Goal: Task Accomplishment & Management: Complete application form

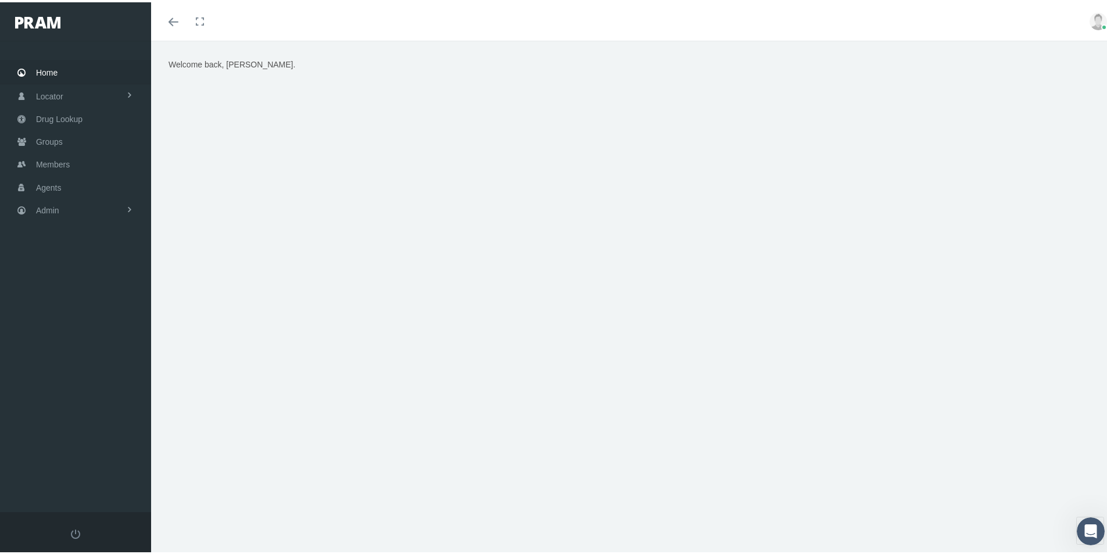
drag, startPoint x: 528, startPoint y: 488, endPoint x: 350, endPoint y: 380, distance: 207.8
click at [528, 487] on div "Welcome back, [PERSON_NAME]." at bounding box center [633, 302] width 965 height 528
click at [46, 207] on span "Admin" at bounding box center [47, 208] width 23 height 22
drag, startPoint x: 76, startPoint y: 406, endPoint x: 81, endPoint y: 410, distance: 7.1
click at [76, 406] on span "Eligibility File Uploads" at bounding box center [87, 404] width 79 height 20
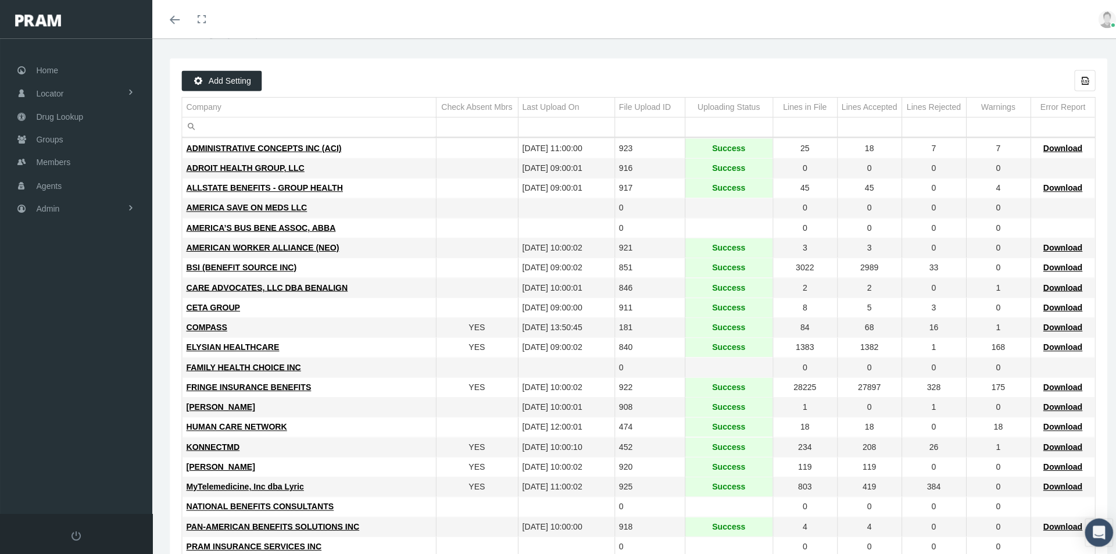
scroll to position [58, 0]
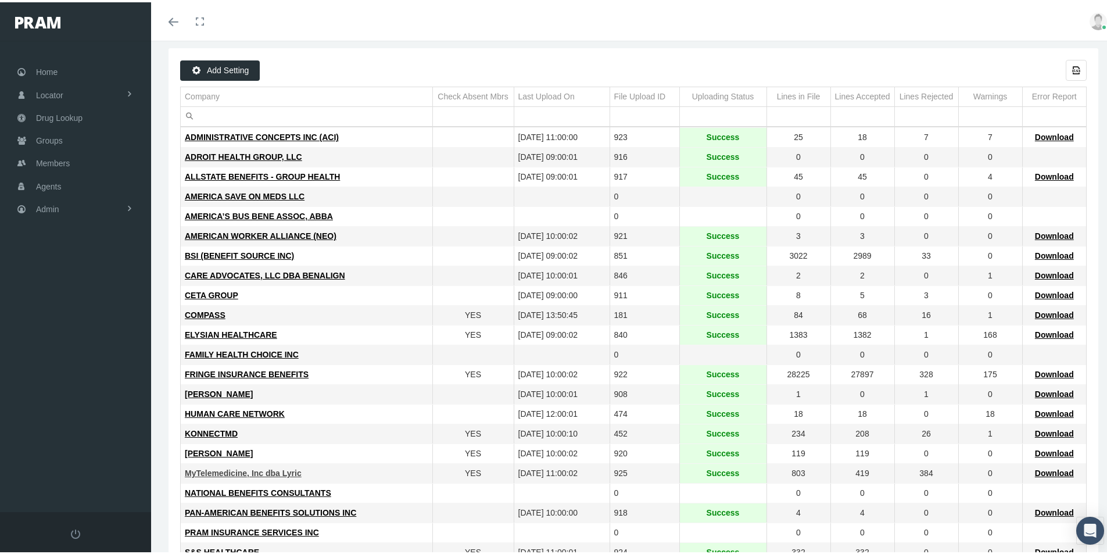
click at [242, 468] on span "MyTelemedicine, Inc dba Lyric" at bounding box center [243, 470] width 117 height 9
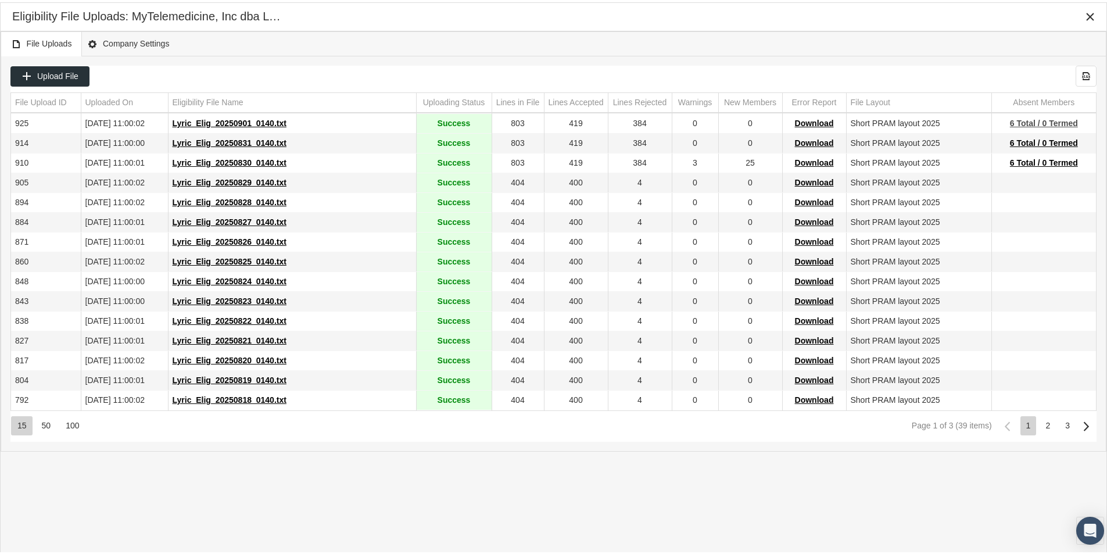
click at [1025, 120] on span "6 Total / 0 Termed" at bounding box center [1044, 120] width 68 height 9
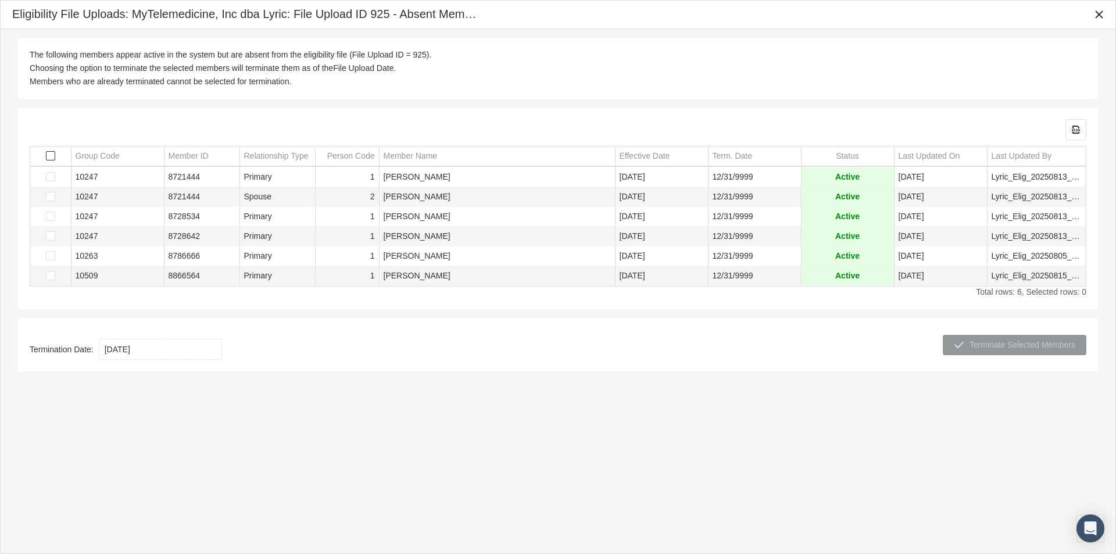
click at [50, 154] on span "Select all" at bounding box center [50, 155] width 9 height 9
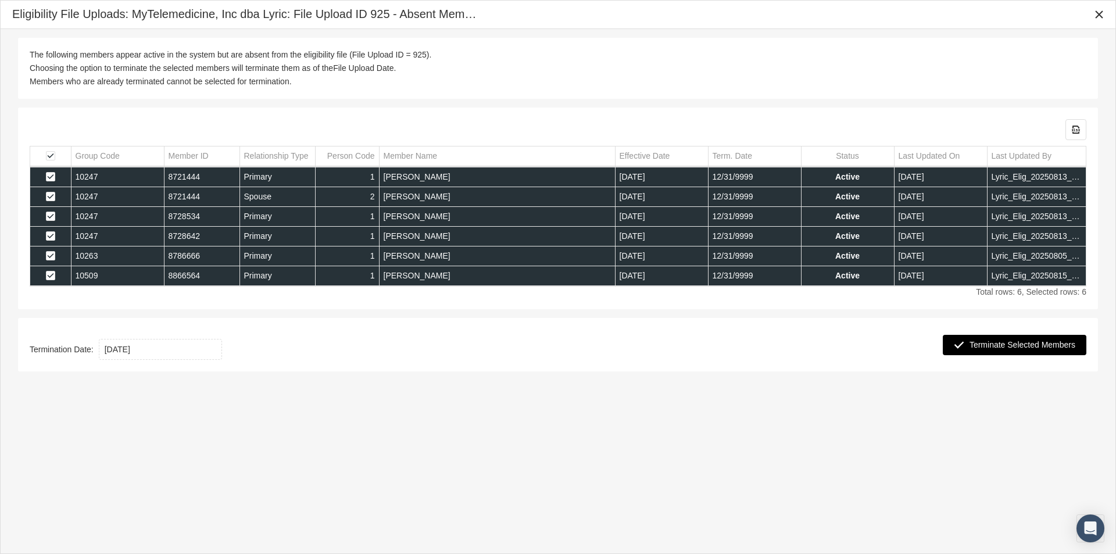
click at [999, 345] on span "Terminate Selected Members" at bounding box center [1022, 344] width 106 height 9
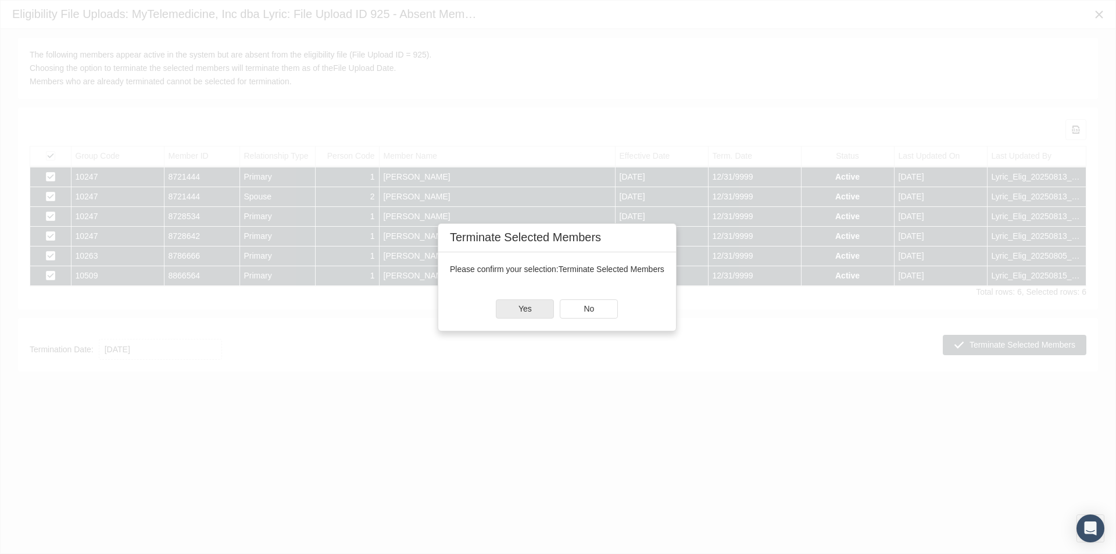
click at [520, 307] on div "Yes" at bounding box center [524, 309] width 57 height 18
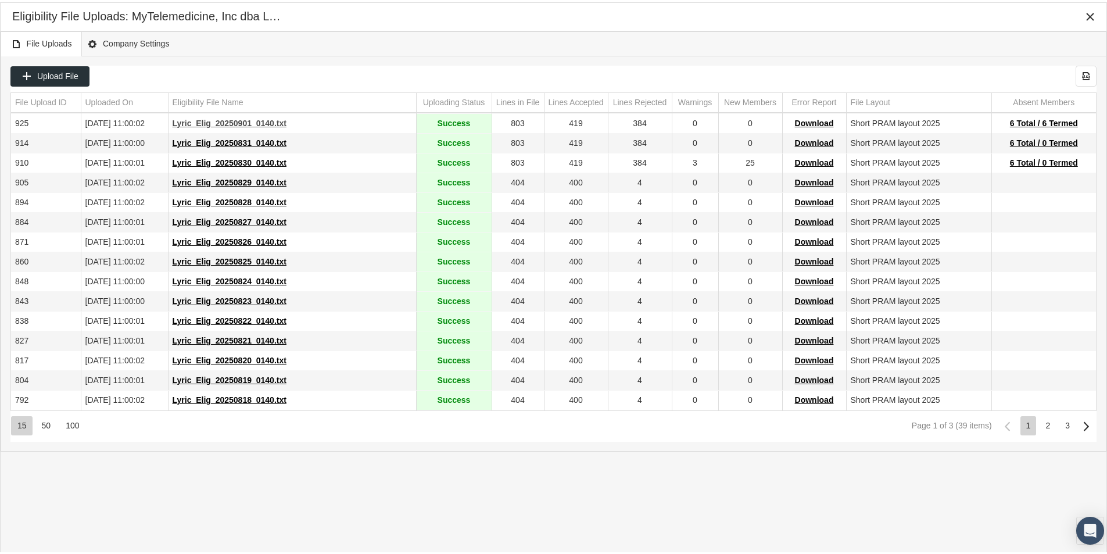
click at [224, 120] on span "Lyric_Elig_20250901_0140.txt" at bounding box center [230, 120] width 114 height 9
click at [371, 62] on div "Upload File Export all data to Excel File Upload ID Uploaded On Eligibility Fil…" at bounding box center [553, 251] width 1105 height 395
click at [1036, 117] on span "6 Total / 6 Termed" at bounding box center [1044, 120] width 68 height 9
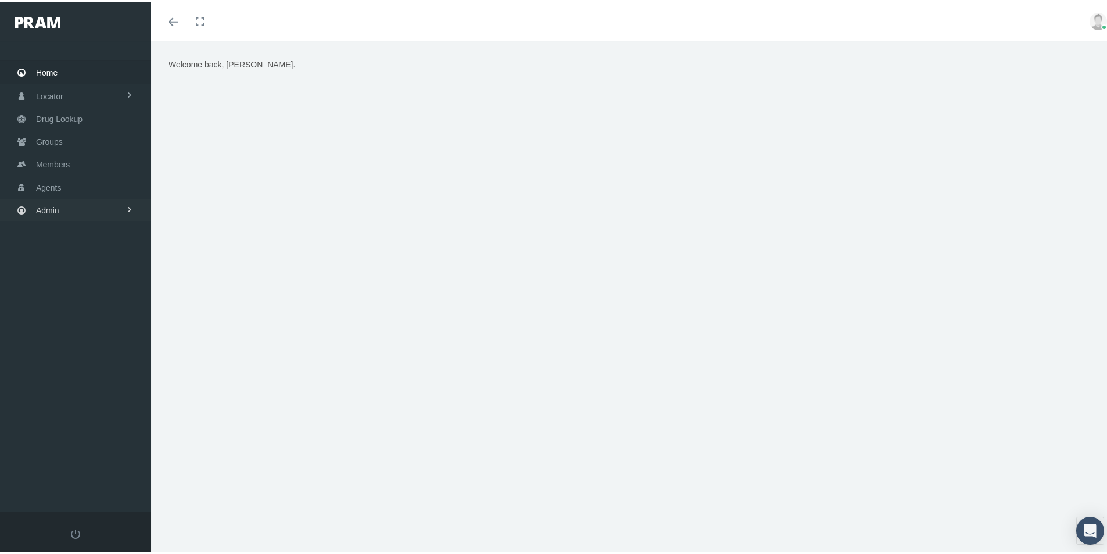
click at [45, 205] on span "Admin" at bounding box center [47, 208] width 23 height 22
click at [77, 404] on span "Eligibility File Uploads" at bounding box center [87, 404] width 79 height 20
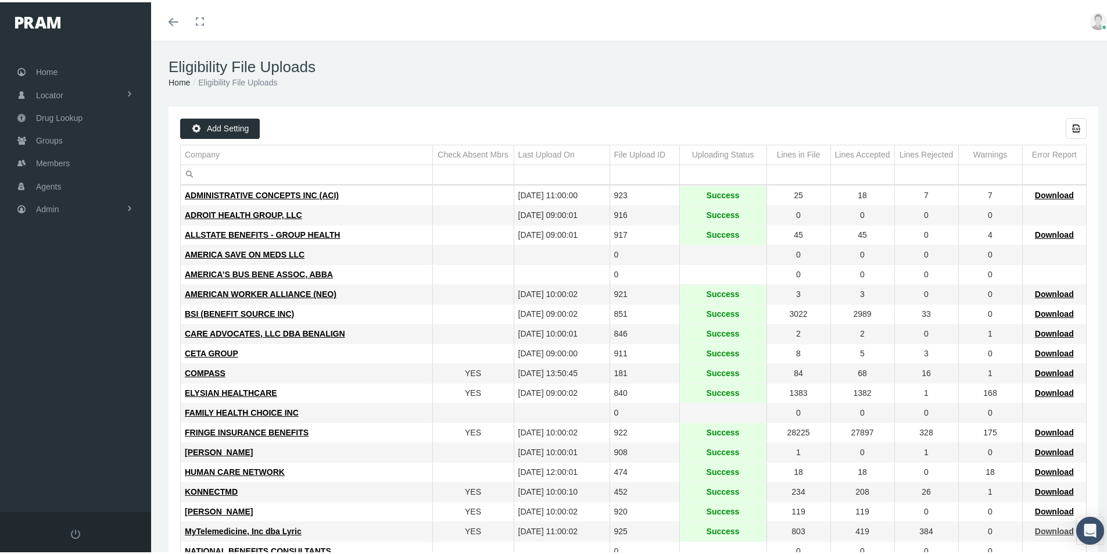
click at [1046, 531] on span "Download" at bounding box center [1054, 528] width 39 height 9
click at [45, 137] on span "Groups" at bounding box center [49, 138] width 27 height 22
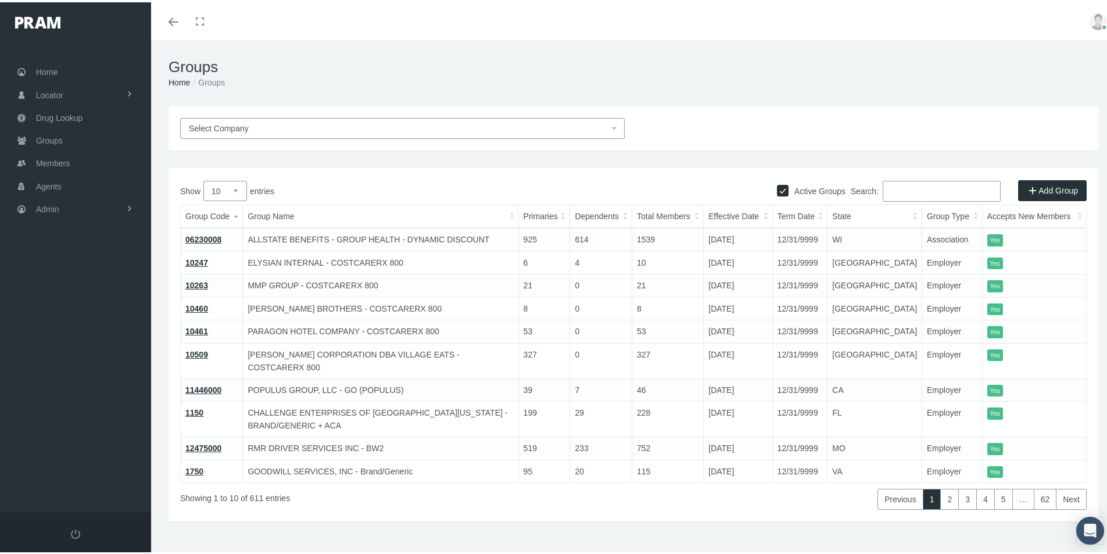
drag, startPoint x: 886, startPoint y: 188, endPoint x: 955, endPoint y: 189, distance: 68.6
click at [904, 188] on input "Search:" at bounding box center [942, 188] width 118 height 21
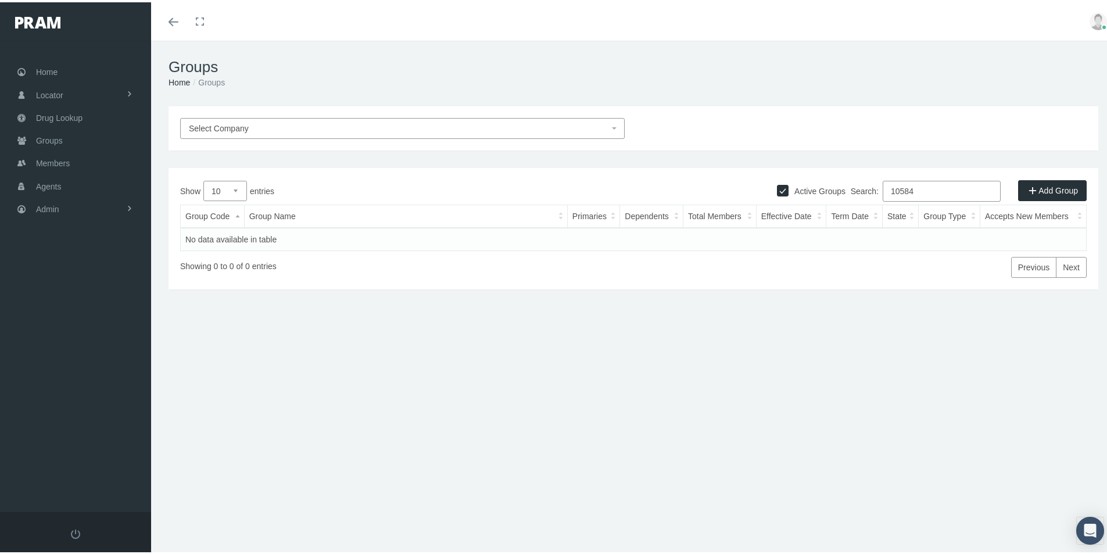
type input "10584"
click at [48, 141] on span "Groups" at bounding box center [49, 138] width 27 height 22
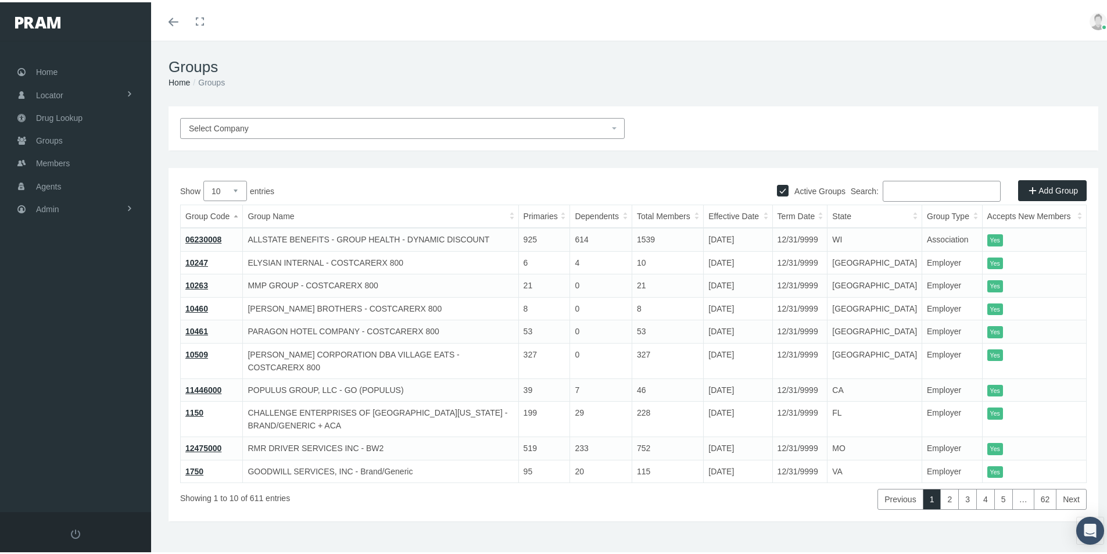
click at [220, 127] on span "Select Company" at bounding box center [219, 125] width 60 height 9
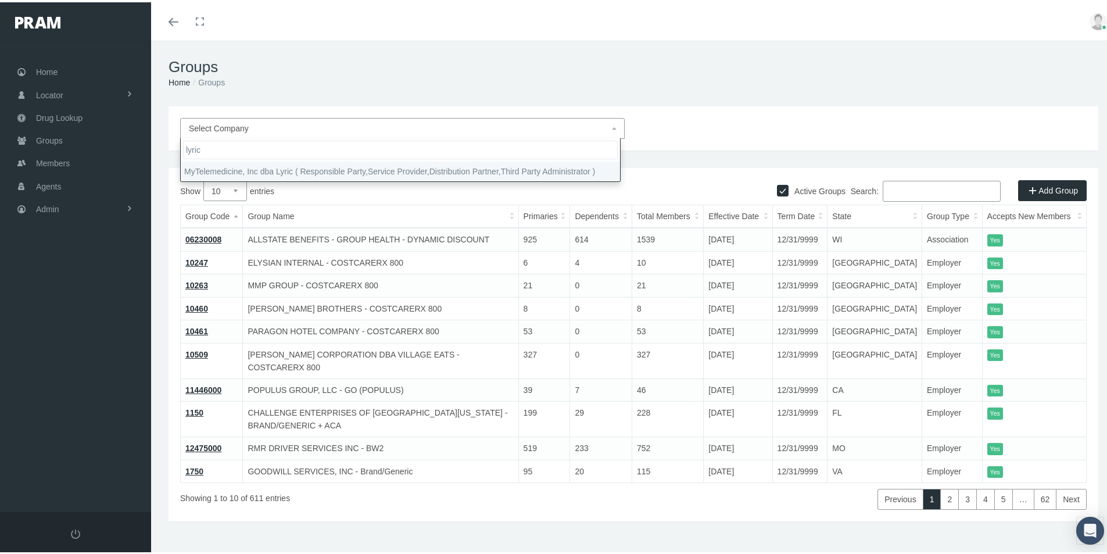
type input "lyric"
select select "9146"
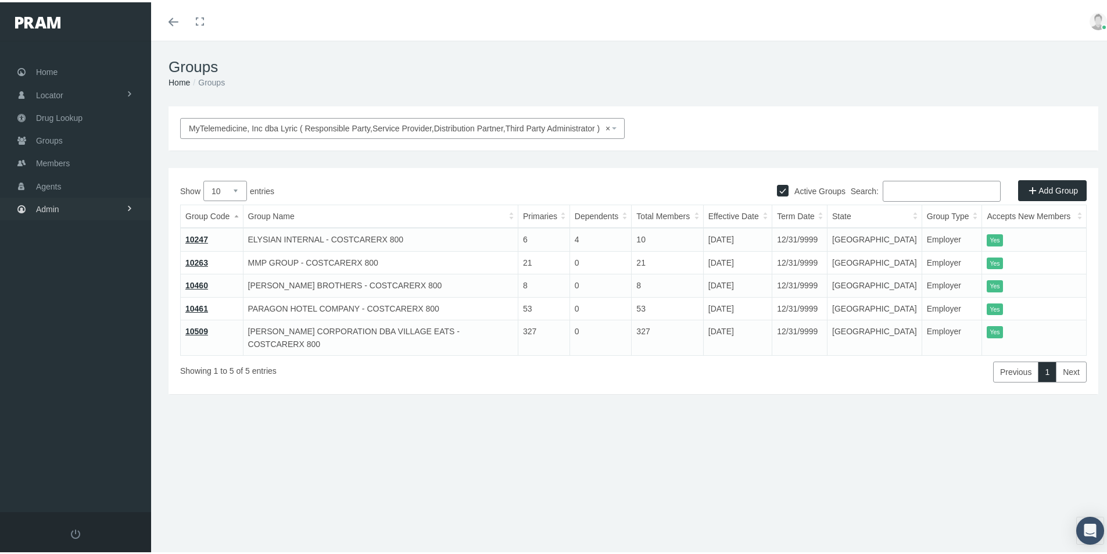
click at [51, 209] on span "Admin" at bounding box center [47, 207] width 23 height 22
click at [61, 453] on span "Reports" at bounding box center [62, 455] width 28 height 20
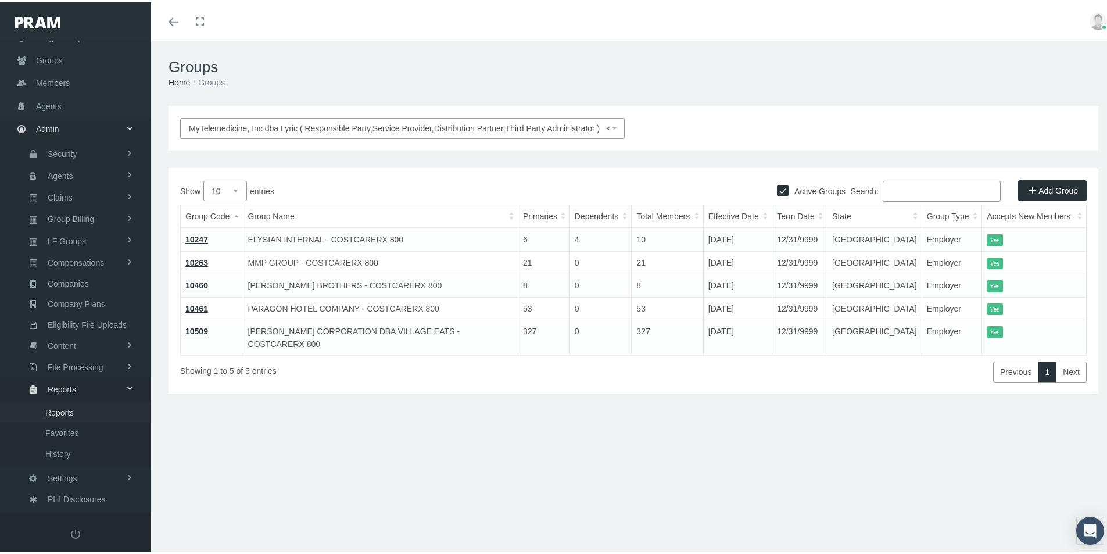
scroll to position [81, 0]
click at [61, 410] on span "Reports" at bounding box center [59, 410] width 28 height 20
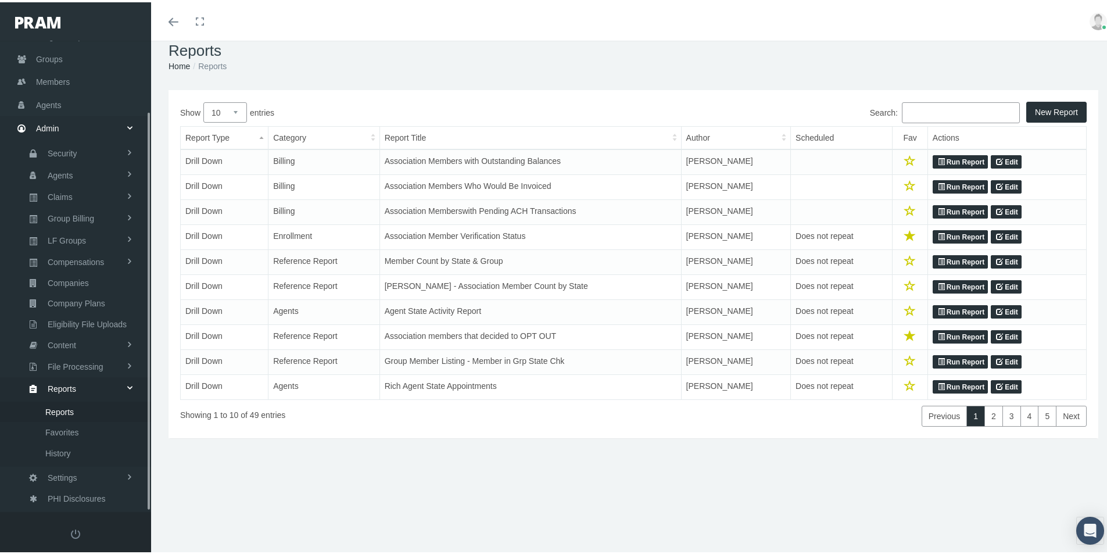
scroll to position [26, 0]
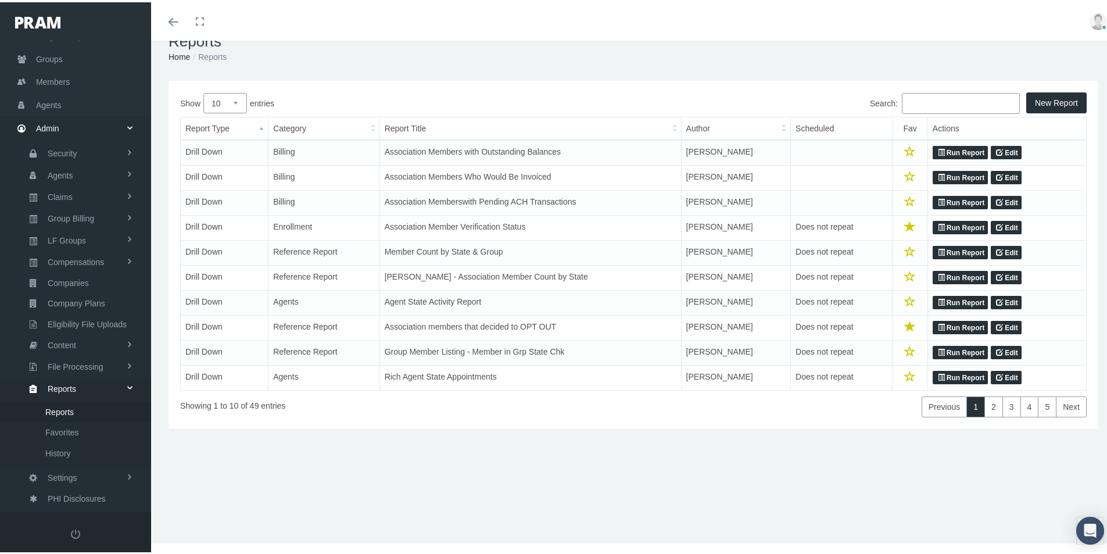
drag, startPoint x: 907, startPoint y: 96, endPoint x: 1115, endPoint y: 191, distance: 229.1
click at [907, 97] on input "Search:" at bounding box center [961, 101] width 118 height 21
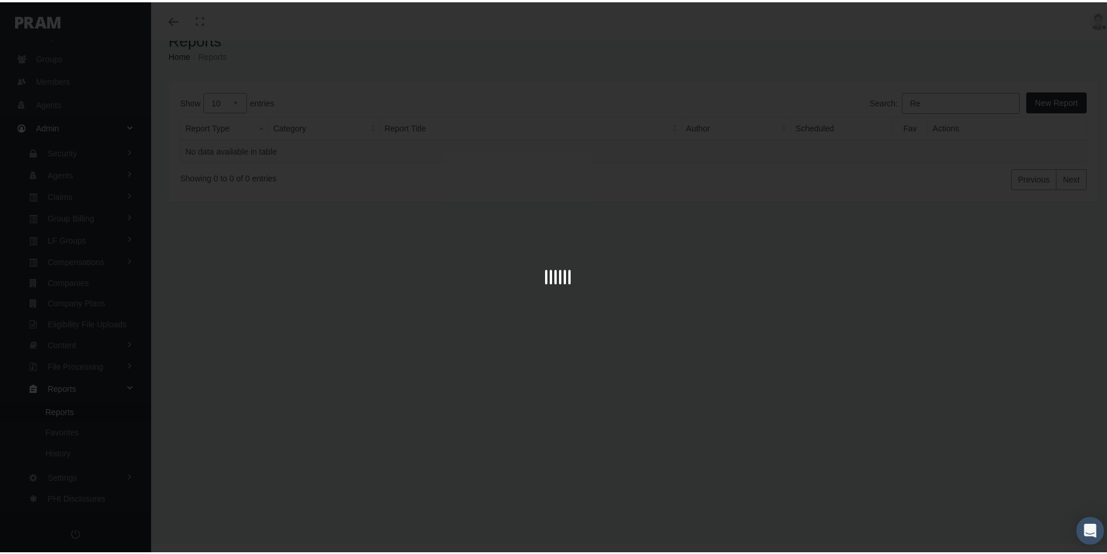
type input "R"
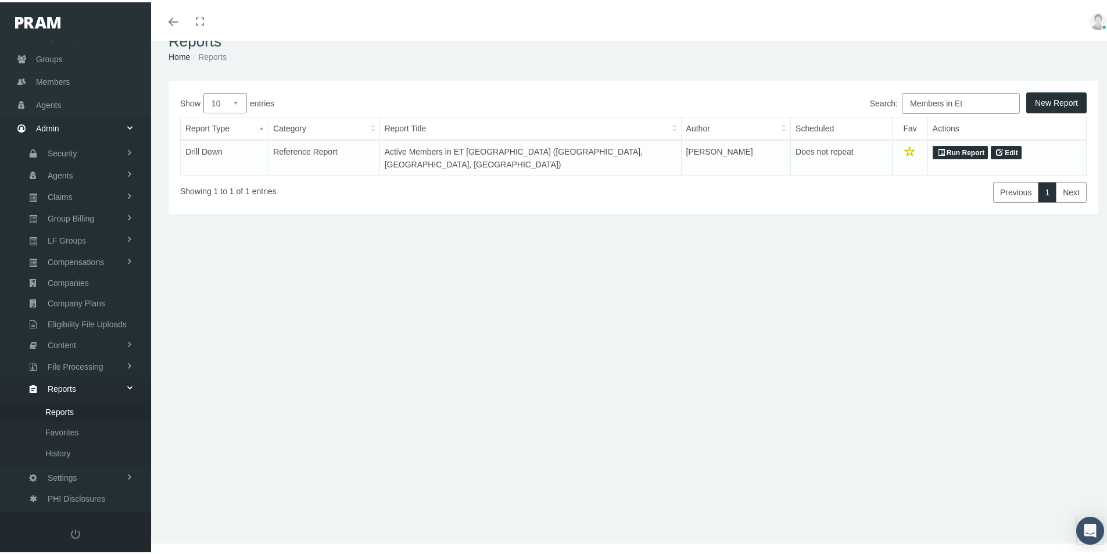
type input "Members in Et"
click at [966, 148] on link "Run Report" at bounding box center [960, 151] width 55 height 14
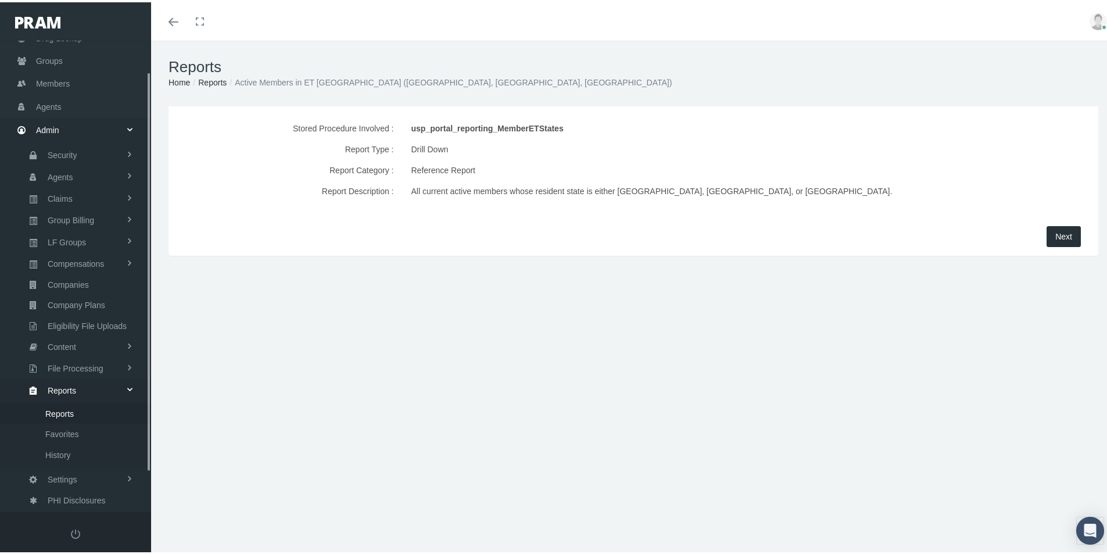
scroll to position [83, 0]
click at [1055, 231] on span "Next" at bounding box center [1063, 234] width 17 height 9
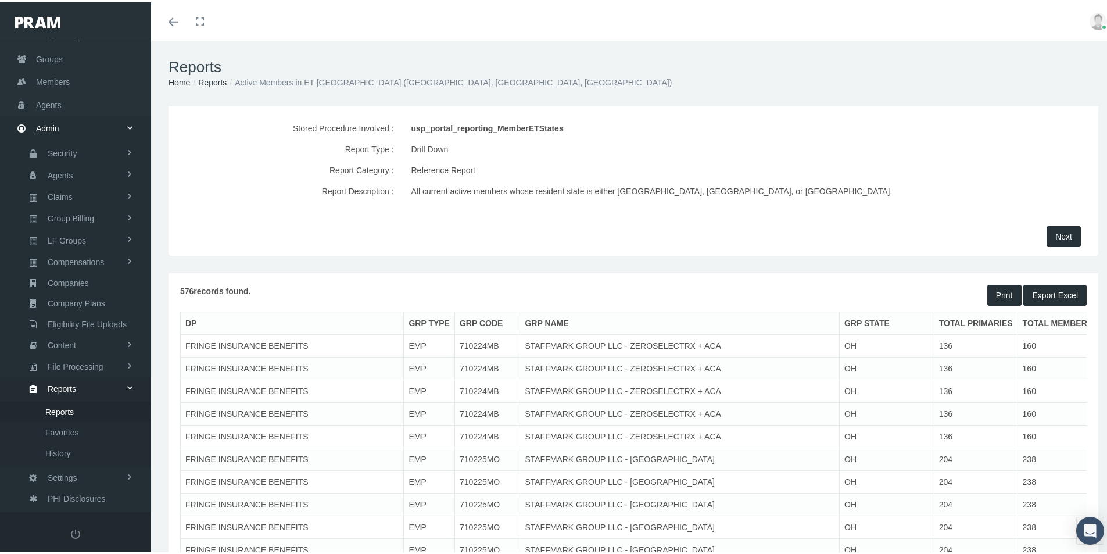
click at [1048, 288] on button "Export Excel" at bounding box center [1054, 292] width 63 height 21
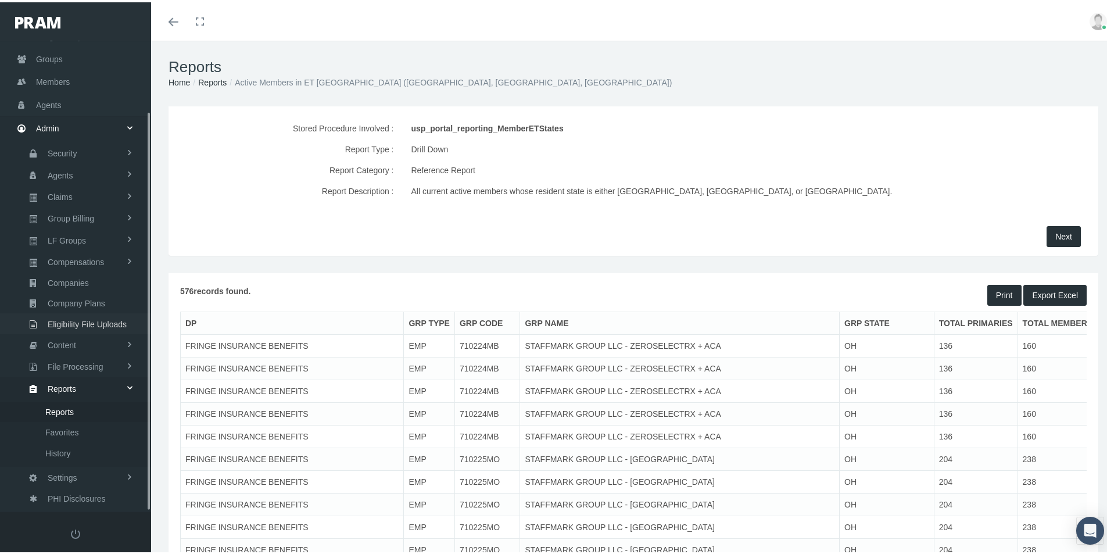
drag, startPoint x: 70, startPoint y: 321, endPoint x: 226, endPoint y: 373, distance: 163.8
click at [70, 321] on span "Eligibility File Uploads" at bounding box center [87, 322] width 79 height 20
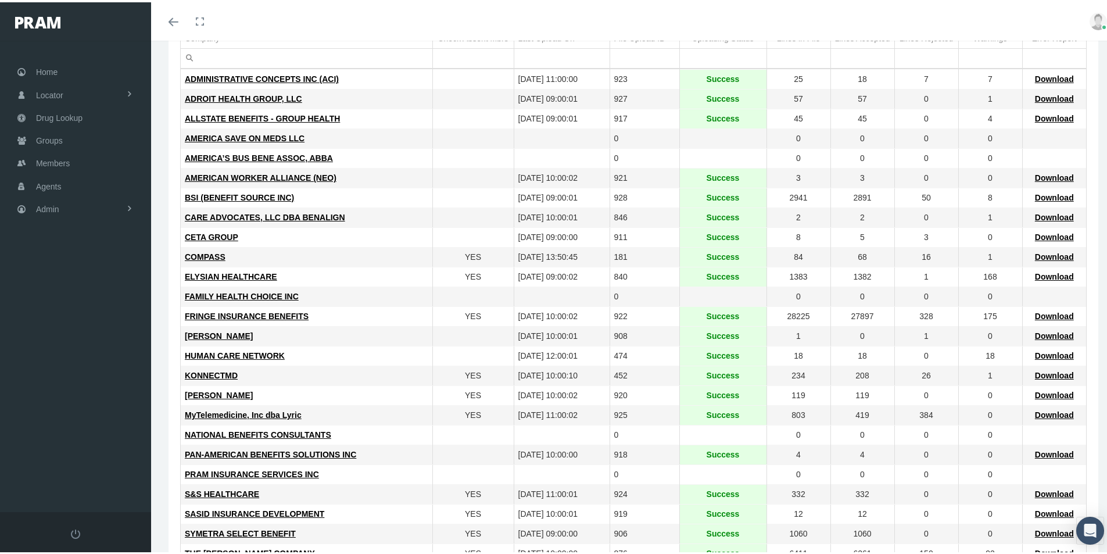
scroll to position [174, 0]
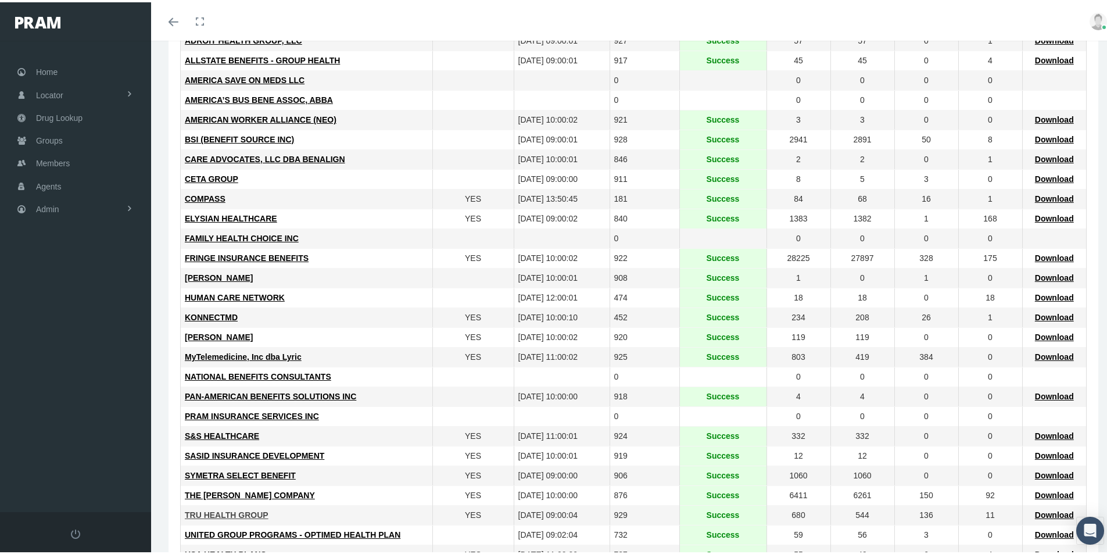
click at [248, 511] on span "TRU HEALTH GROUP" at bounding box center [227, 512] width 84 height 9
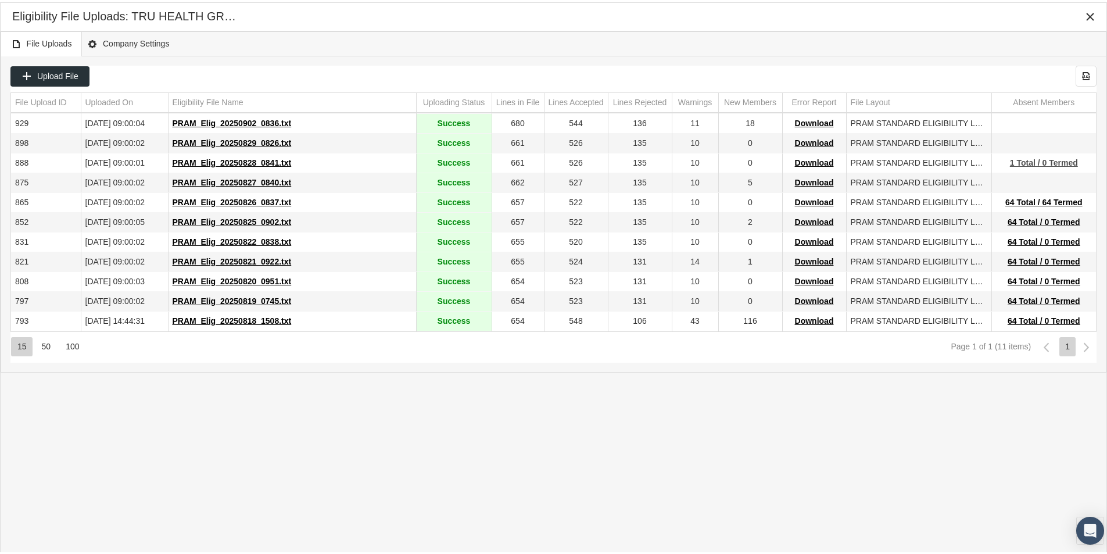
click at [1030, 161] on span "1 Total / 0 Termed" at bounding box center [1044, 160] width 68 height 9
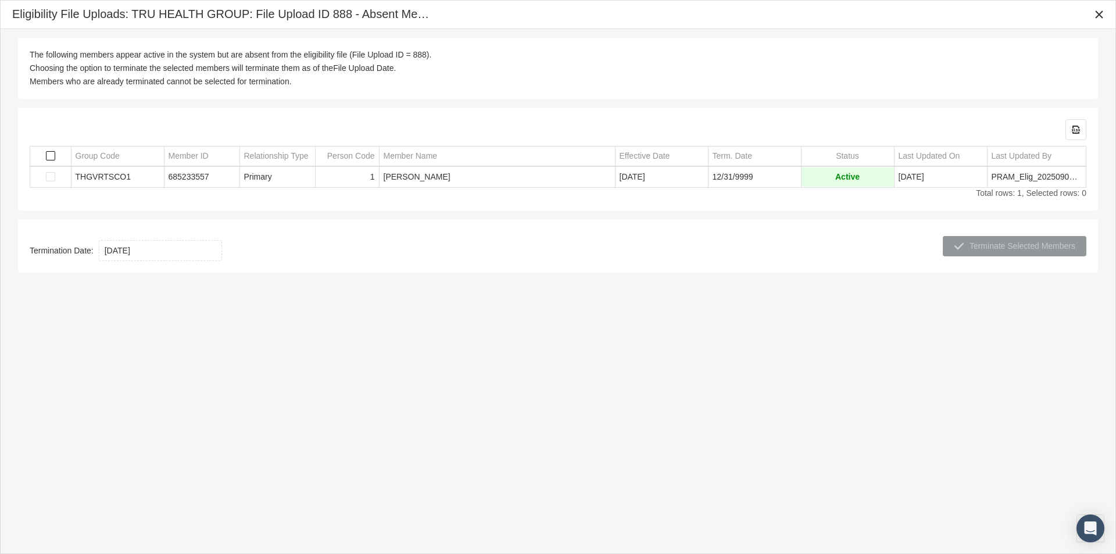
click at [49, 155] on span "Select all" at bounding box center [50, 155] width 9 height 9
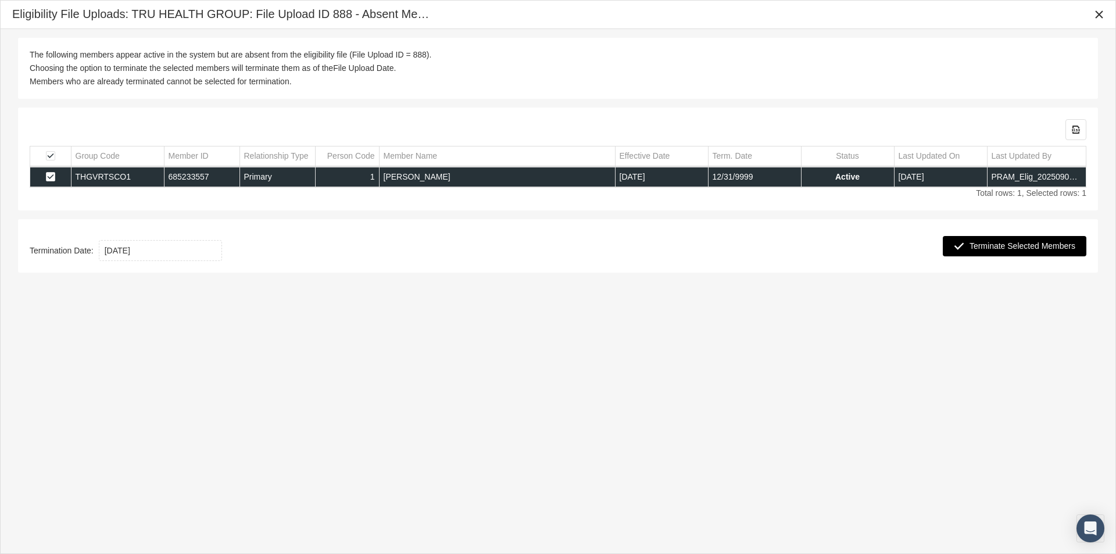
click at [1001, 245] on span "Terminate Selected Members" at bounding box center [1022, 245] width 106 height 9
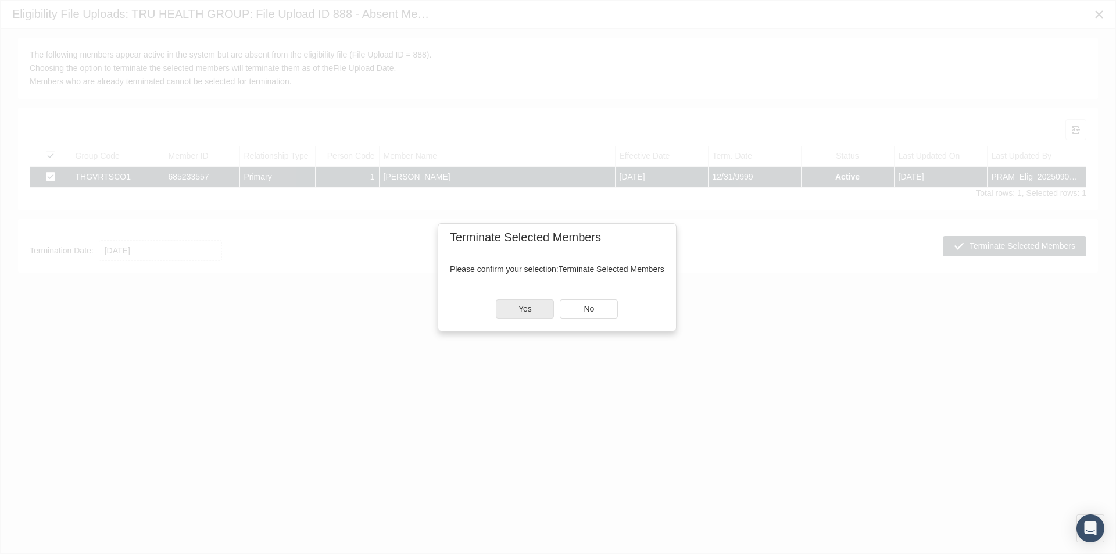
click at [535, 310] on div "Yes" at bounding box center [524, 309] width 57 height 18
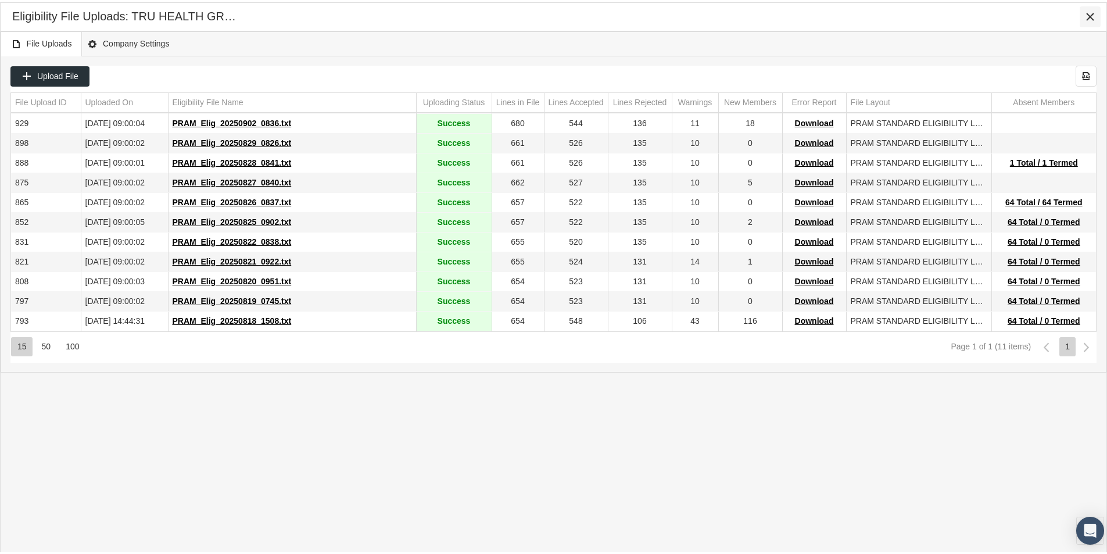
click at [1089, 17] on icon "Close" at bounding box center [1090, 14] width 10 height 10
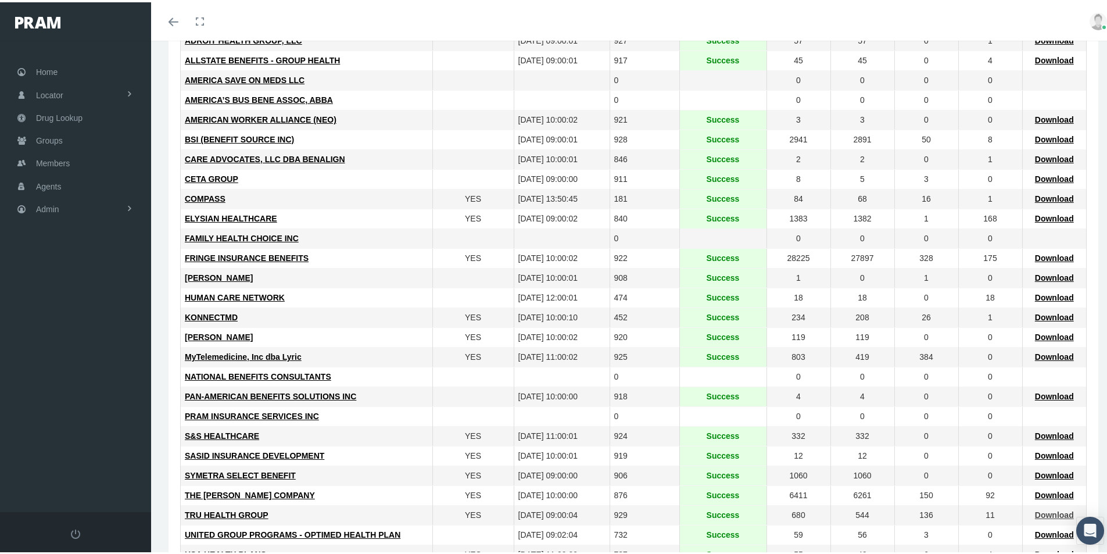
click at [1041, 513] on span "Download" at bounding box center [1054, 512] width 39 height 9
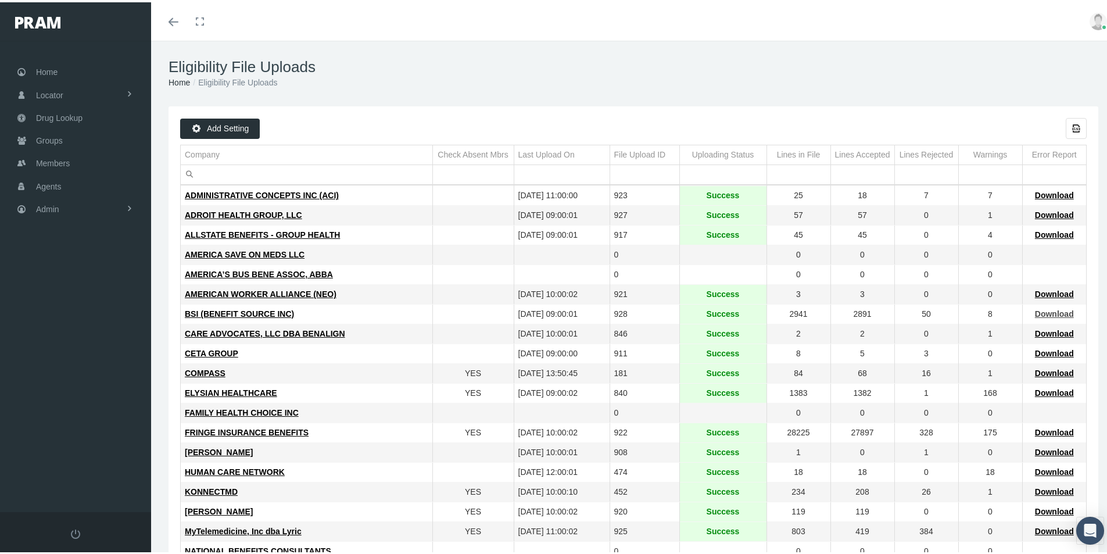
click at [1051, 310] on span "Download" at bounding box center [1054, 311] width 39 height 9
click at [371, 478] on td "HUMAN CARE NETWORK" at bounding box center [307, 470] width 252 height 20
click at [1041, 191] on span "Download" at bounding box center [1054, 192] width 39 height 9
click at [58, 142] on span "Groups" at bounding box center [49, 138] width 27 height 22
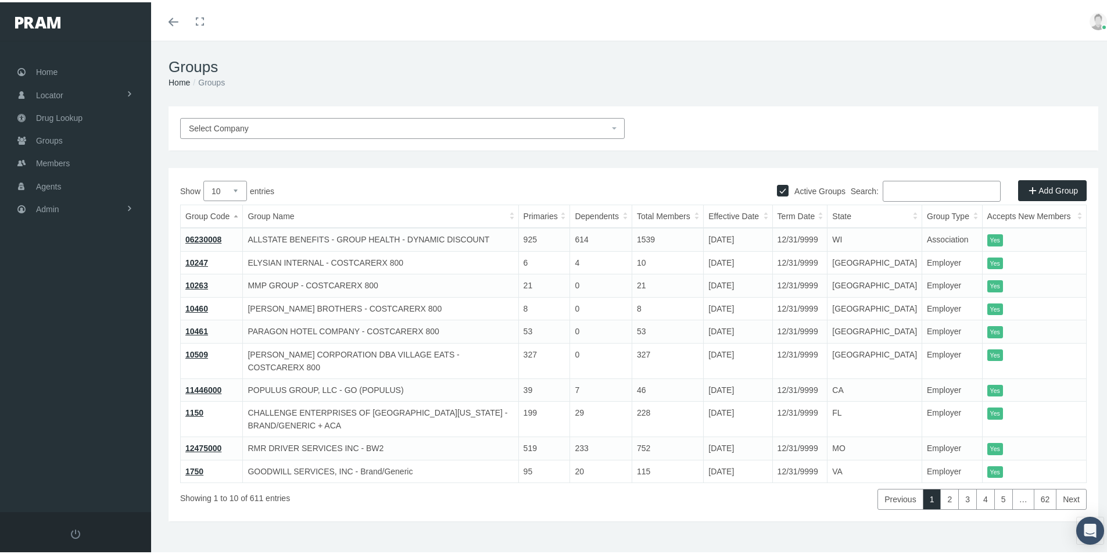
click at [885, 188] on input "Search:" at bounding box center [942, 188] width 118 height 21
type input "H"
click at [886, 191] on input "Search:" at bounding box center [942, 188] width 118 height 21
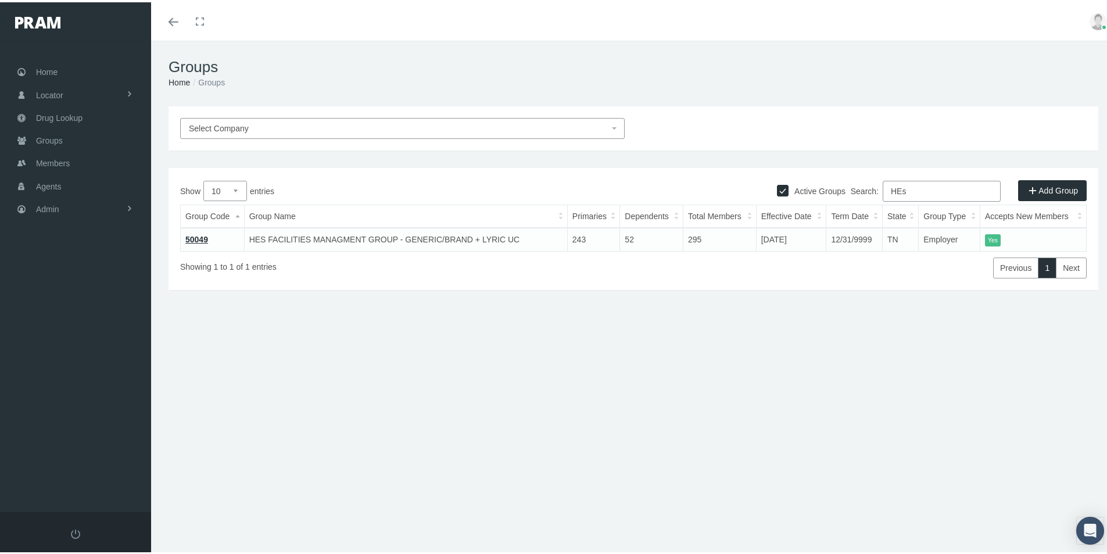
type input "HEs"
click at [196, 235] on link "50049" at bounding box center [196, 236] width 23 height 9
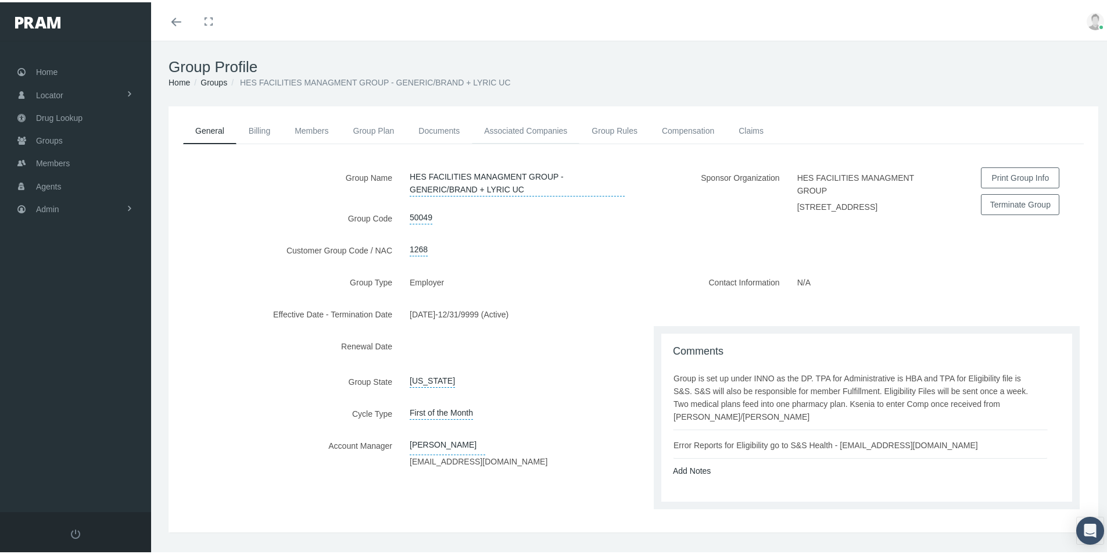
drag, startPoint x: 497, startPoint y: 132, endPoint x: 504, endPoint y: 139, distance: 10.3
click at [497, 132] on link "Associated Companies" at bounding box center [526, 129] width 108 height 26
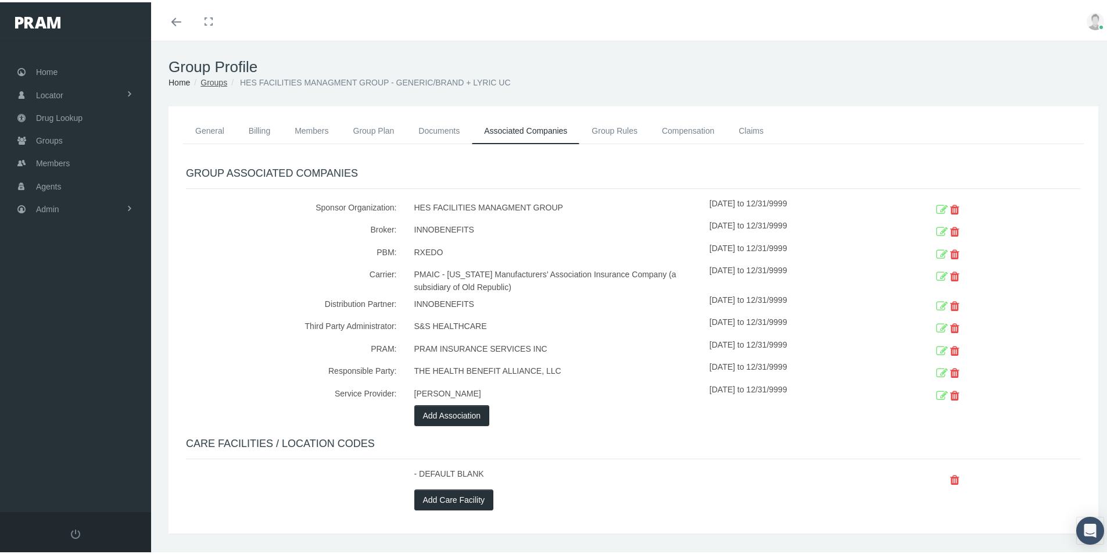
click at [215, 82] on link "Groups" at bounding box center [214, 80] width 27 height 9
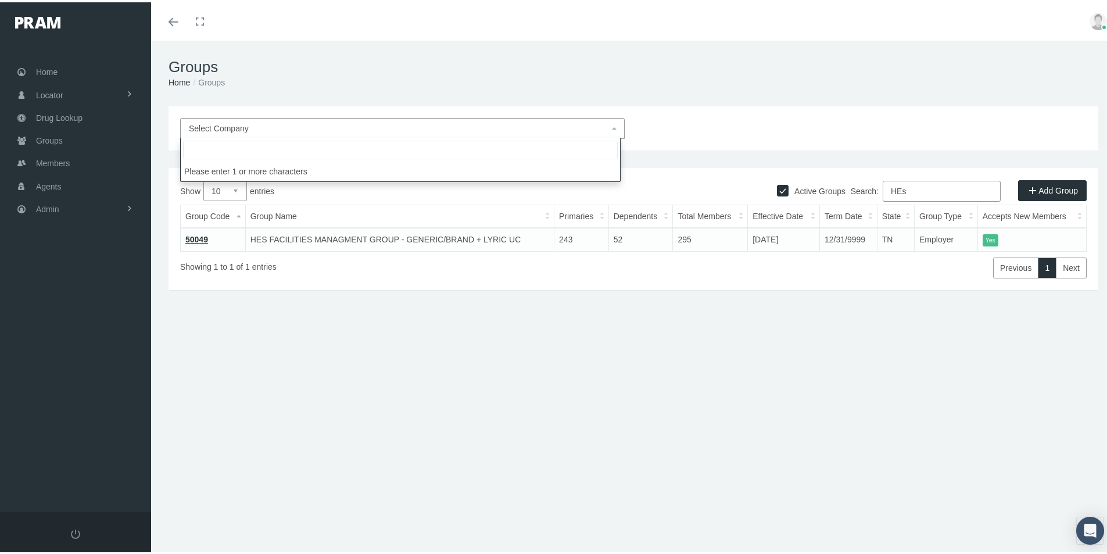
drag, startPoint x: 210, startPoint y: 125, endPoint x: 630, endPoint y: 146, distance: 420.1
click at [213, 126] on span "Select Company" at bounding box center [219, 125] width 60 height 9
type input "The Health"
select select "9155"
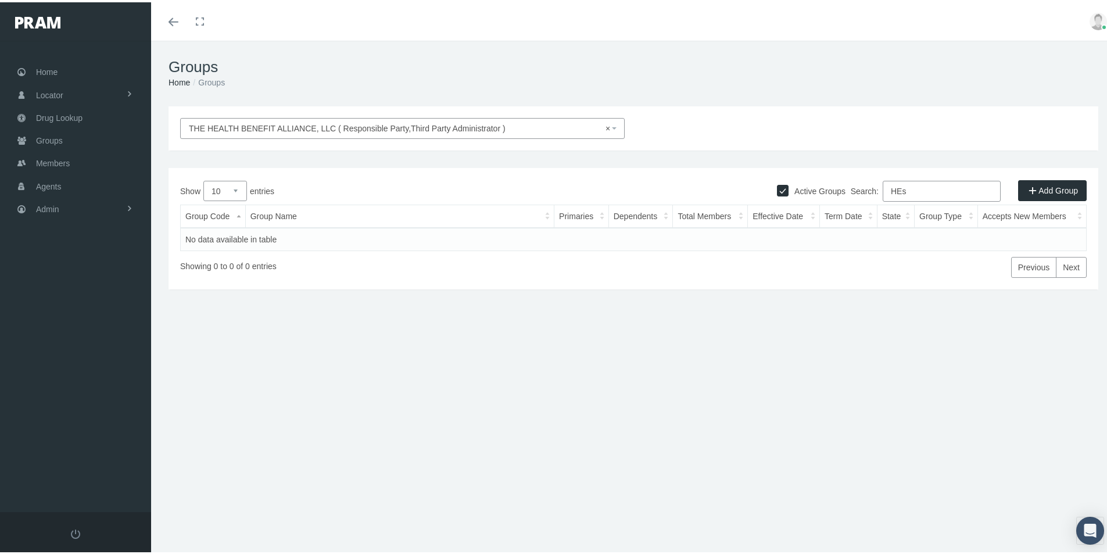
drag, startPoint x: 903, startPoint y: 190, endPoint x: 870, endPoint y: 203, distance: 35.5
click at [866, 199] on label "Search: HEs" at bounding box center [926, 188] width 150 height 21
click at [237, 127] on span "× THE HEALTH BENEFIT ALLIANCE, LLC ( Responsible Party,Third Party Administrato…" at bounding box center [399, 126] width 420 height 13
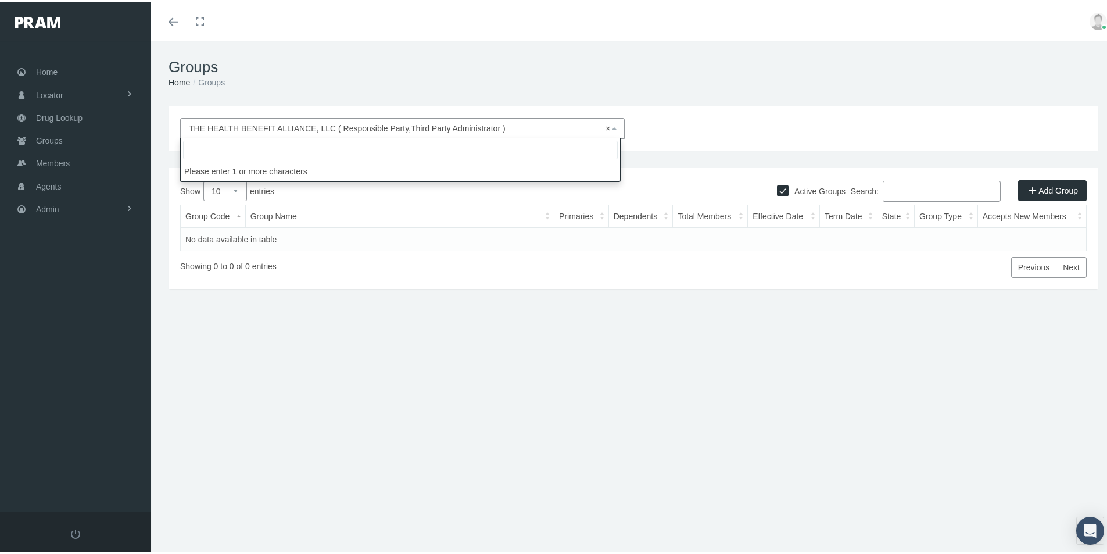
click at [518, 319] on div "THE HEALTH BENEFIT ALLIANCE, LLC ( Responsible Party,Third Party Administrator …" at bounding box center [633, 249] width 965 height 291
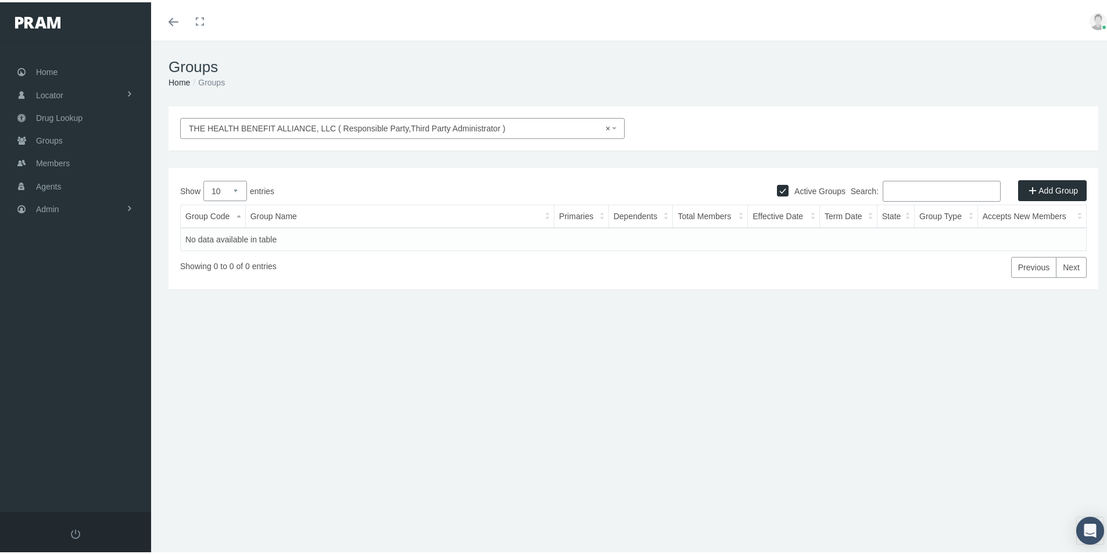
select select
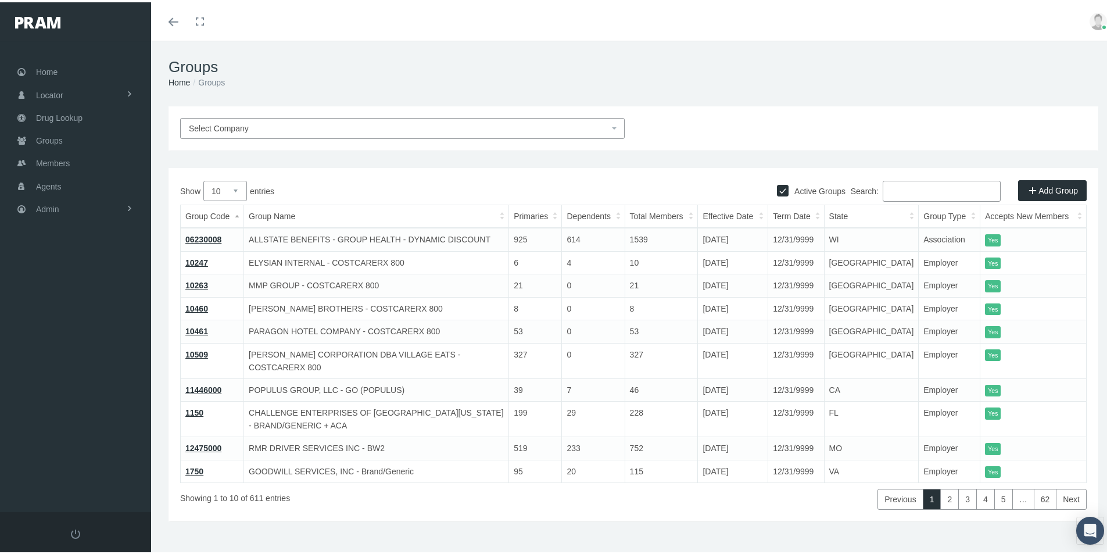
drag, startPoint x: 887, startPoint y: 185, endPoint x: 915, endPoint y: 189, distance: 28.1
click at [889, 186] on input "Search:" at bounding box center [942, 188] width 118 height 21
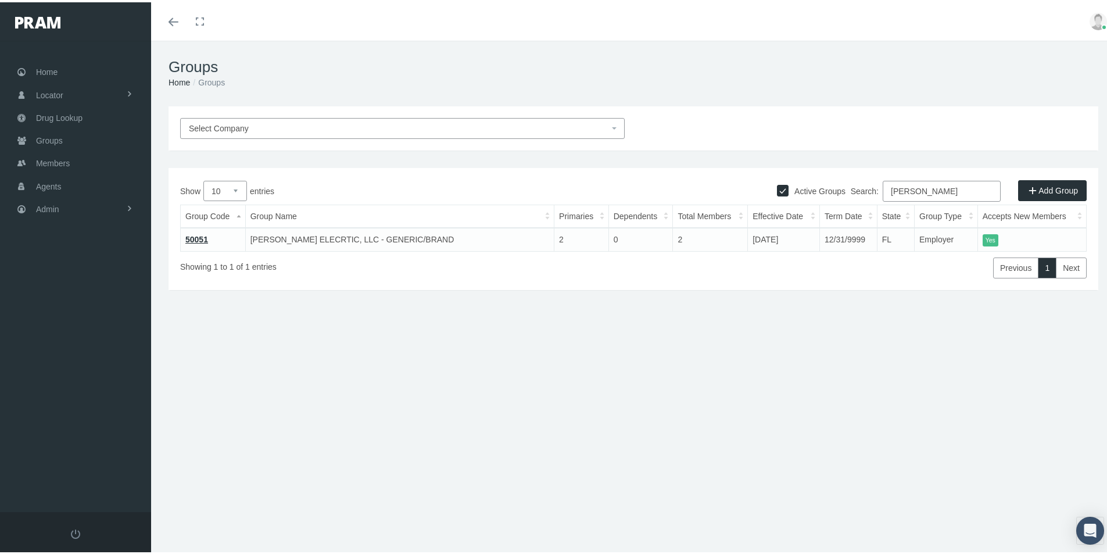
drag, startPoint x: 925, startPoint y: 186, endPoint x: 779, endPoint y: 230, distance: 152.4
click at [783, 224] on div "Show 10 25 50 100 entries Search: Jameson Group Code Group Name Primaries Depen…" at bounding box center [633, 227] width 907 height 98
drag, startPoint x: 907, startPoint y: 189, endPoint x: 876, endPoint y: 313, distance: 128.1
click at [831, 239] on div "Show 10 25 50 100 entries Search: hes Group Code Group Name Primaries Dependent…" at bounding box center [633, 227] width 907 height 98
drag, startPoint x: 904, startPoint y: 192, endPoint x: 874, endPoint y: 201, distance: 31.5
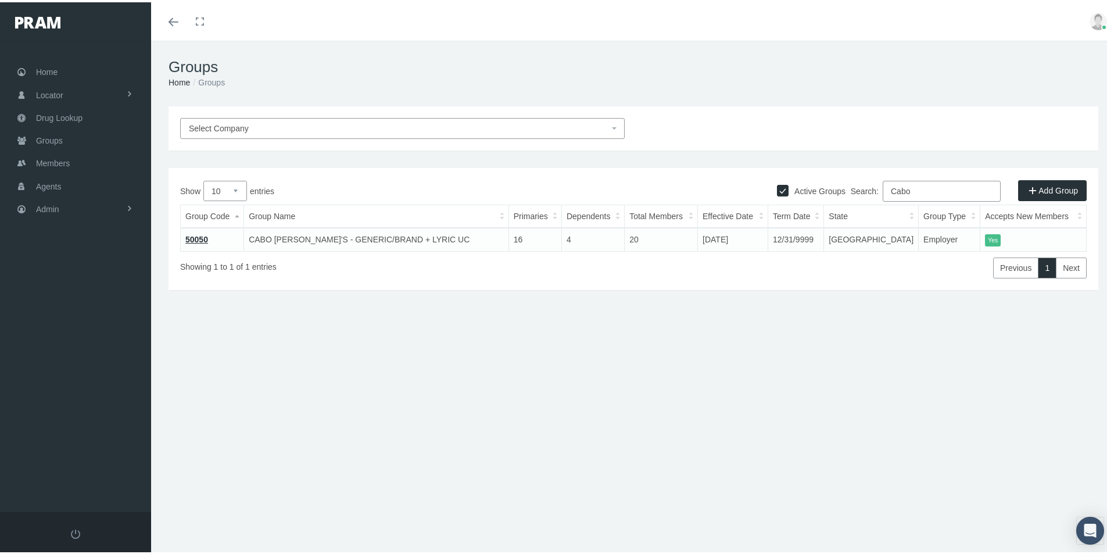
click at [874, 198] on label "Search: Cabo" at bounding box center [926, 188] width 150 height 21
drag, startPoint x: 912, startPoint y: 195, endPoint x: 780, endPoint y: 244, distance: 140.9
click at [782, 242] on div "Show 10 25 50 100 entries Search: jameso Group Code Group Name Primaries Depend…" at bounding box center [633, 227] width 907 height 98
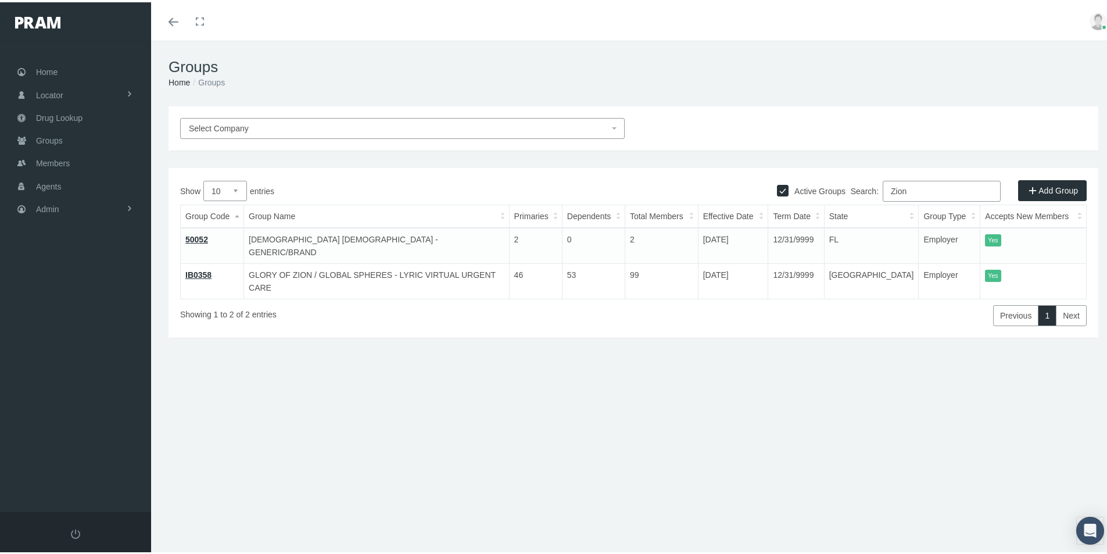
drag, startPoint x: 903, startPoint y: 190, endPoint x: 833, endPoint y: 201, distance: 70.6
click at [838, 199] on div "Search: Zion" at bounding box center [860, 190] width 453 height 24
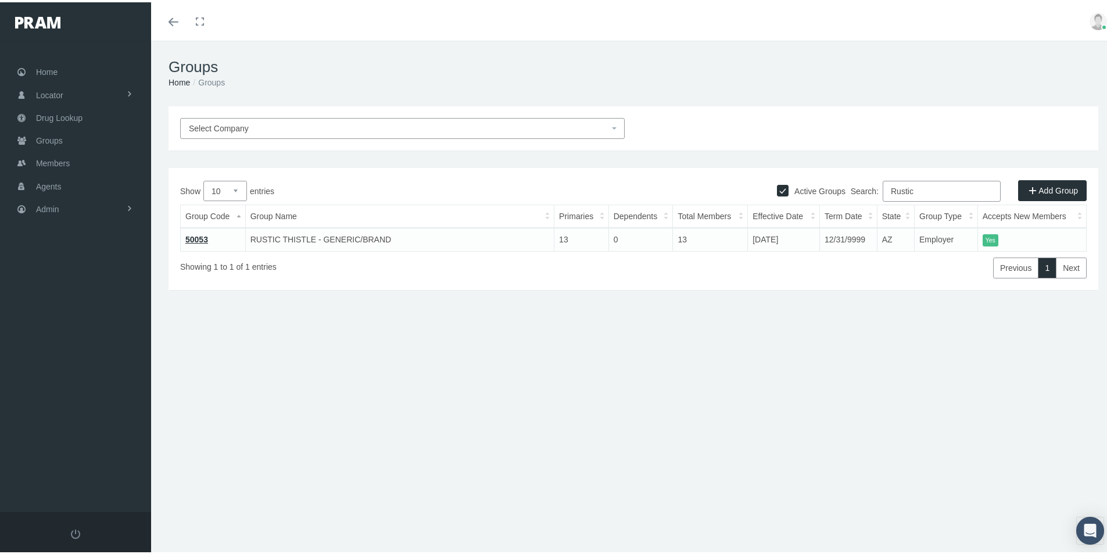
click at [409, 459] on div "Groups Home Groups THE HEALTH BENEFIT ALLIANCE, LLC ( Responsible Party,Third P…" at bounding box center [633, 302] width 965 height 528
drag, startPoint x: 914, startPoint y: 191, endPoint x: 849, endPoint y: 208, distance: 68.0
click at [851, 205] on div "Show 10 25 50 100 entries Search: Rustic Group Code Group Name Primaries Depend…" at bounding box center [633, 227] width 907 height 98
drag, startPoint x: 912, startPoint y: 192, endPoint x: 842, endPoint y: 212, distance: 73.0
click at [853, 205] on div "Show 10 25 50 100 entries Search: ches Group Code Group Name Primaries Dependen…" at bounding box center [633, 226] width 907 height 97
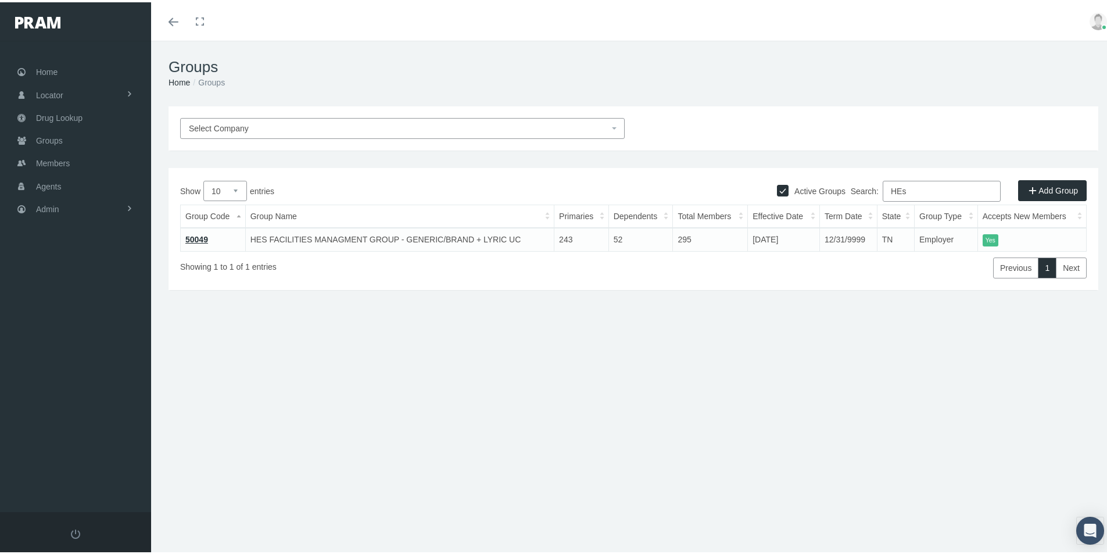
type input "HEs"
drag, startPoint x: 1023, startPoint y: 380, endPoint x: 791, endPoint y: 385, distance: 232.5
click at [1023, 380] on div "THE HEALTH BENEFIT ALLIANCE, LLC ( Responsible Party,Third Party Administrator …" at bounding box center [633, 249] width 965 height 291
click at [214, 120] on span "Select Company" at bounding box center [399, 126] width 420 height 13
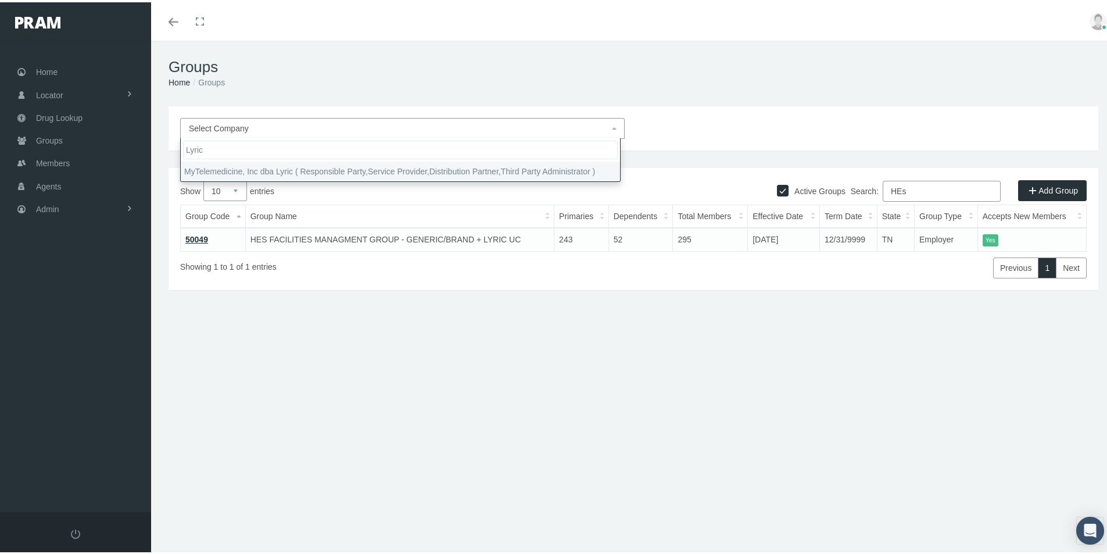
type input "Lyric"
select select "9146"
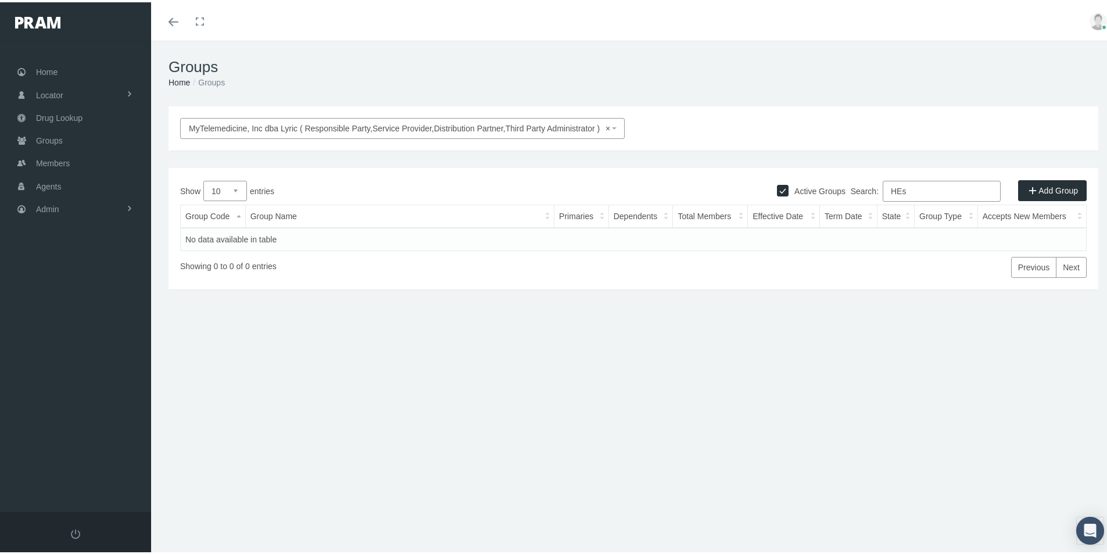
drag, startPoint x: 910, startPoint y: 191, endPoint x: 839, endPoint y: 192, distance: 70.9
click at [852, 188] on label "Search: HEs" at bounding box center [926, 188] width 150 height 21
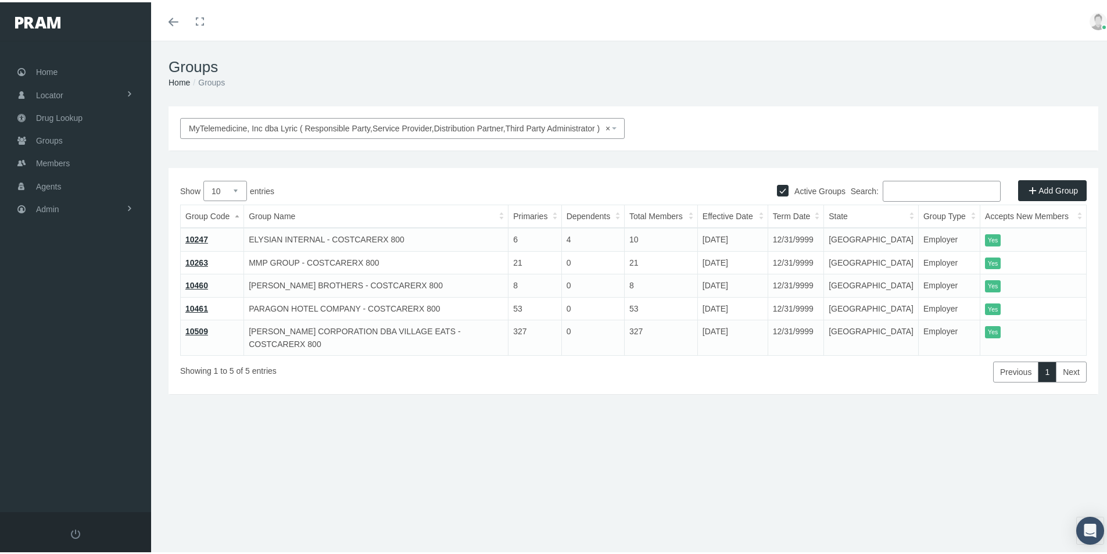
click at [402, 427] on div "Groups Home Groups THE HEALTH BENEFIT ALLIANCE, LLC ( Responsible Party,Third P…" at bounding box center [633, 302] width 965 height 528
drag, startPoint x: 45, startPoint y: 203, endPoint x: 52, endPoint y: 208, distance: 8.4
click at [45, 203] on span "Admin" at bounding box center [47, 207] width 23 height 22
click at [65, 402] on span "Eligibility File Uploads" at bounding box center [87, 403] width 79 height 20
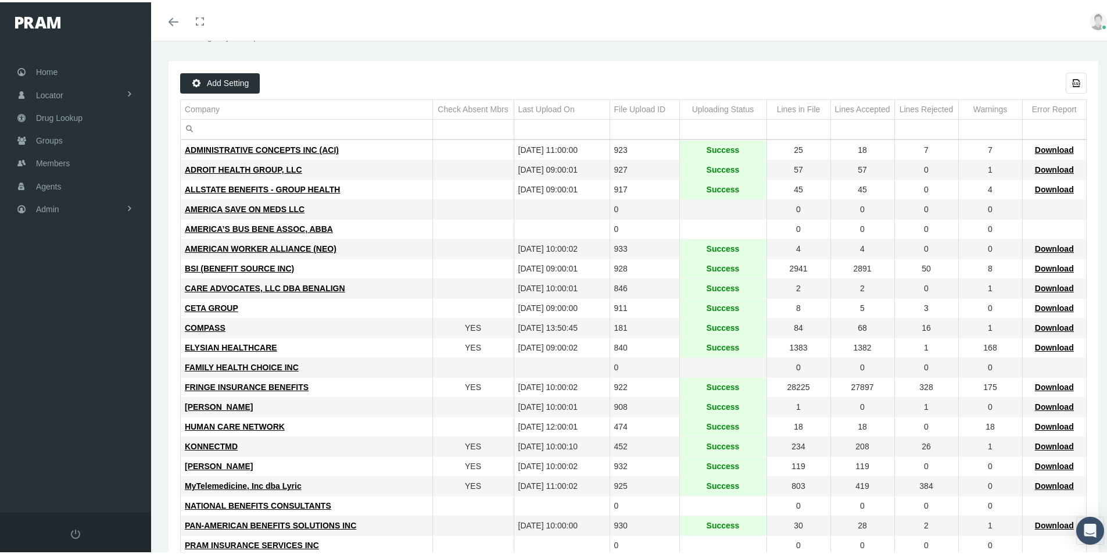
scroll to position [116, 0]
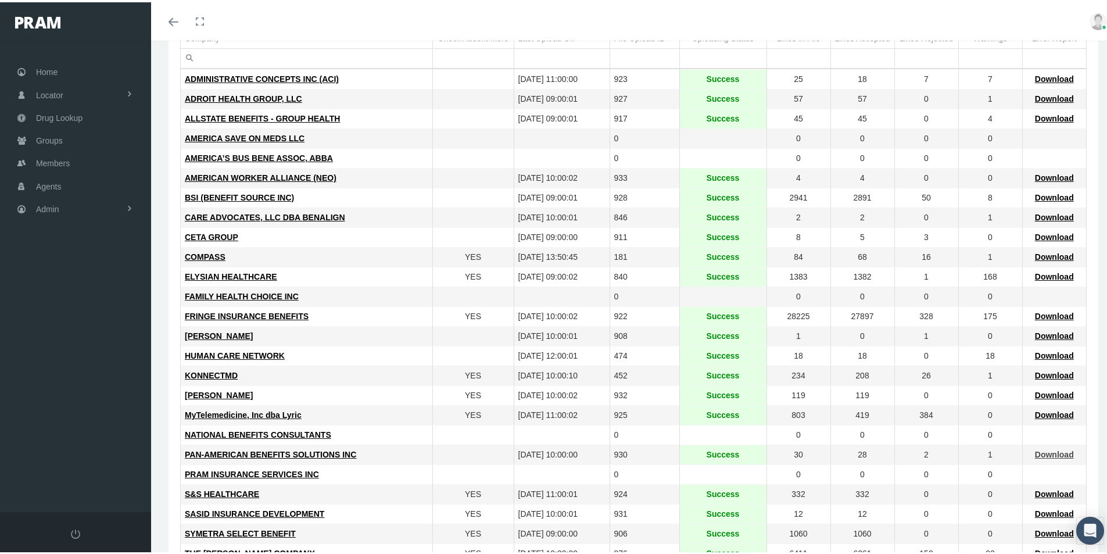
click at [1035, 449] on span "Download" at bounding box center [1054, 452] width 39 height 9
click at [53, 160] on span "Members" at bounding box center [53, 161] width 34 height 22
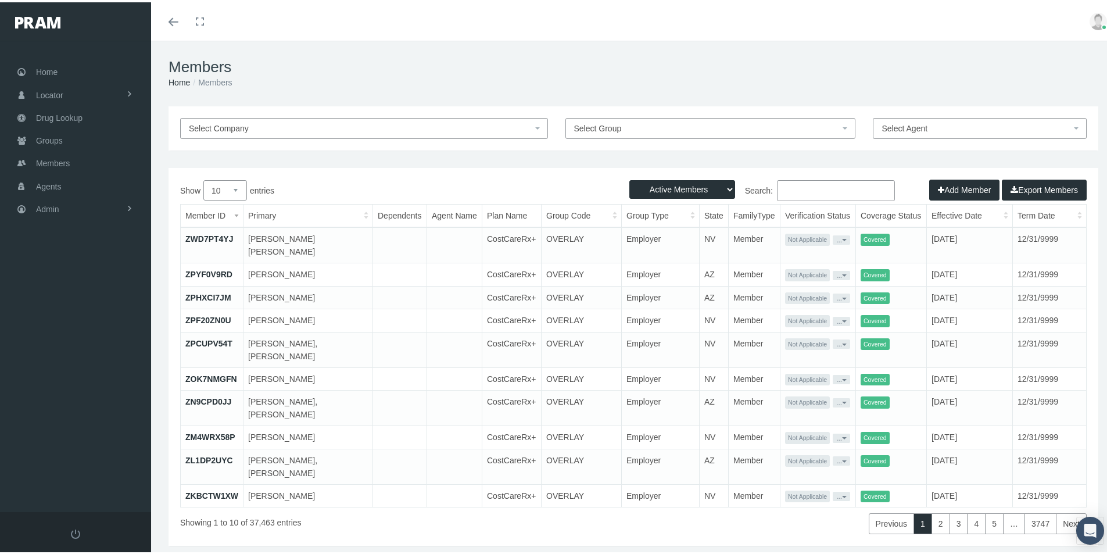
click at [784, 187] on input "Search:" at bounding box center [836, 188] width 118 height 21
paste input "US00177322"
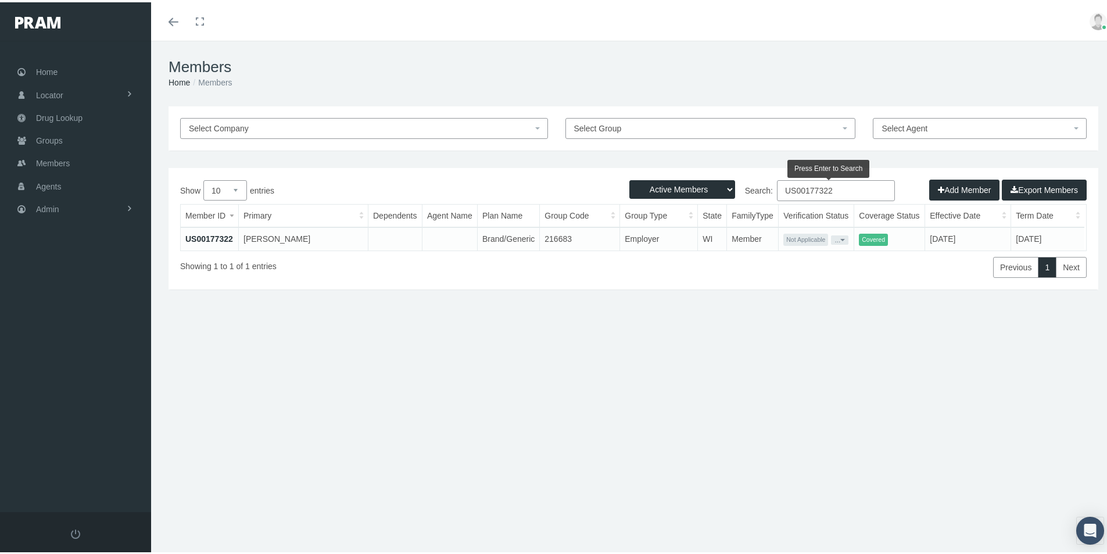
type input "US00177322"
click at [386, 380] on div "Select Company Select Group Select Agent Loading... Active Members Terminated M…" at bounding box center [633, 249] width 965 height 291
click at [206, 235] on link "US00177322" at bounding box center [209, 236] width 48 height 9
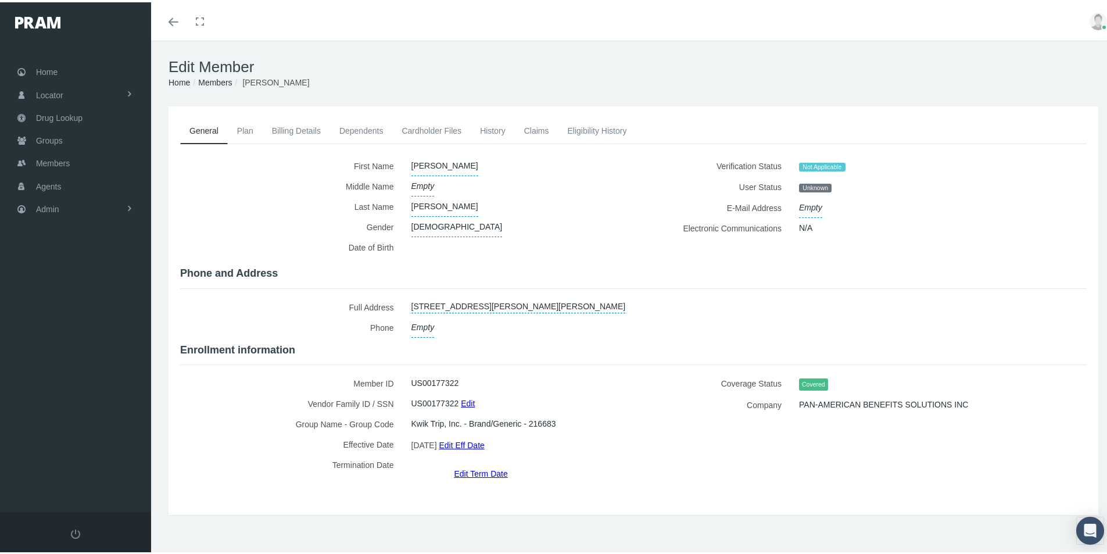
click at [363, 130] on link "Dependents" at bounding box center [361, 129] width 63 height 26
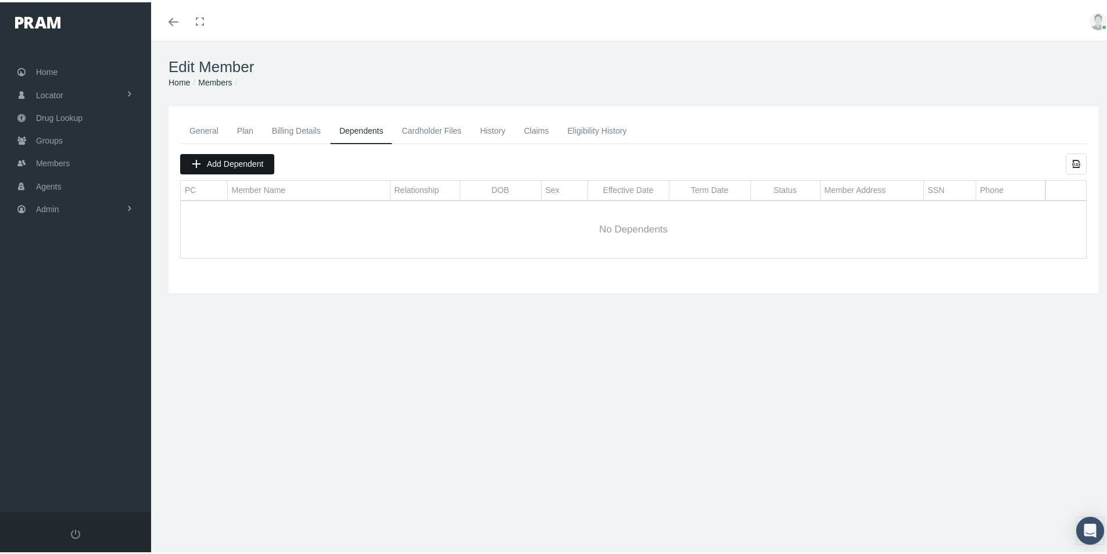
click at [225, 163] on span "Add Dependent" at bounding box center [235, 161] width 56 height 9
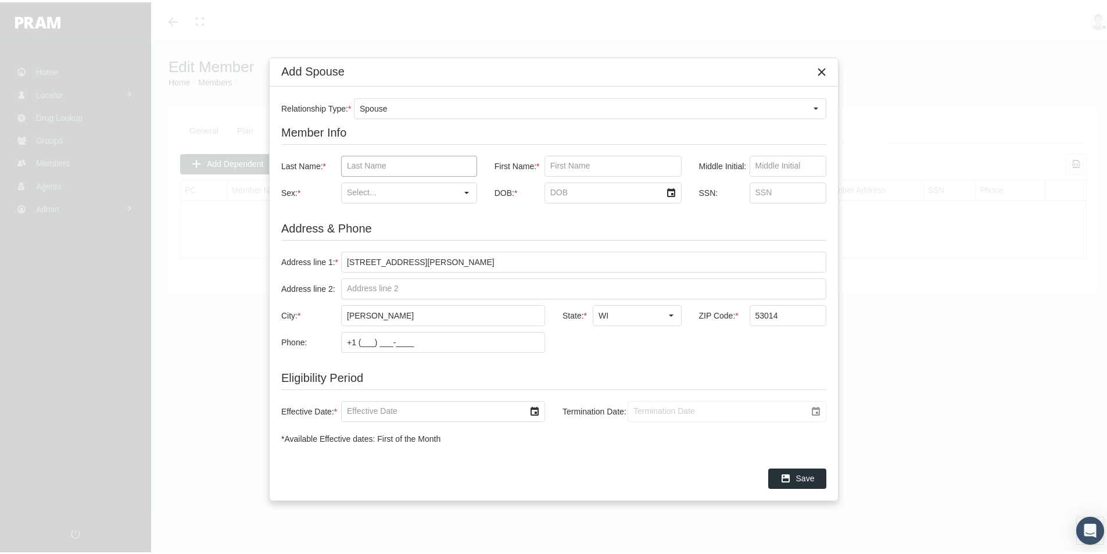
click at [358, 161] on input "Last Name: *" at bounding box center [409, 164] width 135 height 20
paste input "[PERSON_NAME]"
type input "[PERSON_NAME]"
click at [564, 165] on input "First Name: *" at bounding box center [613, 164] width 136 height 20
type input "thomas"
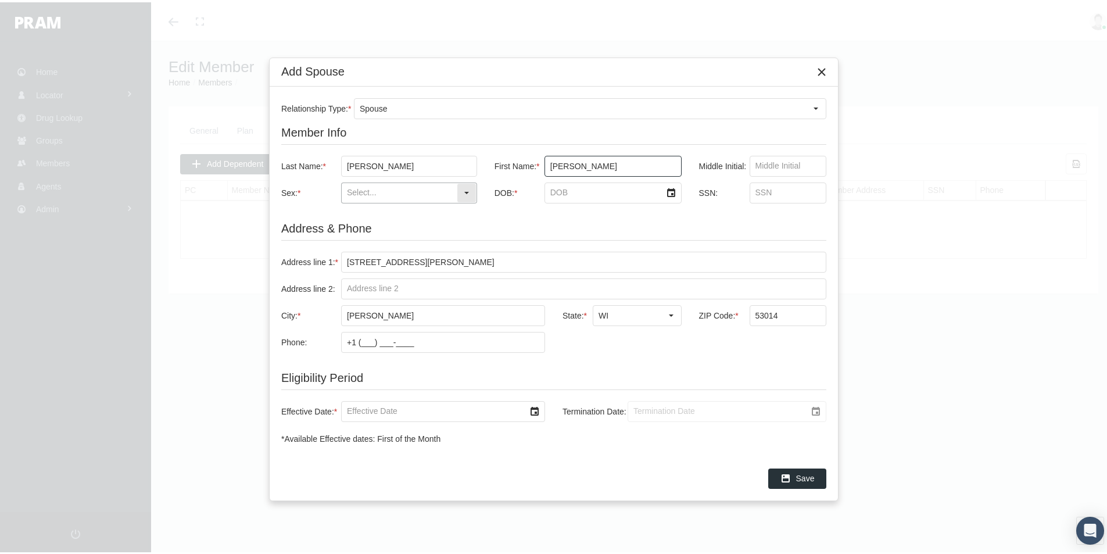
click at [375, 194] on input "Sex: *" at bounding box center [399, 191] width 115 height 20
click at [352, 214] on div "Male" at bounding box center [409, 211] width 134 height 19
type input "Male"
click at [560, 191] on input "DOB: *" at bounding box center [603, 191] width 116 height 20
type input "4/3/1967"
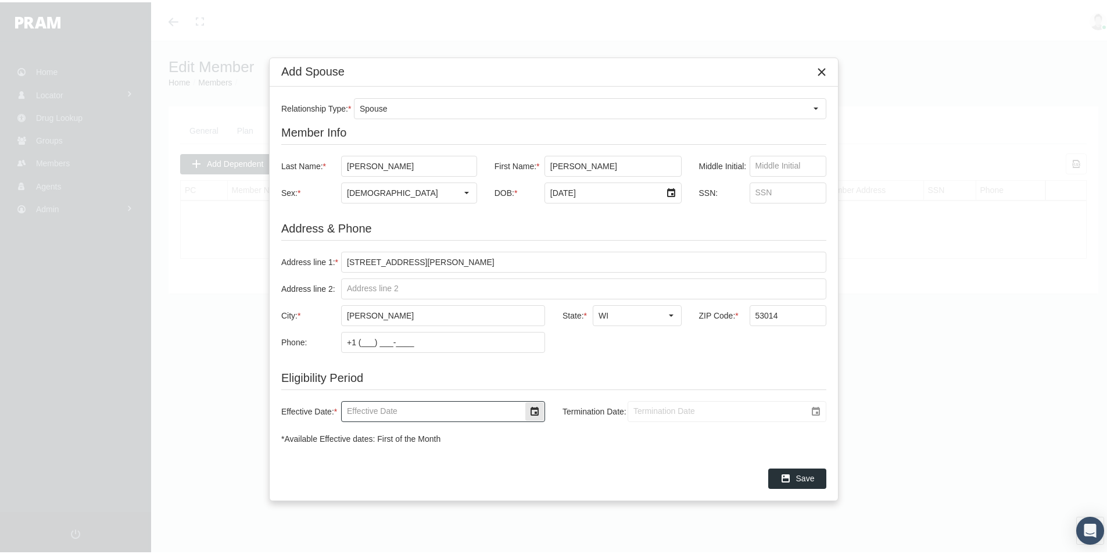
click at [355, 410] on input "Effective Date: *" at bounding box center [433, 409] width 183 height 20
type input "09/01/2025"
click at [659, 409] on input "Termination Date:" at bounding box center [717, 409] width 178 height 20
type input "12/31/2039"
click at [806, 474] on span "Save" at bounding box center [805, 475] width 19 height 9
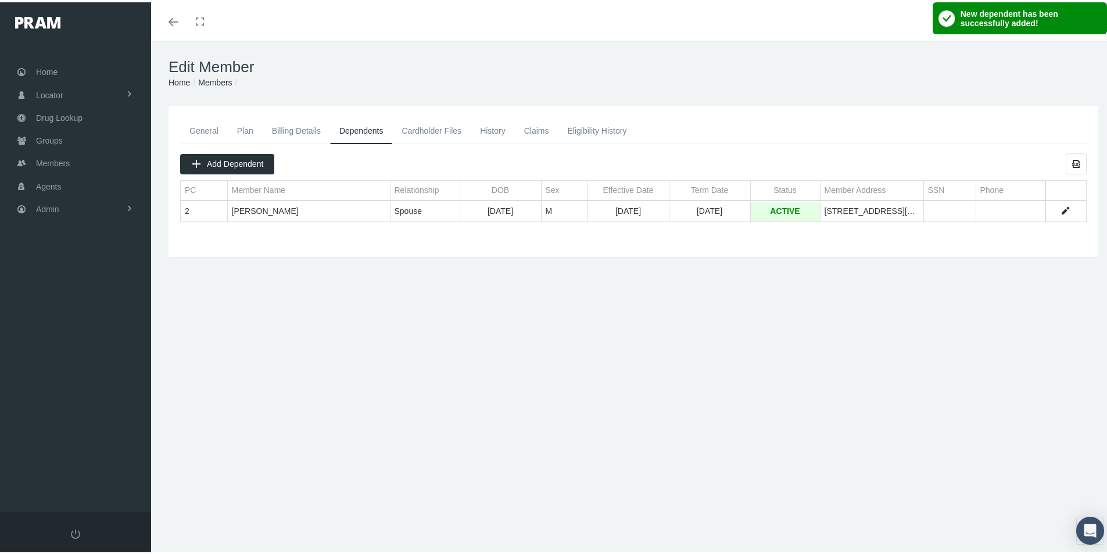
click at [289, 416] on div "Edit Member Home Groups Members General Plan Billing Details Dependents Cardhol…" at bounding box center [633, 302] width 965 height 528
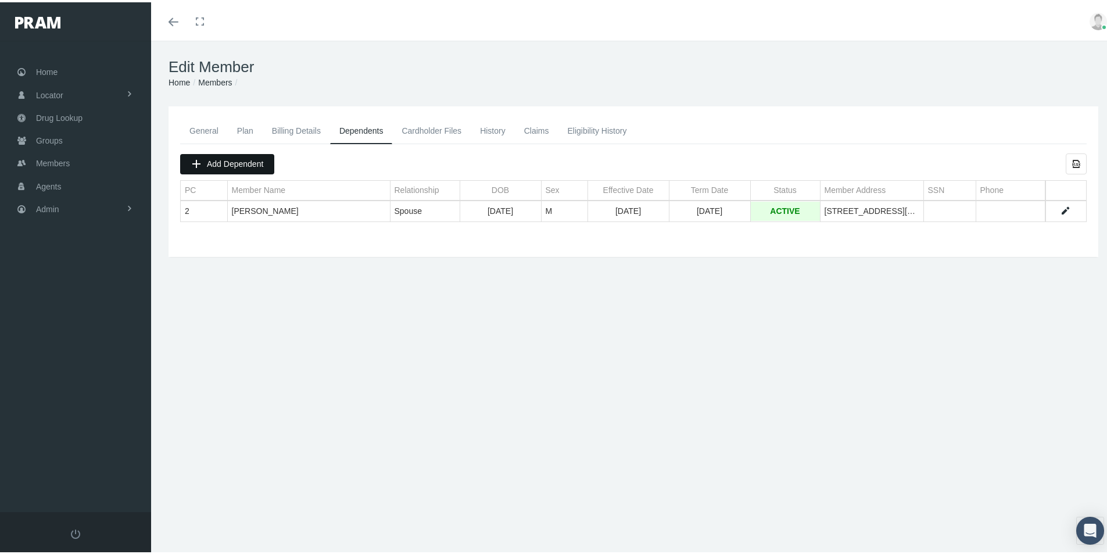
click at [226, 166] on span "Add Dependent" at bounding box center [235, 161] width 56 height 9
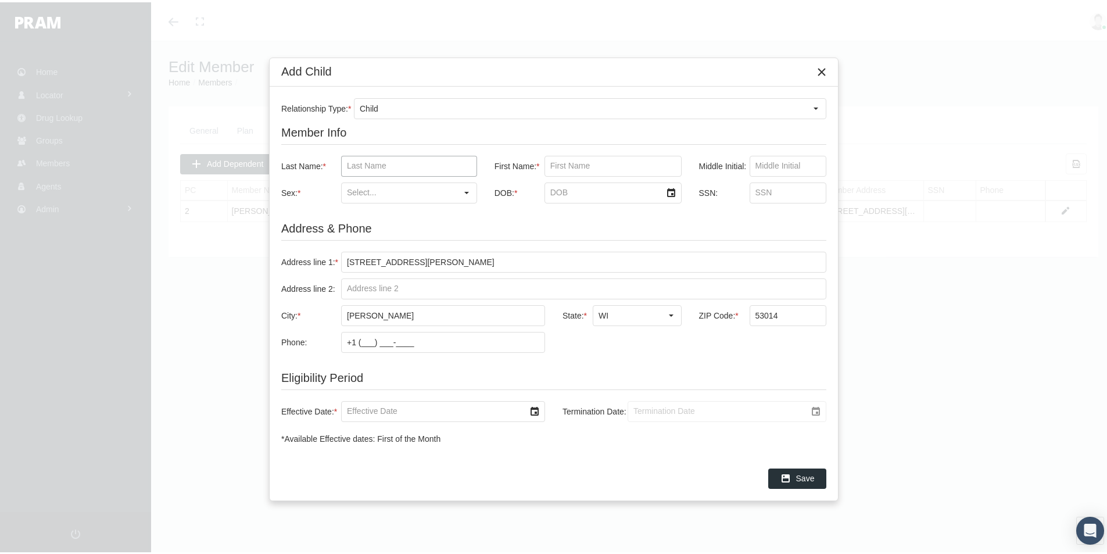
drag, startPoint x: 355, startPoint y: 159, endPoint x: 362, endPoint y: 156, distance: 7.6
click at [355, 160] on input "Last Name: *" at bounding box center [409, 164] width 135 height 20
type input "walber"
click at [567, 162] on input "First Name: *" at bounding box center [613, 164] width 136 height 20
type input "stacy"
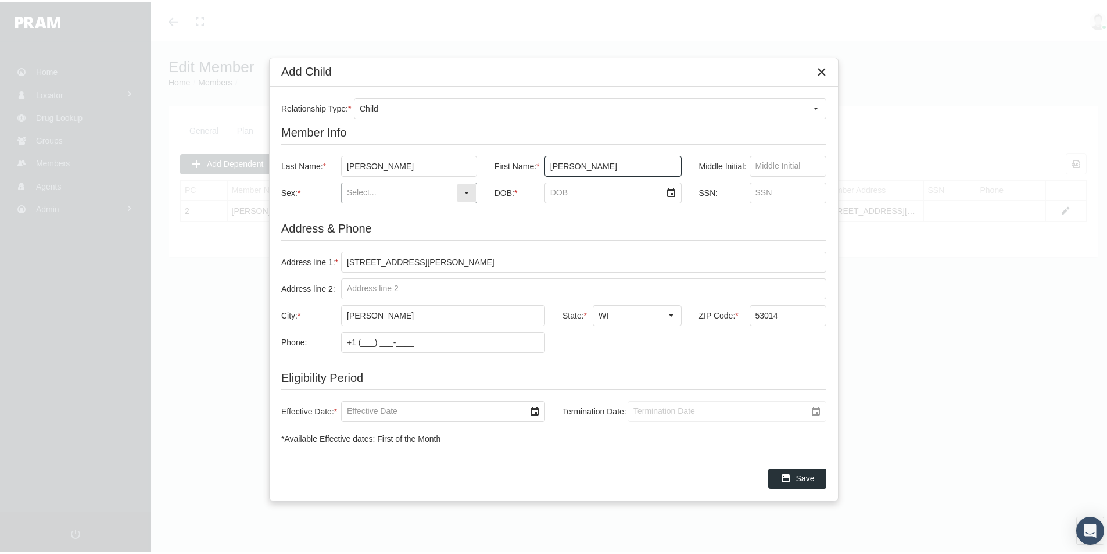
click at [395, 188] on input "Sex: *" at bounding box center [399, 191] width 115 height 20
click at [371, 226] on div "Female" at bounding box center [409, 230] width 134 height 19
type input "Female"
click at [567, 192] on input "DOB: *" at bounding box center [603, 191] width 116 height 20
type input "0"
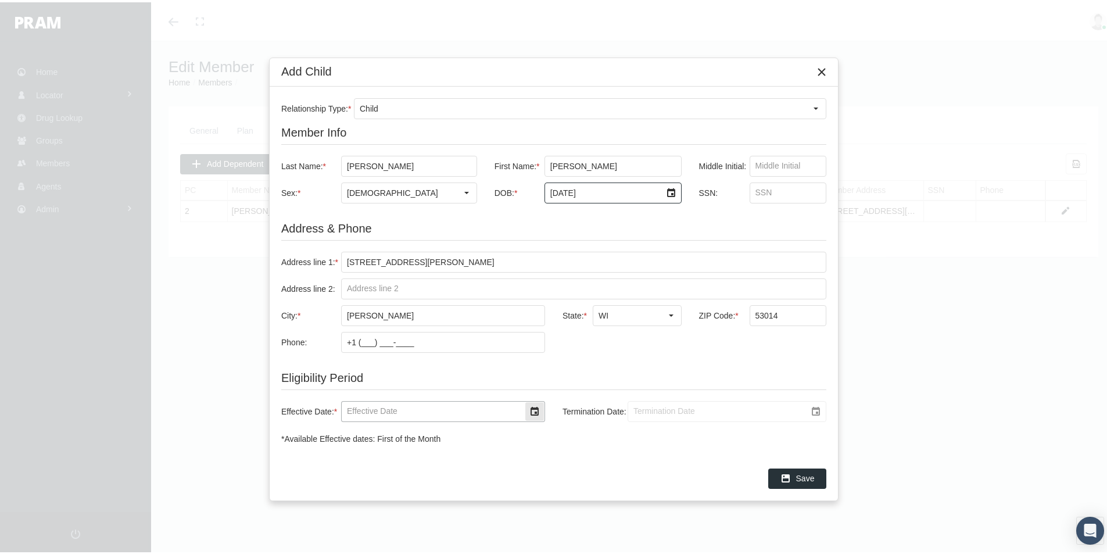
type input "9/4/2003"
click at [369, 411] on input "Effective Date: *" at bounding box center [433, 409] width 183 height 20
type input "[DATE]"
type input "12/31/2039"
drag, startPoint x: 800, startPoint y: 476, endPoint x: 710, endPoint y: 488, distance: 90.8
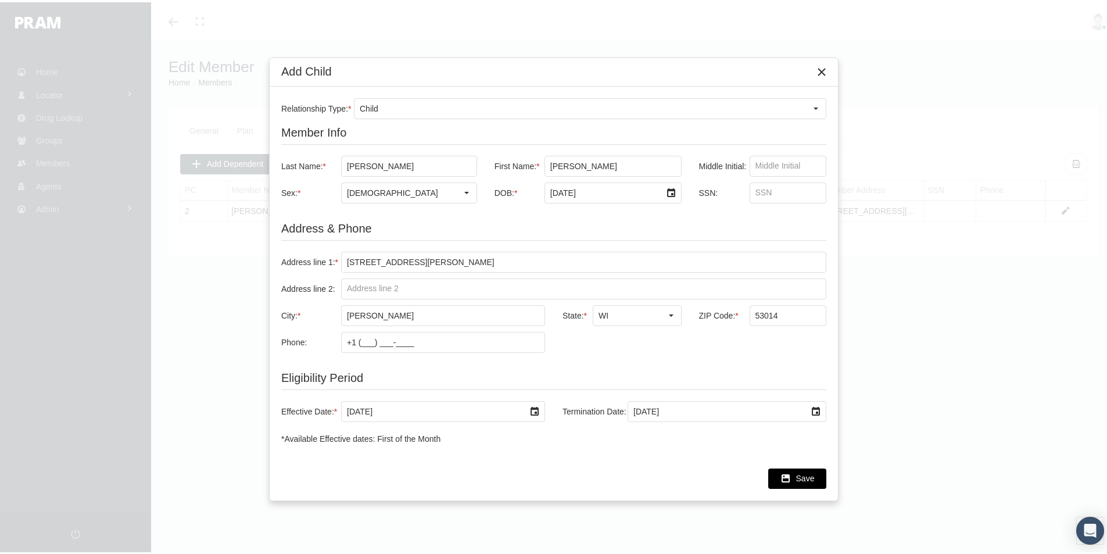
click at [799, 476] on span "Save" at bounding box center [805, 475] width 19 height 9
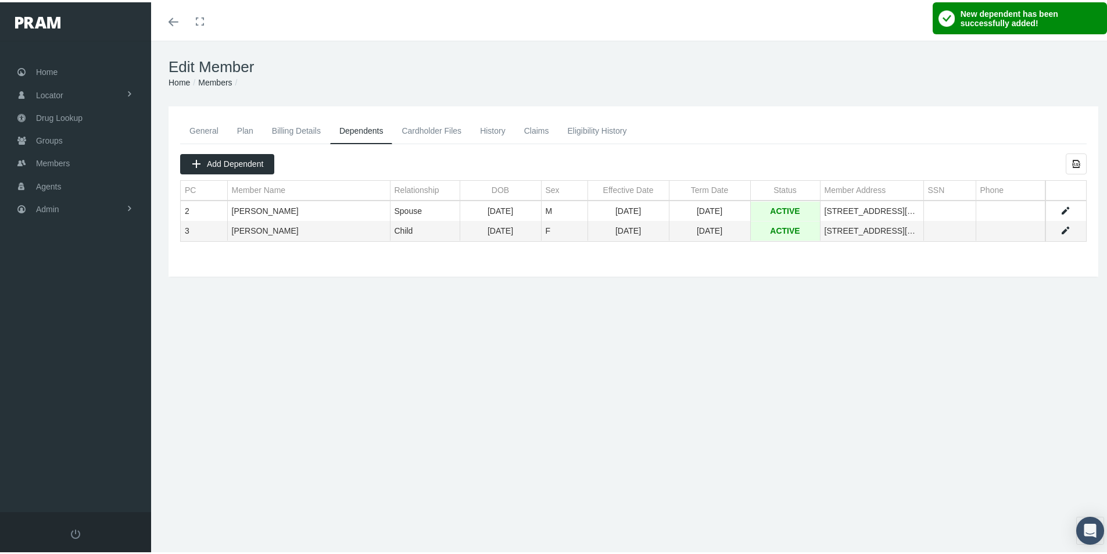
click at [497, 130] on link "History" at bounding box center [493, 129] width 44 height 26
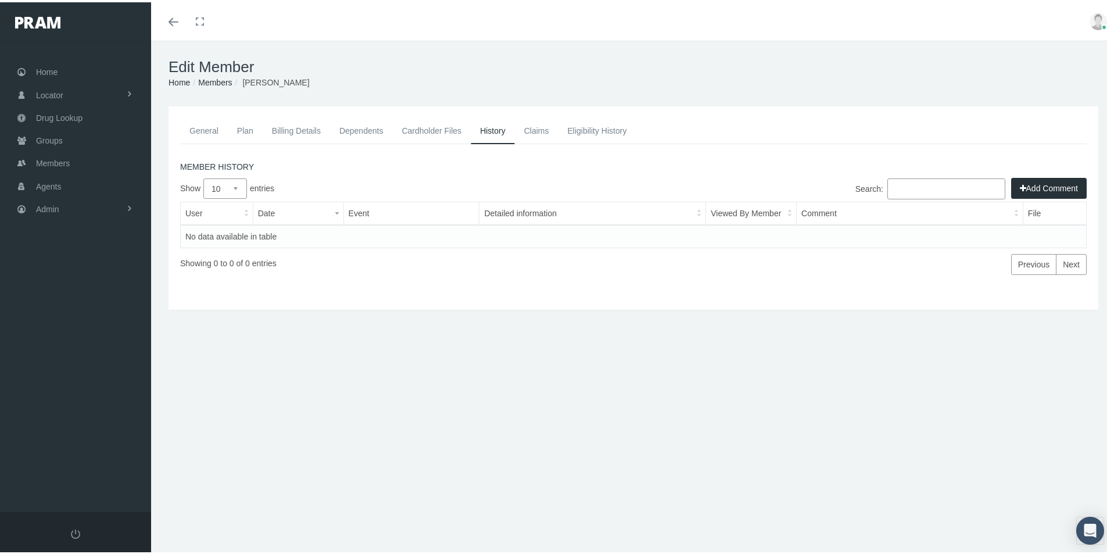
click at [1041, 185] on button "Add Comment" at bounding box center [1049, 186] width 76 height 21
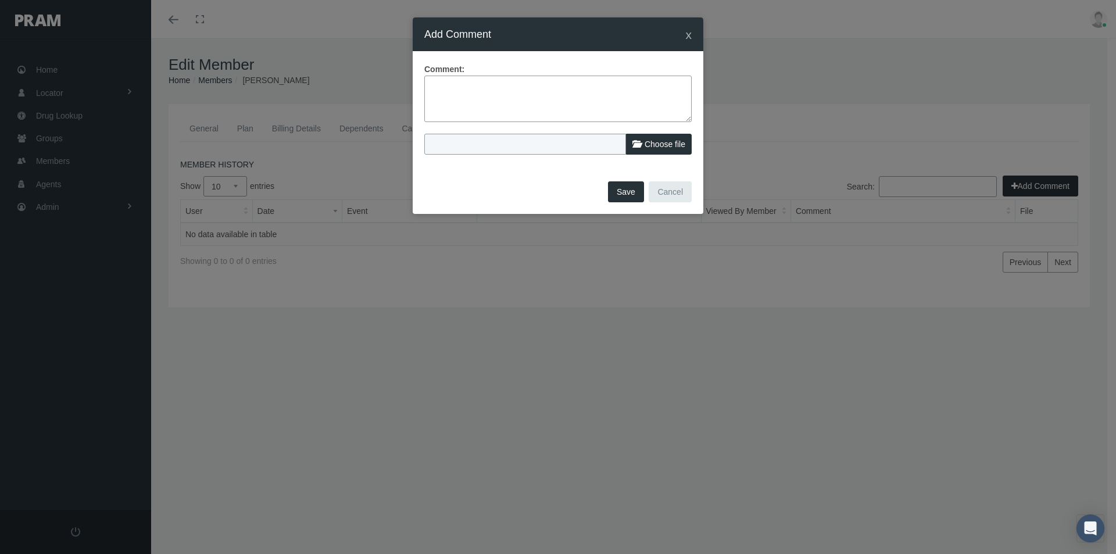
click at [430, 84] on textarea at bounding box center [557, 99] width 267 height 46
type textarea "Dependent records came over on file dated 09/02/2025 with eff dates of 06/21/20…"
click at [621, 188] on button "Save" at bounding box center [626, 191] width 36 height 21
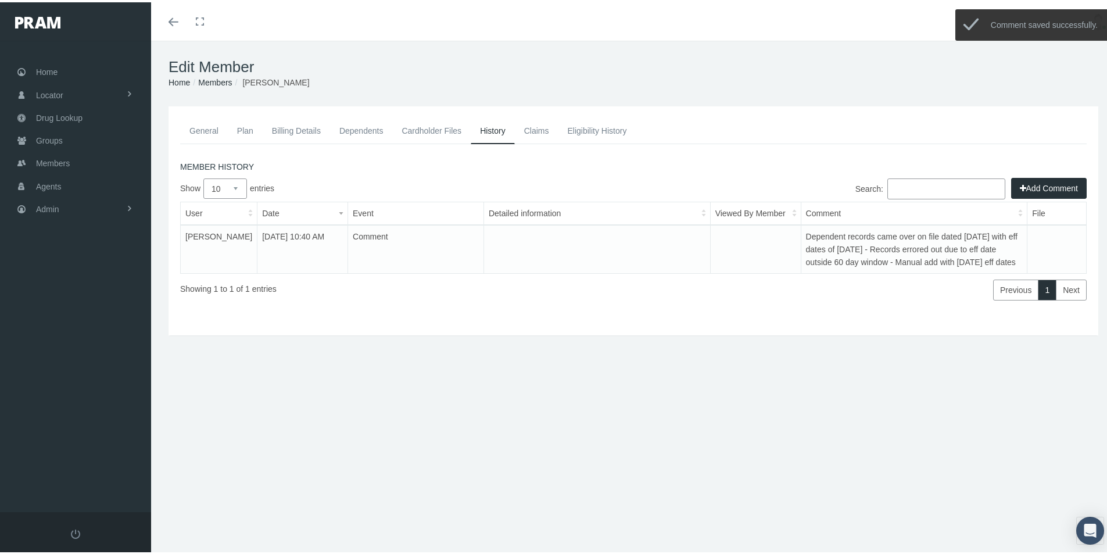
click at [197, 130] on link "General" at bounding box center [204, 129] width 48 height 26
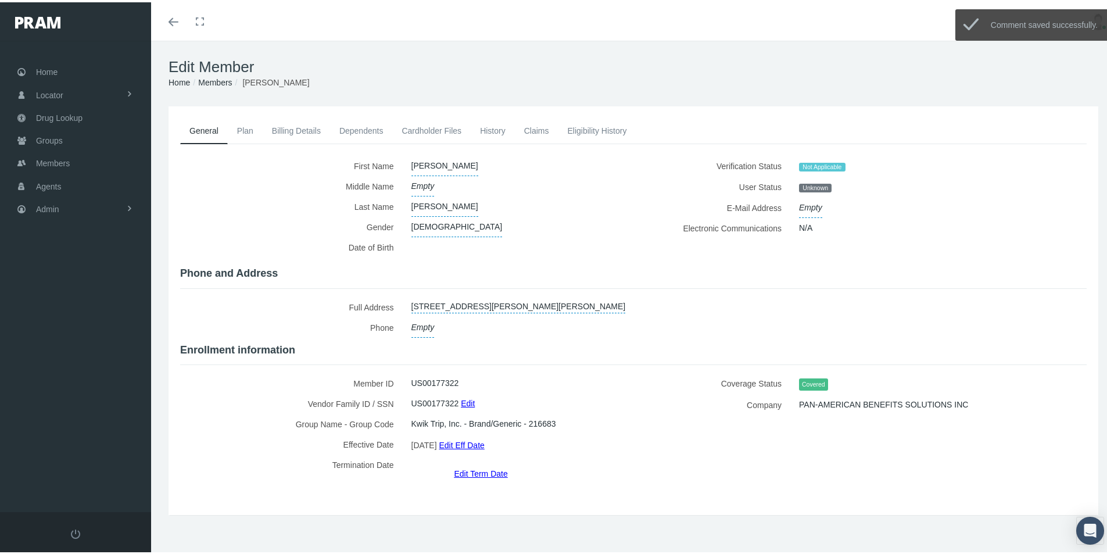
click at [346, 126] on link "Dependents" at bounding box center [361, 129] width 63 height 26
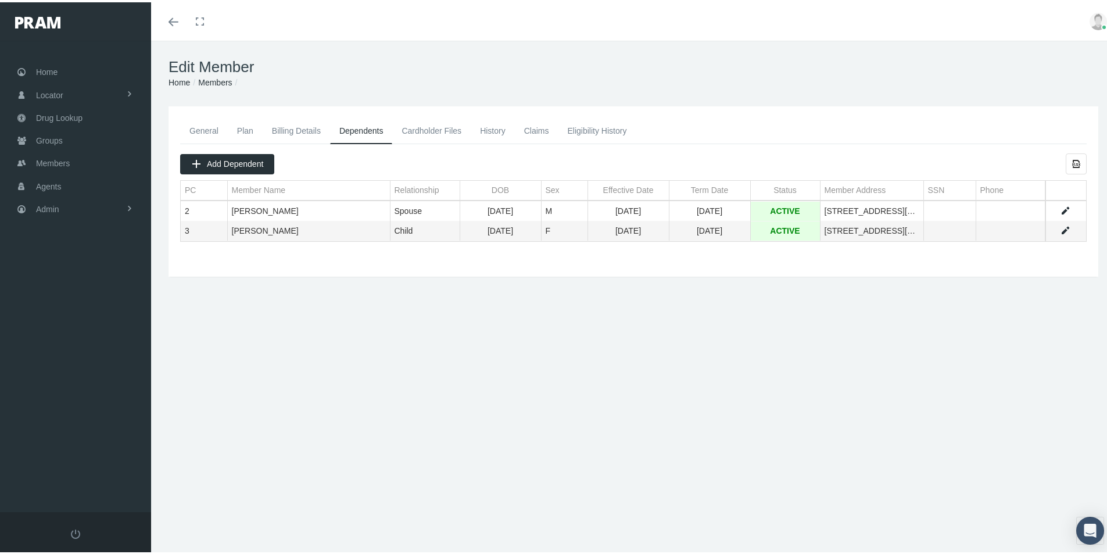
click at [199, 128] on link "General" at bounding box center [204, 129] width 48 height 26
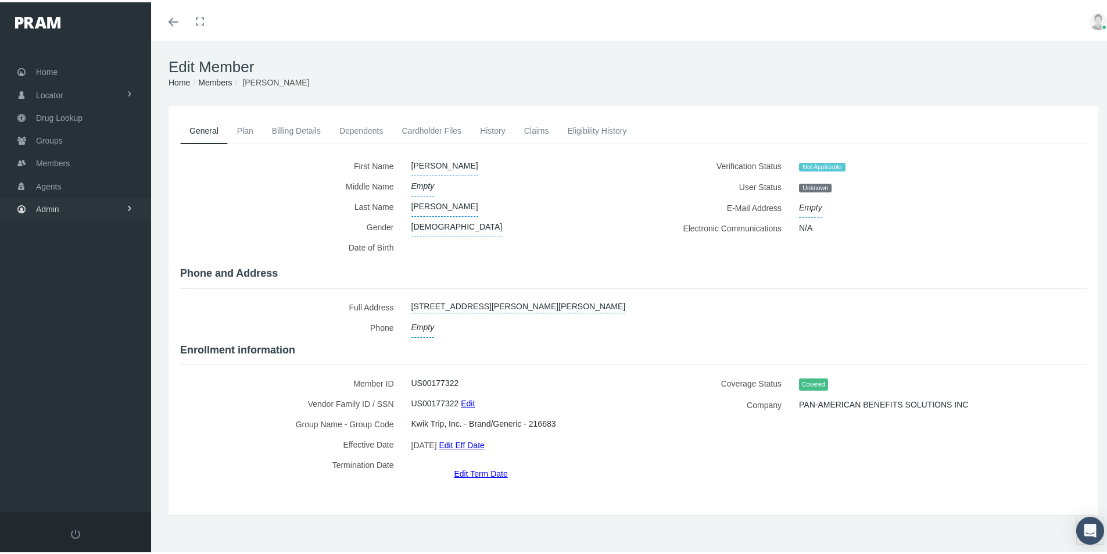
click at [45, 206] on span "Admin" at bounding box center [47, 207] width 23 height 22
click at [71, 362] on span "Companies" at bounding box center [68, 362] width 41 height 20
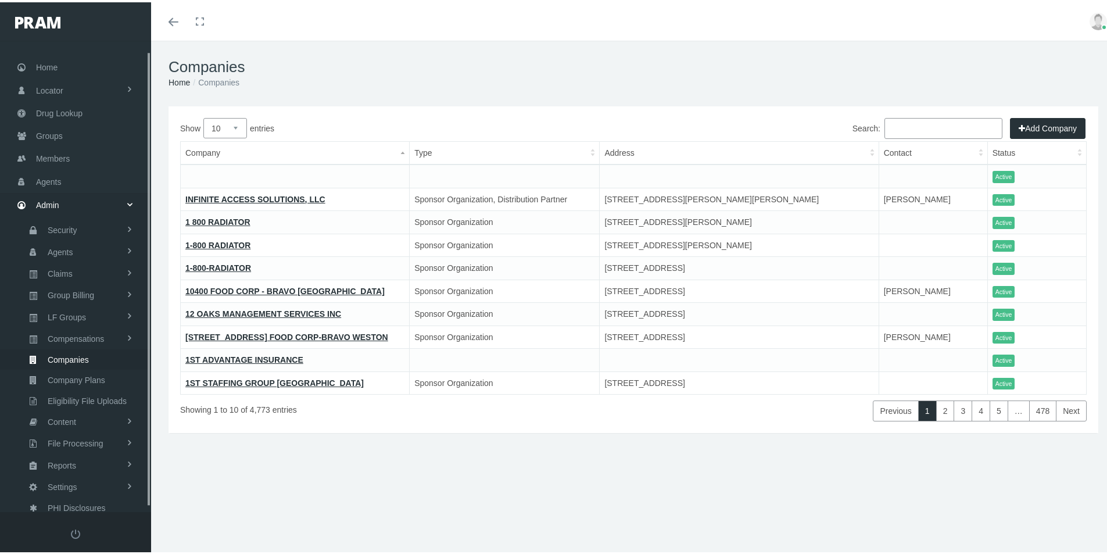
scroll to position [15, 0]
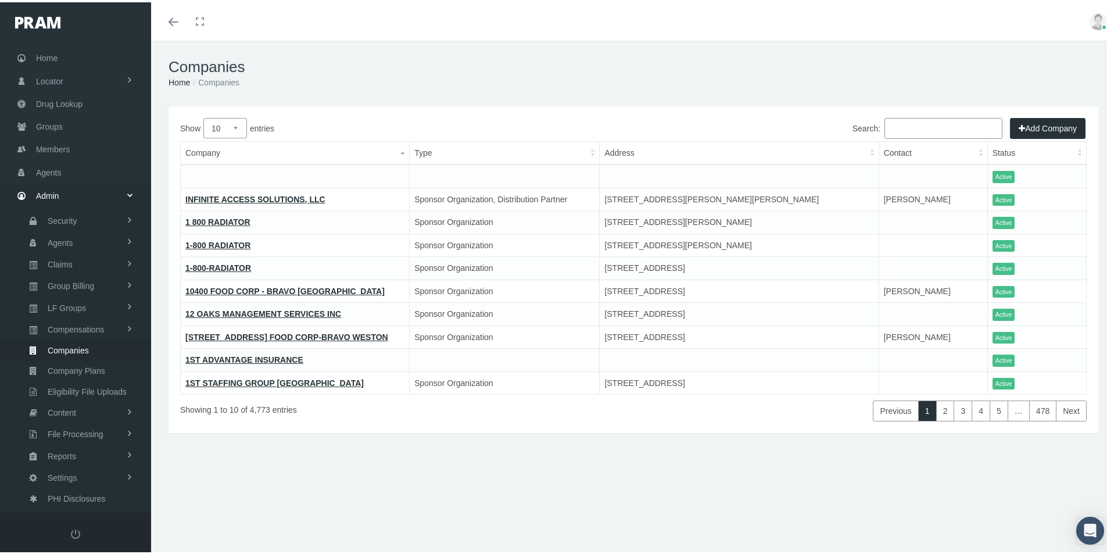
click at [896, 127] on input "Search:" at bounding box center [944, 126] width 118 height 21
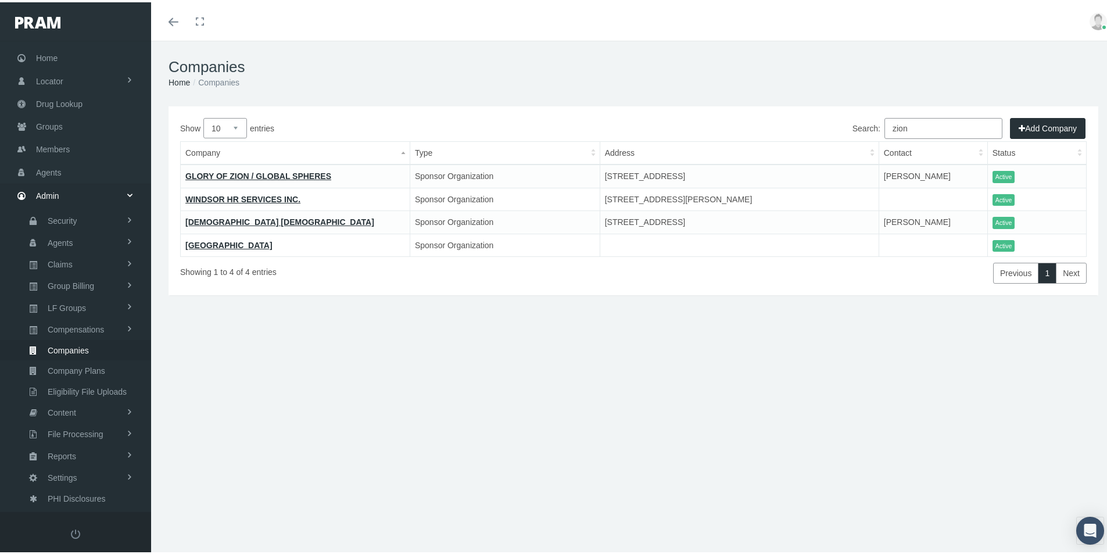
type input "zion"
click at [272, 221] on link "[DEMOGRAPHIC_DATA] [DEMOGRAPHIC_DATA]" at bounding box center [279, 219] width 189 height 9
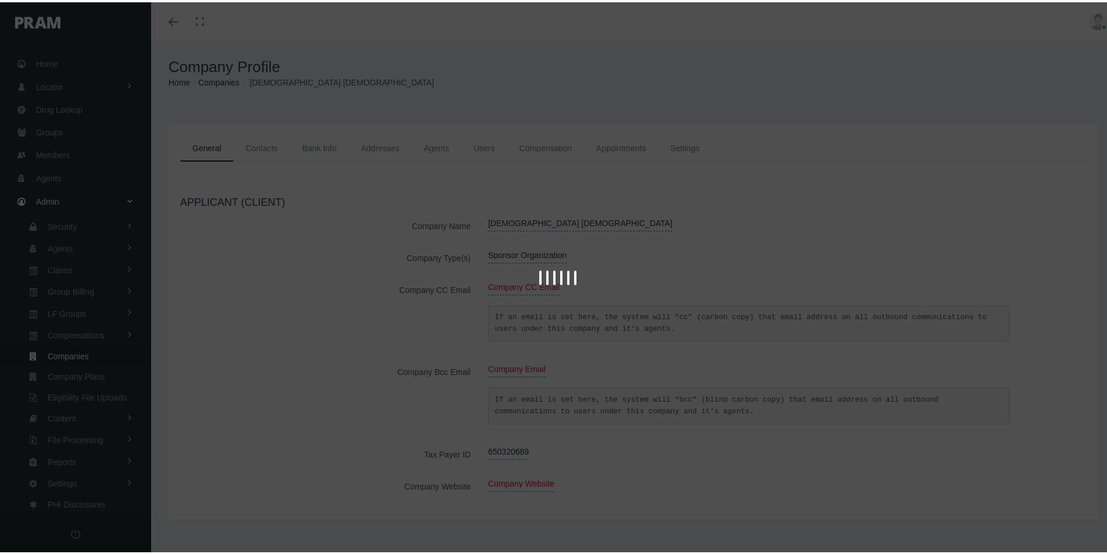
scroll to position [15, 0]
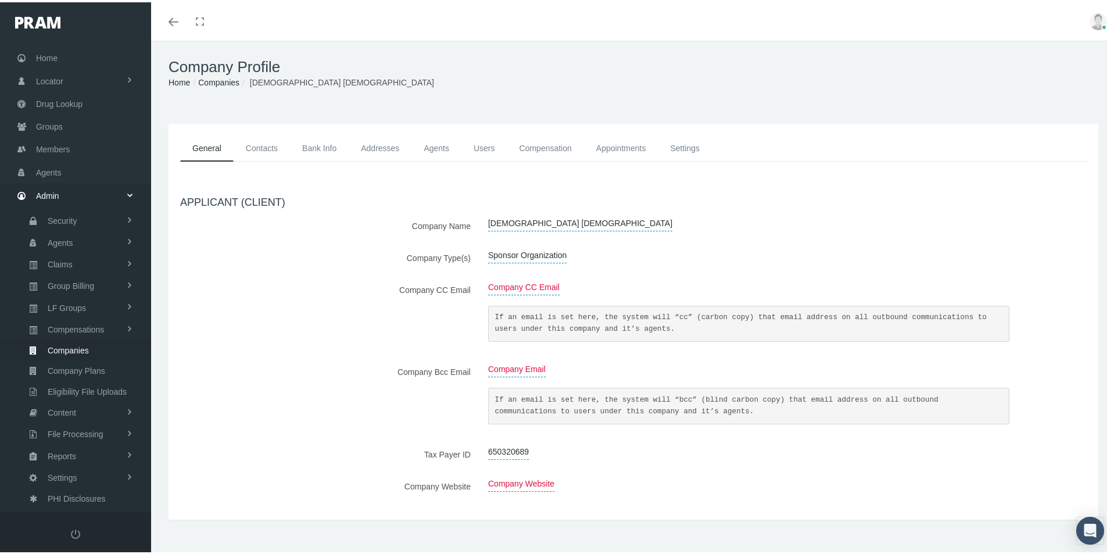
click at [554, 221] on span "[DEMOGRAPHIC_DATA] [DEMOGRAPHIC_DATA]" at bounding box center [580, 221] width 184 height 16
type input "[DEMOGRAPHIC_DATA]"
click at [600, 220] on icon "submit" at bounding box center [603, 222] width 7 height 11
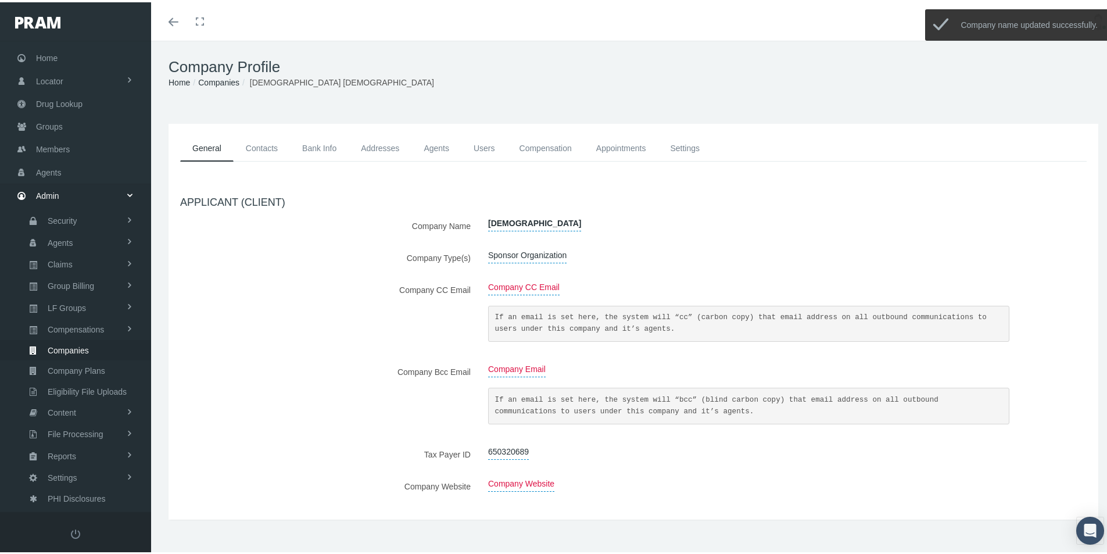
click at [636, 262] on div "Sponsor Organization" at bounding box center [748, 255] width 539 height 20
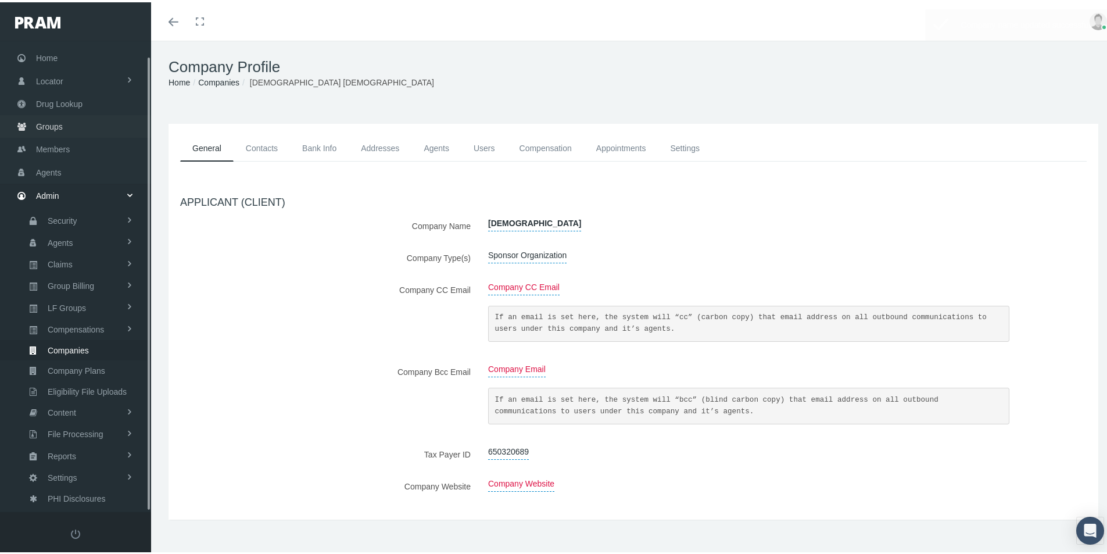
click at [49, 123] on span "Groups" at bounding box center [49, 124] width 27 height 22
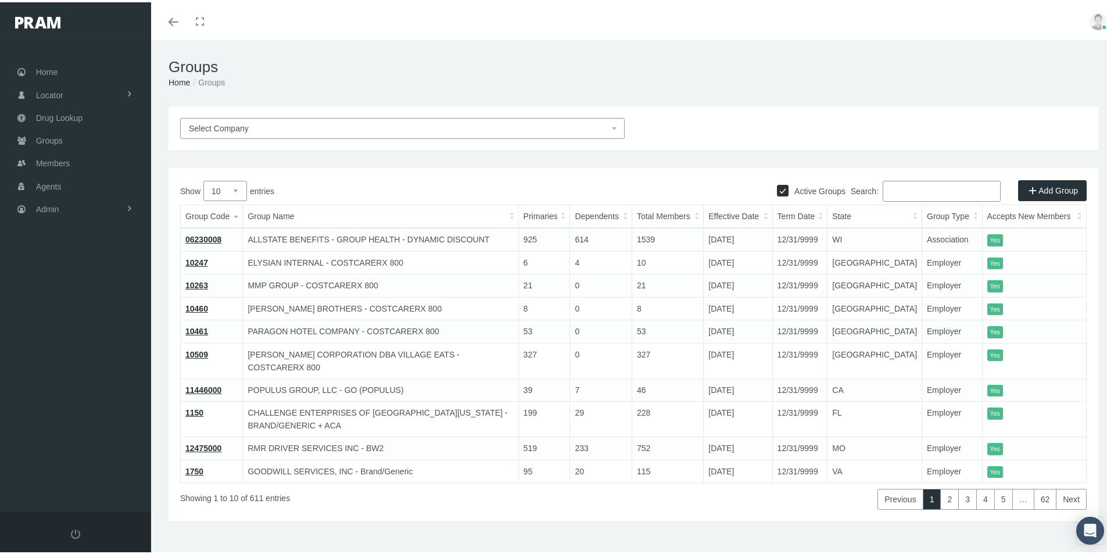
click at [886, 189] on input "Search:" at bounding box center [942, 188] width 118 height 21
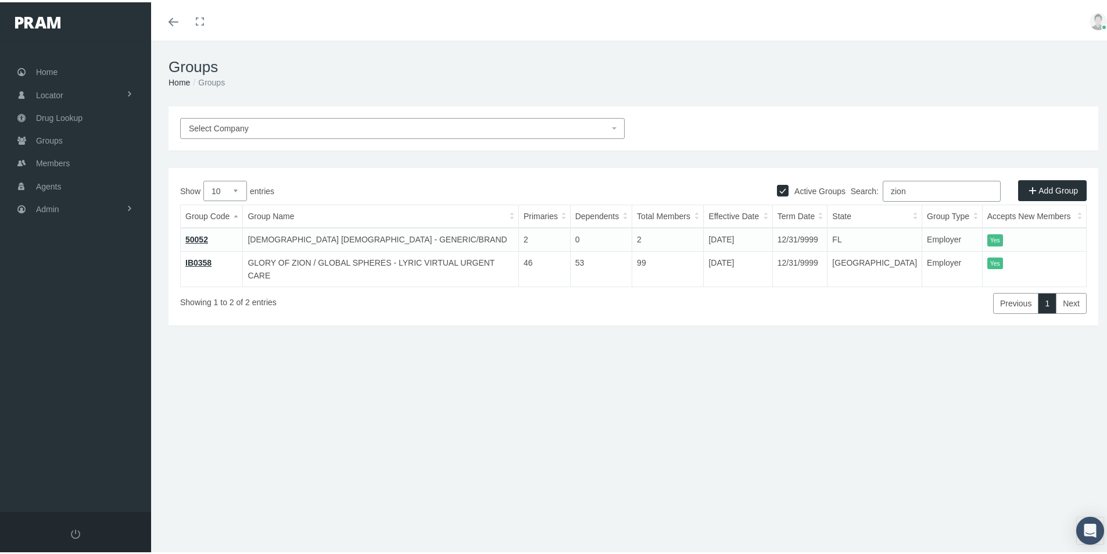
type input "zion"
click at [194, 235] on link "50052" at bounding box center [196, 236] width 23 height 9
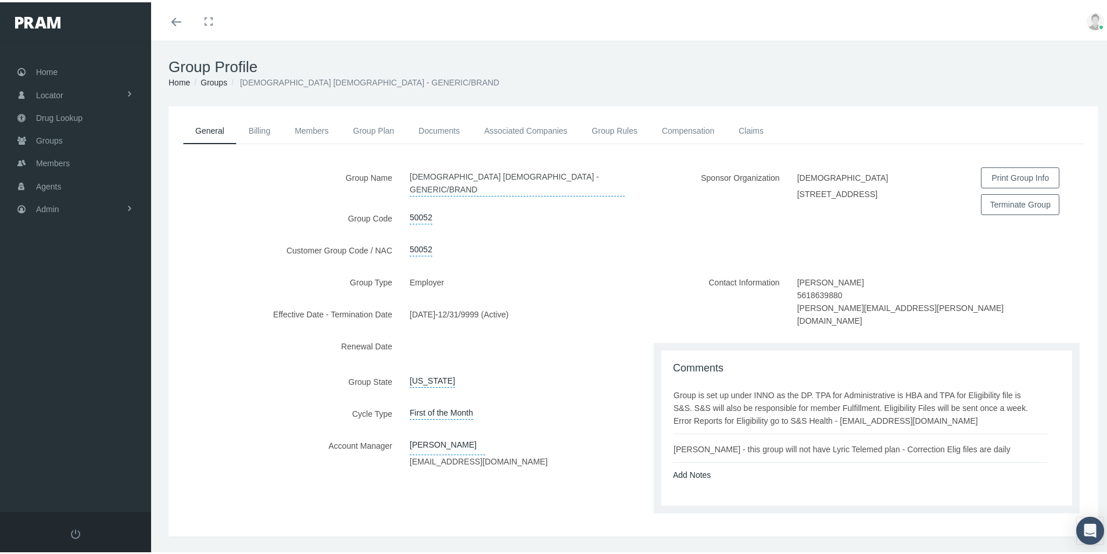
click at [532, 180] on link "ZION ORTHODOXPRIMITIVE BAPTIST CHURCH - GENERIC/BRAND" at bounding box center [517, 179] width 215 height 29
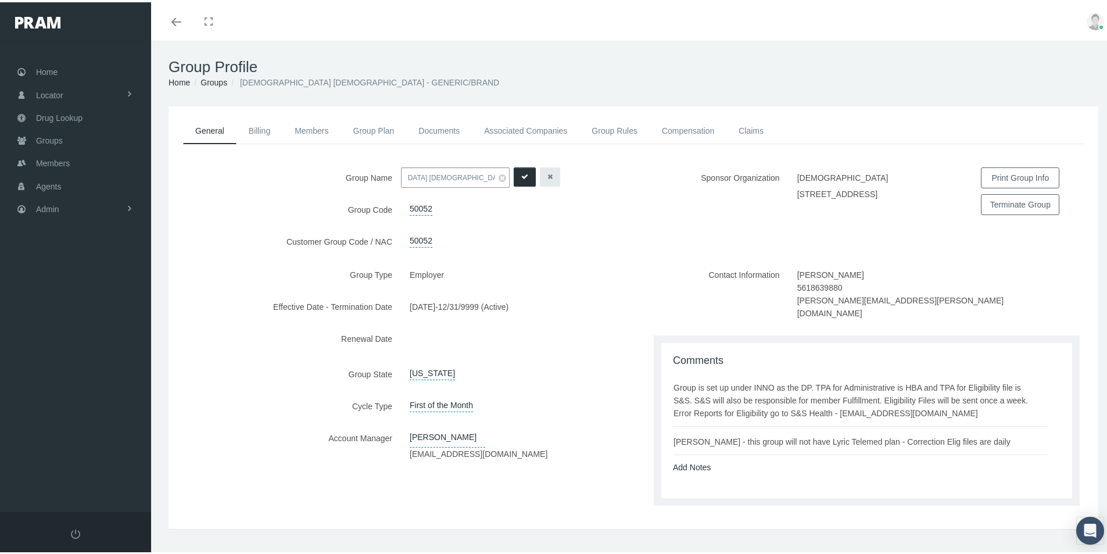
scroll to position [0, 54]
type input "ZION ORTHODOX PRIMITIVE BAPTIST CHURCH - GENERIC/BRAND"
click at [521, 175] on icon "submit" at bounding box center [524, 174] width 7 height 11
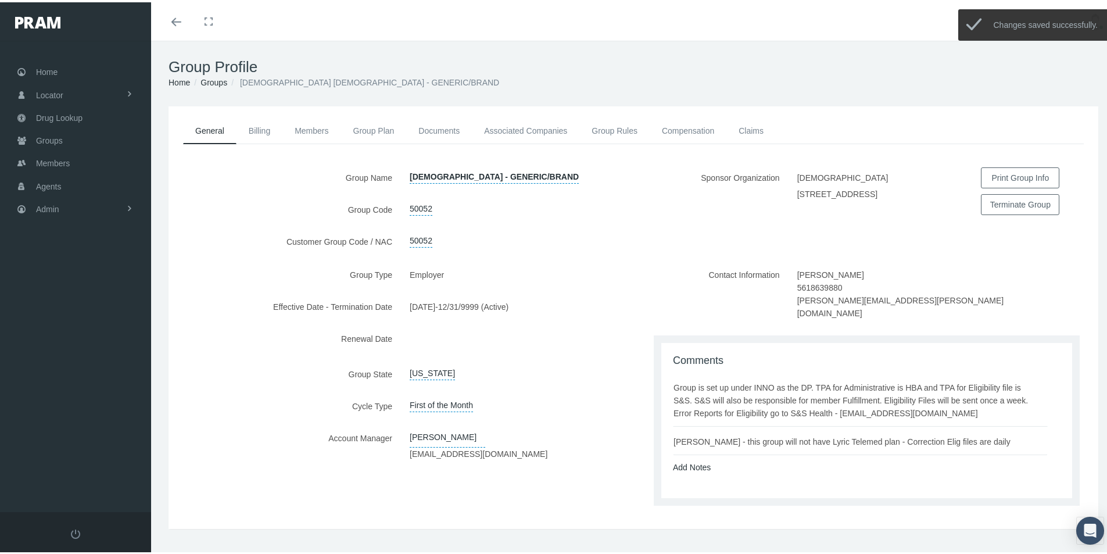
drag, startPoint x: 550, startPoint y: 400, endPoint x: 523, endPoint y: 397, distance: 27.5
click at [549, 399] on div "First of the Month" at bounding box center [517, 403] width 232 height 20
drag, startPoint x: 228, startPoint y: 485, endPoint x: 556, endPoint y: 318, distance: 368.3
click at [230, 484] on div "Group Type Employer Effective Date - Termination Date 07/01/2025 - 12/31/9999 (…" at bounding box center [401, 388] width 465 height 253
click at [291, 482] on div "Group Type Employer Effective Date - Termination Date 07/01/2025 - 12/31/9999 (…" at bounding box center [401, 388] width 465 height 253
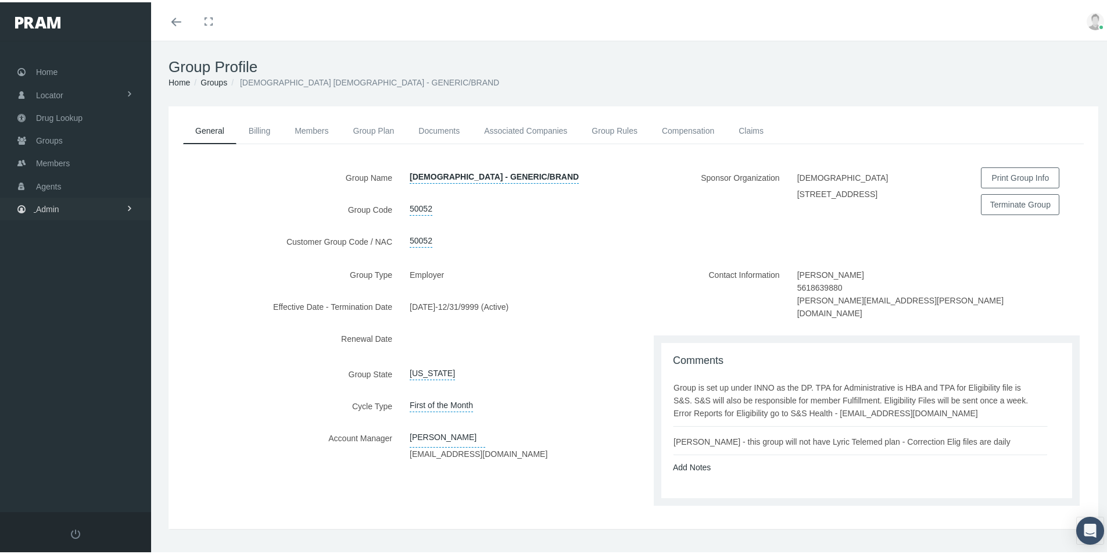
click at [50, 205] on span "Admin" at bounding box center [47, 207] width 23 height 22
click at [83, 406] on span "Eligibility File Uploads" at bounding box center [87, 403] width 79 height 20
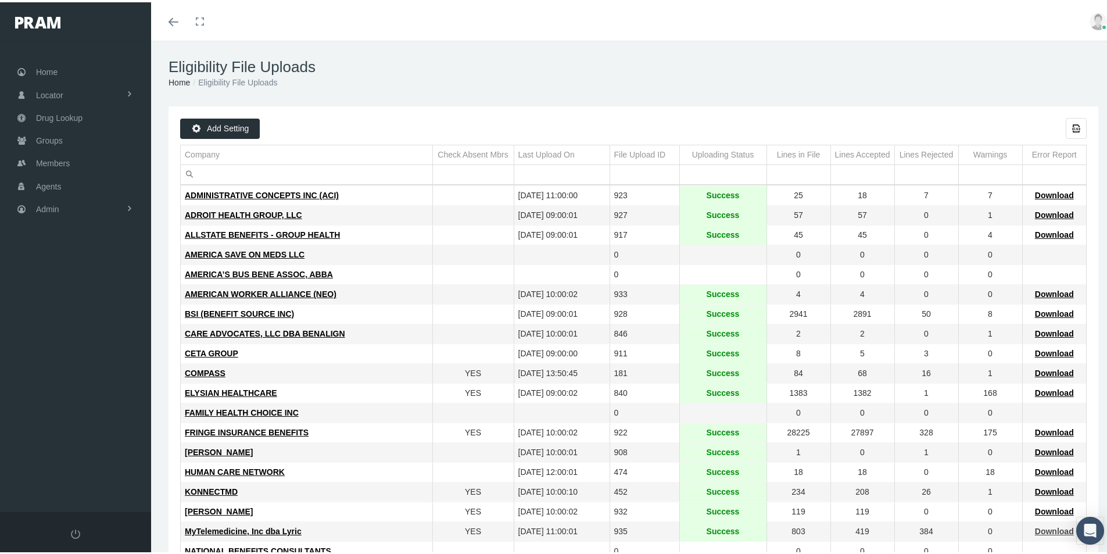
click at [1050, 529] on span "Download" at bounding box center [1054, 528] width 39 height 9
click at [452, 10] on div "Toggle menubar Toggle fullscreen Profile Logout" at bounding box center [633, 19] width 947 height 38
click at [47, 139] on span "Groups" at bounding box center [49, 138] width 27 height 22
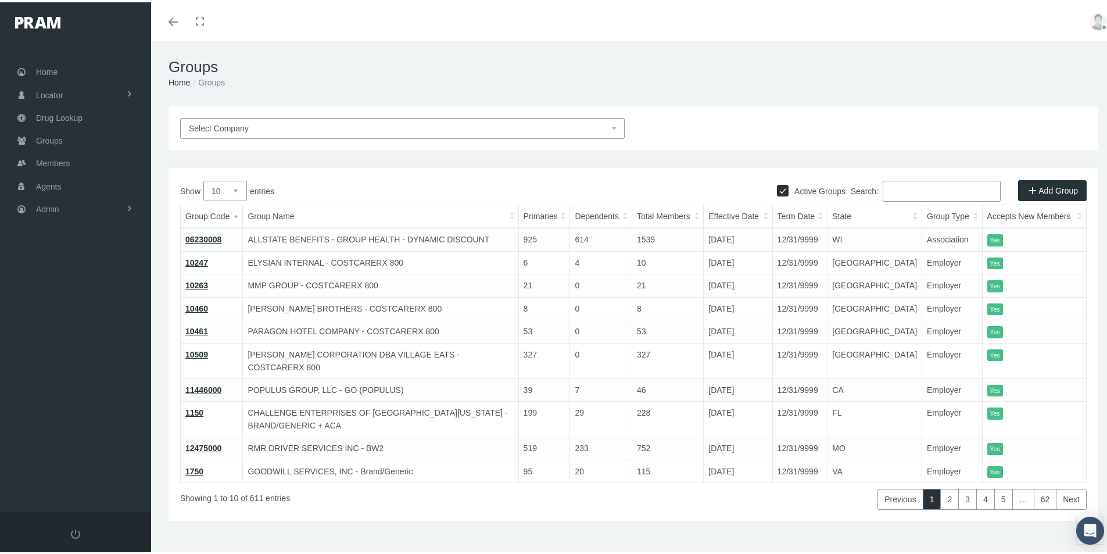
click at [883, 183] on input "Search:" at bounding box center [942, 188] width 118 height 21
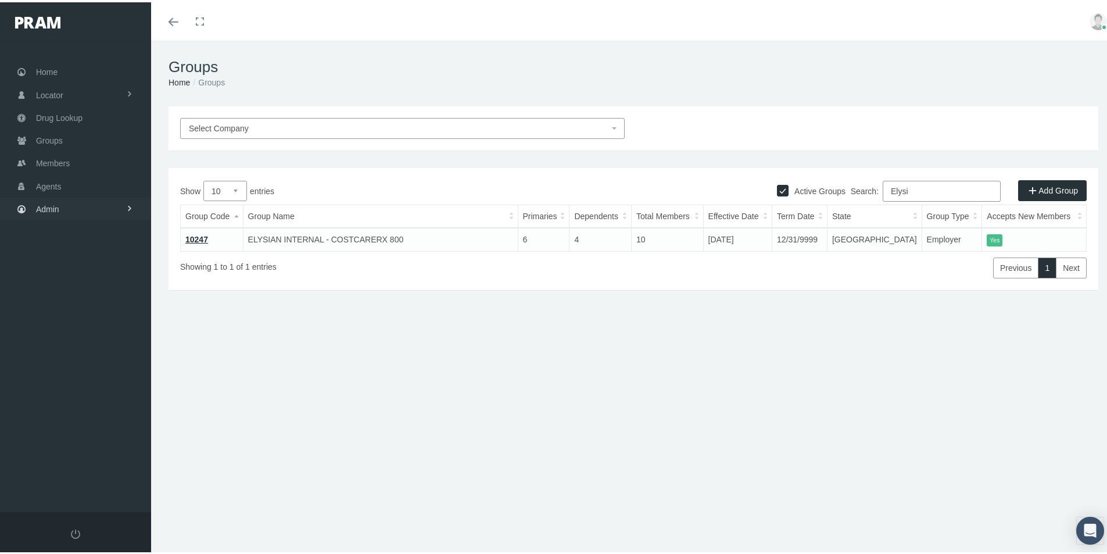
click at [51, 205] on span "Admin" at bounding box center [47, 207] width 23 height 22
drag, startPoint x: 560, startPoint y: 398, endPoint x: 453, endPoint y: 367, distance: 111.3
click at [560, 398] on div "Groups Home Groups Select Company Active Groups Add Group Show 10 6" at bounding box center [633, 302] width 965 height 528
drag, startPoint x: 910, startPoint y: 189, endPoint x: 789, endPoint y: 244, distance: 132.1
click at [792, 220] on div "Show 10 25 50 100 entries Search: Elysi Group Code Group Name Primaries Depende…" at bounding box center [633, 227] width 907 height 98
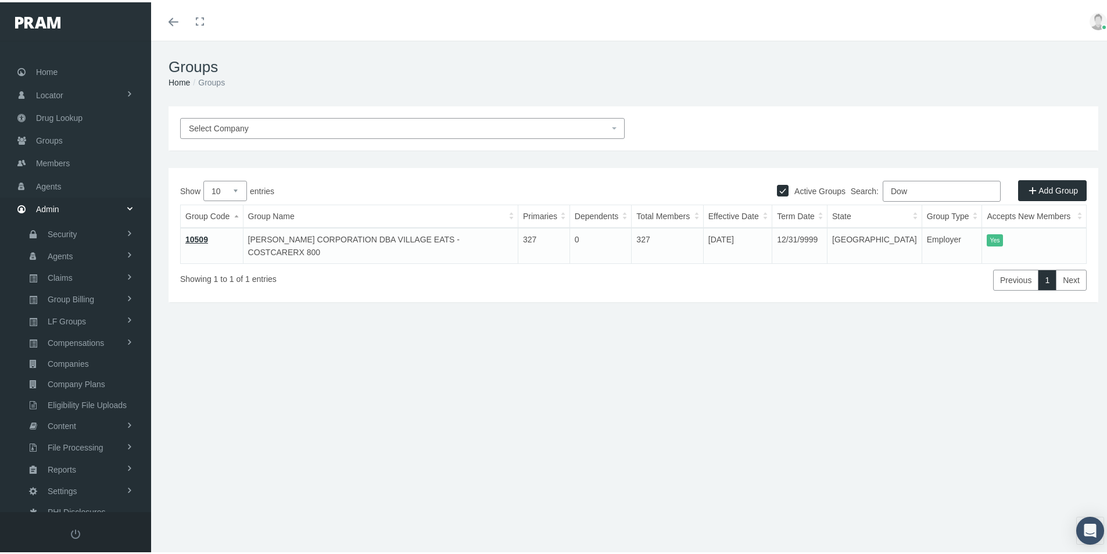
type input "Dow"
click at [195, 236] on link "10509" at bounding box center [196, 236] width 23 height 9
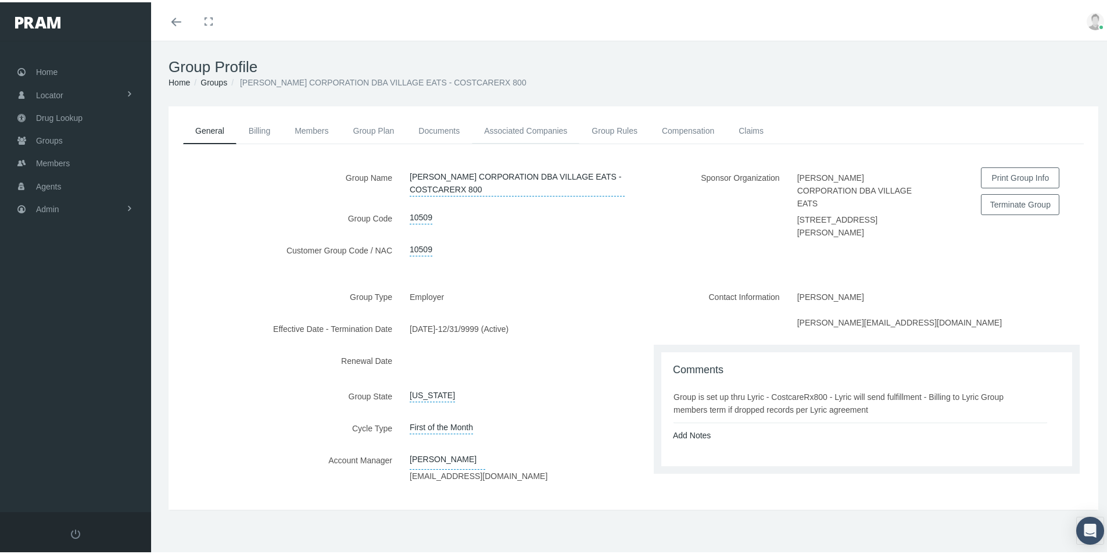
click at [506, 131] on link "Associated Companies" at bounding box center [526, 129] width 108 height 26
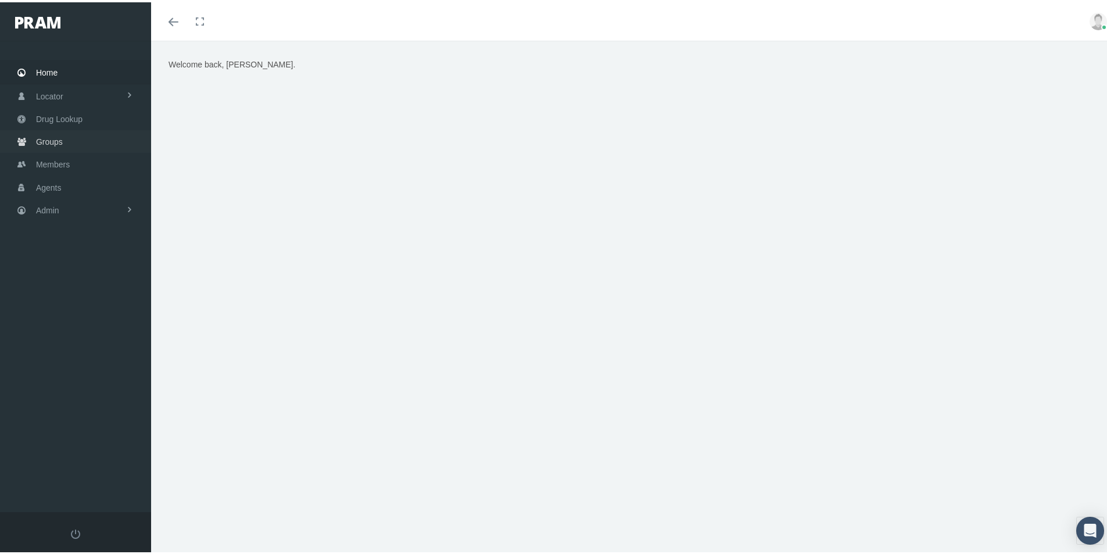
click at [55, 141] on span "Groups" at bounding box center [49, 139] width 27 height 22
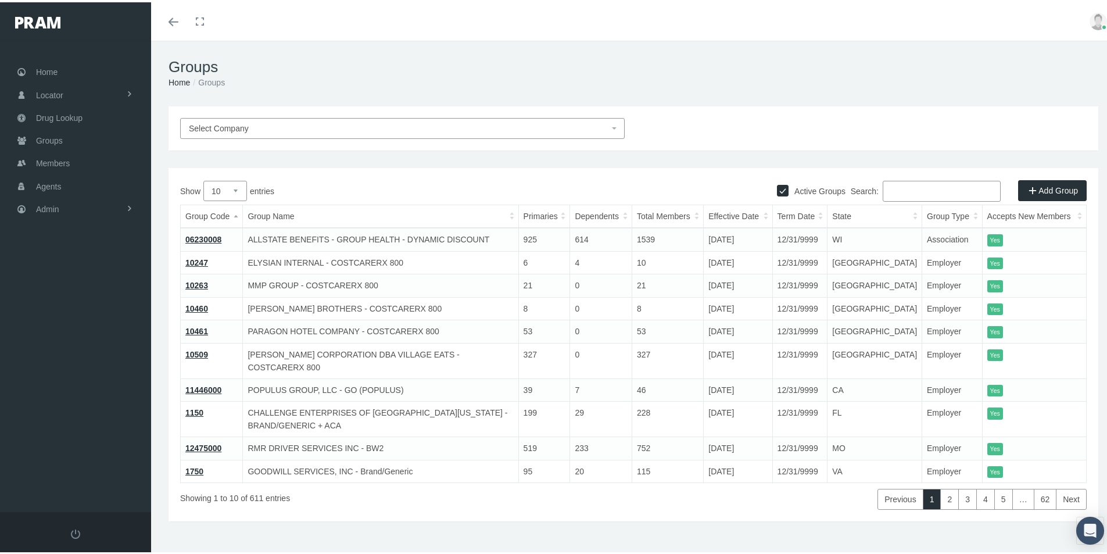
click at [229, 128] on span "Select Company" at bounding box center [219, 125] width 60 height 9
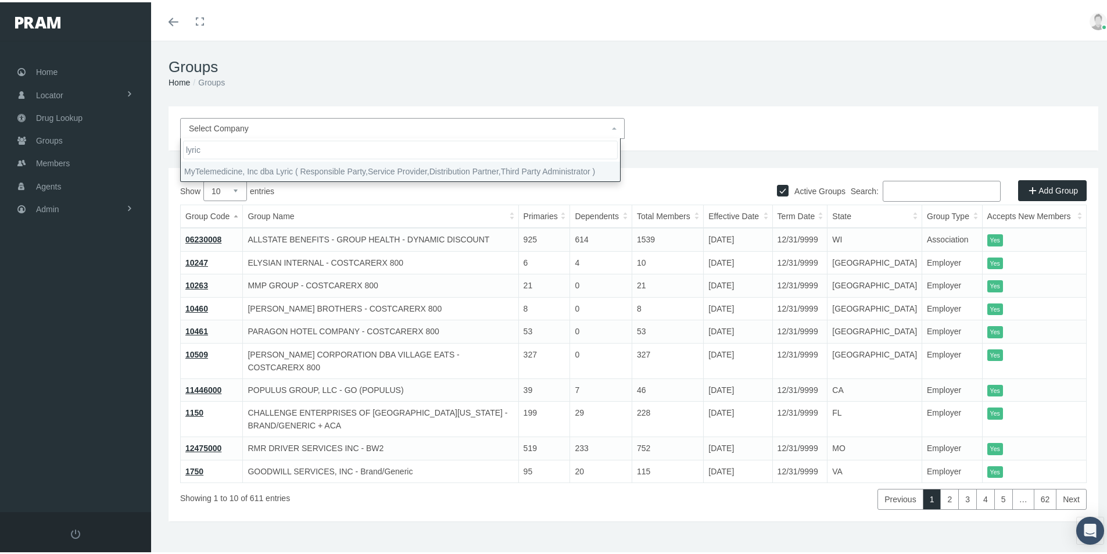
type input "lyric"
select select "9146"
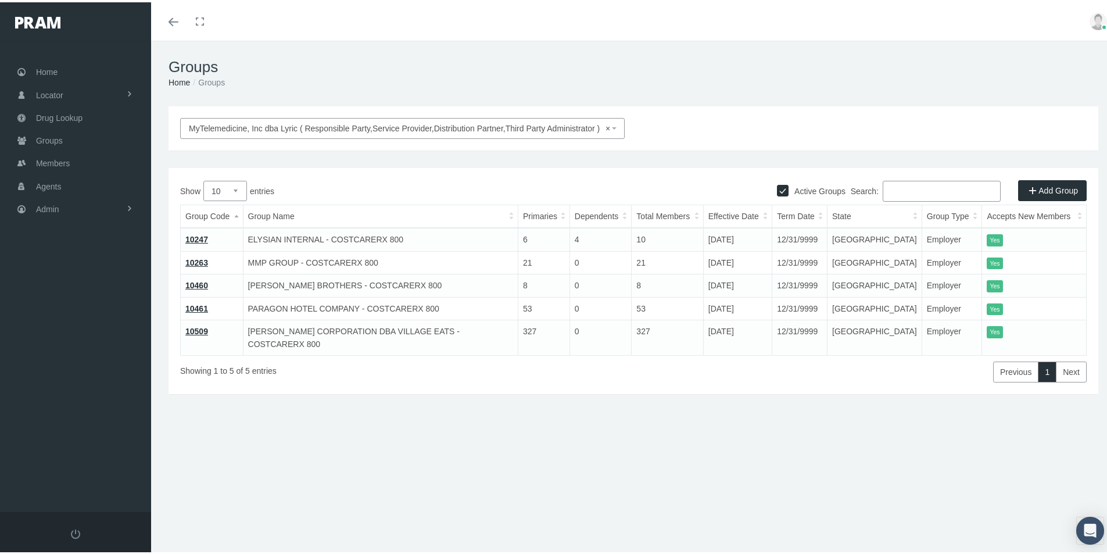
click at [1044, 187] on link "Add Group" at bounding box center [1052, 188] width 69 height 21
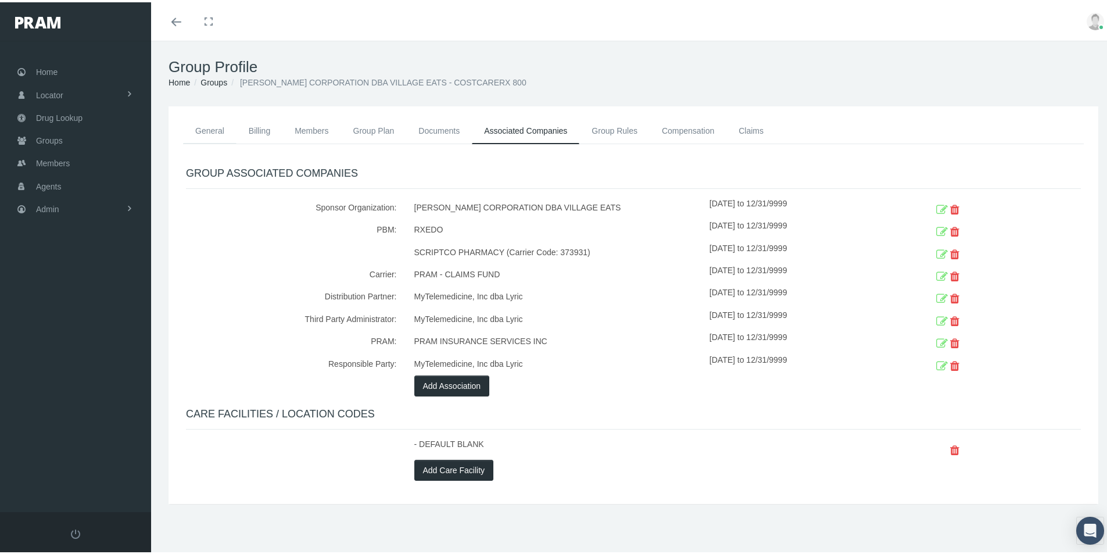
click at [214, 128] on link "General" at bounding box center [209, 129] width 53 height 26
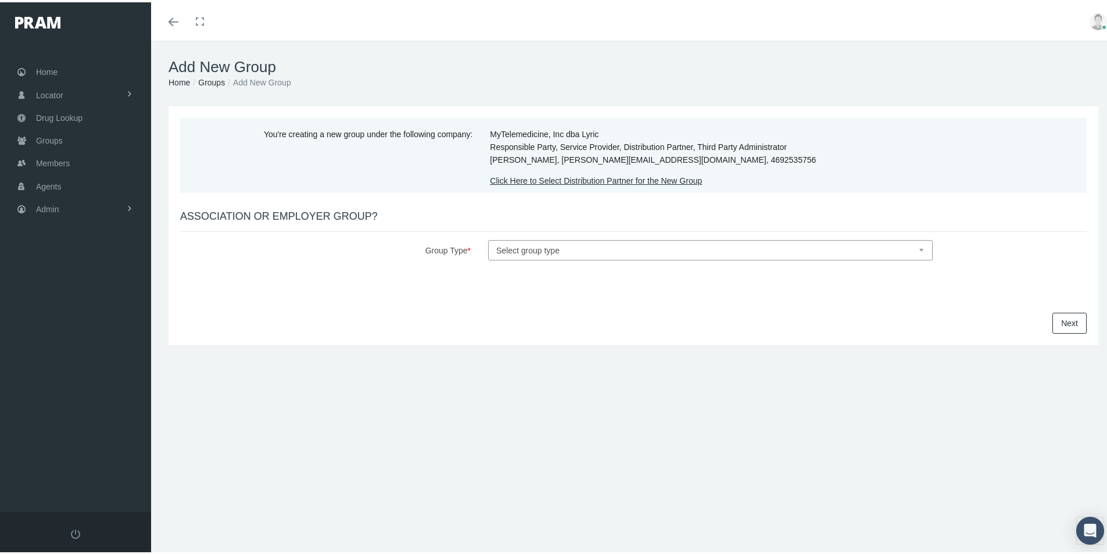
click at [514, 249] on select "Select group type Association Employer" at bounding box center [710, 248] width 445 height 20
select select "1"
click at [488, 238] on select "Select group type Association Employer" at bounding box center [710, 248] width 445 height 20
click at [1058, 321] on link "Next" at bounding box center [1070, 320] width 34 height 21
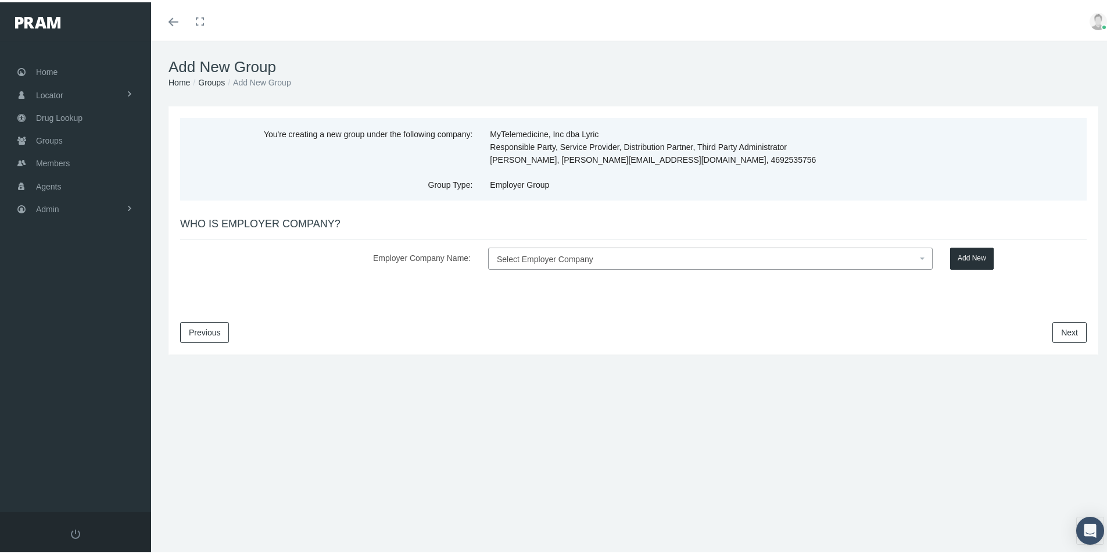
click at [521, 257] on span "Select Employer Company" at bounding box center [545, 256] width 96 height 9
type input "Mid-South Bus Center"
click at [958, 252] on button "Add New" at bounding box center [972, 256] width 44 height 22
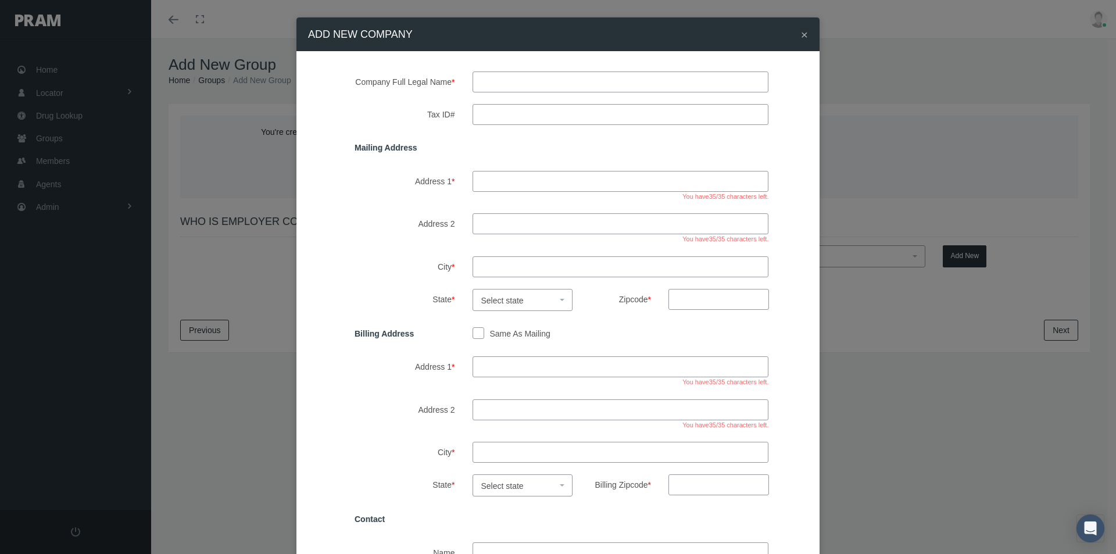
click at [482, 83] on input "text" at bounding box center [621, 81] width 296 height 21
type input "MId-South Bus Center"
click at [477, 117] on input "Tax ID#" at bounding box center [621, 114] width 296 height 21
type input "47-3600495"
drag, startPoint x: 501, startPoint y: 180, endPoint x: 525, endPoint y: 178, distance: 24.5
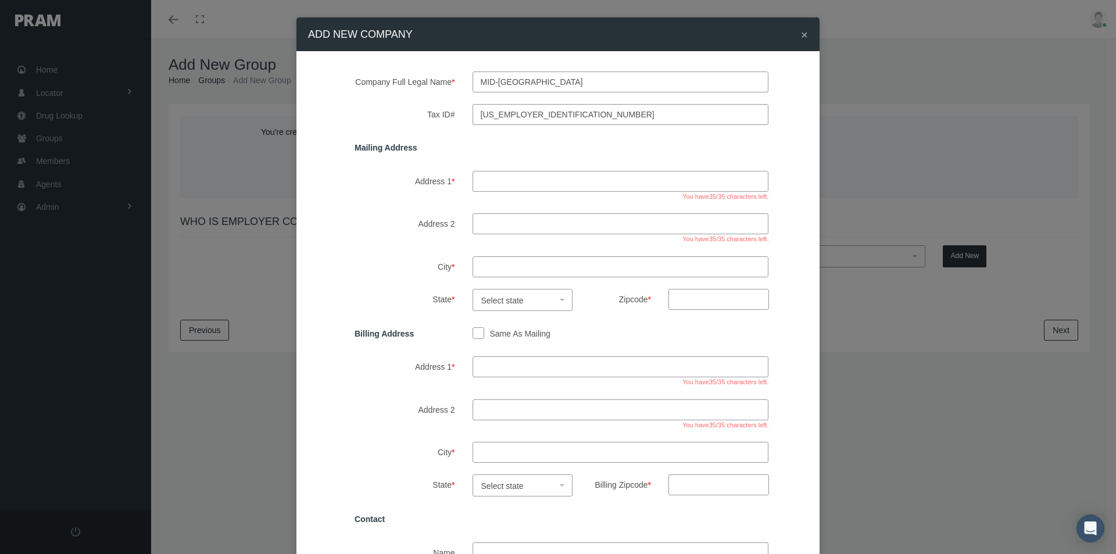
click at [502, 180] on input "Address 1 *" at bounding box center [621, 181] width 296 height 21
type input "610 Elm street ste 800"
click at [484, 224] on input "Address 2" at bounding box center [621, 223] width 296 height 21
click at [485, 269] on input "City *" at bounding box center [621, 266] width 296 height 21
type input "Mckinney"
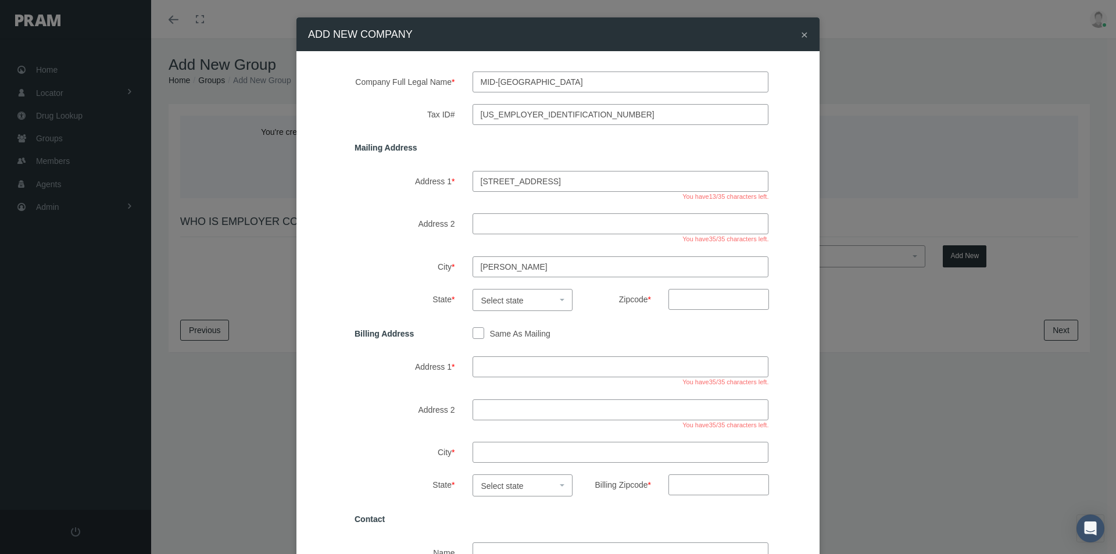
click at [504, 300] on span "Select state" at bounding box center [502, 300] width 42 height 9
select select "[GEOGRAPHIC_DATA]"
drag, startPoint x: 681, startPoint y: 300, endPoint x: 790, endPoint y: 289, distance: 109.8
click at [681, 300] on input "Zipcode *" at bounding box center [718, 299] width 101 height 21
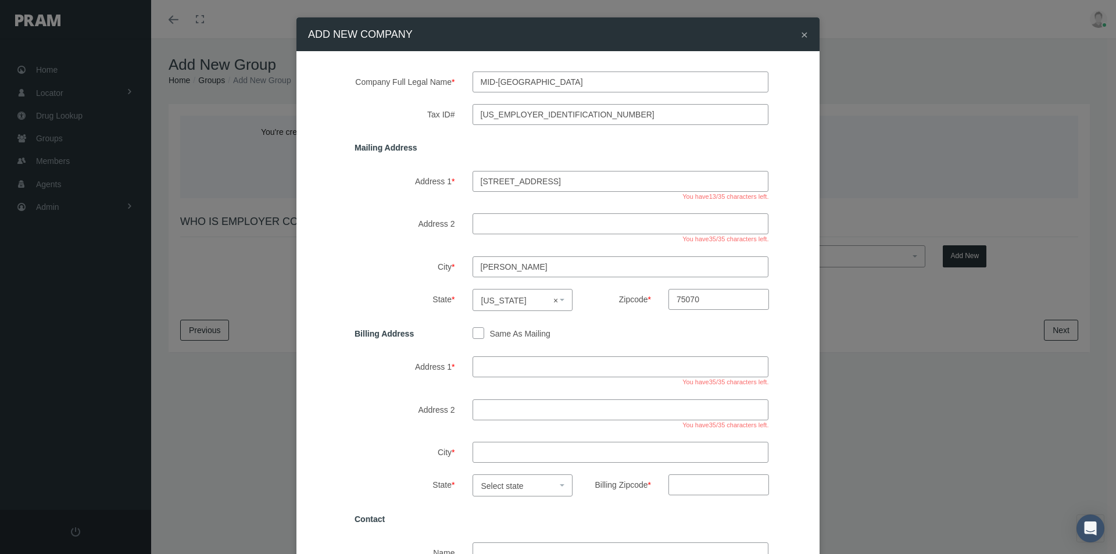
type input "75070"
click at [473, 329] on input "Same As Mailing" at bounding box center [479, 333] width 12 height 12
checkbox input "true"
type input "610 Elm street ste 800"
type input "Mckinney"
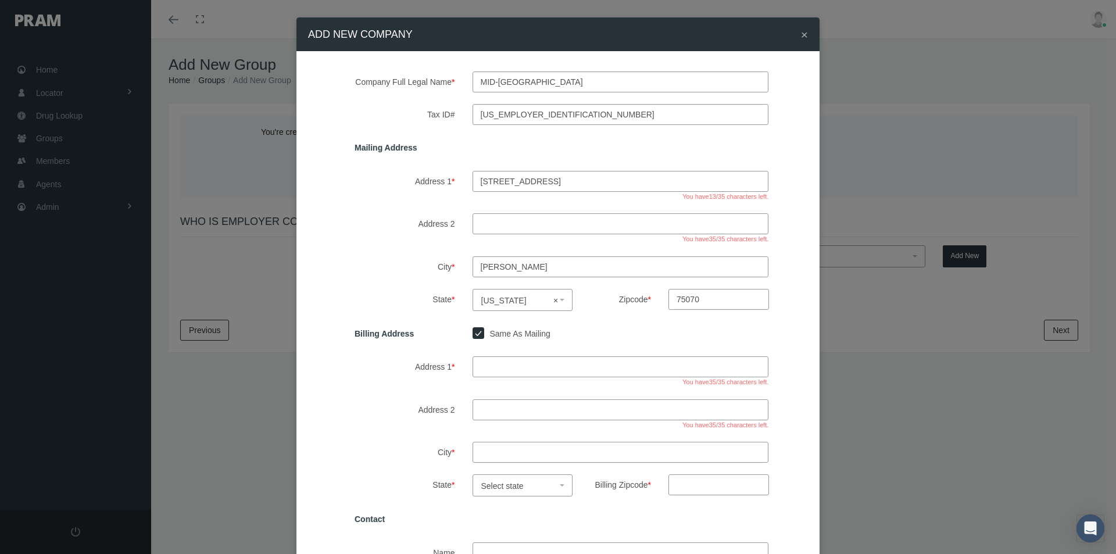
select select "TX"
type input "75070"
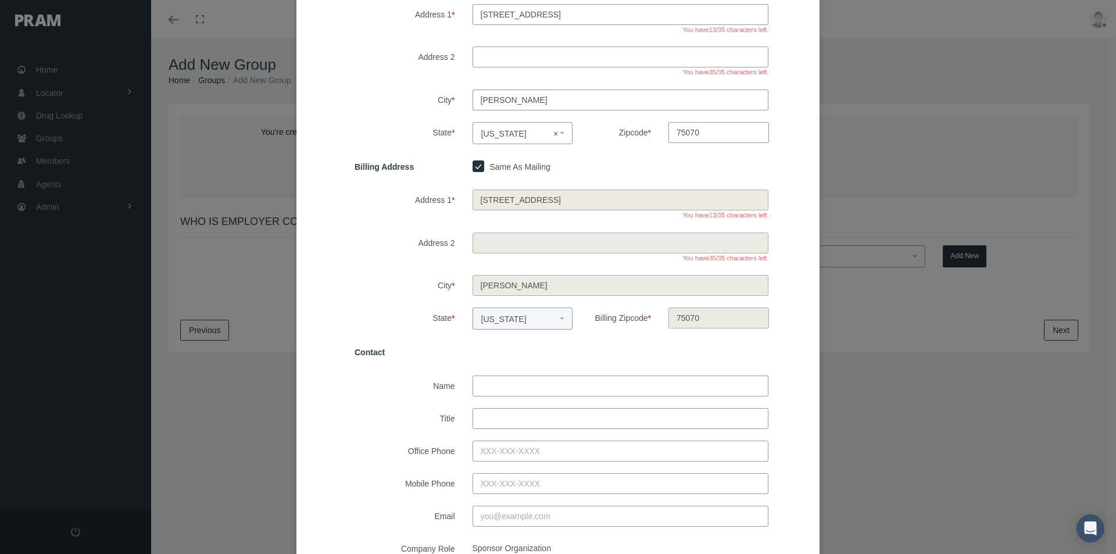
scroll to position [174, 0]
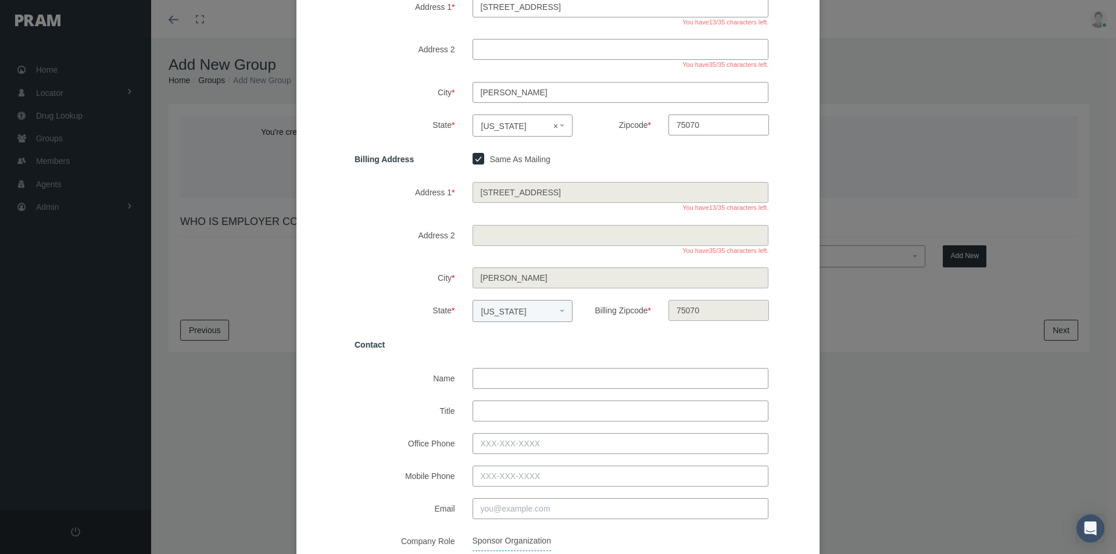
click at [495, 377] on input "Name" at bounding box center [621, 378] width 296 height 21
type input "Emma coello"
click at [489, 508] on input "Email" at bounding box center [621, 508] width 296 height 21
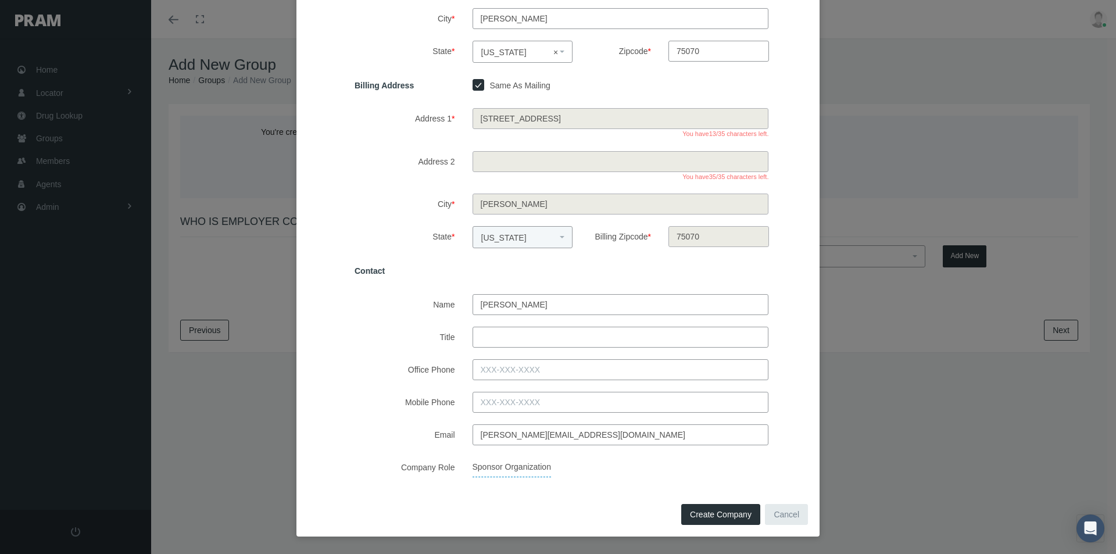
type input "emma@getlyric.com"
click at [694, 518] on span "Create Company" at bounding box center [721, 514] width 62 height 9
select select
checkbox input "false"
select select
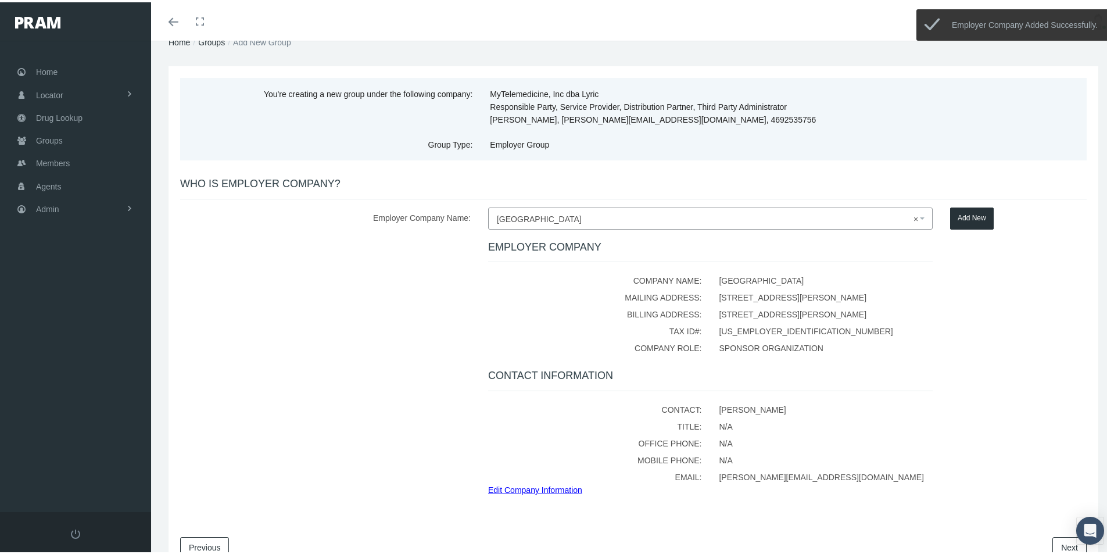
scroll to position [101, 0]
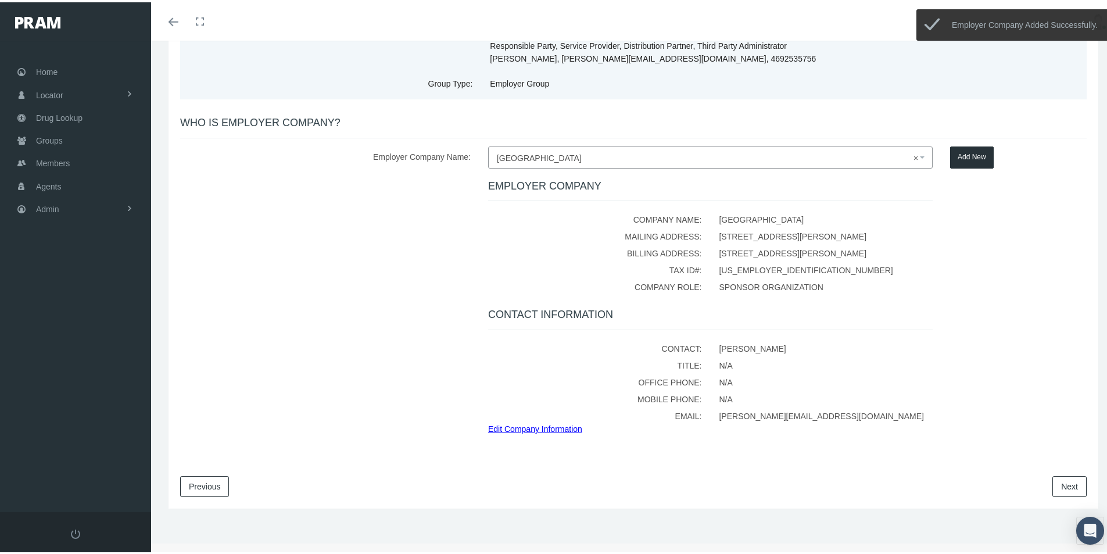
click at [1056, 486] on link "Next" at bounding box center [1070, 484] width 34 height 21
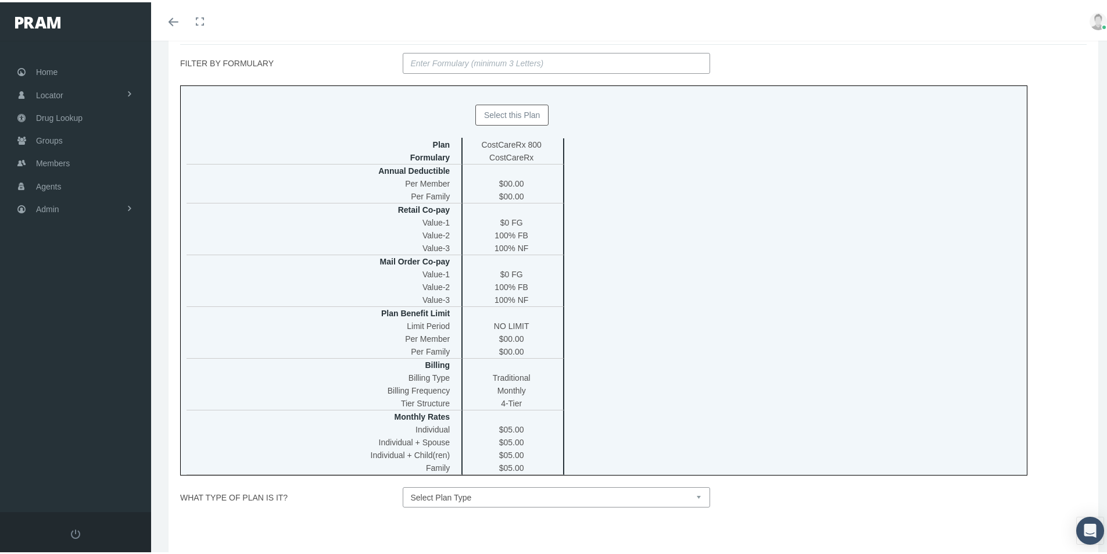
scroll to position [174, 0]
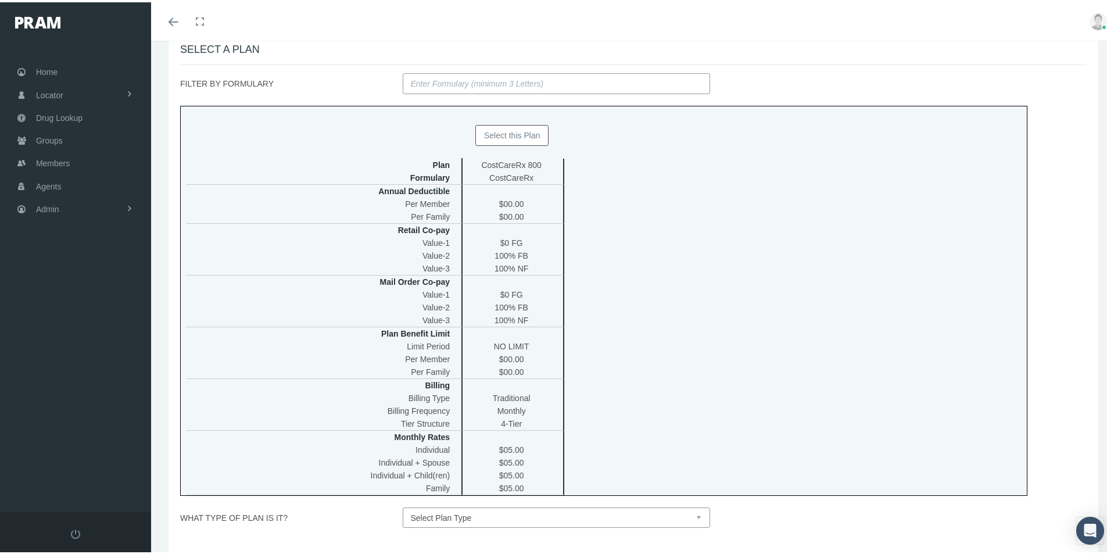
drag, startPoint x: 499, startPoint y: 135, endPoint x: 621, endPoint y: 174, distance: 128.3
click at [499, 136] on button "Select this Plan" at bounding box center [512, 133] width 74 height 21
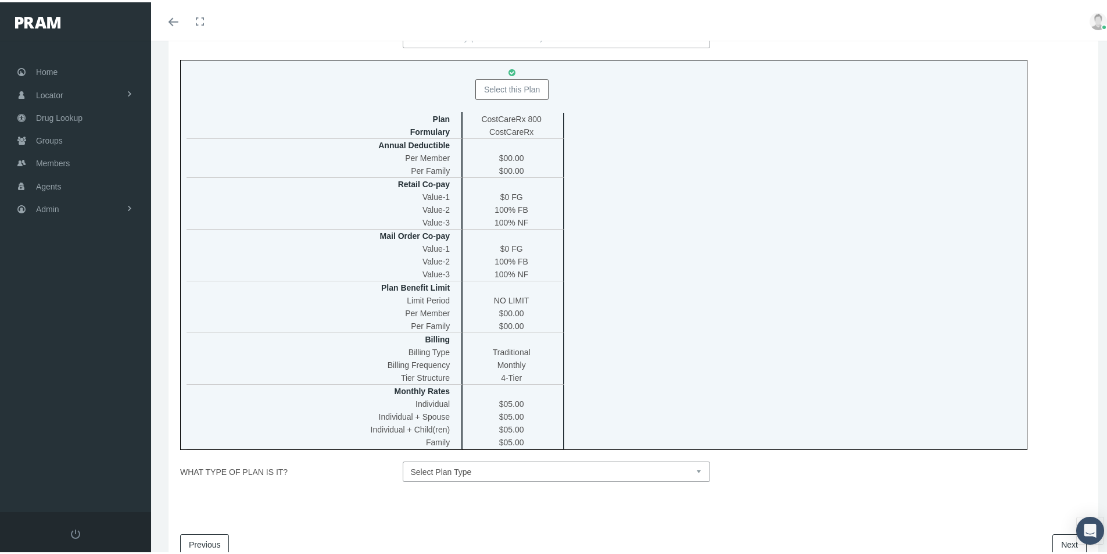
scroll to position [278, 0]
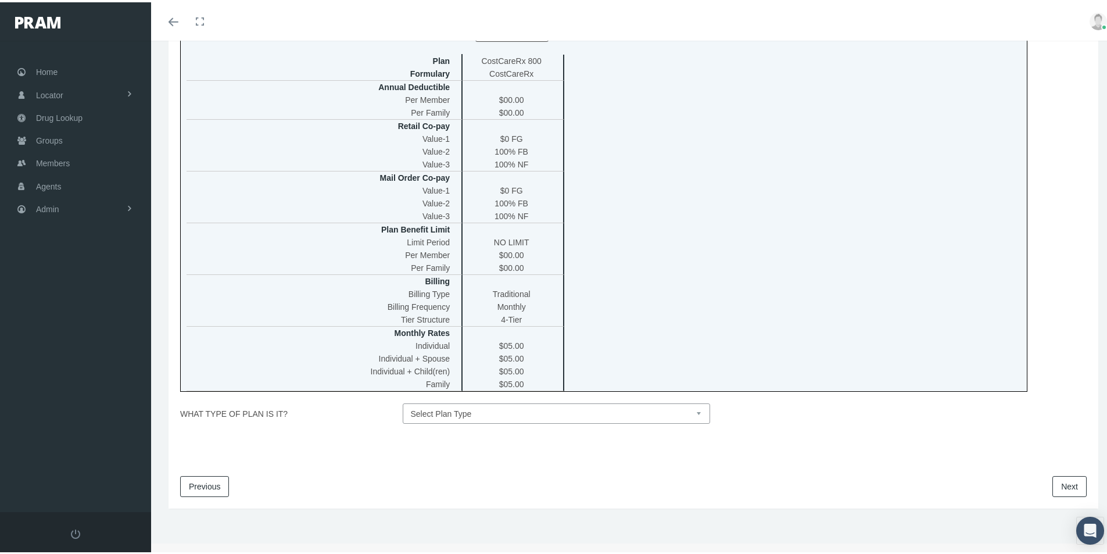
drag, startPoint x: 694, startPoint y: 409, endPoint x: 687, endPoint y: 411, distance: 7.4
click at [694, 409] on select "Select Plan Type Insured Lyric Lean Unknown" at bounding box center [557, 411] width 308 height 20
select select "0"
click at [403, 401] on select "Select Plan Type Insured Lyric Lean Unknown" at bounding box center [557, 411] width 308 height 20
click at [1064, 488] on link "Next" at bounding box center [1070, 484] width 34 height 21
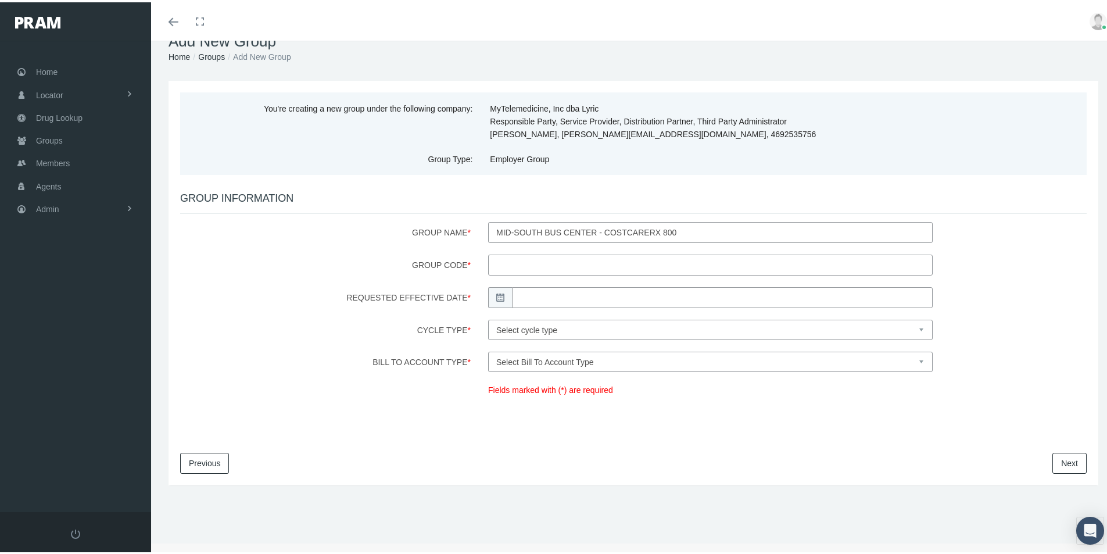
scroll to position [0, 0]
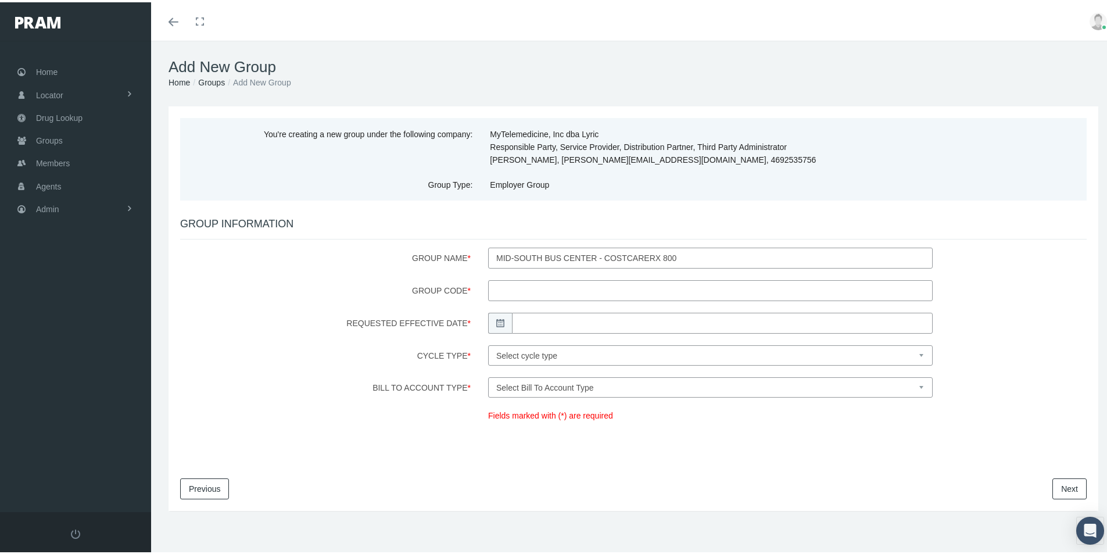
click at [506, 285] on input "Group Code *" at bounding box center [710, 288] width 445 height 21
type input "10584"
click at [534, 318] on input "Requested Effective Date *" at bounding box center [722, 320] width 421 height 21
click at [539, 375] on td "1" at bounding box center [537, 377] width 17 height 17
type input "[DATE]"
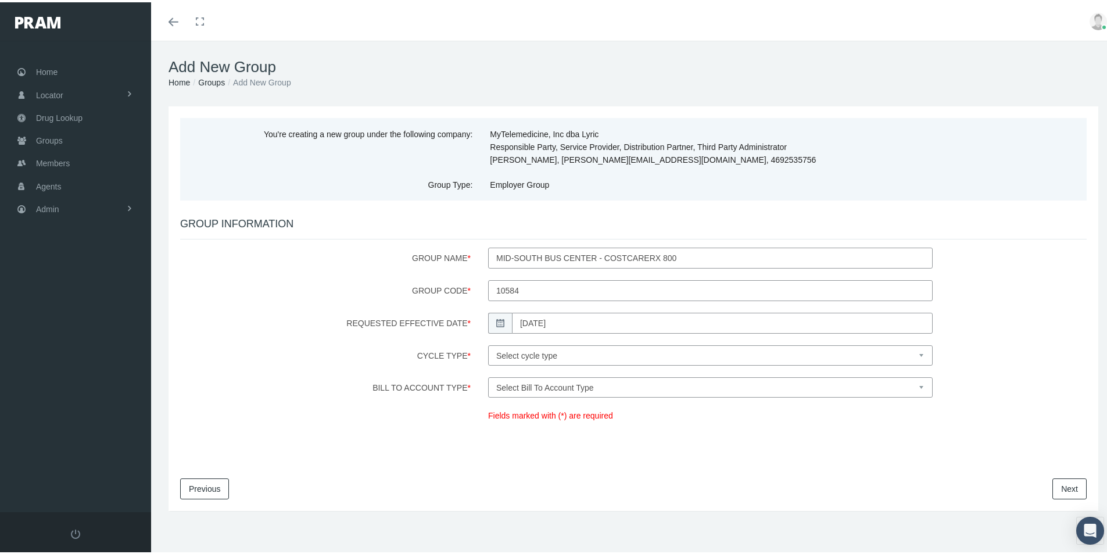
click at [648, 354] on select "Select cycle type First of the Month Any Day of the Month First and Fifteenth o…" at bounding box center [710, 353] width 445 height 20
select select "1"
click at [488, 343] on select "Select cycle type First of the Month Any Day of the Month First and Fifteenth o…" at bounding box center [710, 353] width 445 height 20
click at [566, 389] on select "Select Bill To Account Type Company Member" at bounding box center [710, 385] width 445 height 20
select select "1"
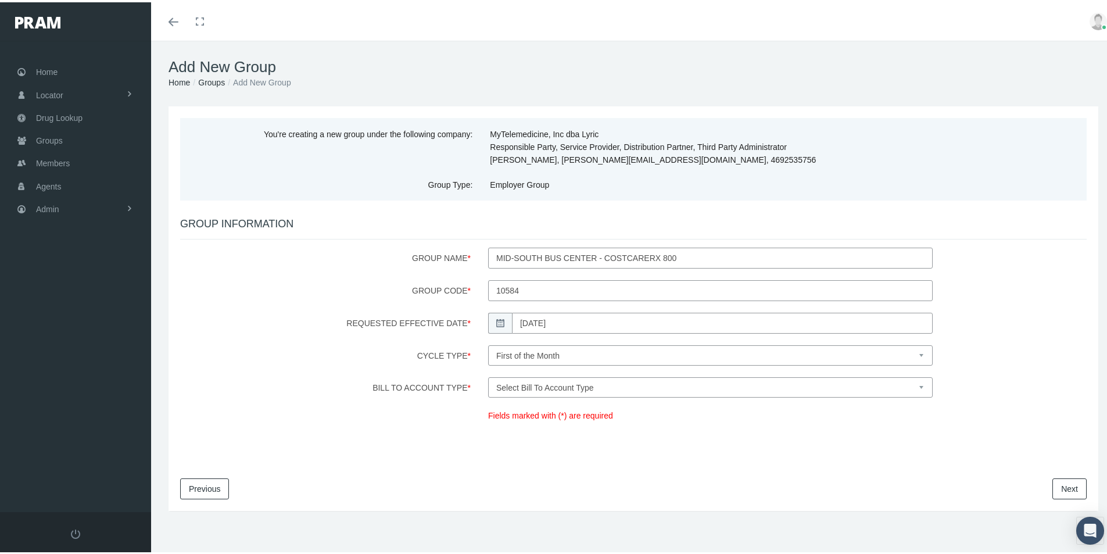
click at [488, 375] on select "Select Bill To Account Type Company Member" at bounding box center [710, 385] width 445 height 20
click at [1060, 487] on link "Next" at bounding box center [1070, 486] width 34 height 21
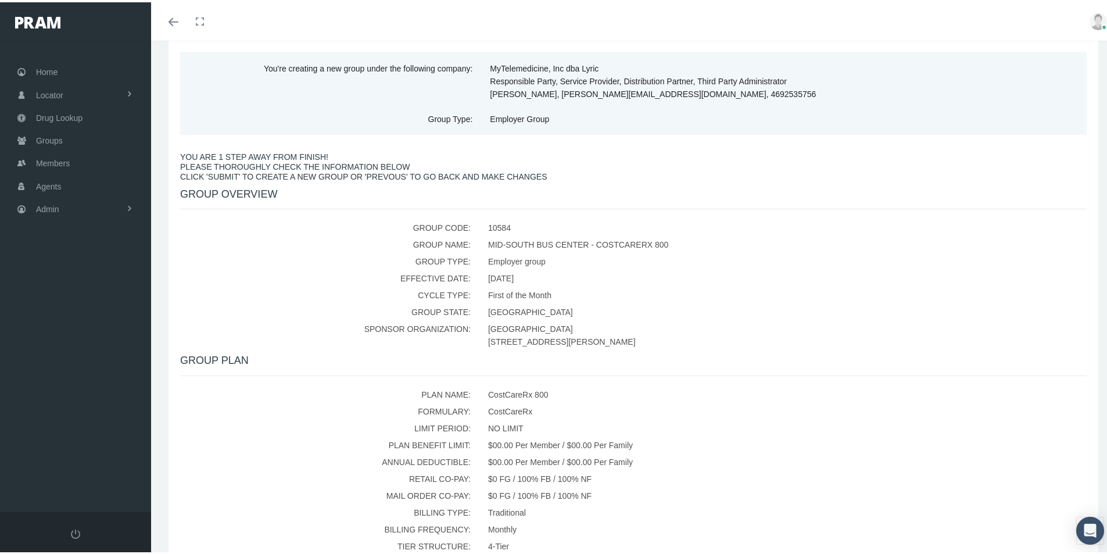
scroll to position [217, 0]
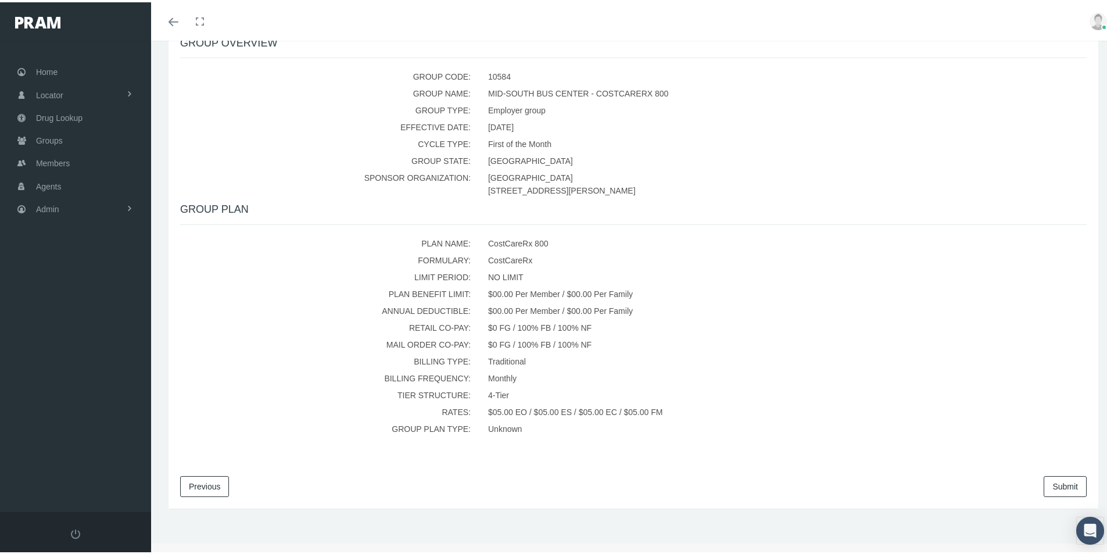
click at [1044, 484] on link "Submit" at bounding box center [1065, 484] width 43 height 21
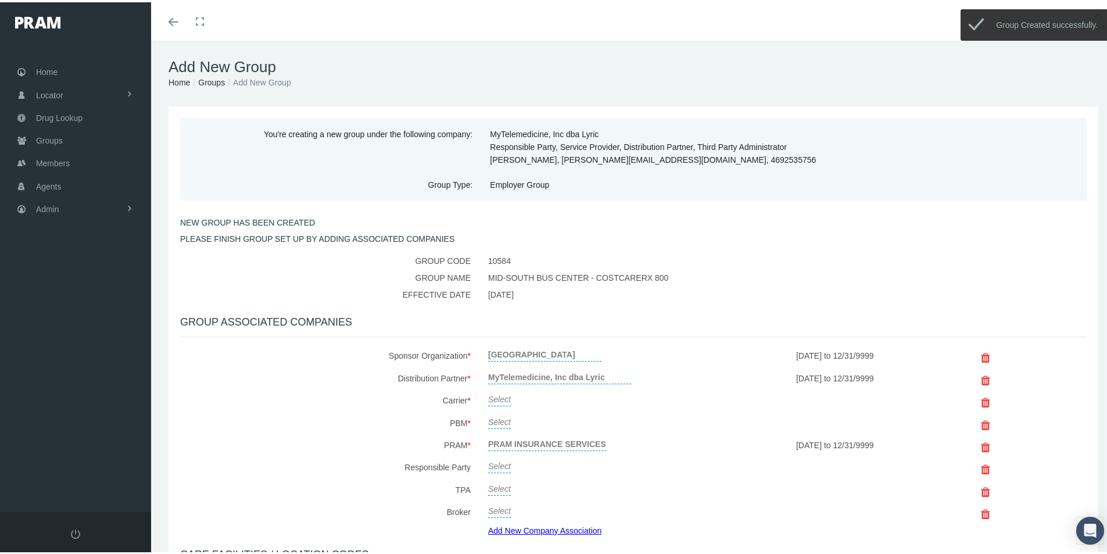
scroll to position [58, 0]
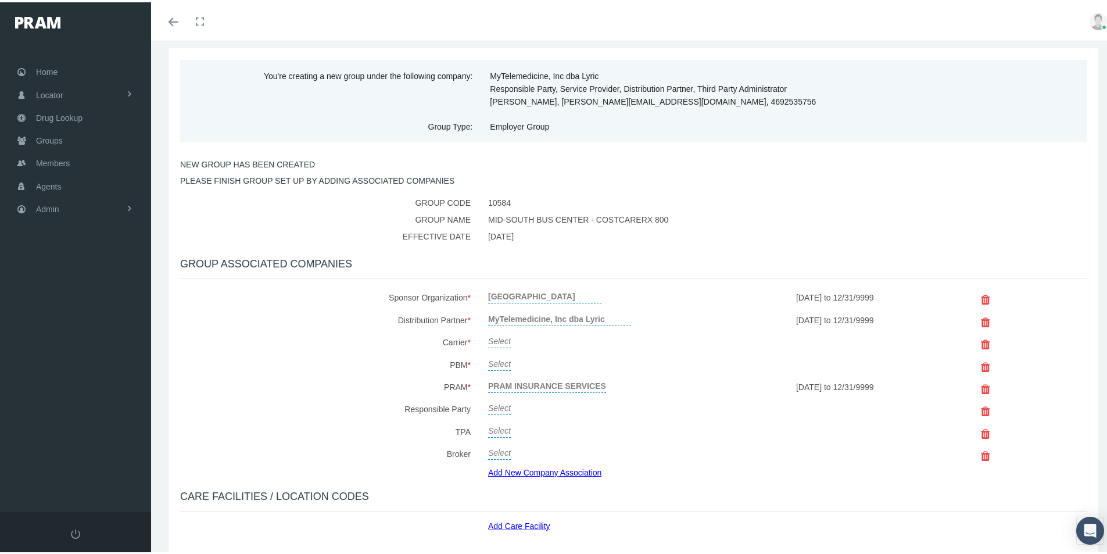
click at [499, 338] on link "Select" at bounding box center [499, 338] width 23 height 16
click at [506, 342] on span "Select" at bounding box center [499, 341] width 23 height 9
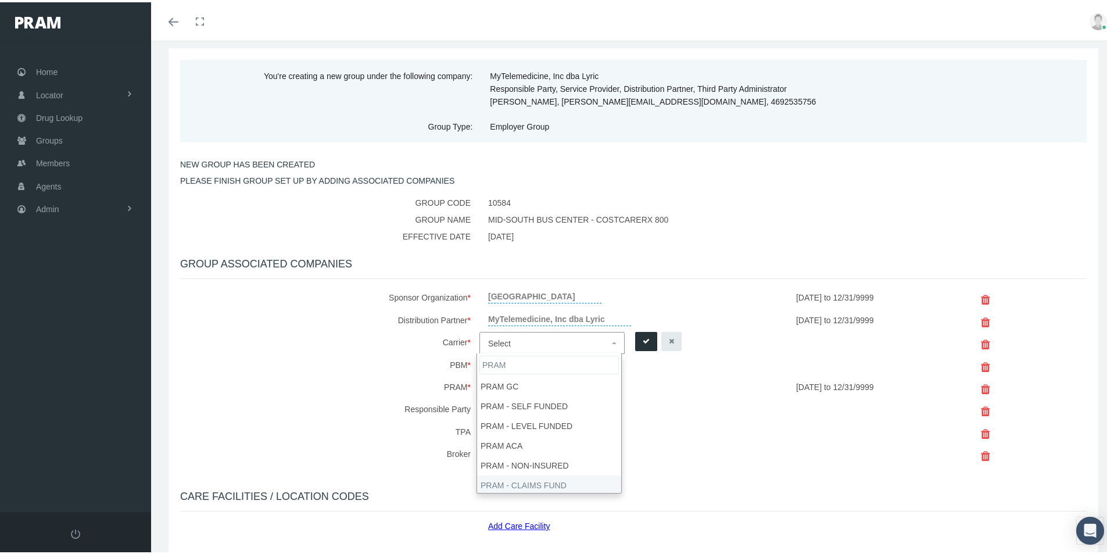
type input "PRAM"
select select "9068"
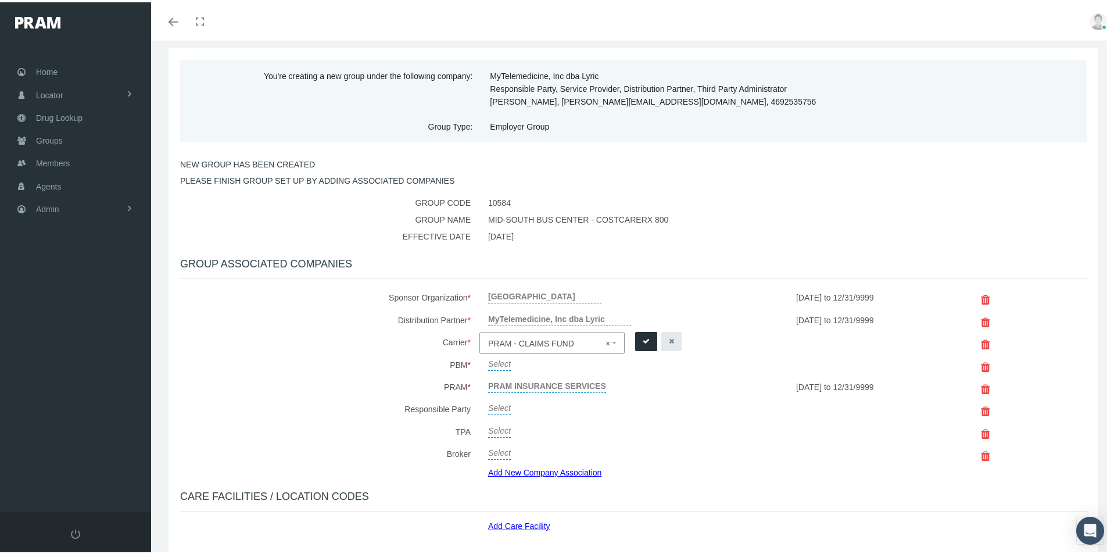
click at [643, 337] on icon "submit" at bounding box center [646, 339] width 7 height 11
click at [501, 364] on link "Select" at bounding box center [499, 360] width 23 height 16
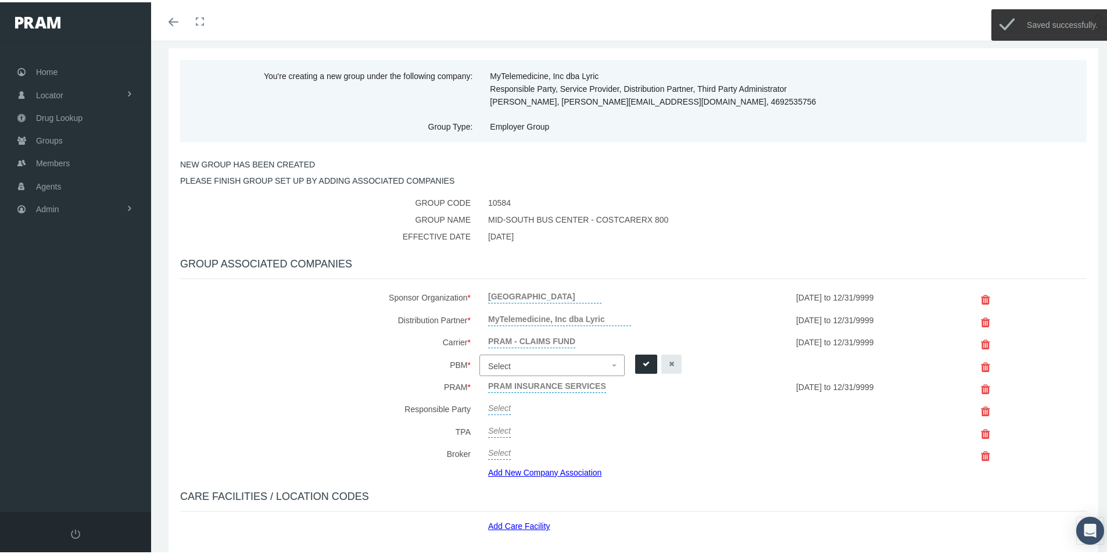
click at [501, 364] on span "Select" at bounding box center [499, 363] width 23 height 9
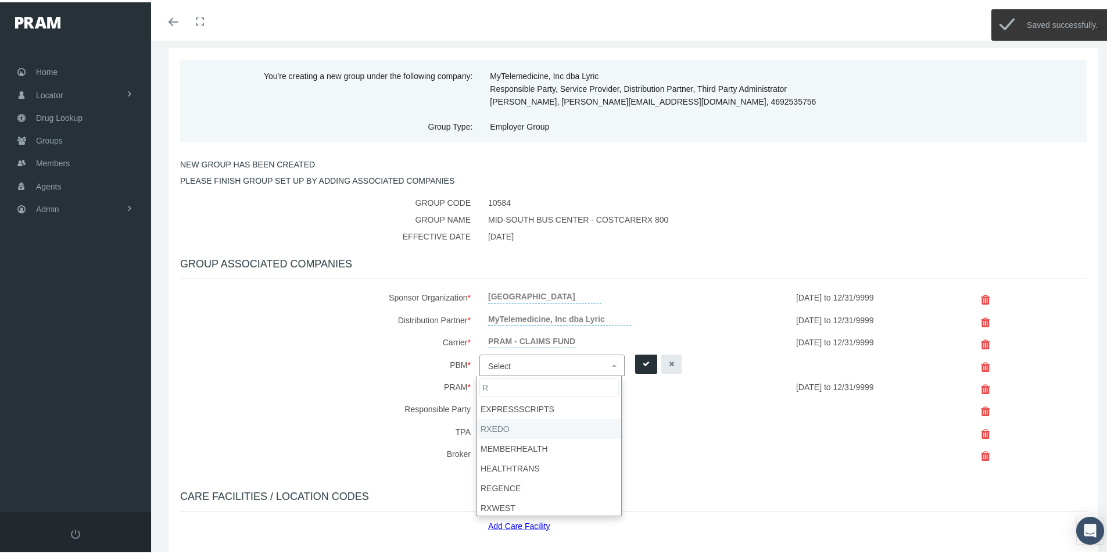
type input "R"
select select "49"
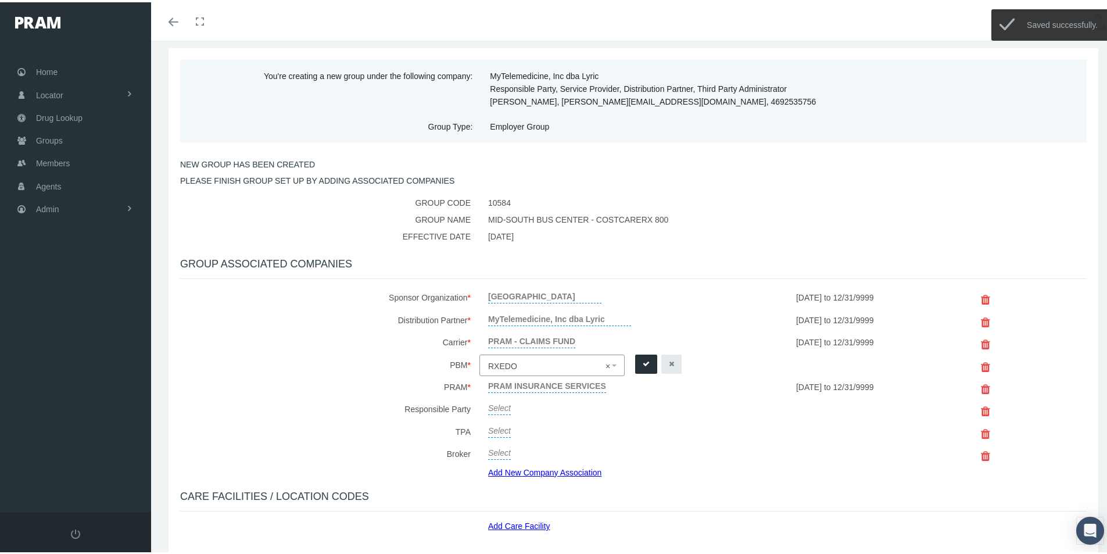
click at [644, 362] on icon "submit" at bounding box center [646, 361] width 7 height 11
click at [501, 406] on link "Select" at bounding box center [499, 404] width 23 height 16
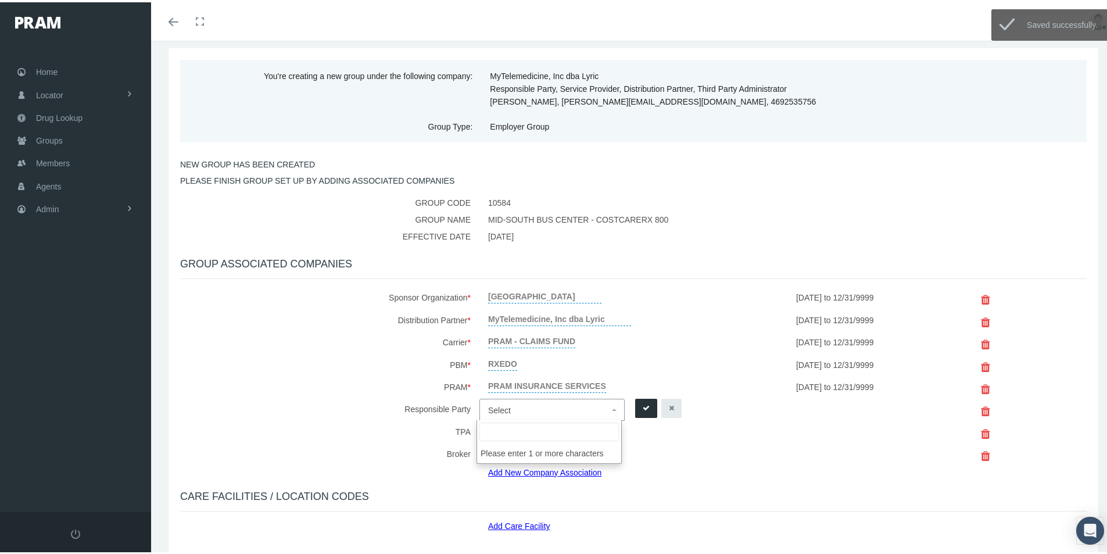
click at [514, 411] on span "Select" at bounding box center [548, 407] width 121 height 15
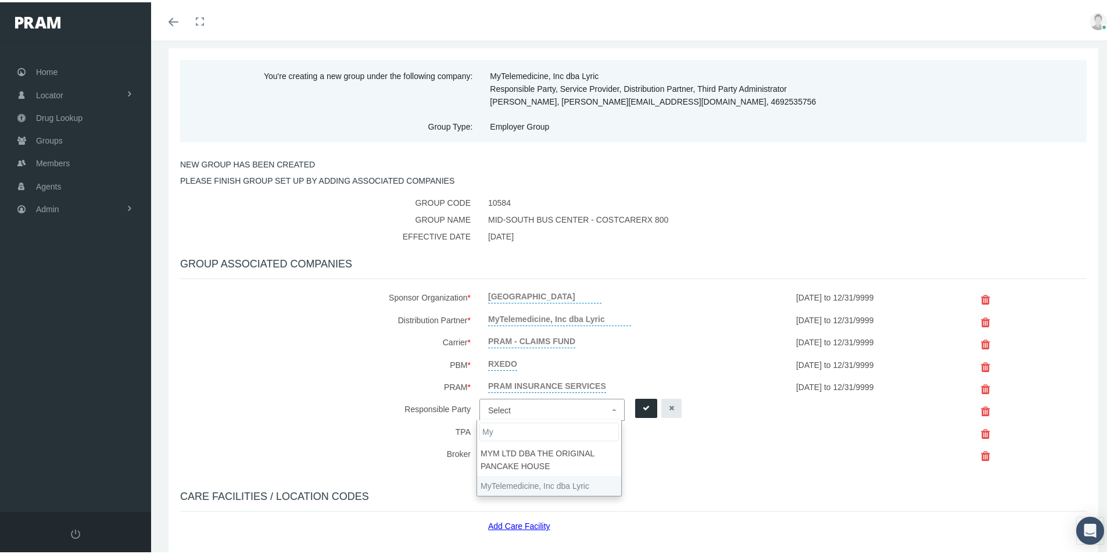
type input "My"
select select "9146"
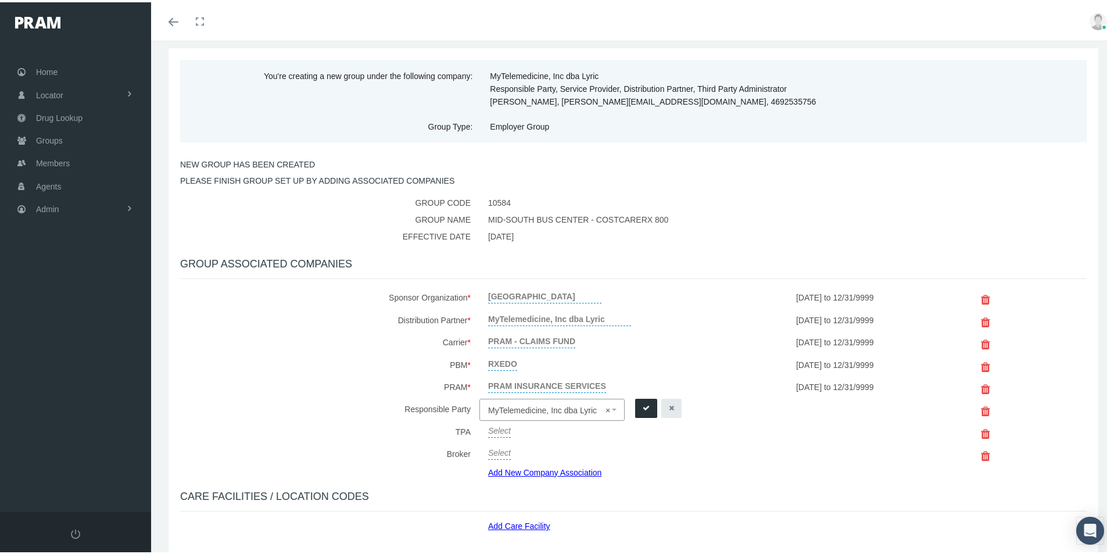
click at [645, 402] on icon "submit" at bounding box center [646, 405] width 7 height 11
click at [493, 430] on link "Select" at bounding box center [499, 427] width 23 height 16
click at [493, 430] on span "Select" at bounding box center [499, 430] width 23 height 9
type input "My"
select select "9146"
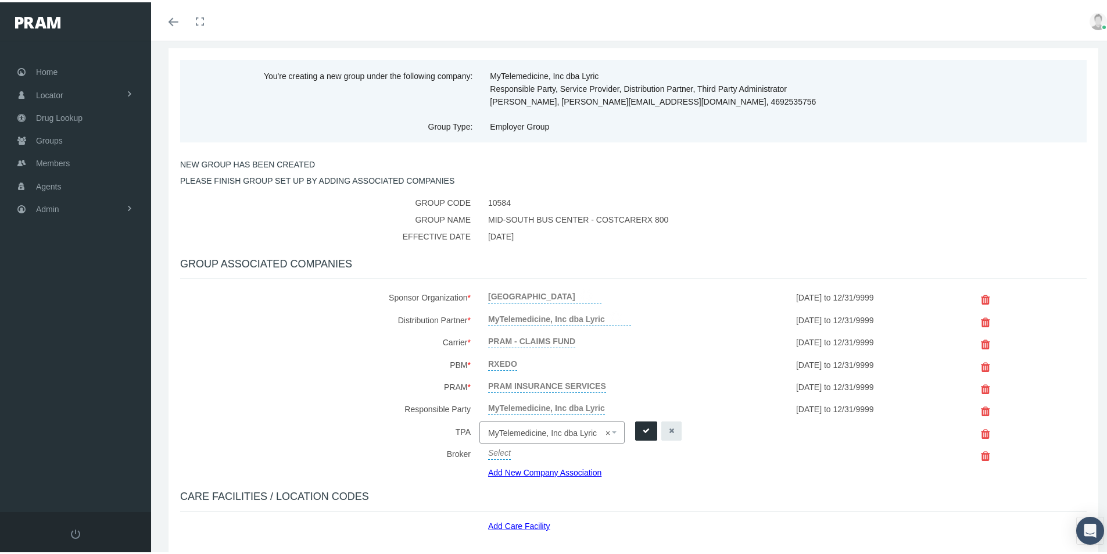
click at [643, 427] on icon "submit" at bounding box center [646, 428] width 7 height 11
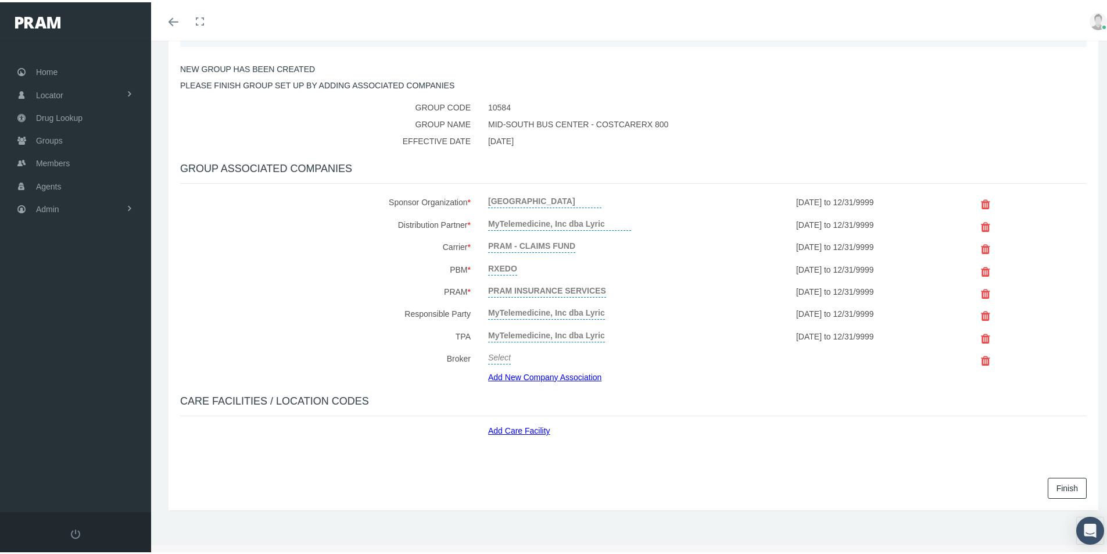
scroll to position [155, 0]
click at [514, 427] on link "Add Care Facility" at bounding box center [523, 424] width 71 height 13
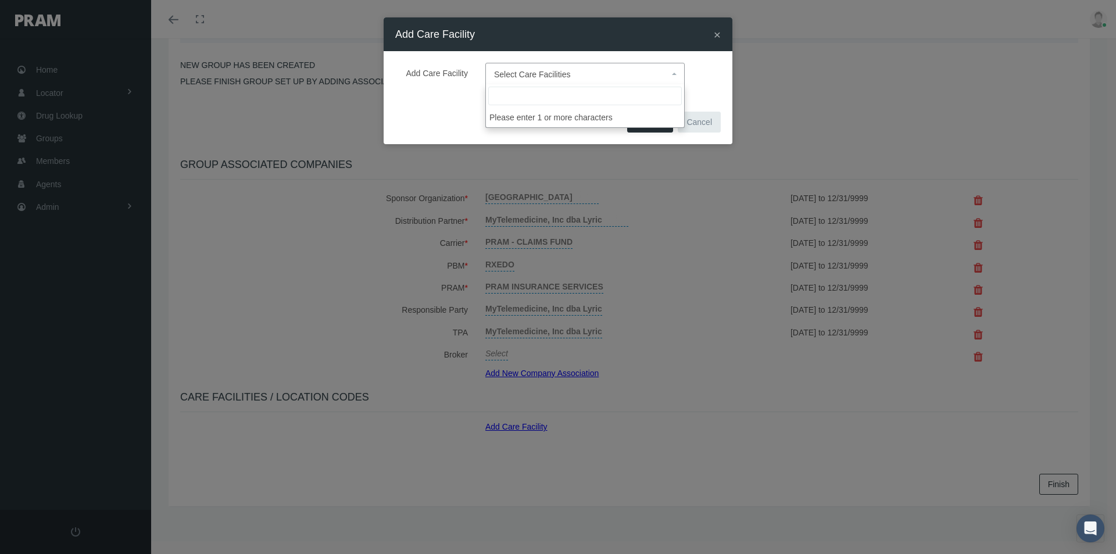
click at [506, 70] on span "Select Care Facilities" at bounding box center [532, 74] width 77 height 9
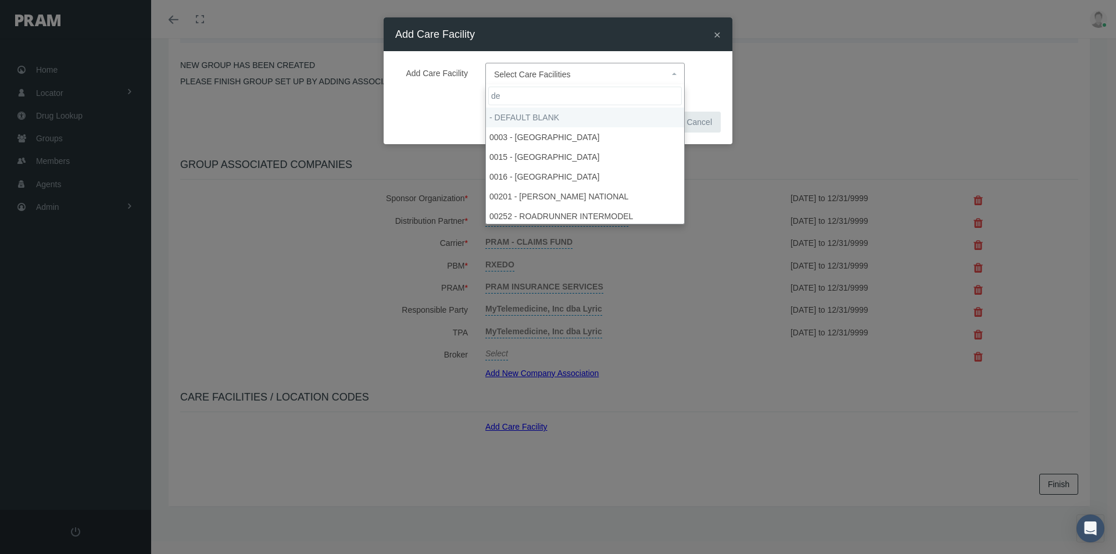
type input "de"
select select "1905"
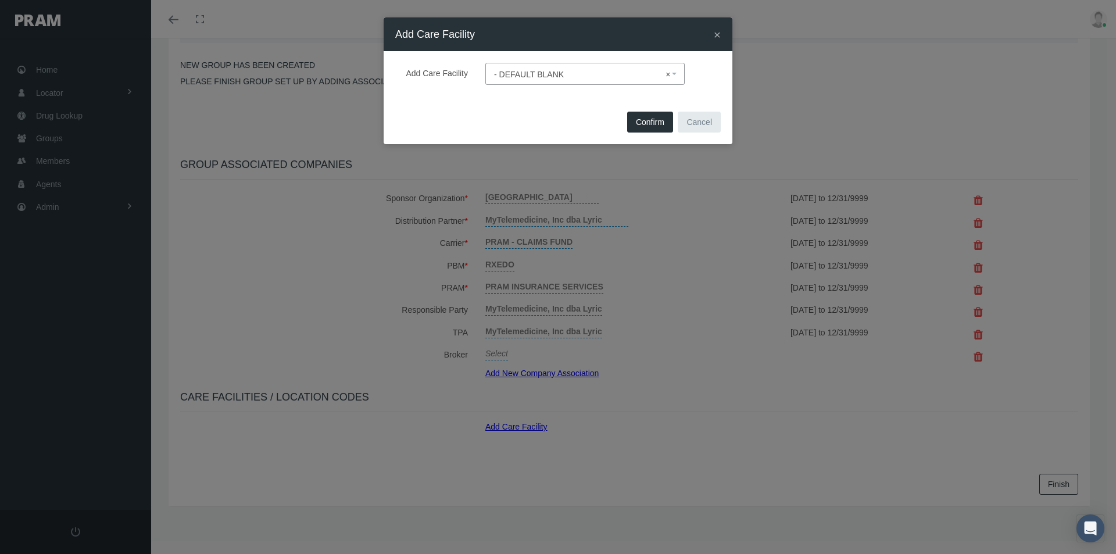
click at [645, 121] on span "Confirm" at bounding box center [650, 121] width 28 height 9
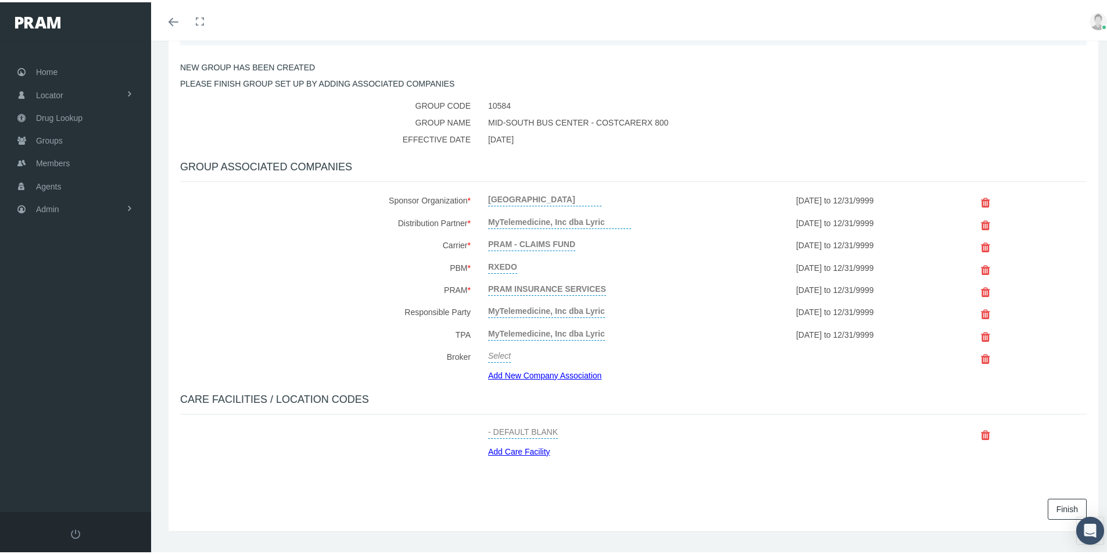
click at [1048, 507] on link "Finish" at bounding box center [1067, 506] width 39 height 21
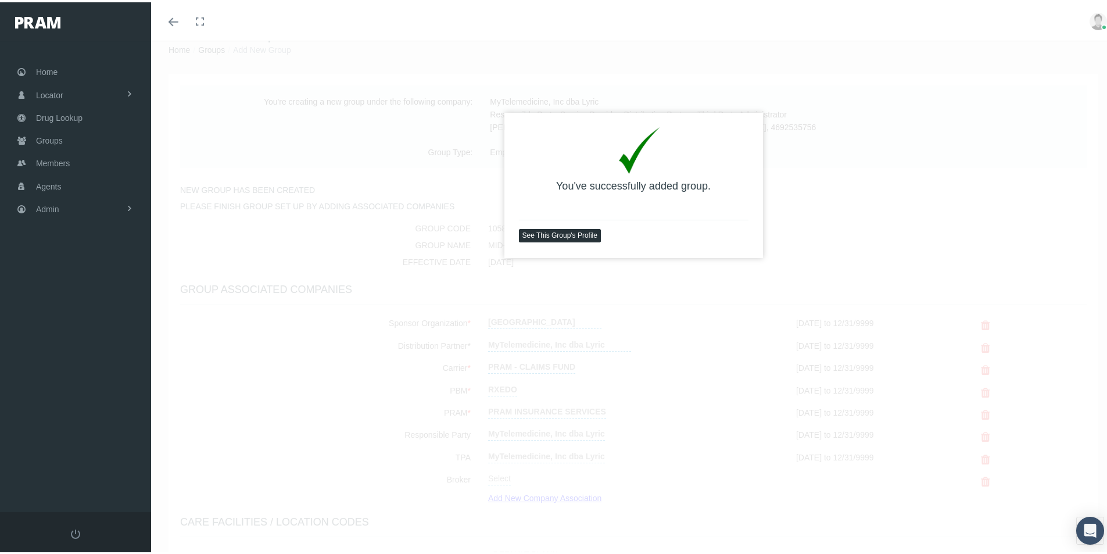
scroll to position [38, 0]
click at [545, 226] on link "See This Group's Profile" at bounding box center [560, 227] width 82 height 13
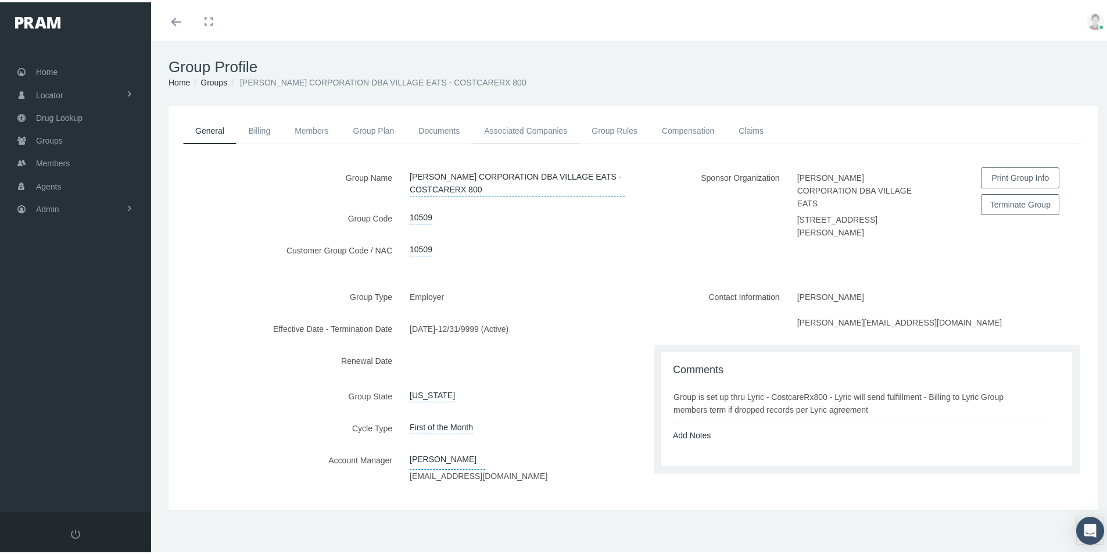
click at [527, 125] on link "Associated Companies" at bounding box center [526, 129] width 108 height 26
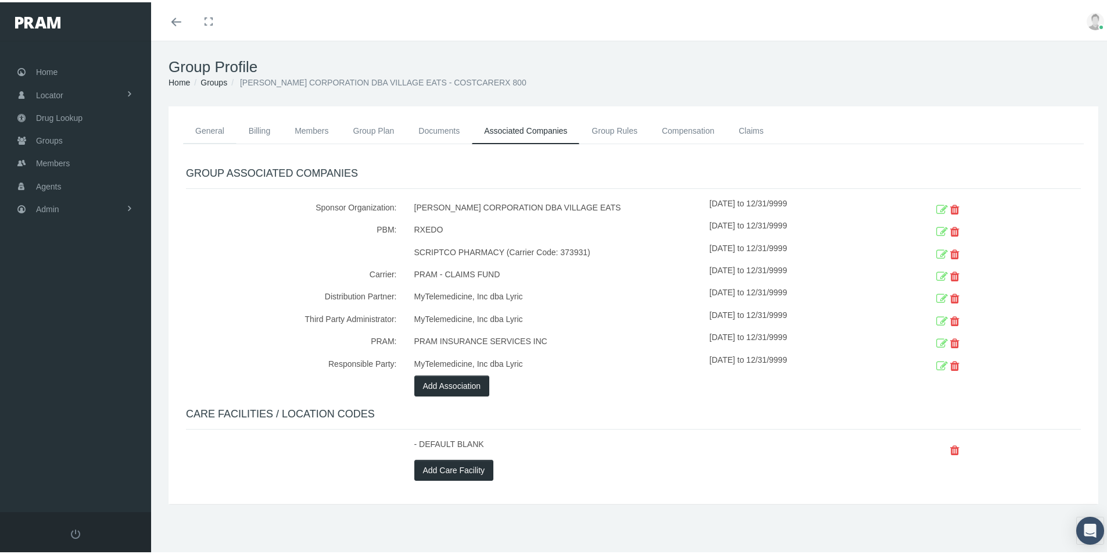
click at [209, 130] on link "General" at bounding box center [209, 129] width 53 height 26
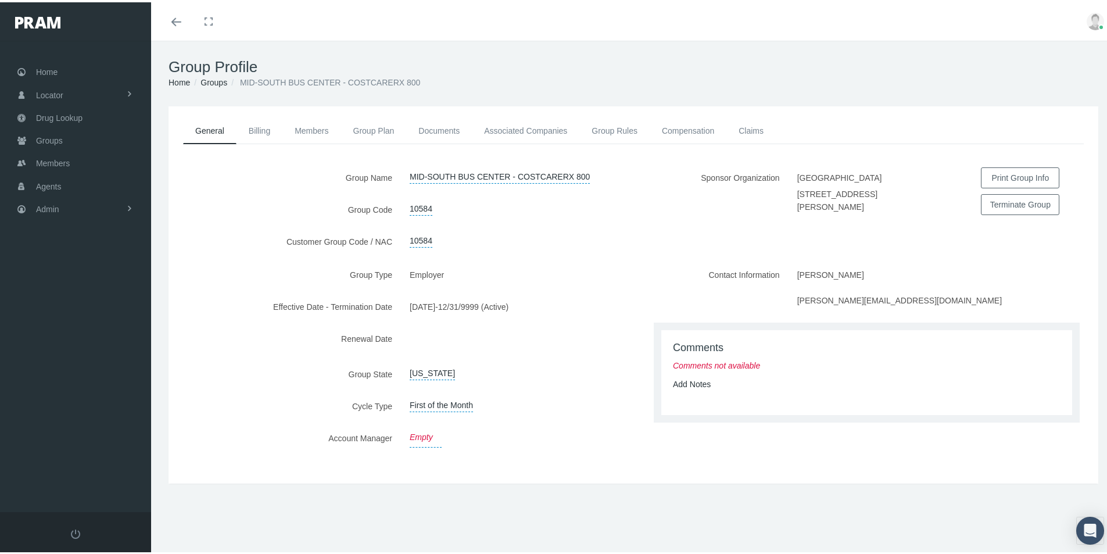
click at [419, 431] on link "Empty" at bounding box center [426, 435] width 32 height 20
drag, startPoint x: 419, startPoint y: 431, endPoint x: 425, endPoint y: 434, distance: 6.8
click at [420, 432] on span "Select" at bounding box center [421, 436] width 23 height 9
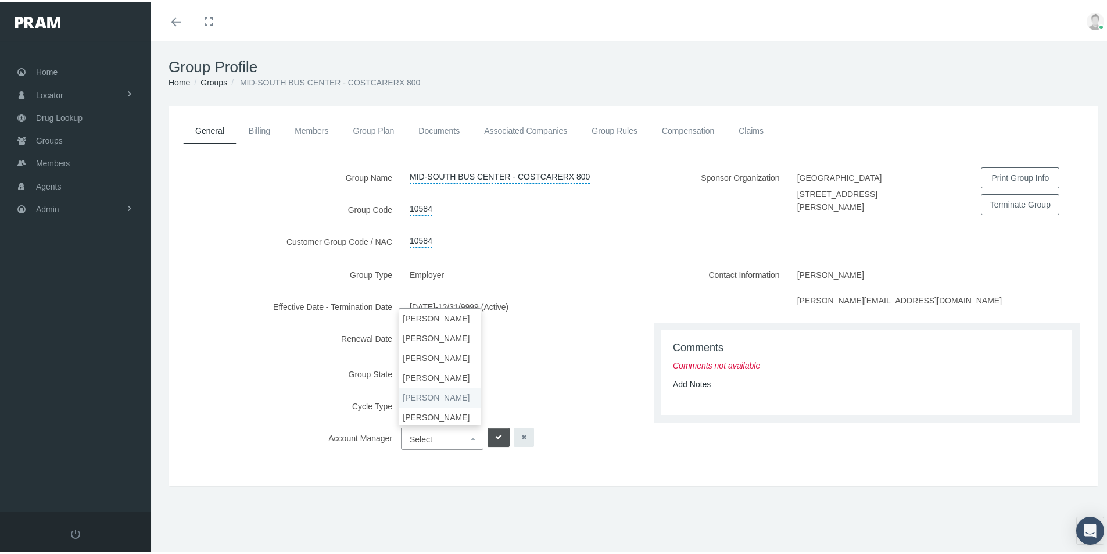
select select "3"
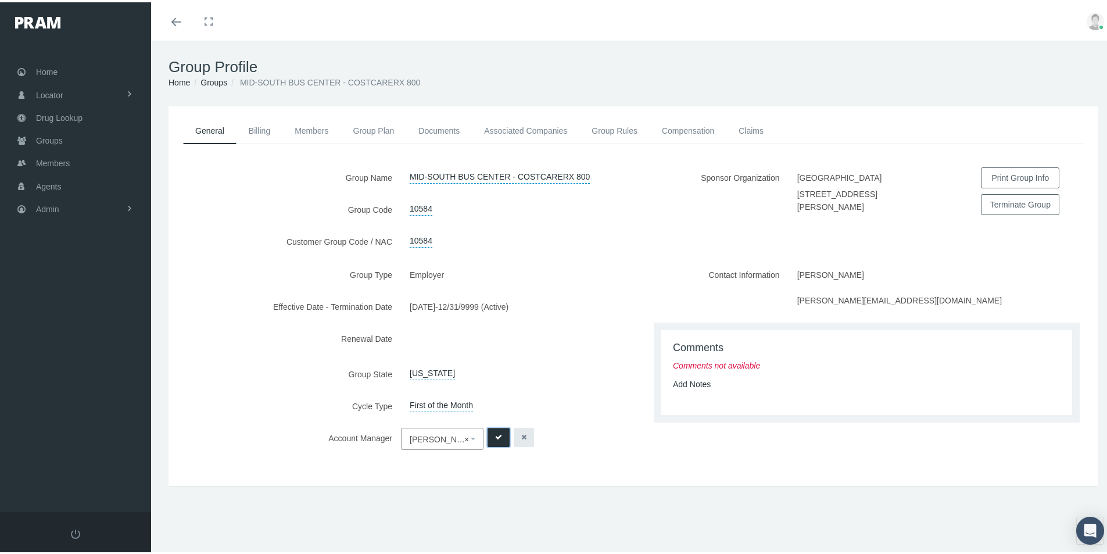
click at [491, 428] on button "submit" at bounding box center [499, 434] width 22 height 19
click at [686, 384] on link "Add Notes" at bounding box center [692, 381] width 38 height 9
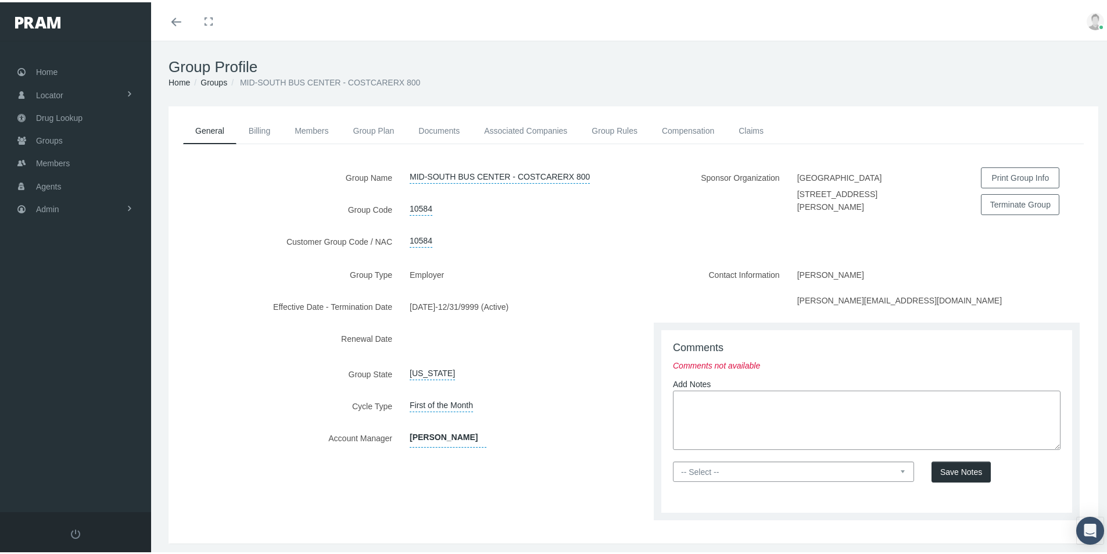
paste textarea "Group is set up thru Lyric - CostcareRx800 - Lyric will send fulfillment - Bill…"
type textarea "Group is set up thru Lyric - CostcareRx800 - Lyric will send fulfillment - Bill…"
click at [892, 466] on select "-- Select -- PRAM Only Everyone" at bounding box center [793, 469] width 241 height 20
select select "0"
click at [673, 459] on select "-- Select -- PRAM Only Everyone" at bounding box center [793, 469] width 241 height 20
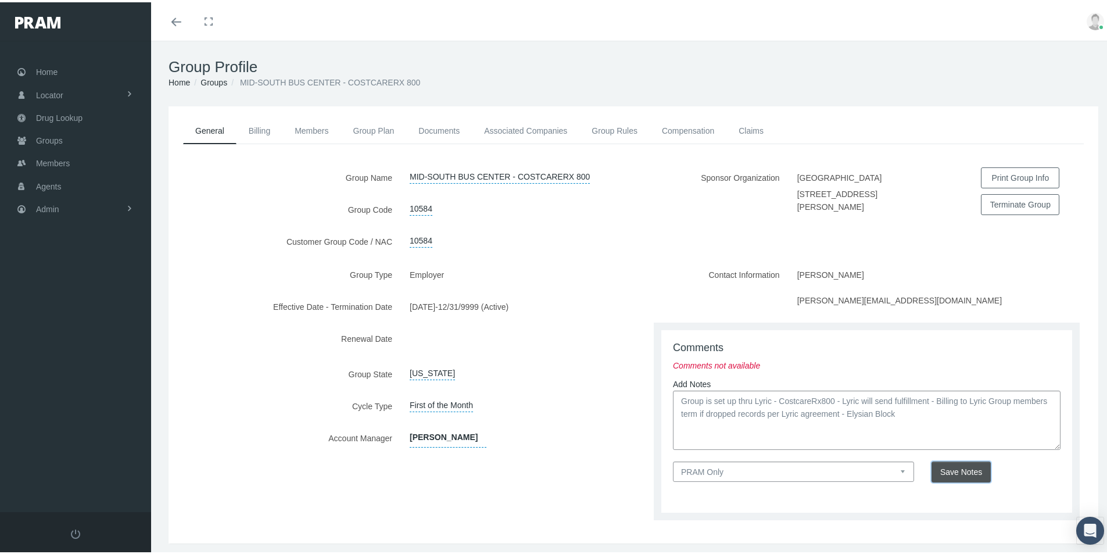
click at [949, 466] on span "Save Notes" at bounding box center [961, 469] width 42 height 9
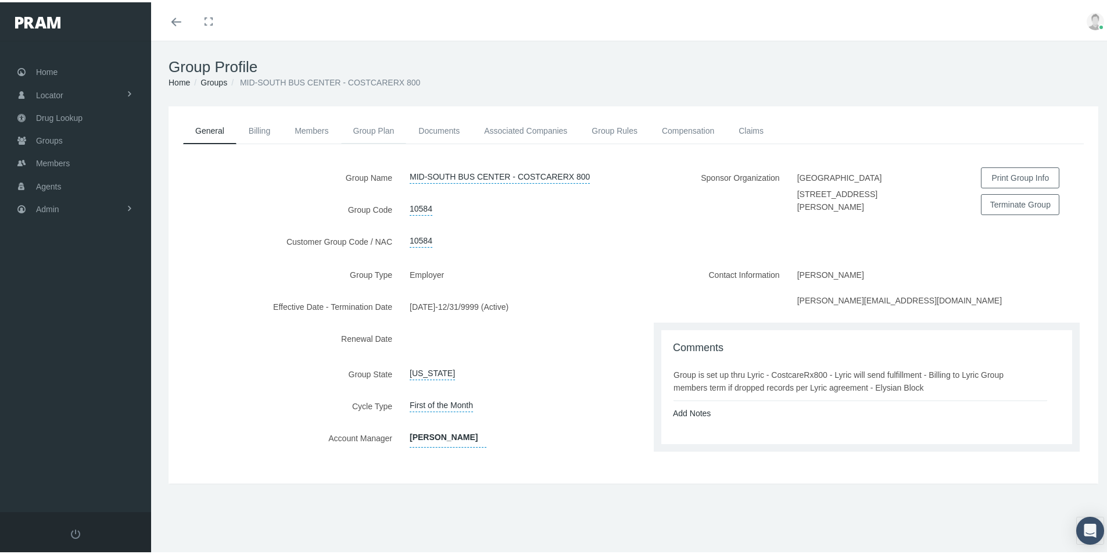
click at [359, 128] on link "Group Plan" at bounding box center [374, 129] width 66 height 26
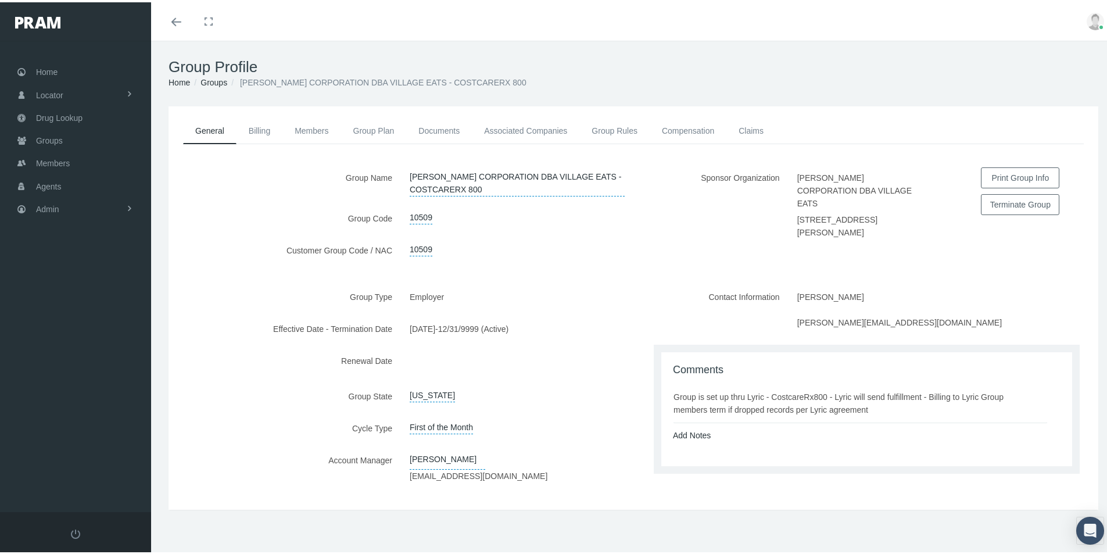
click at [808, 433] on div "Add Notes" at bounding box center [866, 433] width 405 height 13
drag, startPoint x: 694, startPoint y: 393, endPoint x: 877, endPoint y: 403, distance: 183.4
click at [877, 403] on div "Group is set up thru Lyric - CostcareRx800 - Lyric will send fulfillment - Bill…" at bounding box center [861, 401] width 374 height 26
copy div "Group is set up thru Lyric - CostcareRx800 - Lyric will send fulfillment - Bill…"
click at [371, 129] on link "Group Plan" at bounding box center [374, 129] width 66 height 26
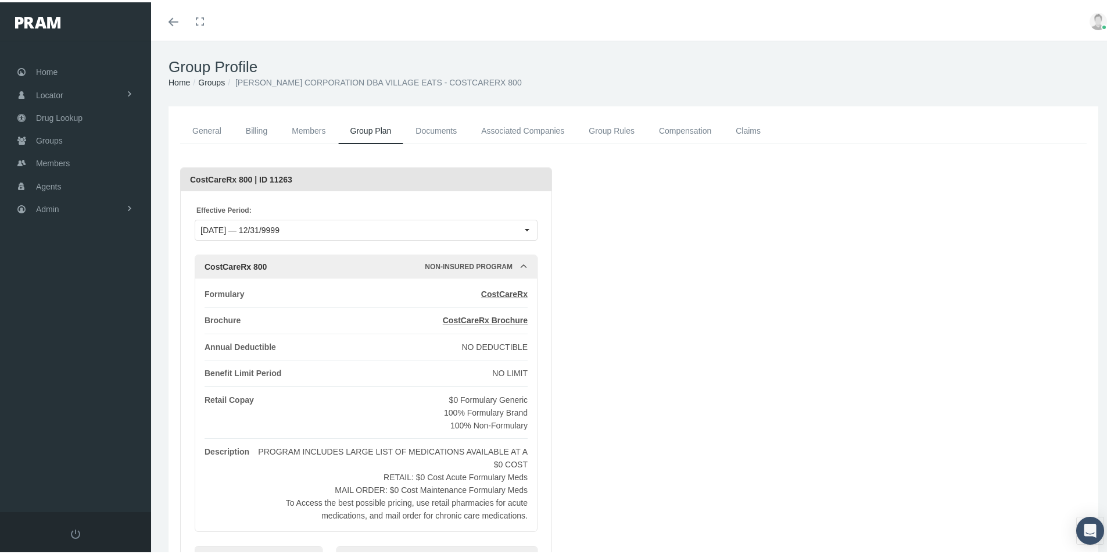
click at [508, 127] on link "Associated Companies" at bounding box center [523, 129] width 108 height 26
click at [489, 130] on link "Associated Companies" at bounding box center [523, 129] width 108 height 26
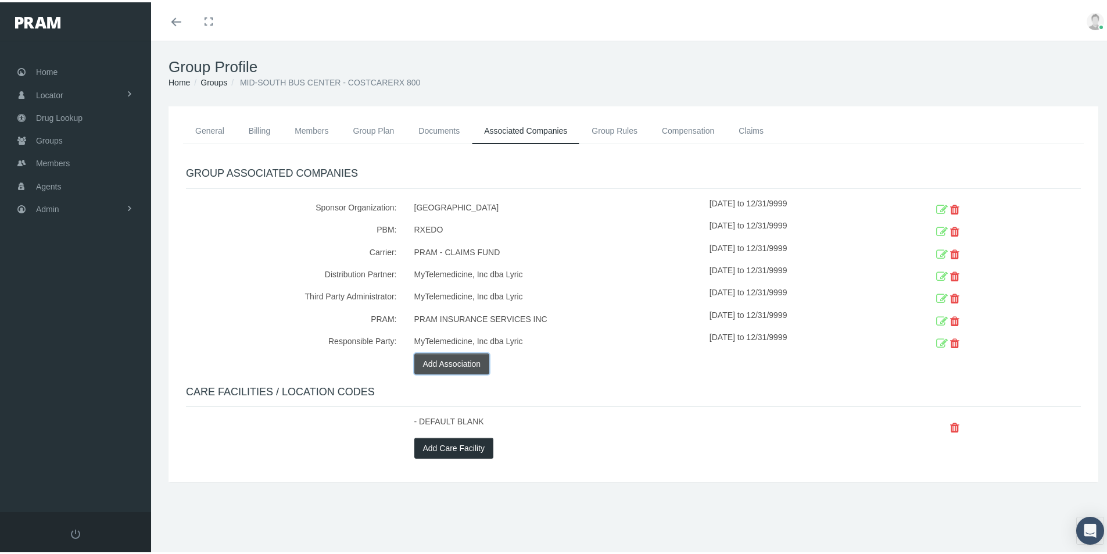
click at [440, 364] on button "Add Association" at bounding box center [452, 361] width 76 height 21
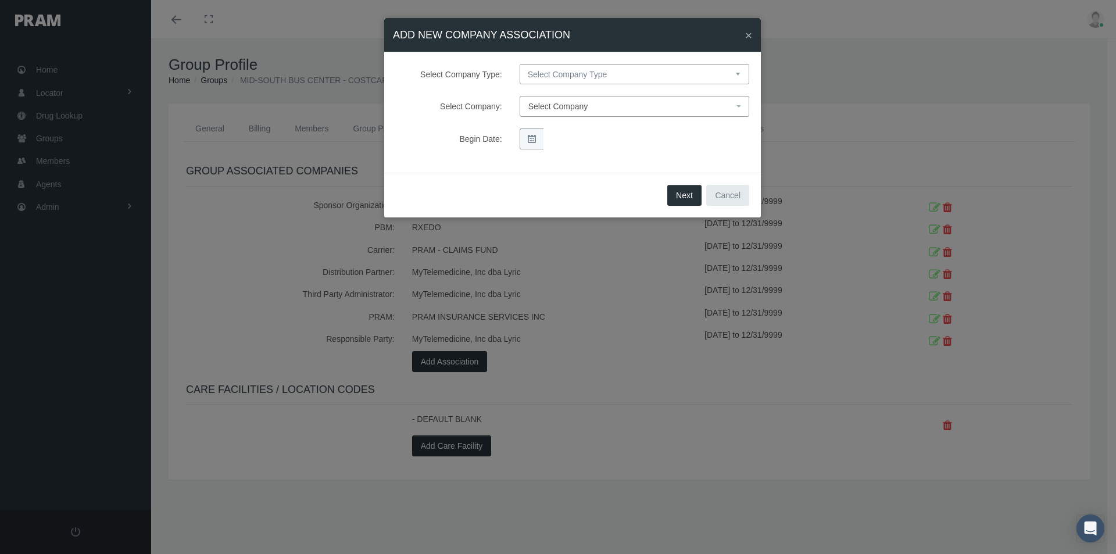
drag, startPoint x: 557, startPoint y: 73, endPoint x: 578, endPoint y: 79, distance: 21.2
click at [557, 73] on select "Select Company Type Sponsor Organization Broker PBM Carrier Reinsurer Distribut…" at bounding box center [635, 74] width 230 height 20
select select "3"
click at [520, 64] on select "Select Company Type Sponsor Organization Broker PBM Carrier Reinsurer Distribut…" at bounding box center [635, 74] width 230 height 20
select select
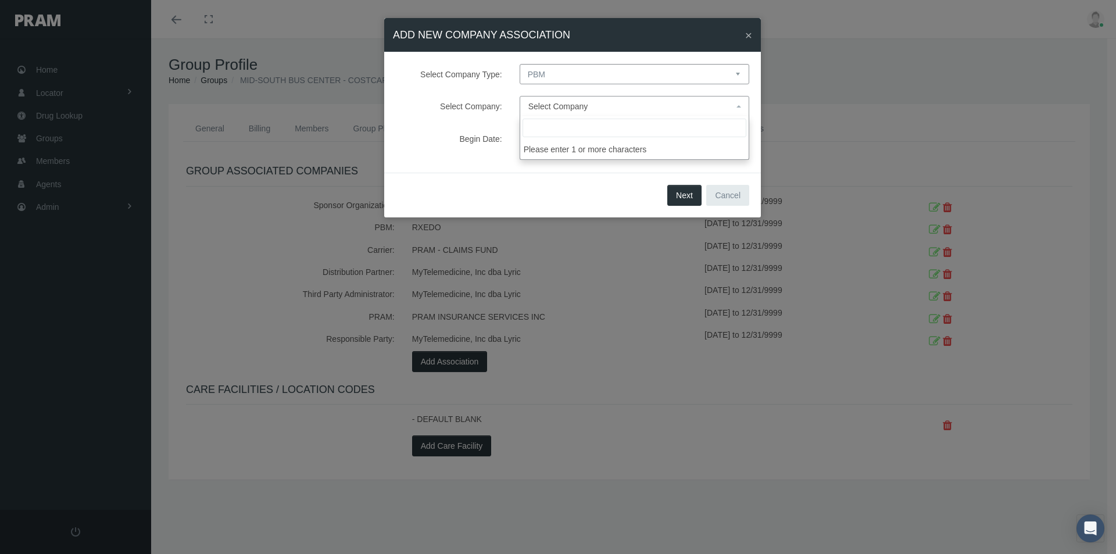
click at [538, 106] on span "Select Company" at bounding box center [558, 106] width 60 height 9
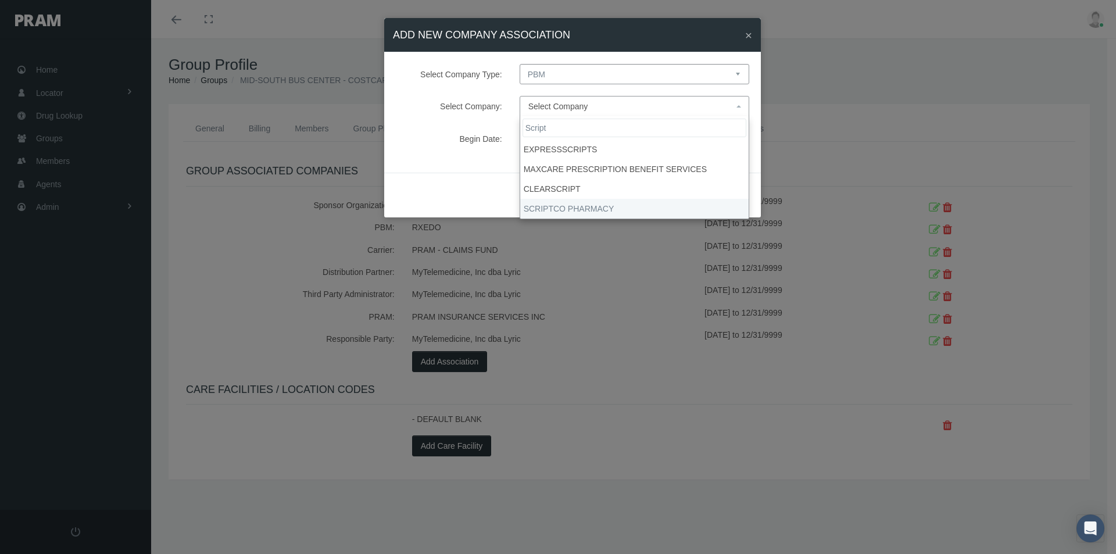
type input "Script"
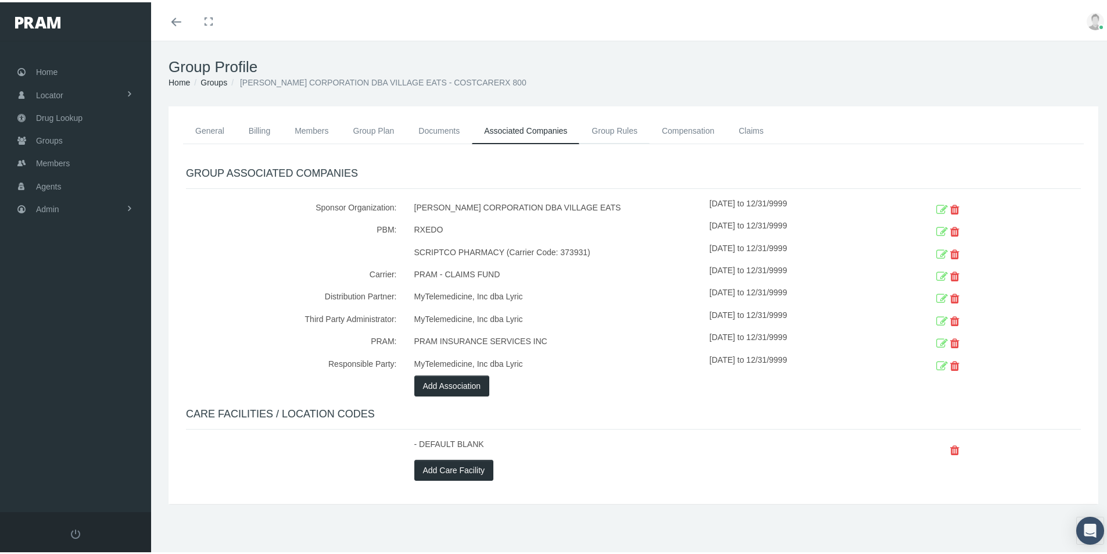
click at [612, 127] on link "Group Rules" at bounding box center [614, 129] width 70 height 26
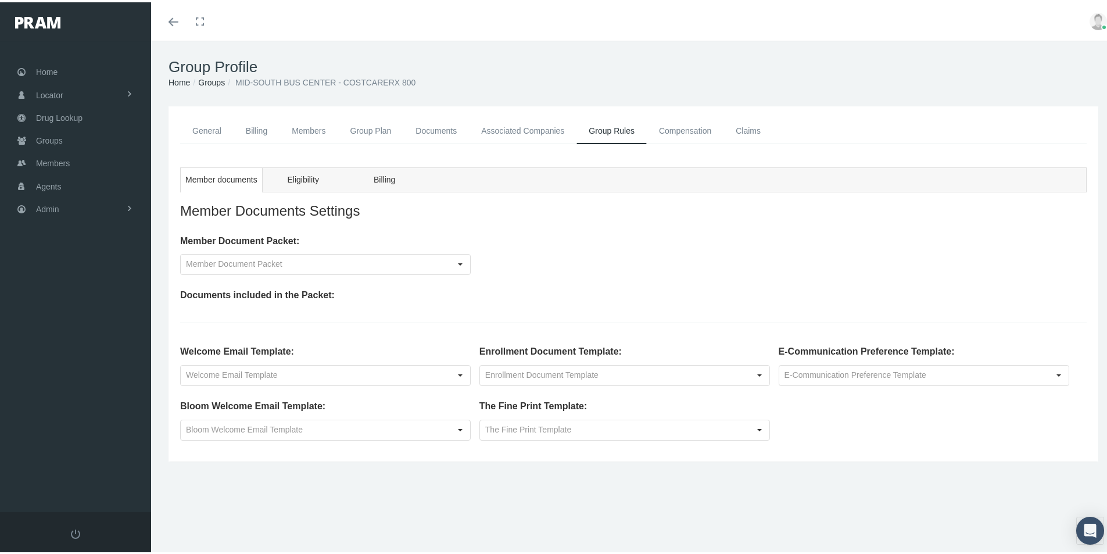
click at [675, 130] on link "Compensation" at bounding box center [685, 129] width 77 height 26
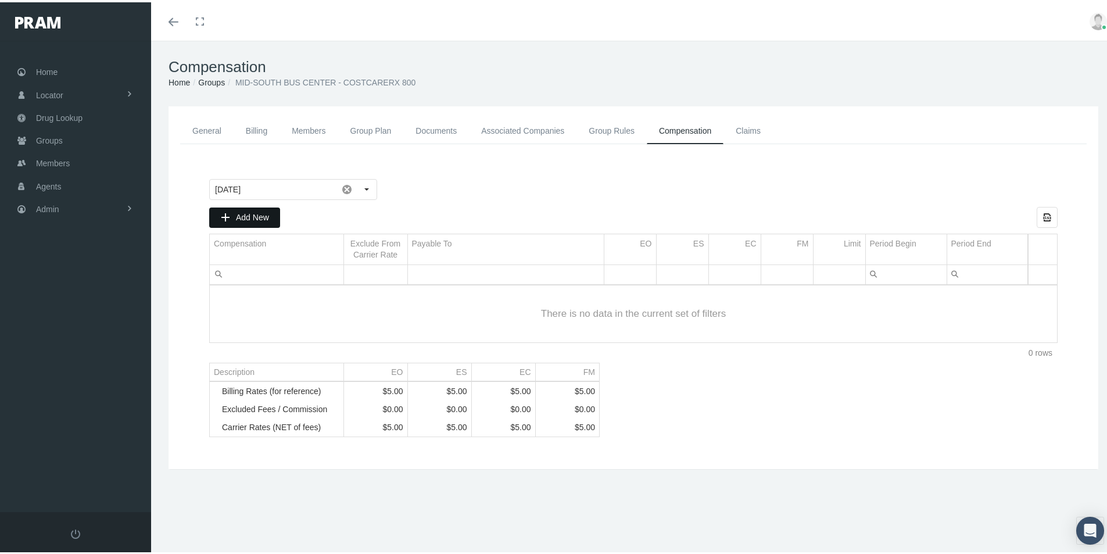
click at [249, 213] on span "Add New" at bounding box center [252, 214] width 33 height 9
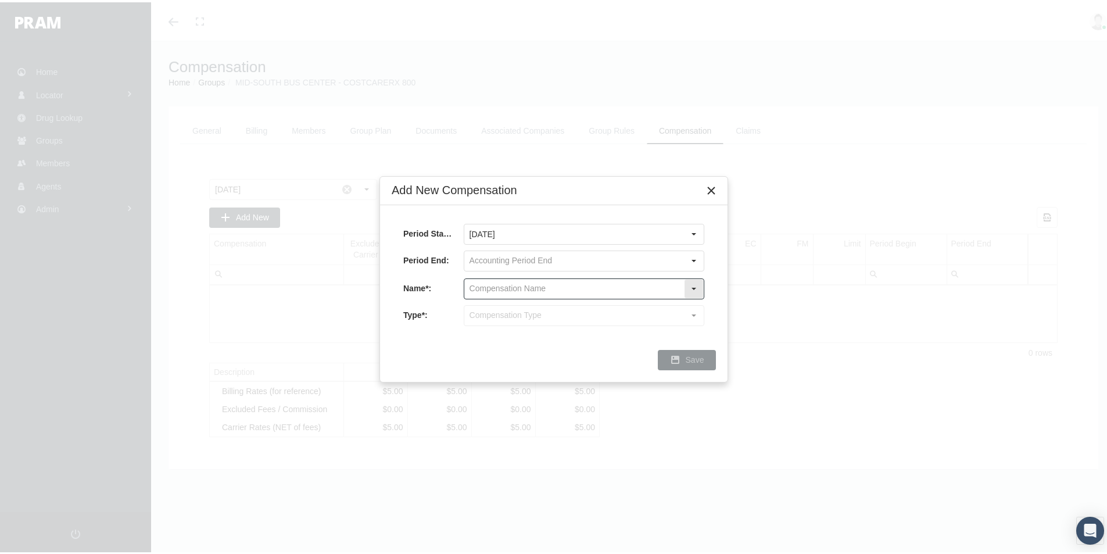
click at [505, 289] on input "text" at bounding box center [574, 287] width 220 height 20
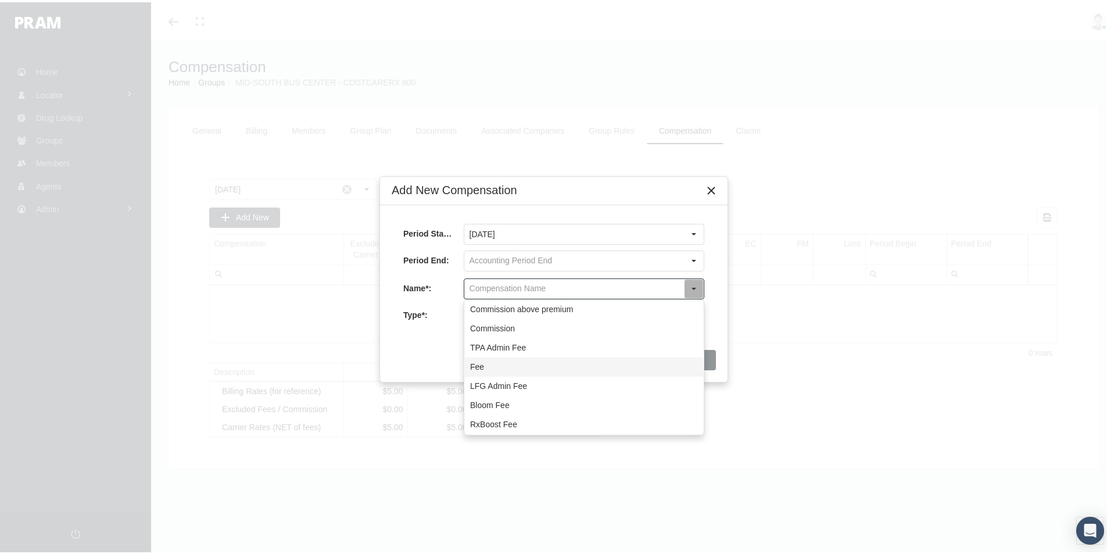
click at [477, 366] on div "Fee" at bounding box center [584, 364] width 238 height 19
type input "Fee"
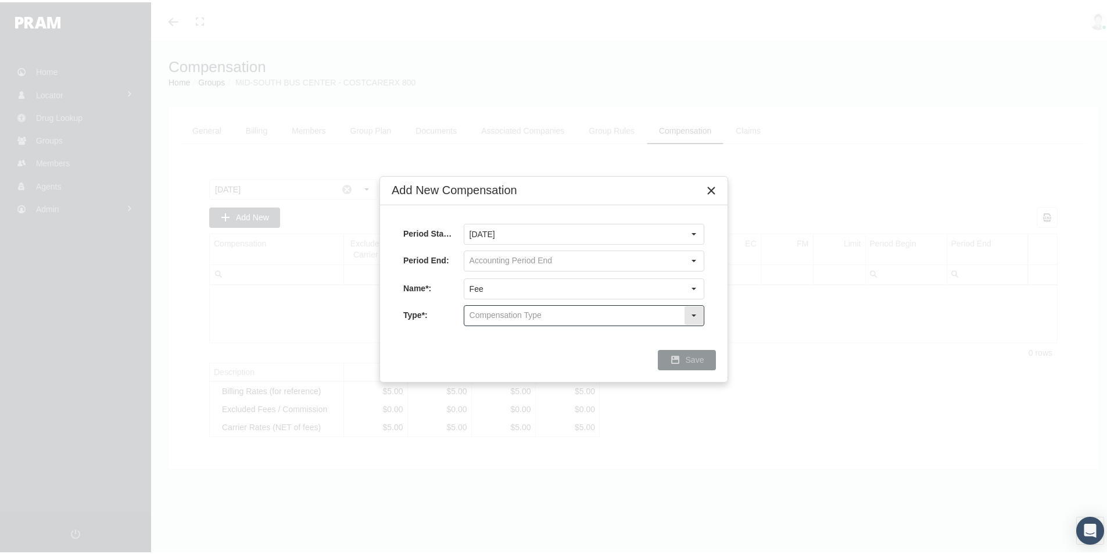
click at [504, 315] on input "text" at bounding box center [574, 313] width 220 height 20
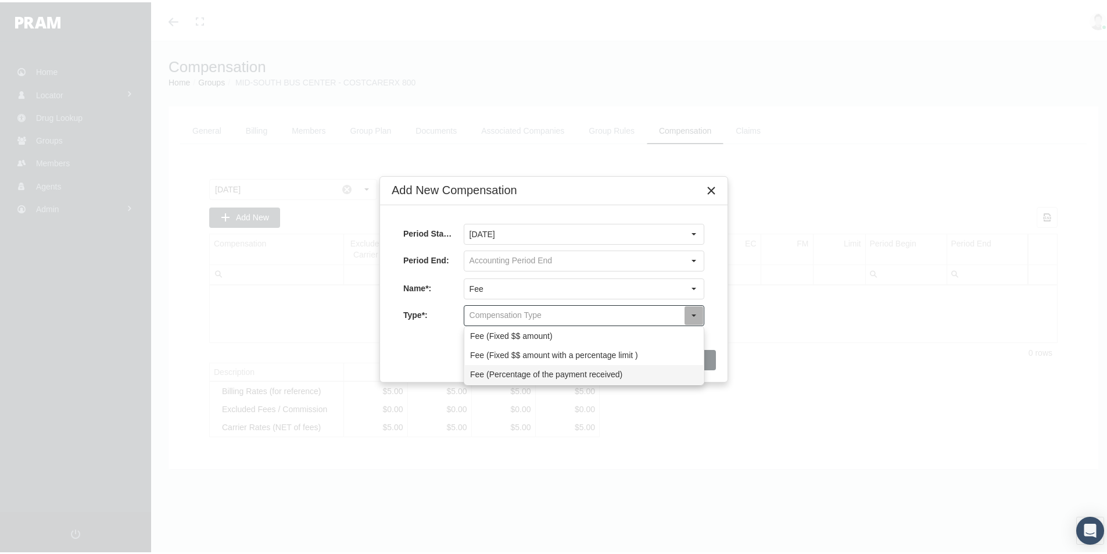
click at [498, 373] on div "Fee (Percentage of the payment received)" at bounding box center [584, 372] width 238 height 19
type input "Fee (Percentage of the payment received)"
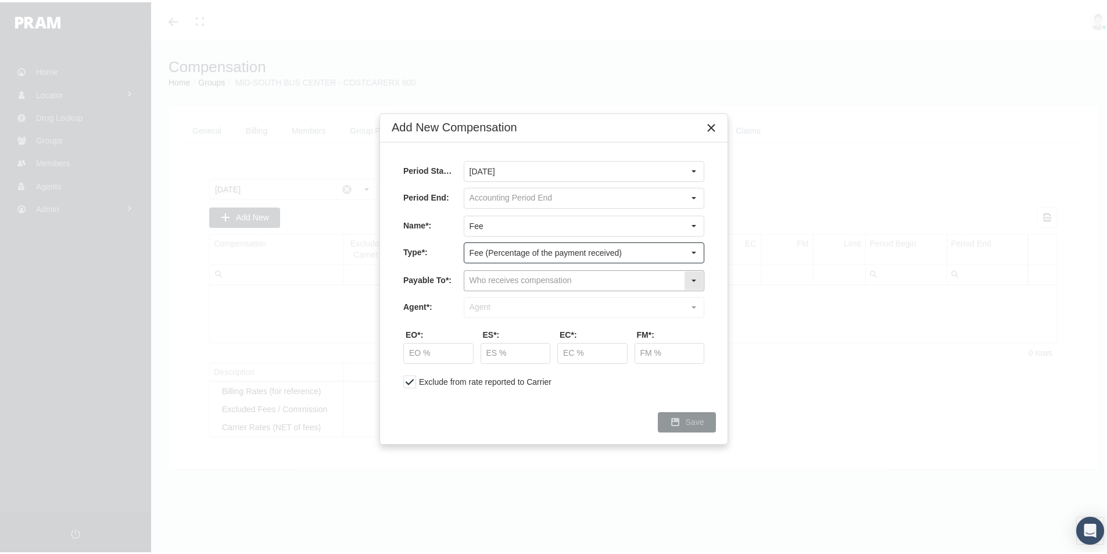
click at [486, 277] on input "text" at bounding box center [574, 279] width 220 height 20
click at [498, 314] on div "Company" at bounding box center [584, 318] width 238 height 19
type input "Company"
click at [480, 302] on input "text" at bounding box center [574, 305] width 220 height 20
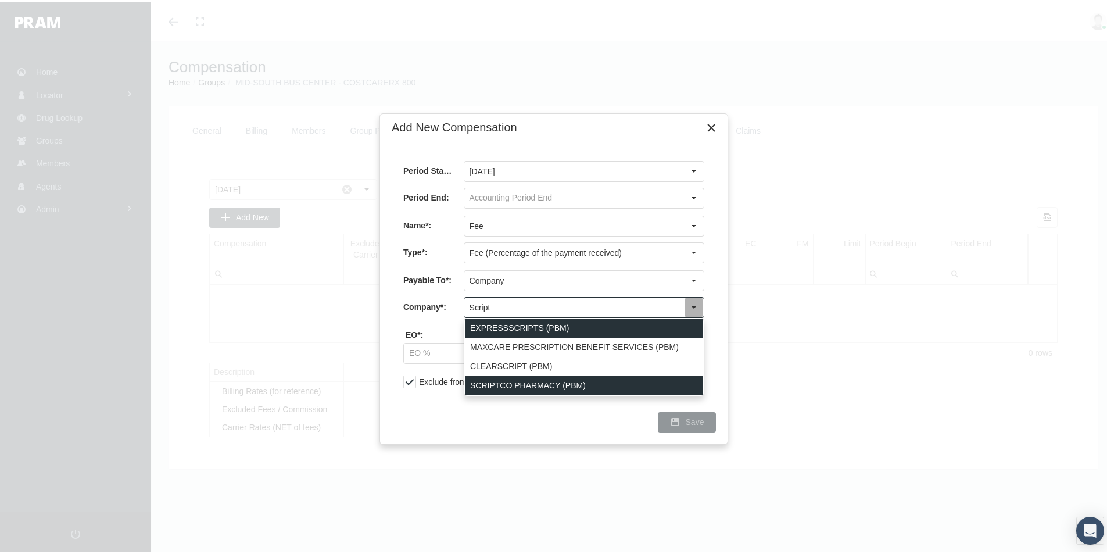
click at [512, 385] on div "SCRIPTCO PHARMACY (PBM)" at bounding box center [584, 383] width 238 height 19
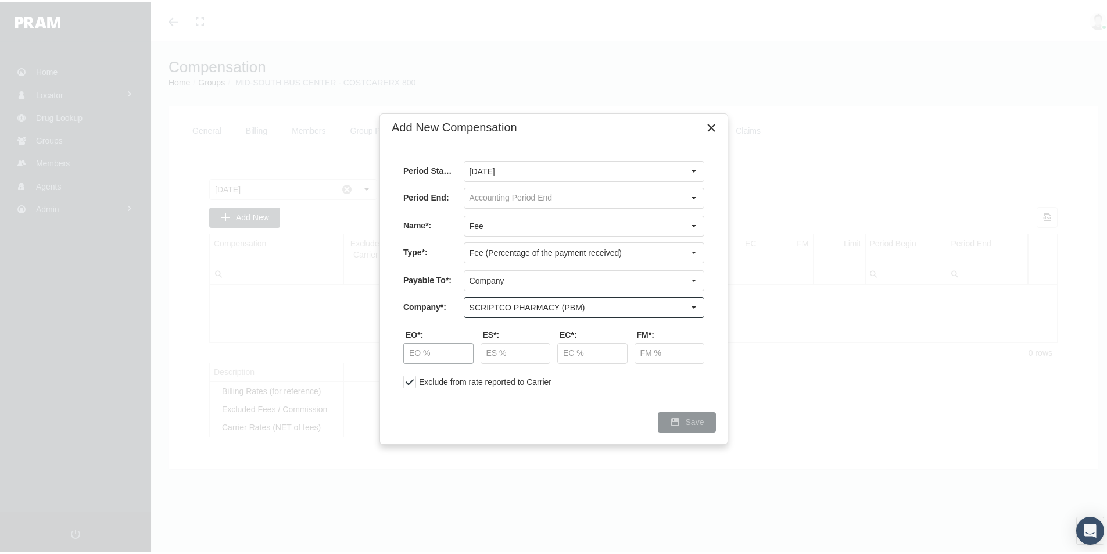
type input "SCRIPTCO PHARMACY (PBM)"
click at [440, 353] on input "text" at bounding box center [438, 351] width 69 height 20
type input "40.00 %"
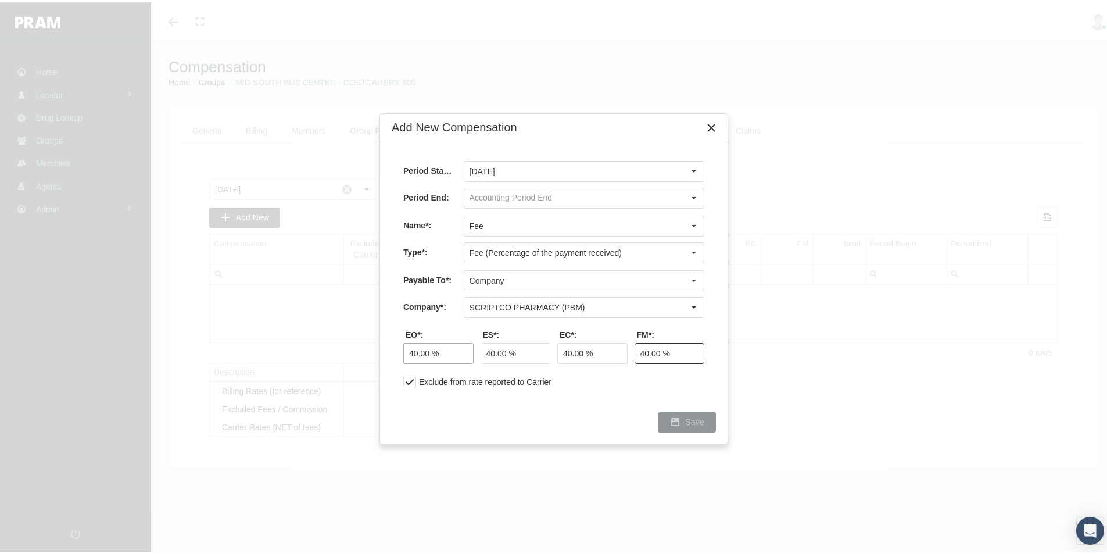
type input "40.00 %"
drag, startPoint x: 691, startPoint y: 418, endPoint x: 727, endPoint y: 421, distance: 36.2
click at [692, 418] on span "Save" at bounding box center [695, 419] width 19 height 9
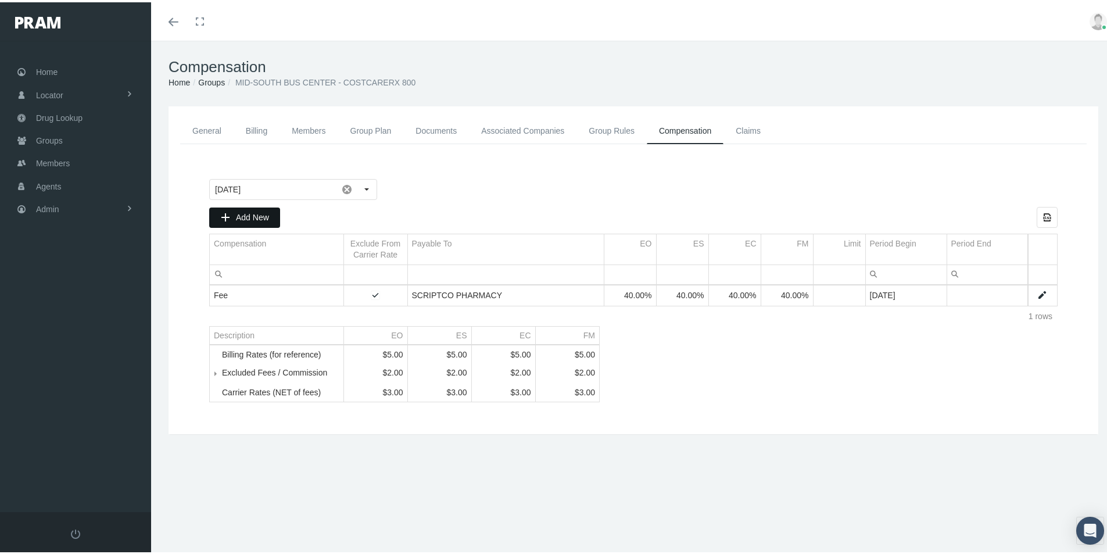
click at [241, 210] on span "Add New" at bounding box center [252, 214] width 33 height 9
type input "[DATE]"
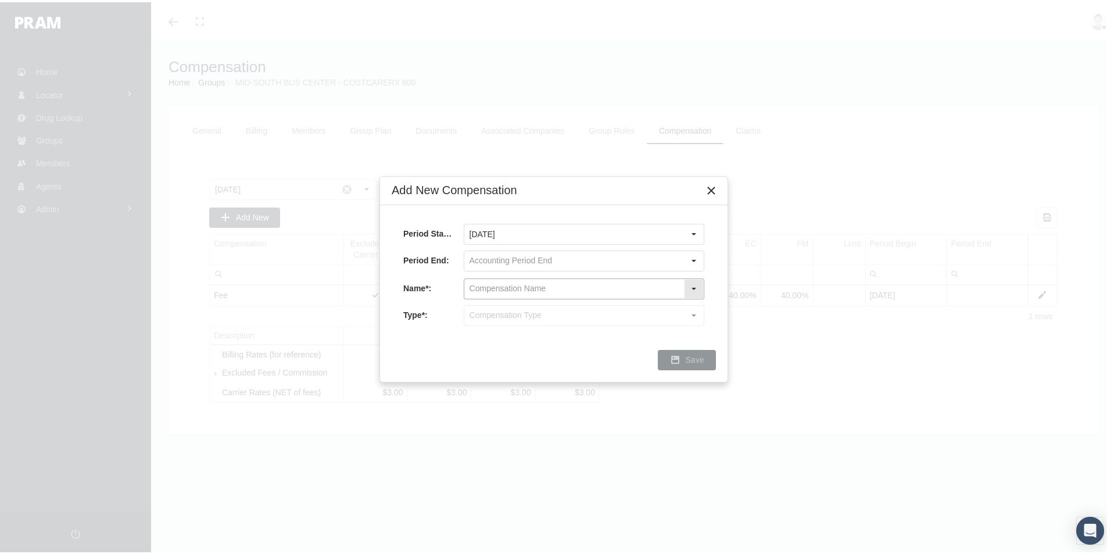
click at [493, 285] on input "text" at bounding box center [574, 287] width 220 height 20
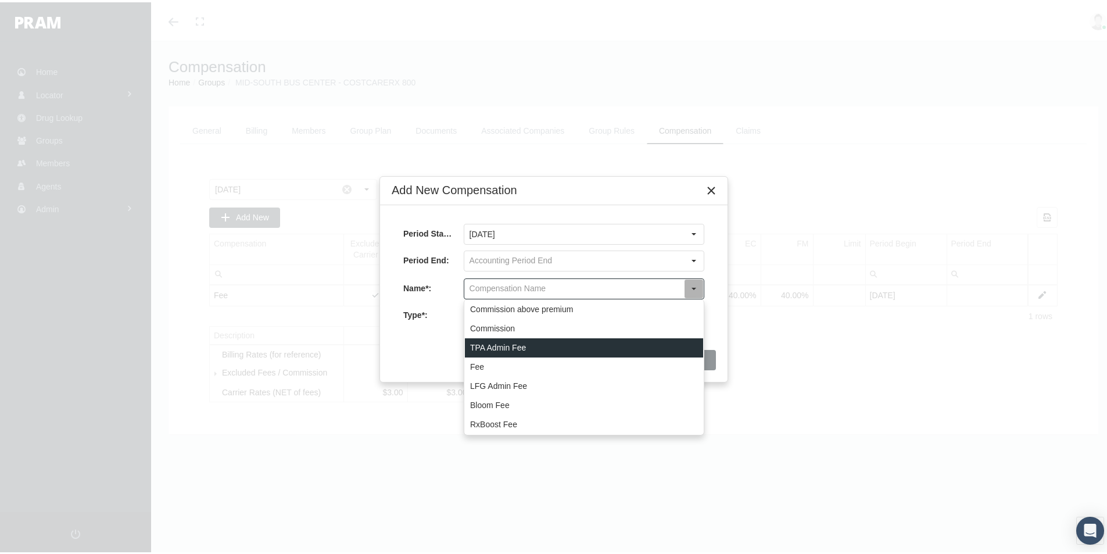
click at [509, 342] on div "TPA Admin Fee" at bounding box center [584, 345] width 238 height 19
type input "TPA Admin Fee"
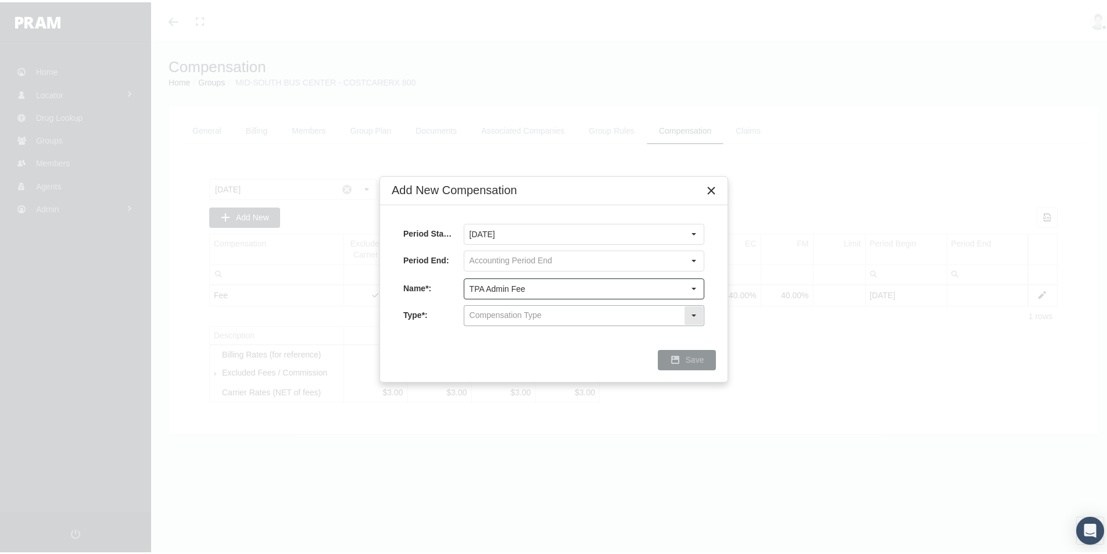
click at [499, 314] on input "text" at bounding box center [574, 313] width 220 height 20
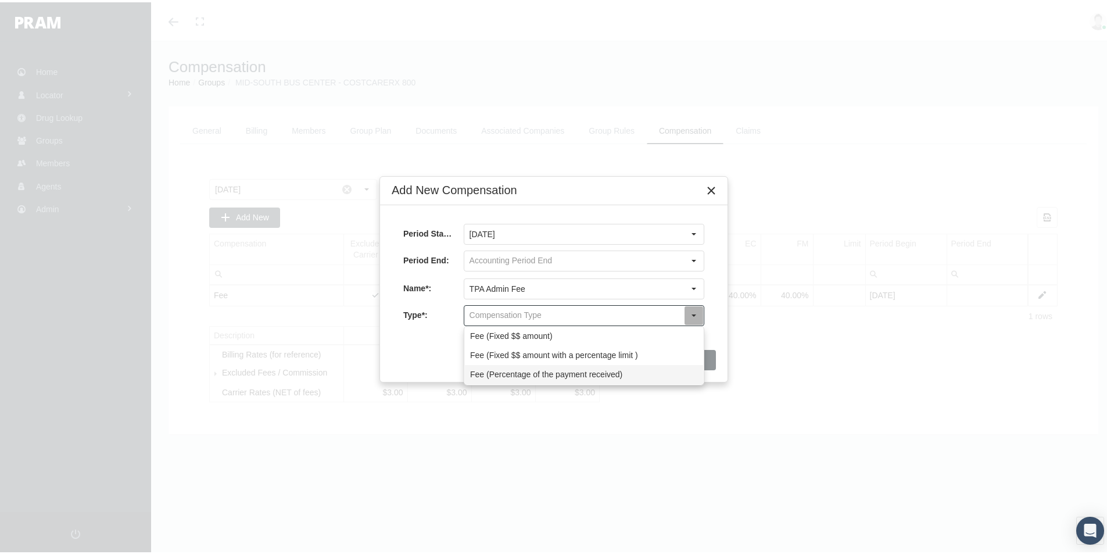
click at [513, 371] on div "Fee (Percentage of the payment received)" at bounding box center [584, 372] width 238 height 19
type input "Fee (Percentage of the payment received)"
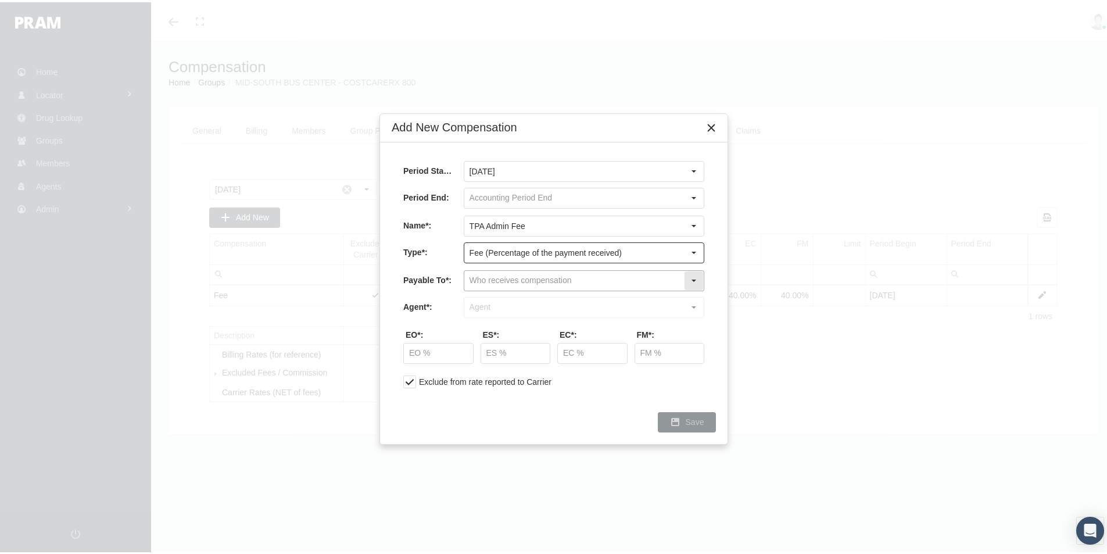
click at [496, 277] on input "text" at bounding box center [574, 279] width 220 height 20
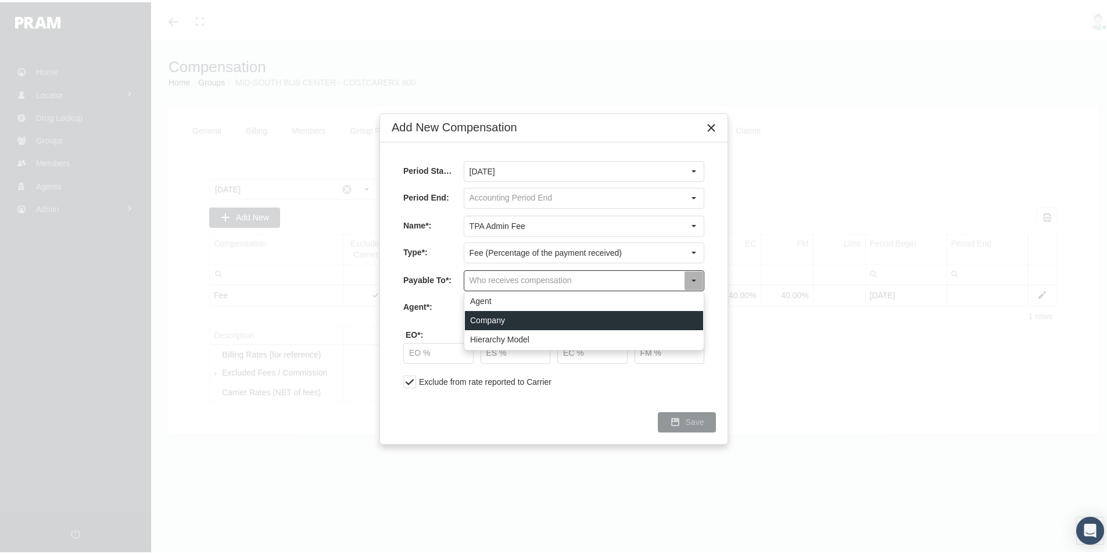
click at [496, 313] on div "Company" at bounding box center [584, 318] width 238 height 19
type input "Company"
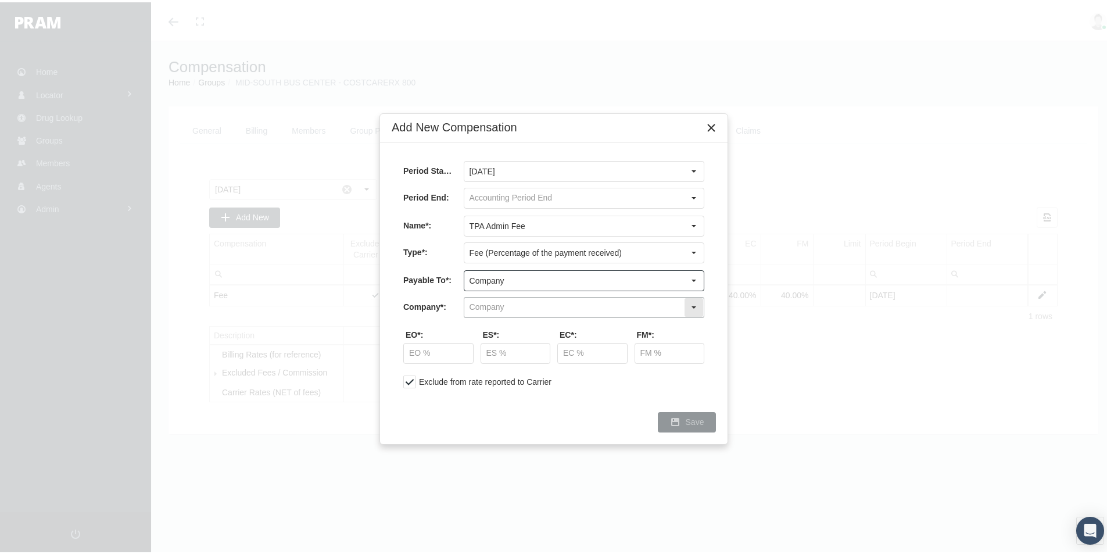
click at [477, 300] on input "text" at bounding box center [574, 305] width 220 height 20
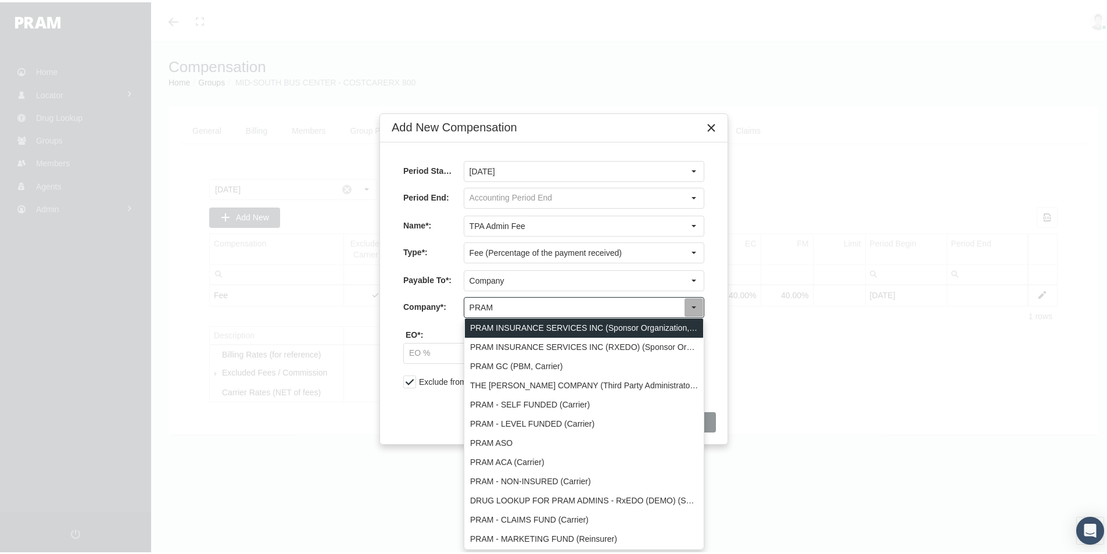
click at [498, 324] on div "PRAM INSURANCE SERVICES INC (Sponsor Organization, Broker, Distribution Partner…" at bounding box center [584, 325] width 238 height 19
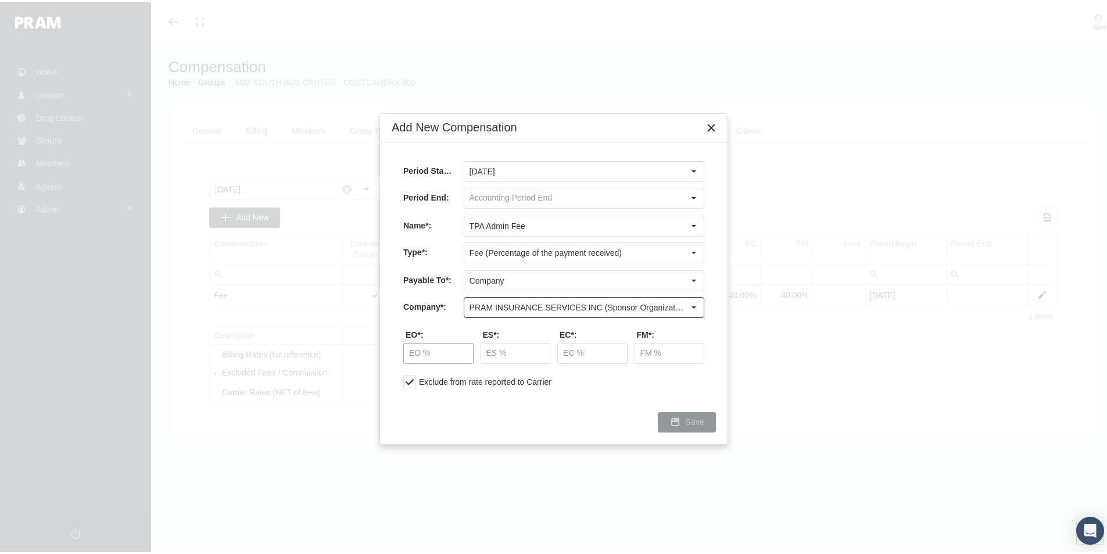
type input "PRAM INSURANCE SERVICES INC (Sponsor Organization, Broker, Distribution Partner…"
click at [432, 351] on input "text" at bounding box center [438, 351] width 69 height 20
type input "10.00 %"
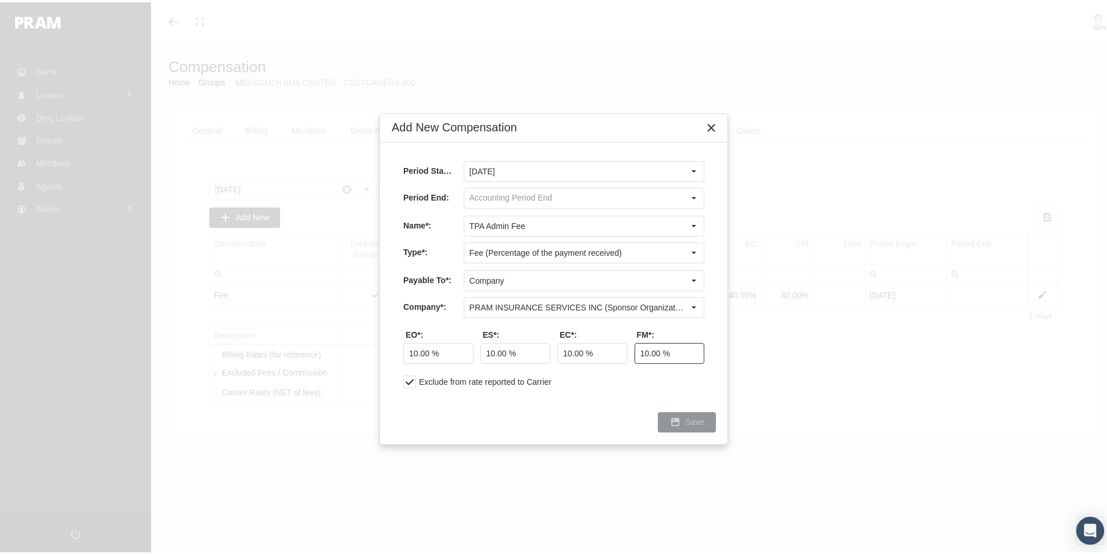
type input "10.00 %"
drag, startPoint x: 700, startPoint y: 420, endPoint x: 924, endPoint y: 393, distance: 225.3
click at [700, 420] on span "Save" at bounding box center [695, 419] width 19 height 9
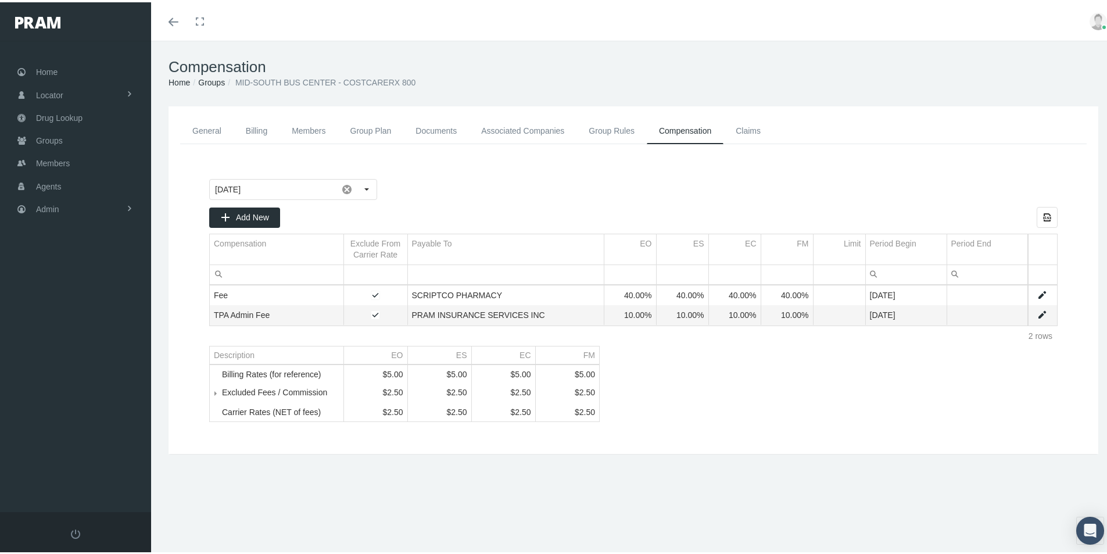
drag, startPoint x: 212, startPoint y: 82, endPoint x: 204, endPoint y: 91, distance: 12.4
click at [212, 81] on link "Groups" at bounding box center [211, 80] width 27 height 9
click at [1037, 292] on link "Data grid" at bounding box center [1042, 293] width 10 height 10
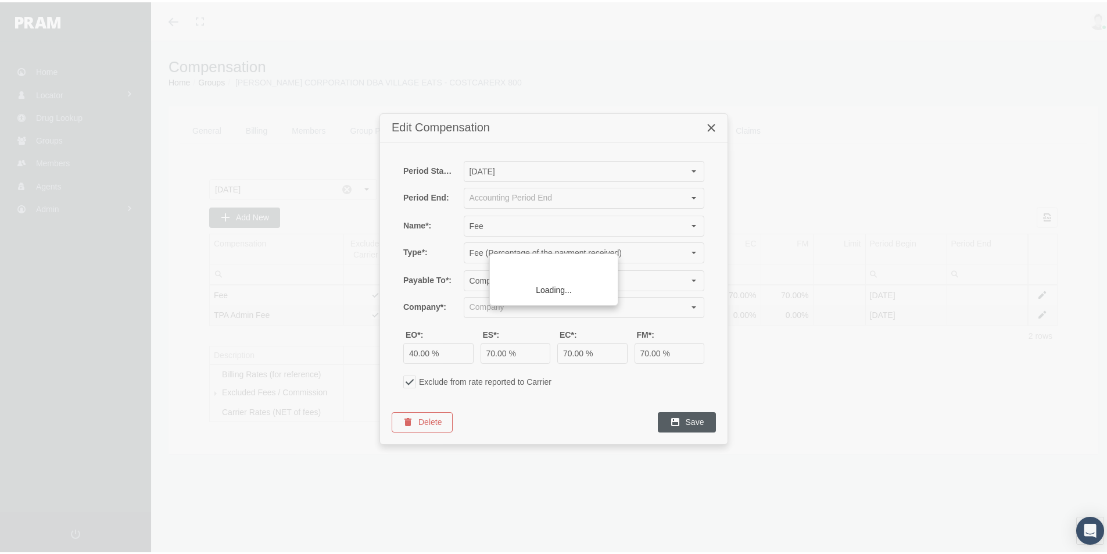
type input "SCRIPTCO PHARMACY (PBM)"
drag, startPoint x: 711, startPoint y: 123, endPoint x: 707, endPoint y: 139, distance: 16.9
click at [711, 123] on icon "Close" at bounding box center [711, 125] width 10 height 10
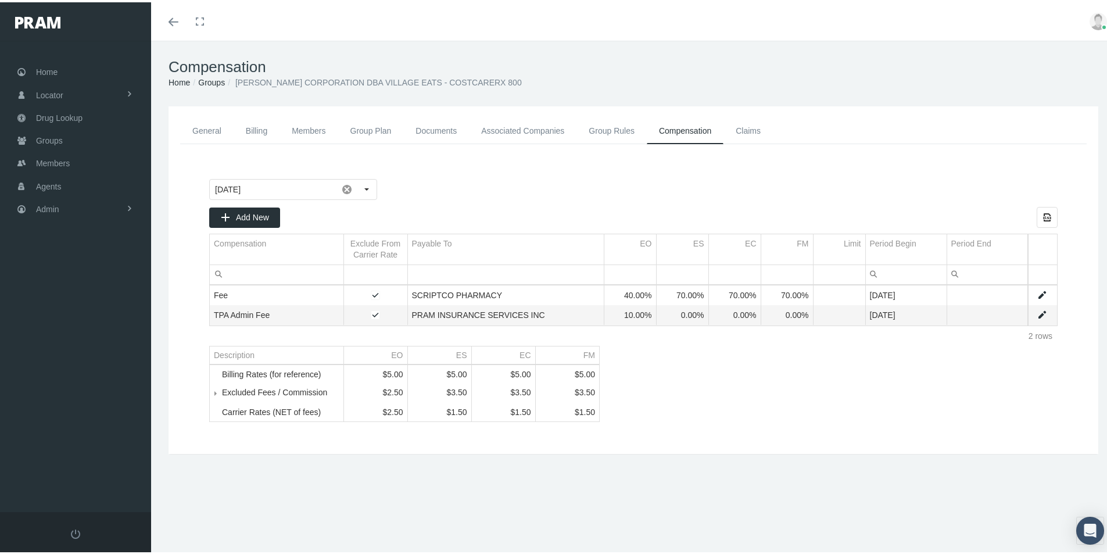
click at [1037, 311] on link "Data grid" at bounding box center [1042, 312] width 10 height 10
type input "[DATE]"
type input "TPA Admin Fee"
type input "Fee (Percentage of the payment received)"
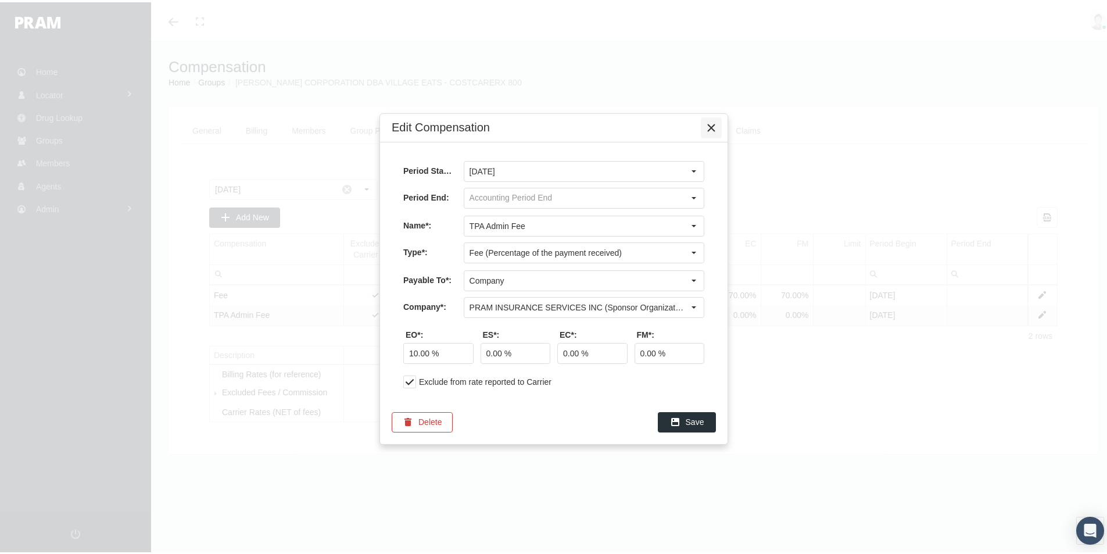
drag, startPoint x: 711, startPoint y: 119, endPoint x: 789, endPoint y: 165, distance: 90.4
click at [711, 119] on div "Close" at bounding box center [712, 126] width 20 height 20
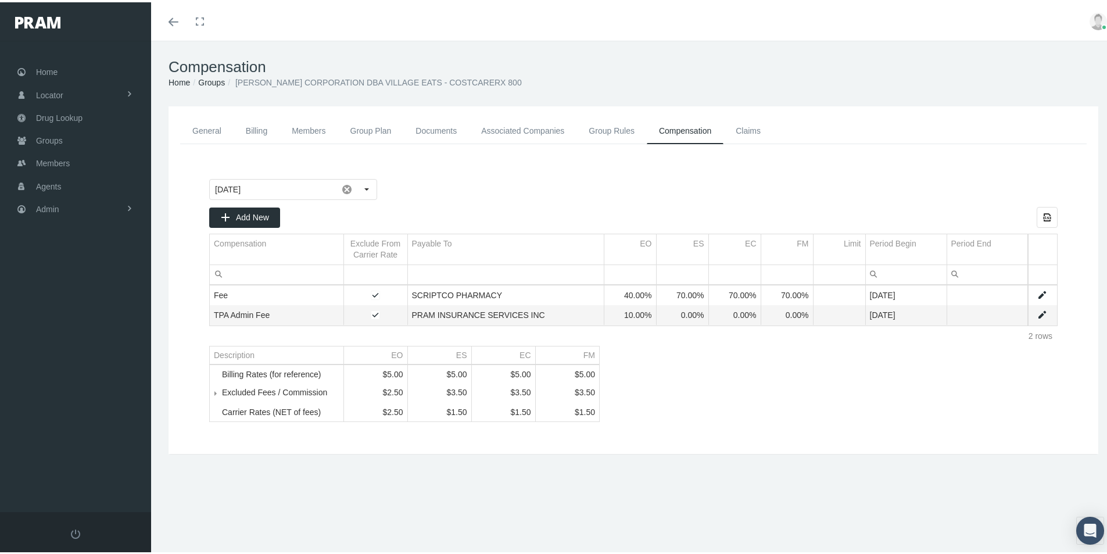
click at [196, 130] on link "General" at bounding box center [206, 129] width 53 height 26
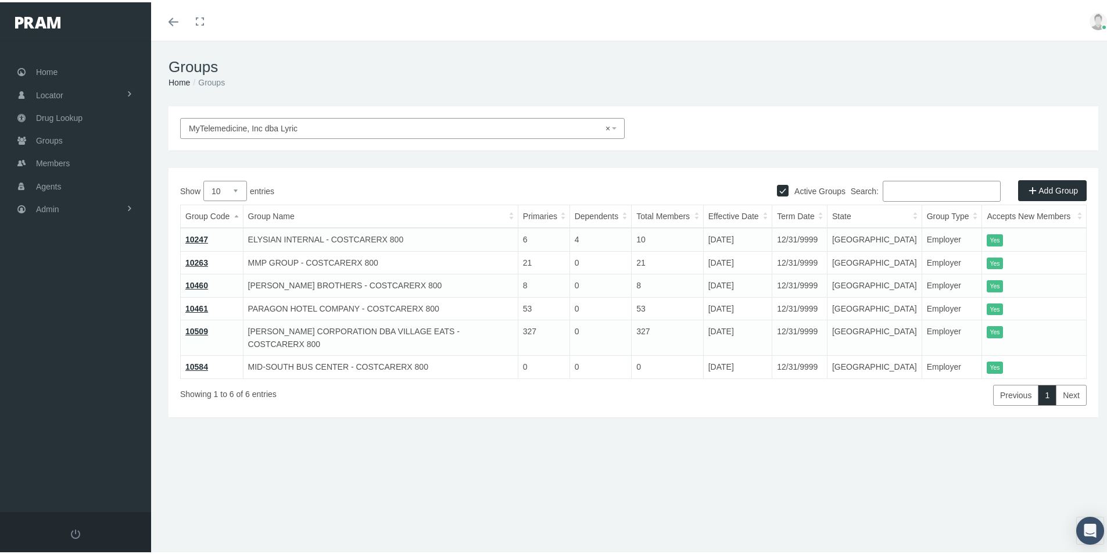
click at [1046, 187] on link "Add Group" at bounding box center [1052, 188] width 69 height 21
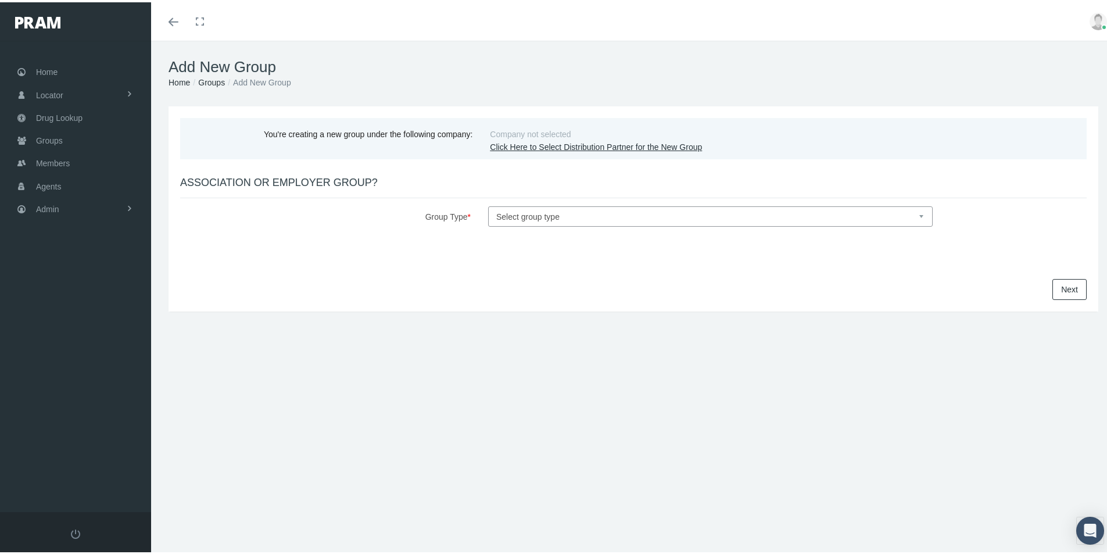
click at [536, 213] on select "Select group type Association Employer" at bounding box center [710, 214] width 445 height 20
select select "1"
click at [488, 204] on select "Select group type Association Employer" at bounding box center [710, 214] width 445 height 20
click at [518, 145] on link "Click Here to Select Distribution Partner for the New Group" at bounding box center [596, 144] width 212 height 9
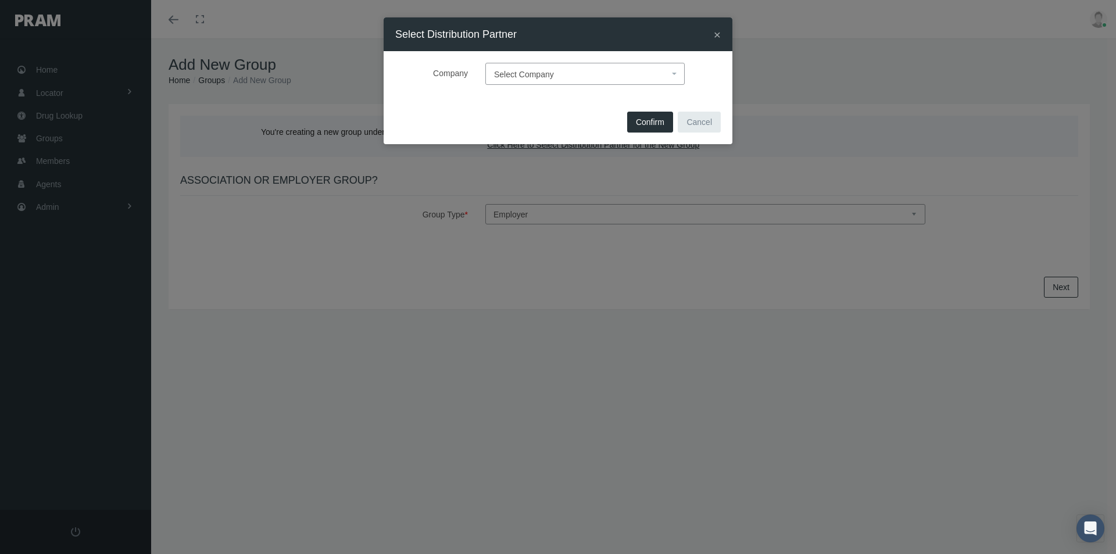
click at [716, 35] on span "×" at bounding box center [717, 34] width 7 height 13
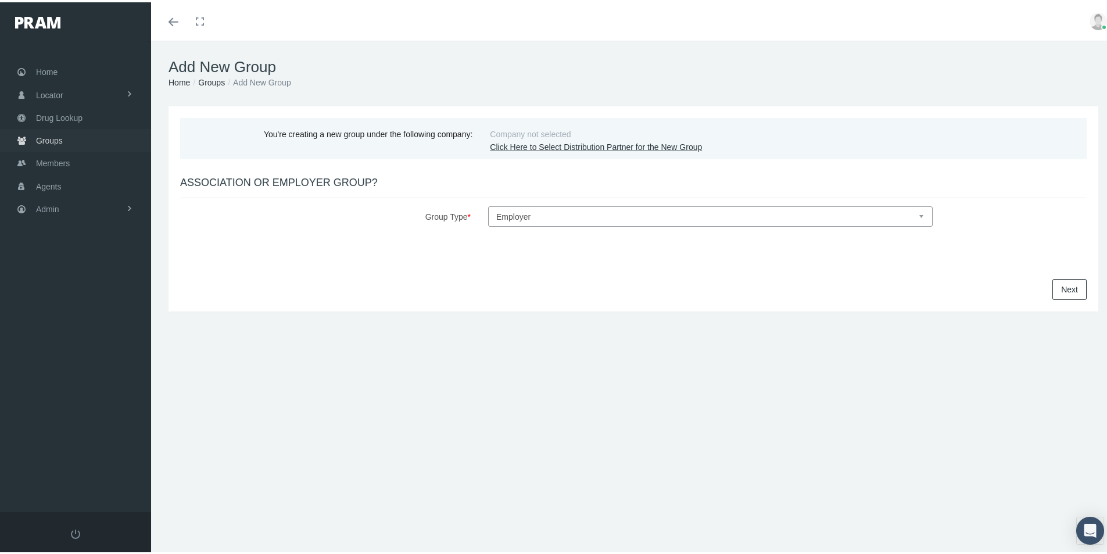
click at [52, 139] on span "Groups" at bounding box center [49, 138] width 27 height 22
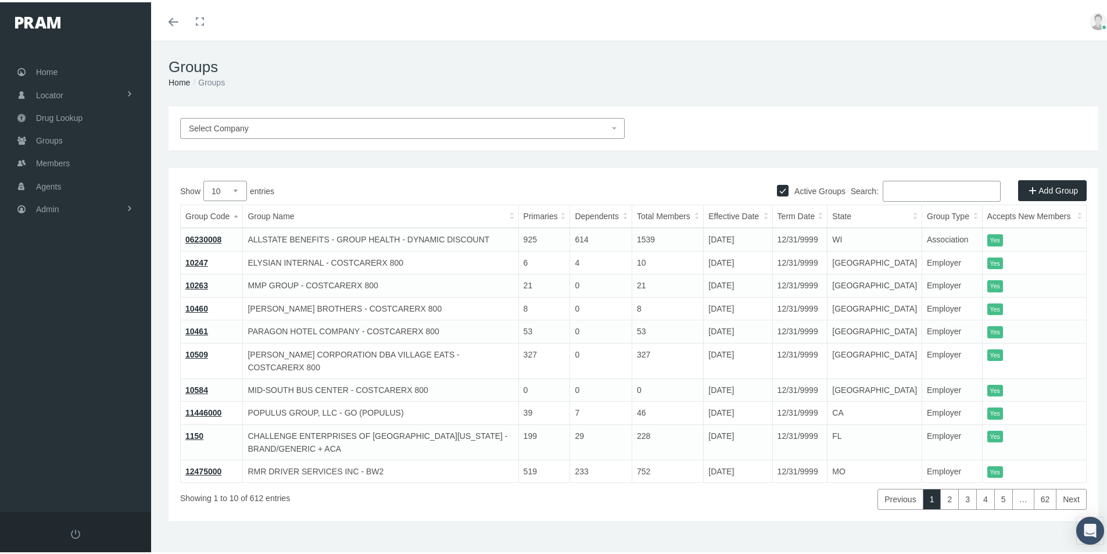
click at [235, 124] on span "Select Company" at bounding box center [219, 125] width 60 height 9
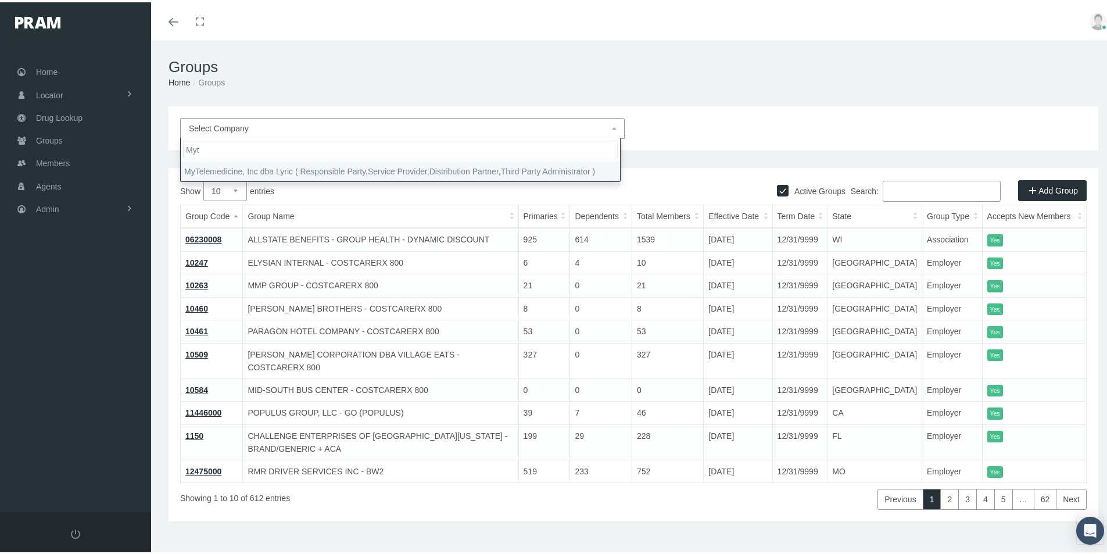
type input "Myt"
drag, startPoint x: 216, startPoint y: 170, endPoint x: 223, endPoint y: 167, distance: 8.1
select select "9146"
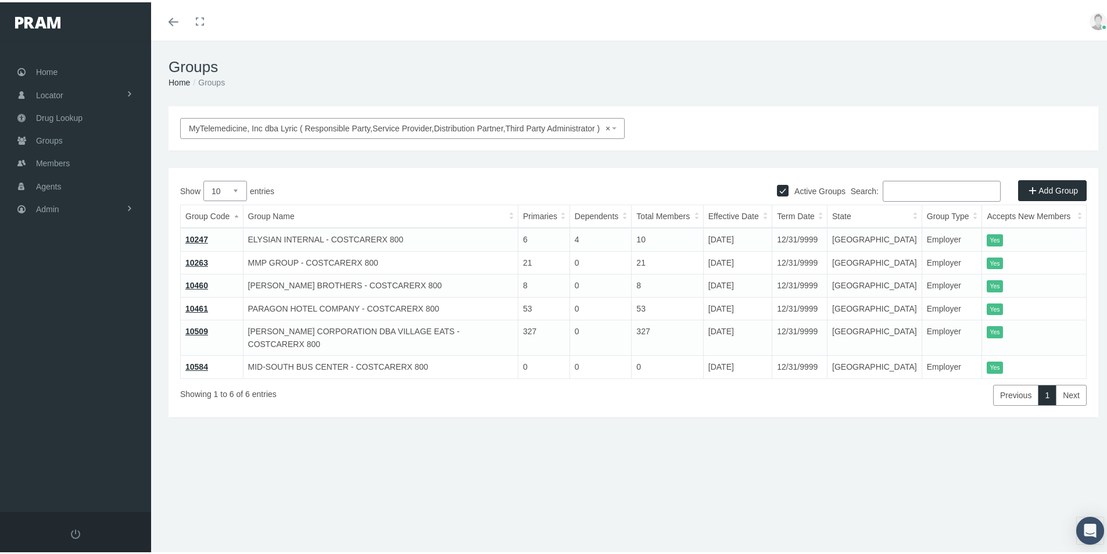
click at [1048, 188] on link "Add Group" at bounding box center [1052, 188] width 69 height 21
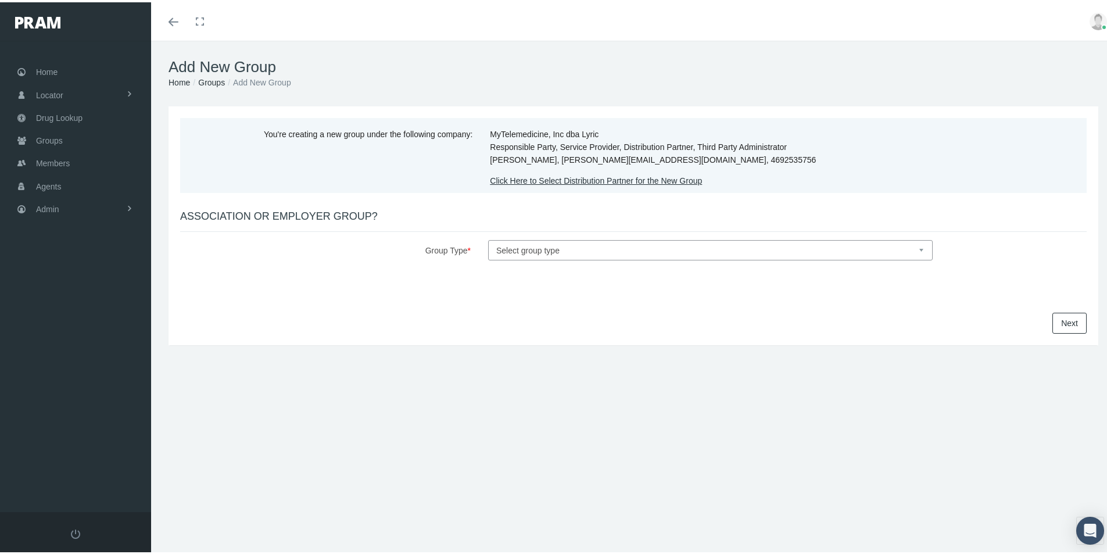
click at [520, 249] on select "Select group type Association Employer" at bounding box center [710, 248] width 445 height 20
select select "1"
click at [488, 238] on select "Select group type Association Employer" at bounding box center [710, 248] width 445 height 20
click at [1054, 325] on link "Next" at bounding box center [1070, 320] width 34 height 21
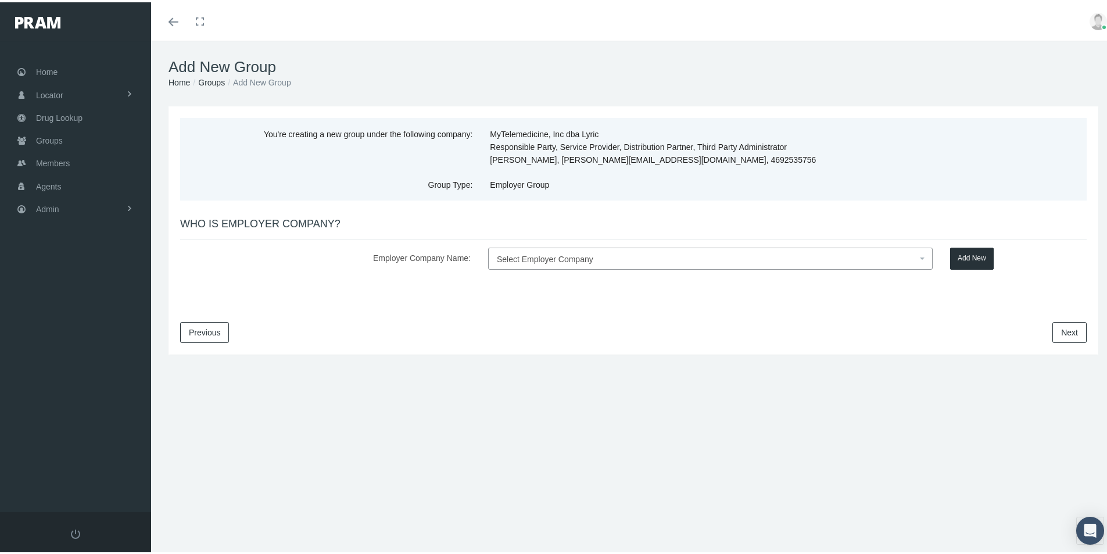
click at [502, 248] on span "Select Employer Company" at bounding box center [710, 256] width 445 height 22
type input "RWC-HPI"
click at [965, 254] on button "Add New" at bounding box center [972, 256] width 44 height 22
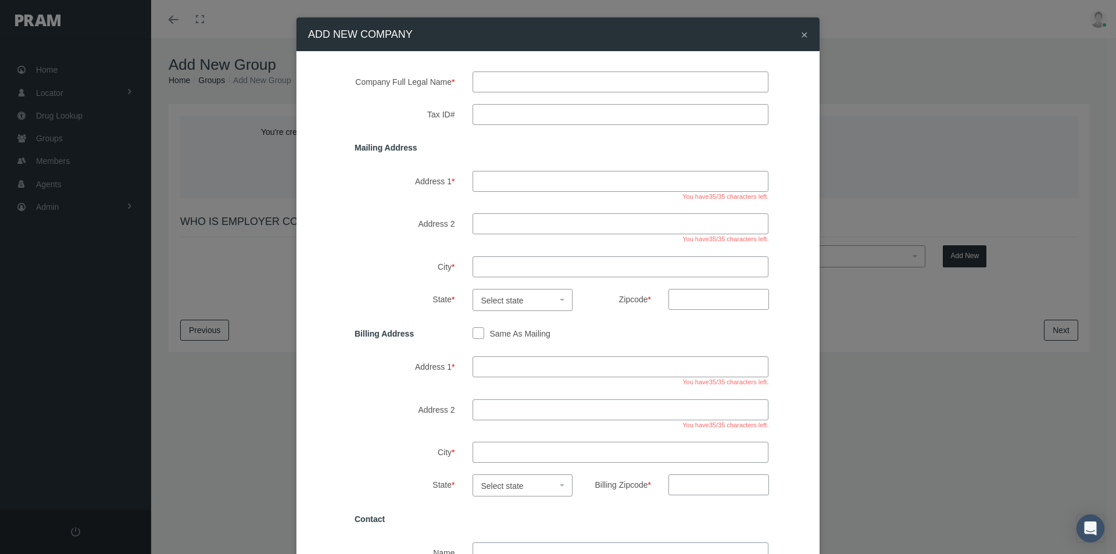
click at [489, 84] on input "text" at bounding box center [621, 81] width 296 height 21
type input "RWC - HPI"
click at [495, 113] on input "Tax ID#" at bounding box center [621, 114] width 296 height 21
type input "[US_EMPLOYER_IDENTIFICATION_NUMBER]"
click at [496, 181] on input "Address 1 *" at bounding box center [621, 181] width 296 height 21
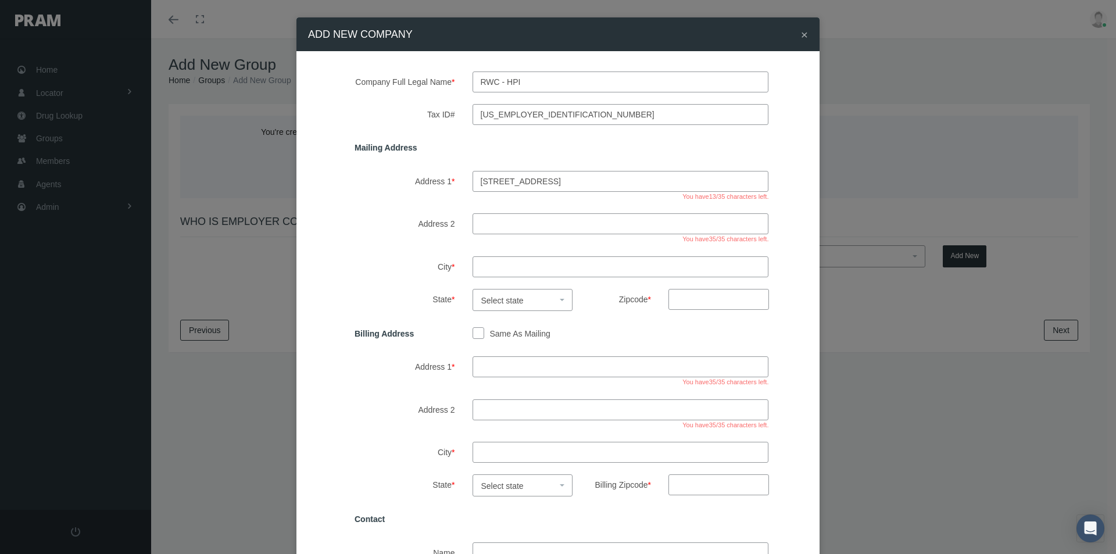
type input "[STREET_ADDRESS]"
click at [487, 269] on input "City *" at bounding box center [621, 266] width 296 height 21
type input "[PERSON_NAME]"
click at [492, 301] on span "Select state" at bounding box center [502, 300] width 42 height 9
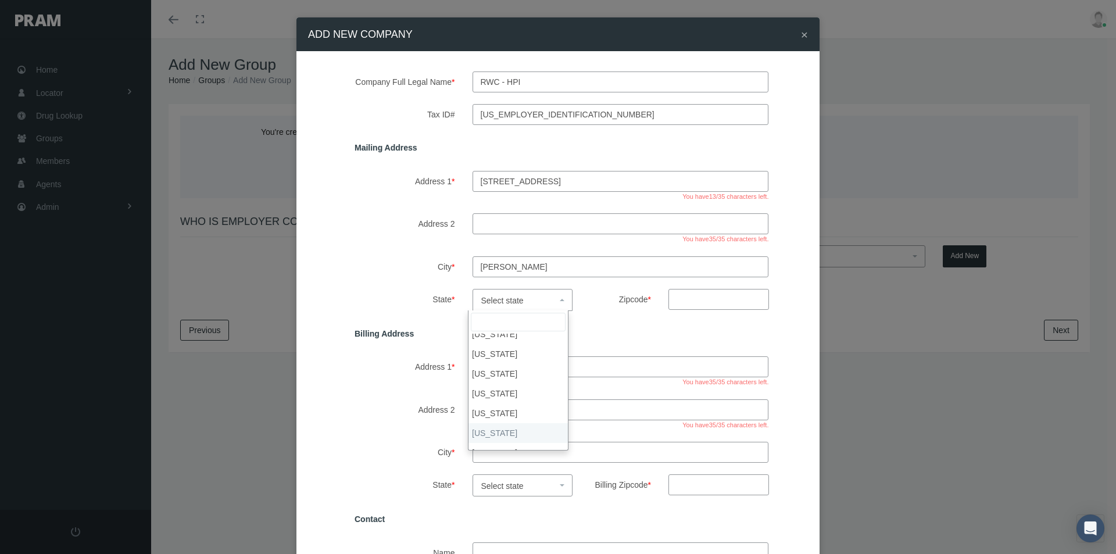
select select "[GEOGRAPHIC_DATA]"
drag, startPoint x: 680, startPoint y: 300, endPoint x: 722, endPoint y: 302, distance: 41.9
click at [684, 299] on input "Zipcode *" at bounding box center [718, 299] width 101 height 21
type input "75070"
click at [473, 329] on input "Same As Mailing" at bounding box center [479, 333] width 12 height 12
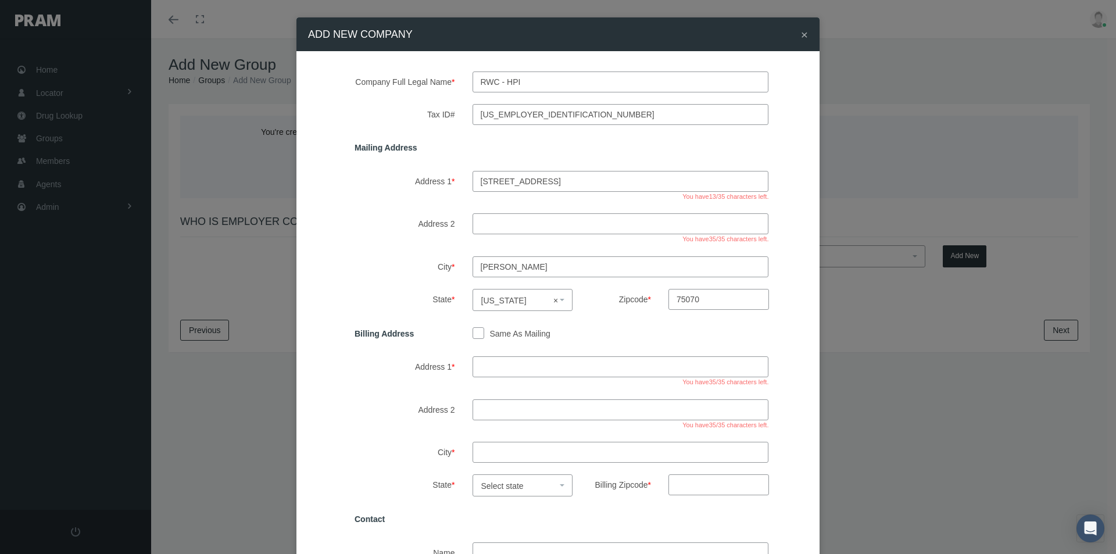
checkbox input "true"
type input "[STREET_ADDRESS]"
type input "[PERSON_NAME]"
select select "[GEOGRAPHIC_DATA]"
type input "75070"
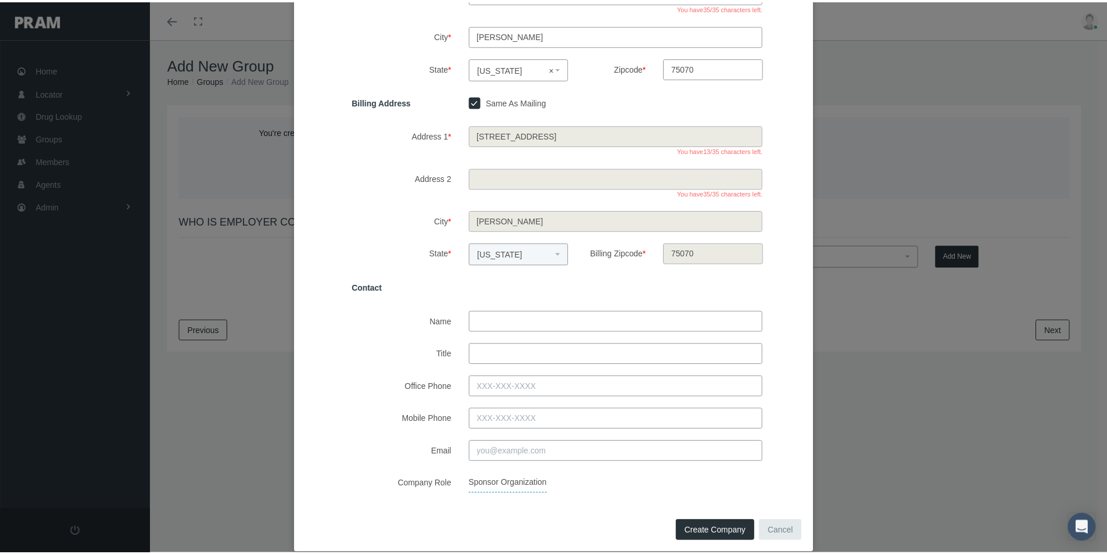
scroll to position [232, 0]
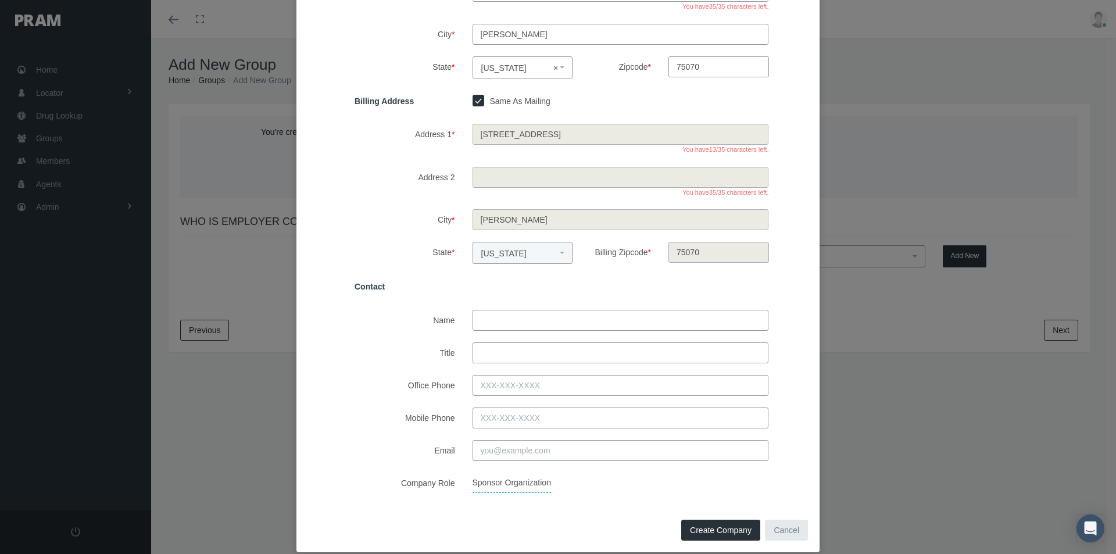
click at [491, 322] on input "Name" at bounding box center [621, 320] width 296 height 21
type input "[PERSON_NAME]"
click at [481, 452] on input "Email" at bounding box center [621, 450] width 296 height 21
type input "[PERSON_NAME][EMAIL_ADDRESS][DOMAIN_NAME]"
click at [698, 525] on button "Create Company" at bounding box center [720, 530] width 79 height 21
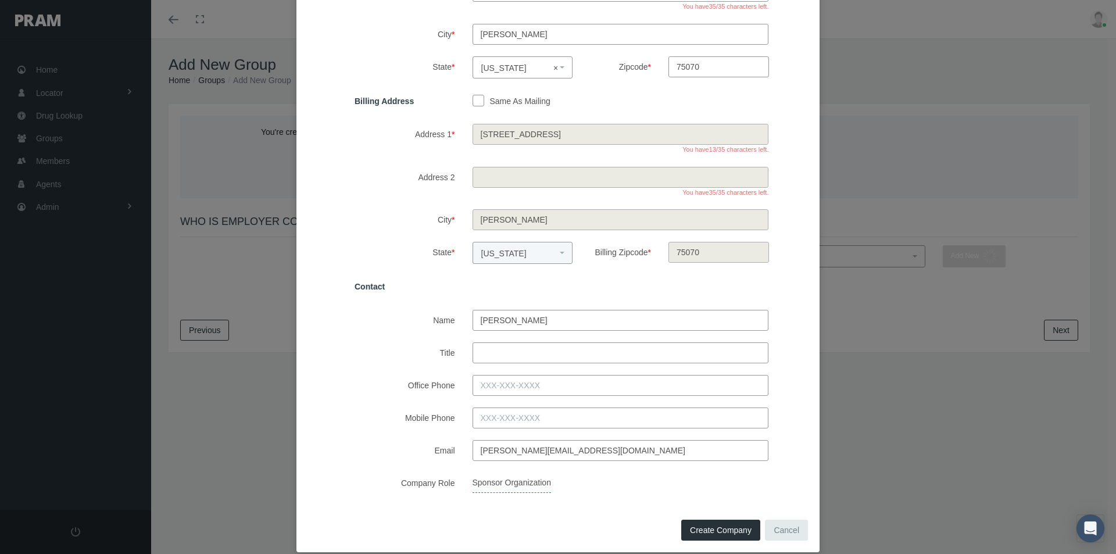
select select
checkbox input "false"
select select
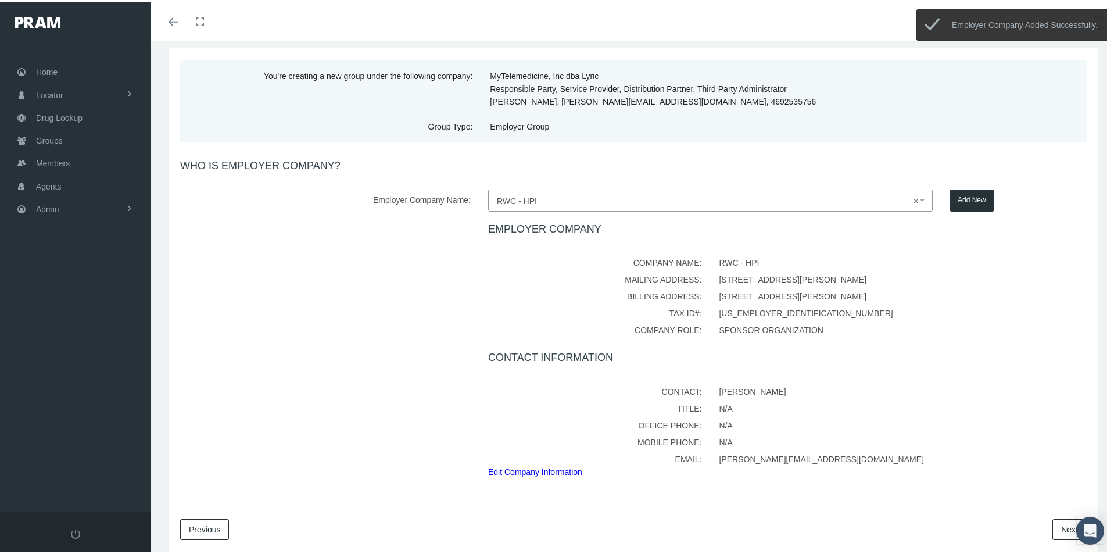
scroll to position [101, 0]
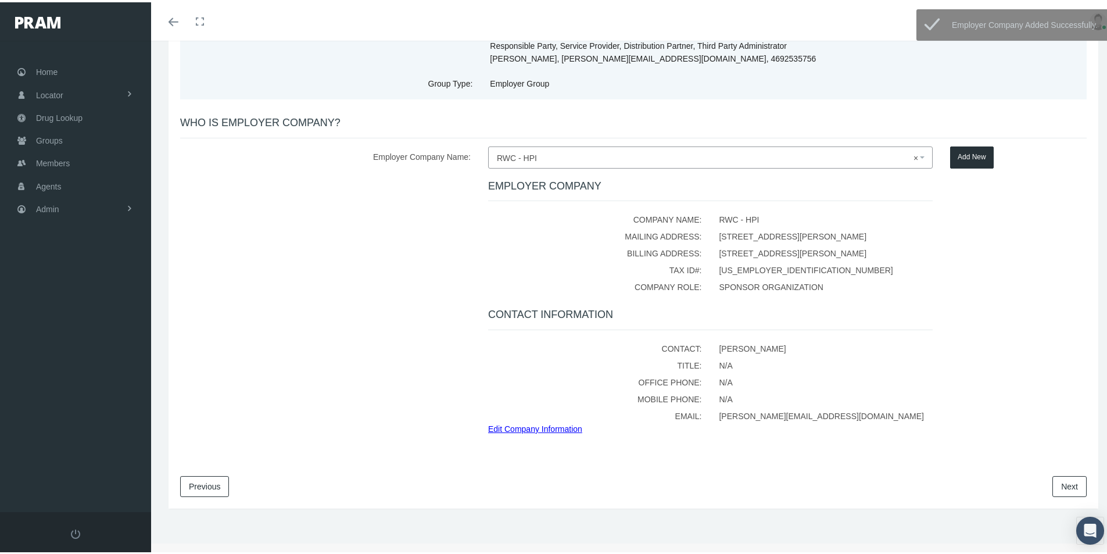
click at [1053, 485] on link "Next" at bounding box center [1070, 484] width 34 height 21
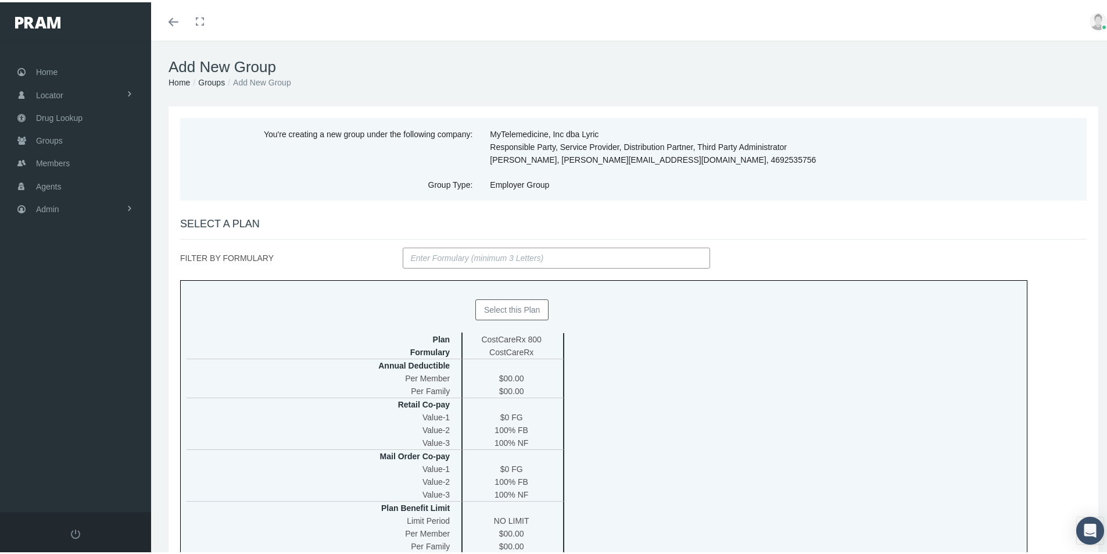
click at [490, 306] on button "Select this Plan" at bounding box center [512, 307] width 74 height 21
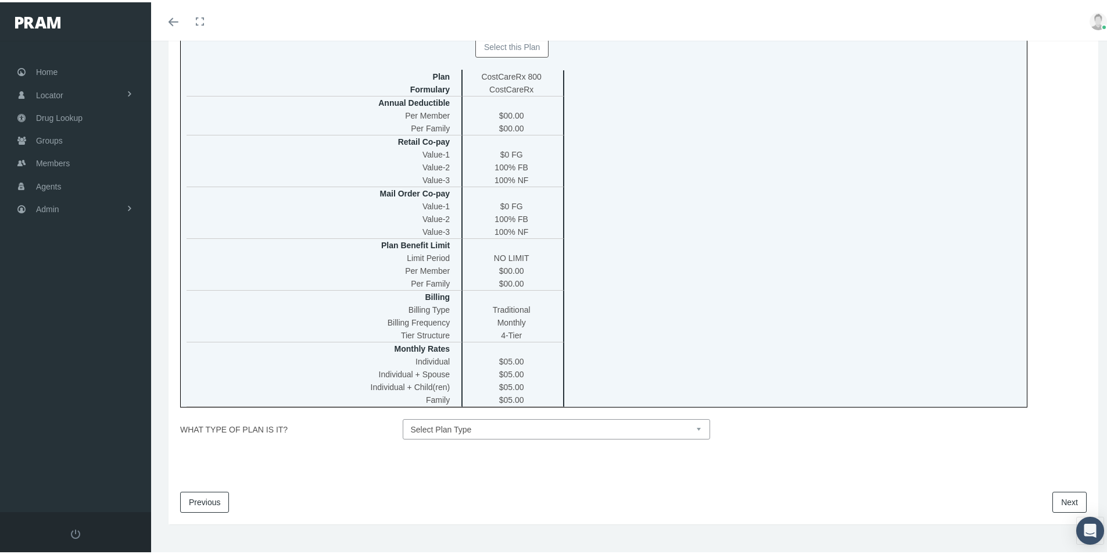
scroll to position [278, 0]
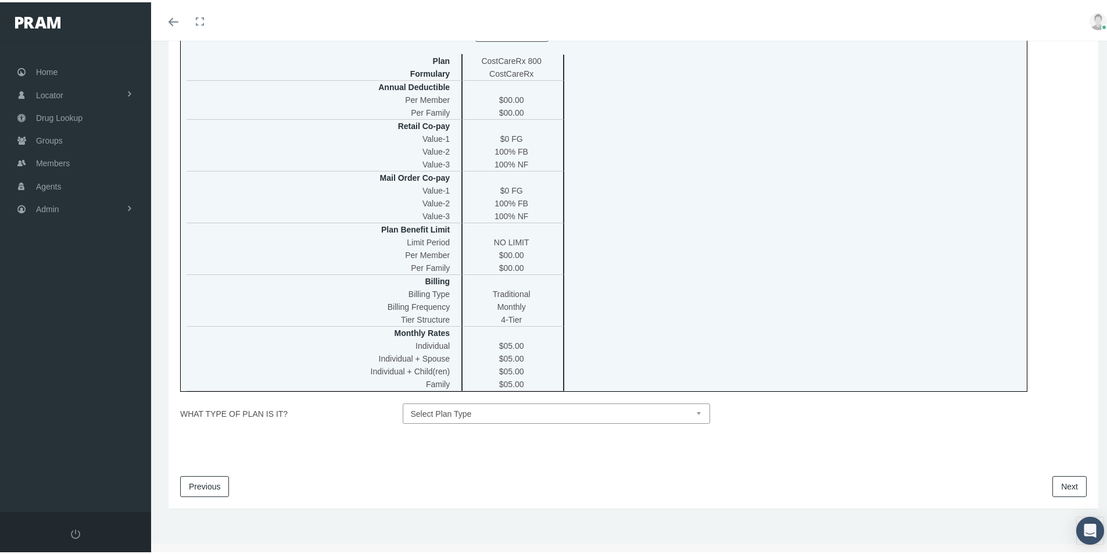
drag, startPoint x: 694, startPoint y: 413, endPoint x: 598, endPoint y: 410, distance: 95.9
click at [694, 413] on select "Select Plan Type Insured Lyric Lean Unknown" at bounding box center [557, 411] width 308 height 20
select select "0"
click at [403, 401] on select "Select Plan Type Insured Lyric Lean Unknown" at bounding box center [557, 411] width 308 height 20
click at [1053, 483] on link "Next" at bounding box center [1070, 484] width 34 height 21
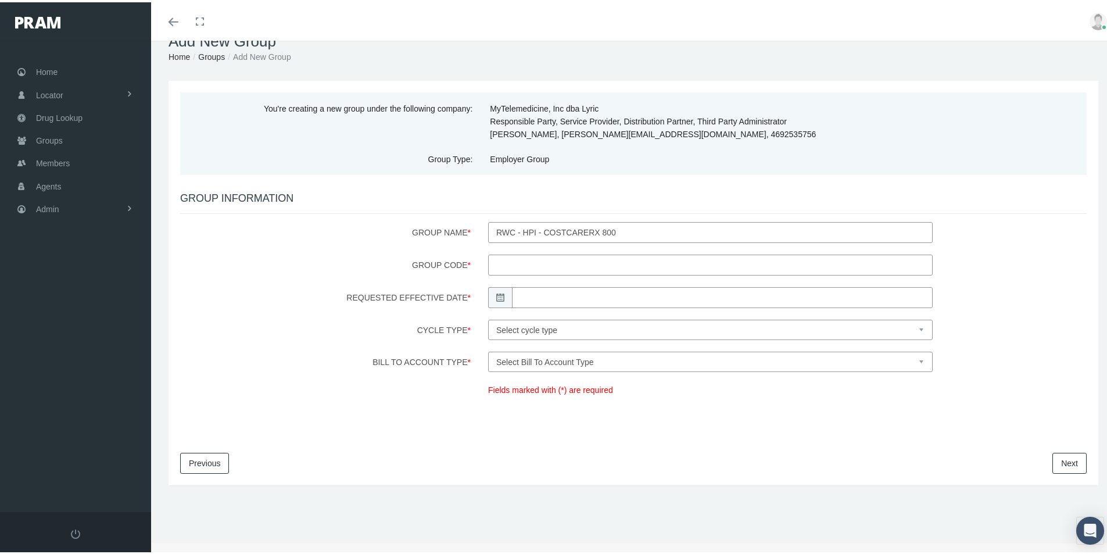
scroll to position [0, 0]
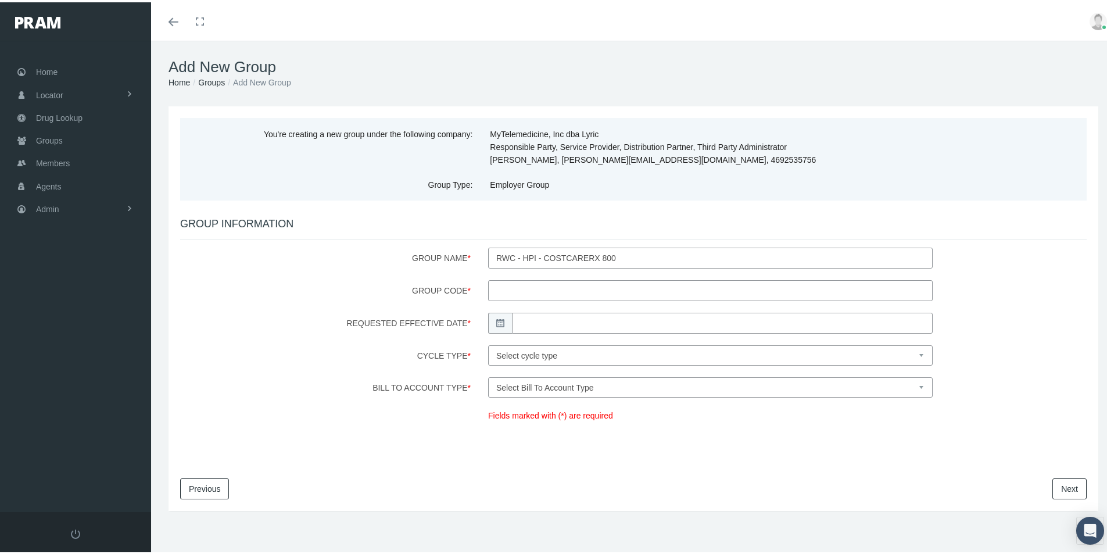
click at [513, 289] on input "Group Code *" at bounding box center [710, 288] width 445 height 21
type input "10585"
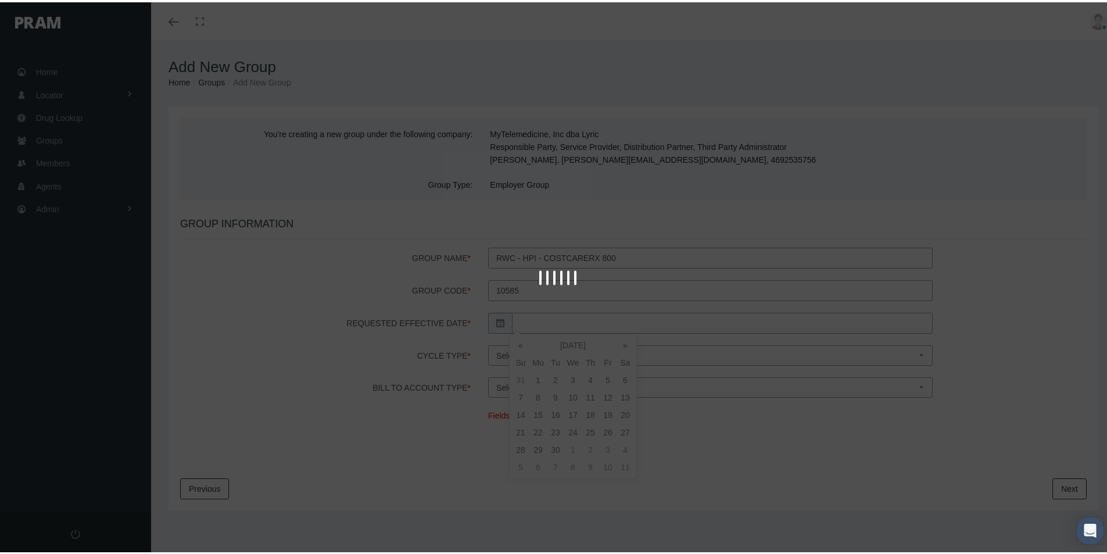
click at [530, 314] on body "Toggle Fullscreen Toggle navigation Toggle menubar Toggle fullscreen Profile Lo…" at bounding box center [558, 277] width 1116 height 554
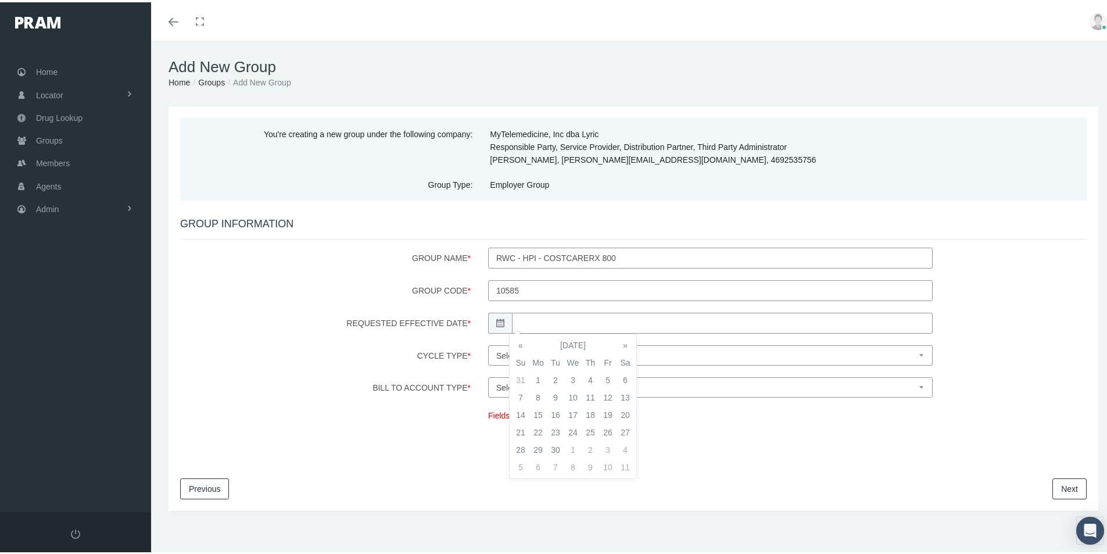
click at [541, 374] on td "1" at bounding box center [537, 377] width 17 height 17
type input "[DATE]"
drag, startPoint x: 661, startPoint y: 355, endPoint x: 655, endPoint y: 354, distance: 6.4
click at [661, 355] on select "Select cycle type First of the Month Any Day of the Month First and Fifteenth o…" at bounding box center [710, 353] width 445 height 20
select select "1"
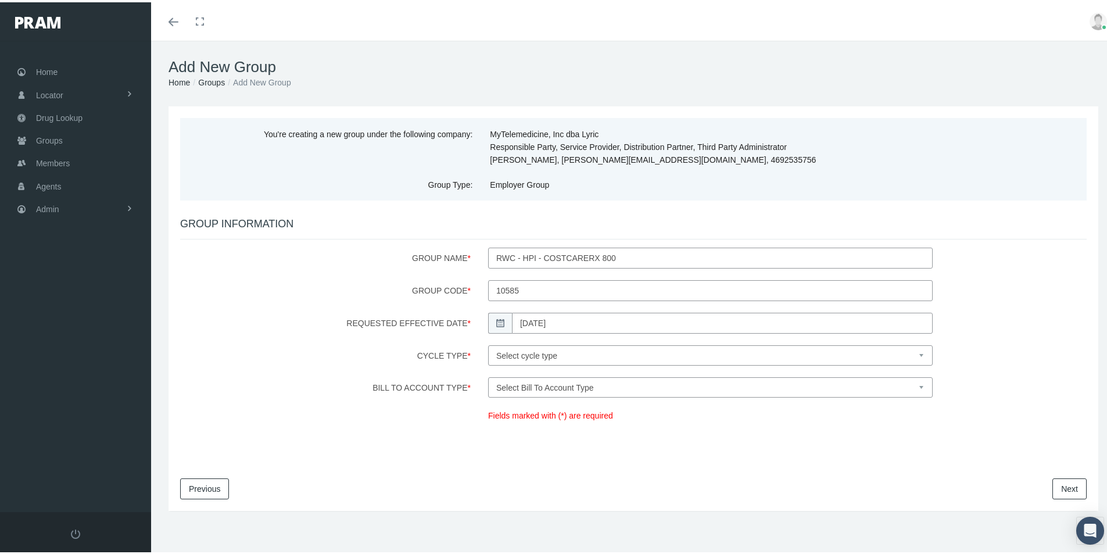
click at [488, 343] on select "Select cycle type First of the Month Any Day of the Month First and Fifteenth o…" at bounding box center [710, 353] width 445 height 20
click at [602, 382] on select "Select Bill To Account Type Company Member" at bounding box center [710, 385] width 445 height 20
select select "1"
click at [488, 375] on select "Select Bill To Account Type Company Member" at bounding box center [710, 385] width 445 height 20
click at [1061, 485] on link "Next" at bounding box center [1070, 486] width 34 height 21
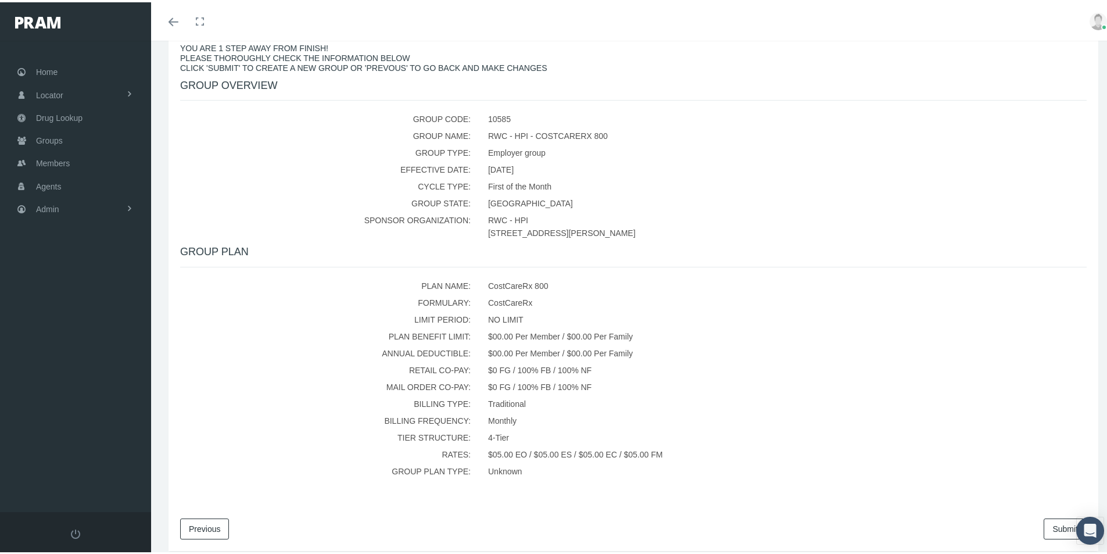
scroll to position [217, 0]
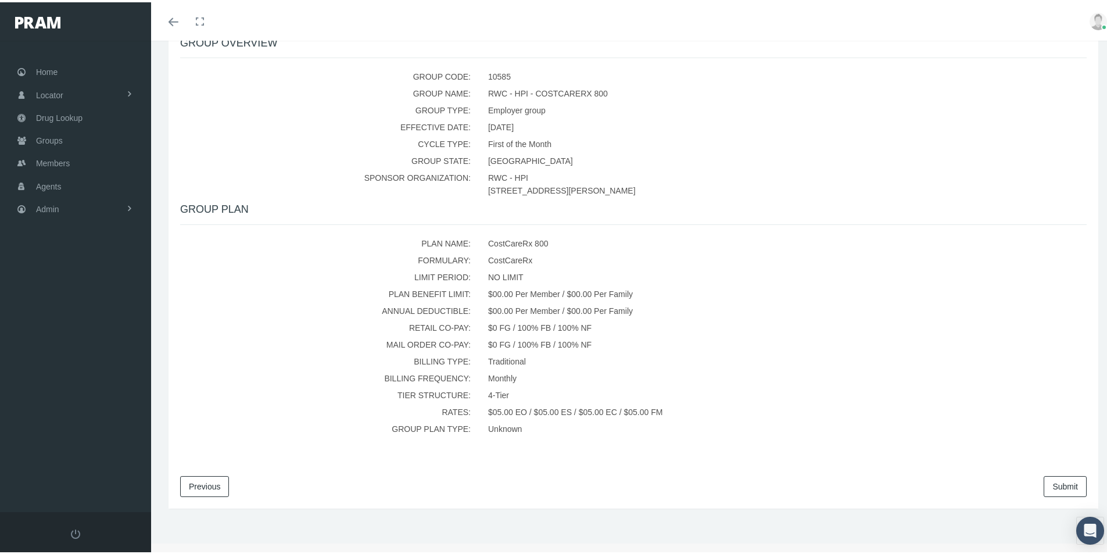
drag, startPoint x: 1050, startPoint y: 488, endPoint x: 1020, endPoint y: 487, distance: 29.6
click at [1050, 487] on link "Submit" at bounding box center [1065, 484] width 43 height 21
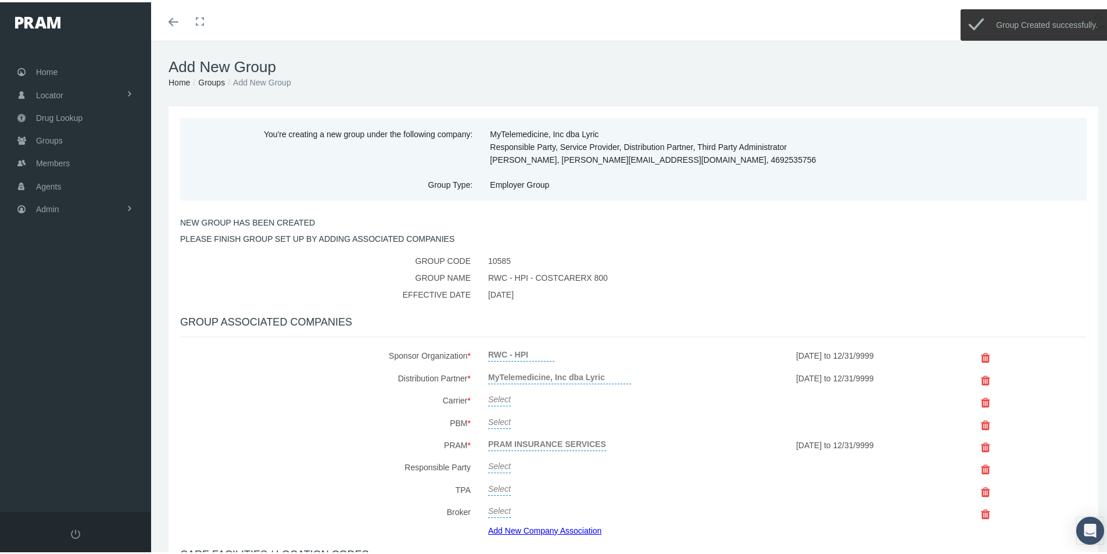
scroll to position [58, 0]
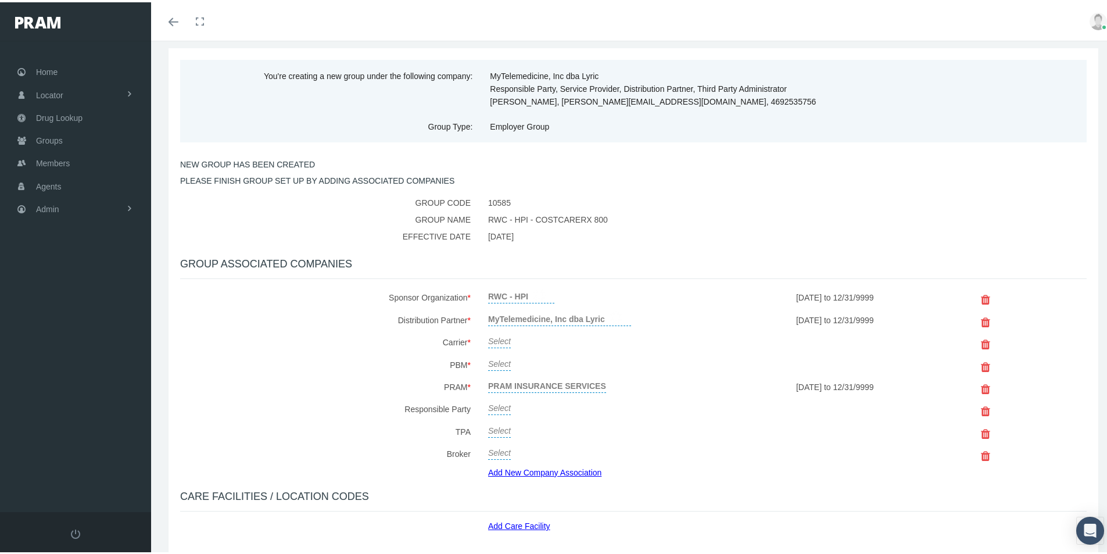
click at [500, 341] on link "Select" at bounding box center [499, 338] width 23 height 16
click at [498, 338] on span "Select" at bounding box center [499, 341] width 23 height 9
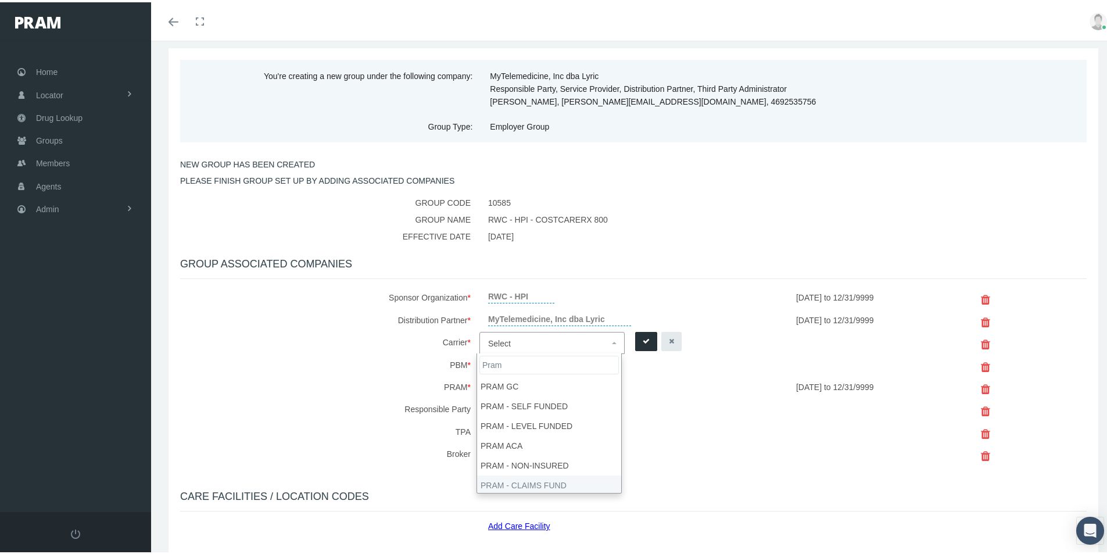
type input "Pram"
select select "9068"
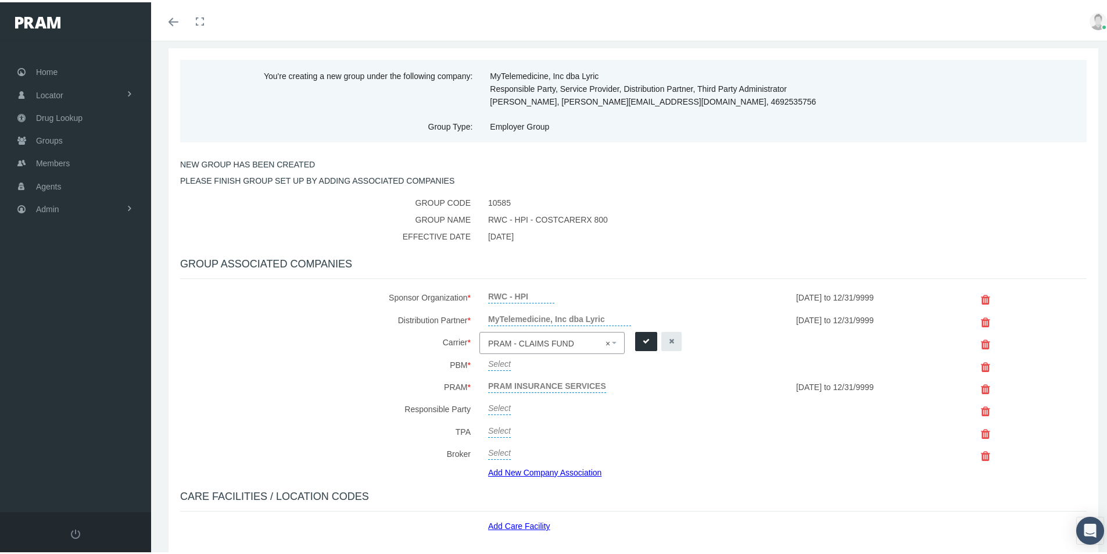
drag, startPoint x: 645, startPoint y: 338, endPoint x: 549, endPoint y: 323, distance: 96.5
click at [645, 339] on icon "submit" at bounding box center [646, 339] width 7 height 11
click at [495, 359] on link "Select" at bounding box center [499, 360] width 23 height 16
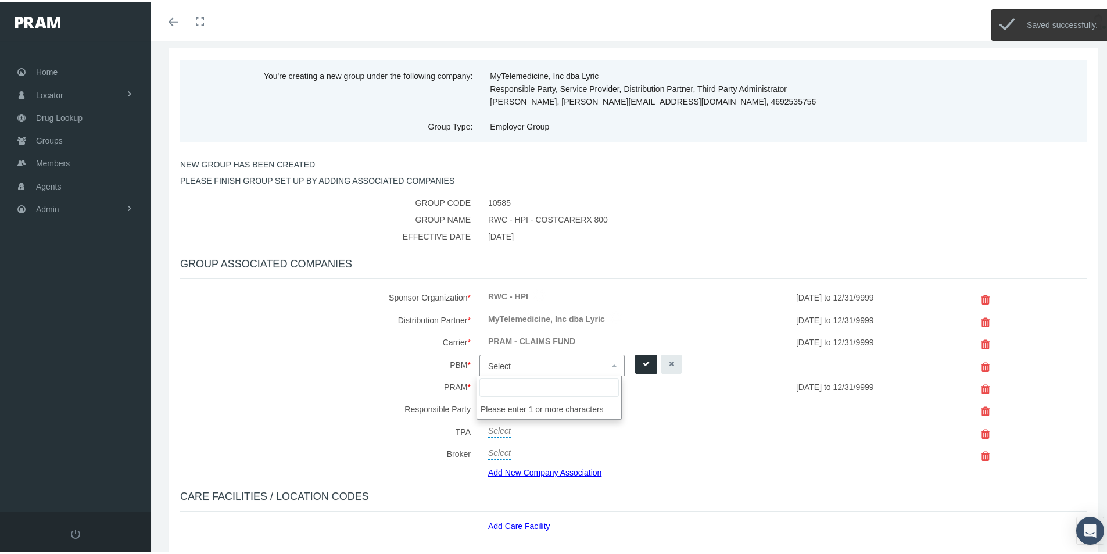
click at [499, 361] on span "Select" at bounding box center [499, 363] width 23 height 9
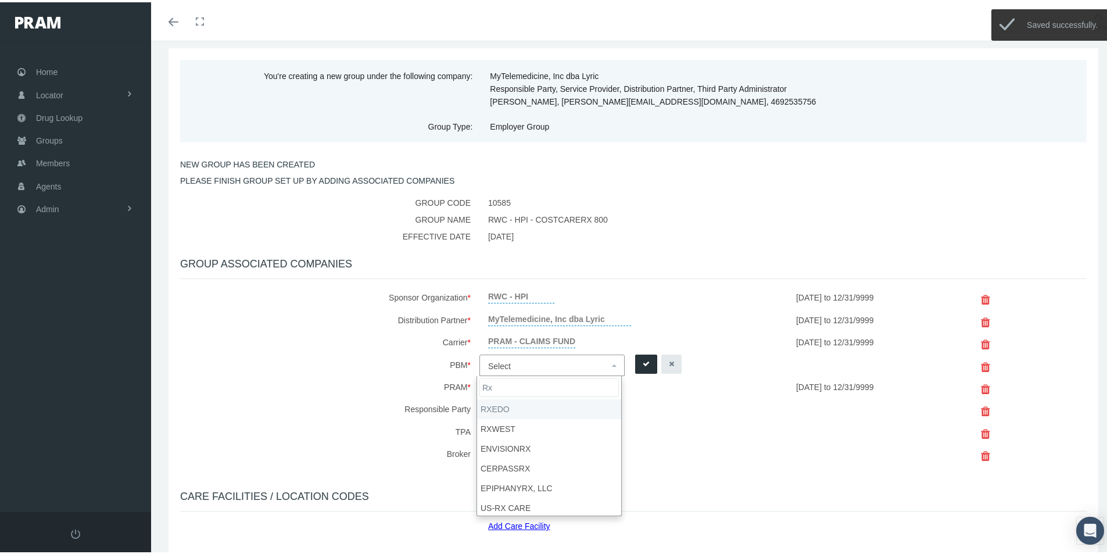
type input "Rx"
select select "49"
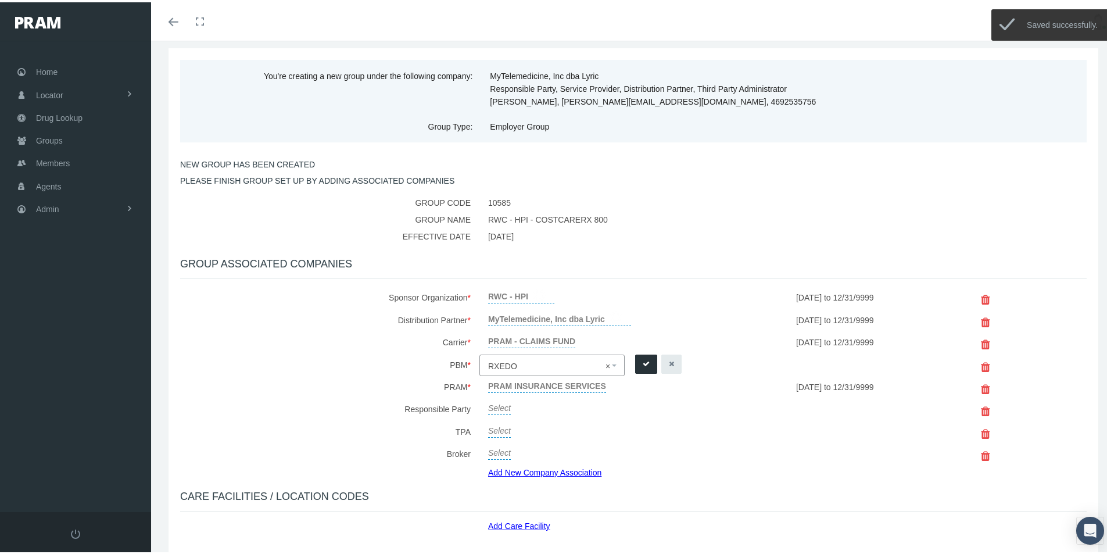
click at [643, 357] on icon "submit" at bounding box center [646, 361] width 7 height 11
click at [502, 405] on link "Select" at bounding box center [499, 404] width 23 height 16
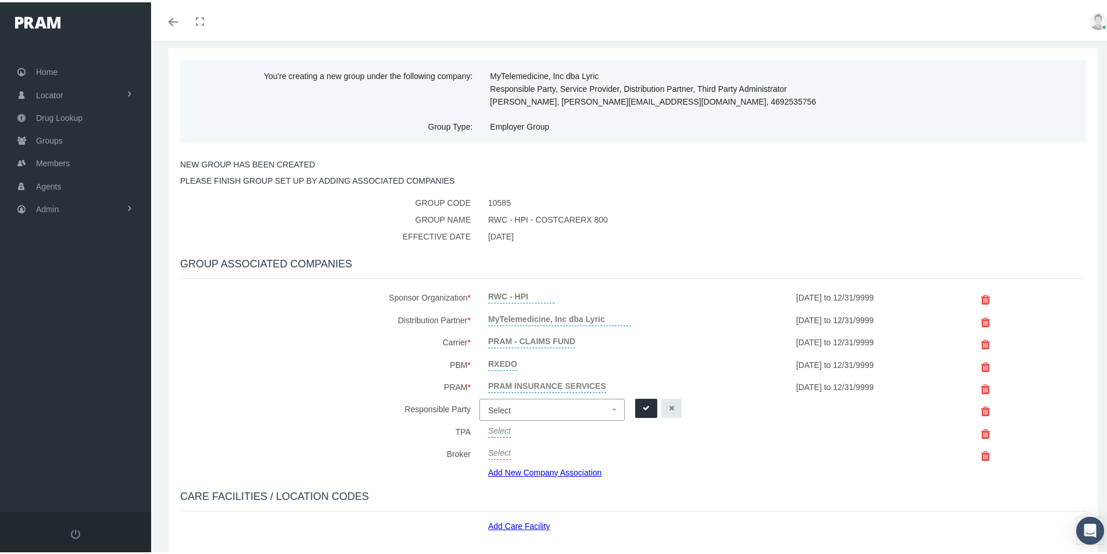
click at [502, 405] on span "Select" at bounding box center [499, 407] width 23 height 9
type input "my"
select select "9146"
click at [645, 405] on icon "submit" at bounding box center [646, 405] width 7 height 11
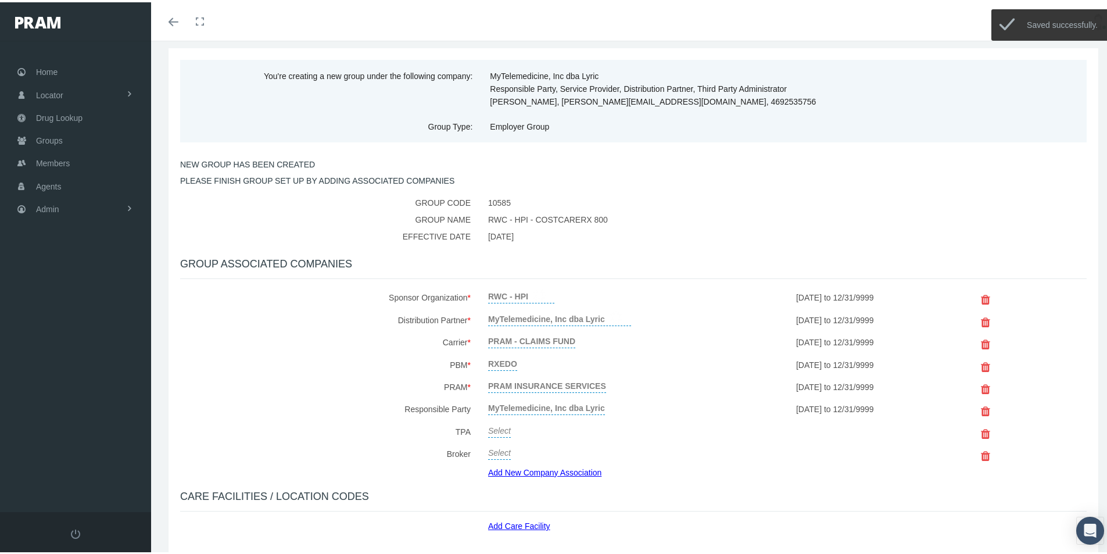
drag, startPoint x: 496, startPoint y: 427, endPoint x: 515, endPoint y: 445, distance: 26.3
click at [496, 428] on link "Select" at bounding box center [499, 427] width 23 height 16
click at [497, 432] on span "Select" at bounding box center [499, 430] width 23 height 9
type input "my"
select select "9146"
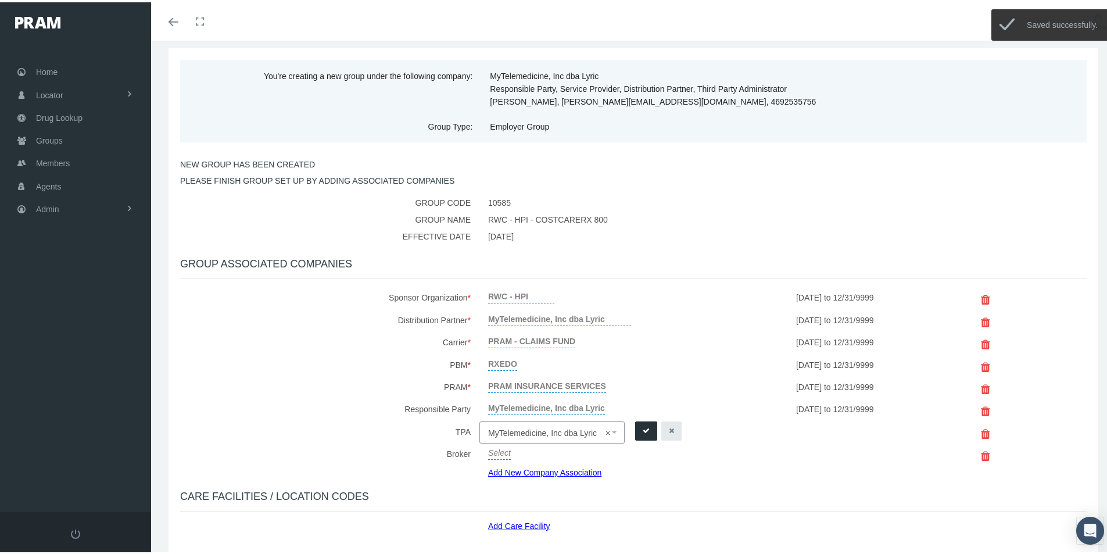
drag, startPoint x: 643, startPoint y: 425, endPoint x: 527, endPoint y: 434, distance: 116.6
click at [643, 425] on icon "submit" at bounding box center [646, 428] width 7 height 11
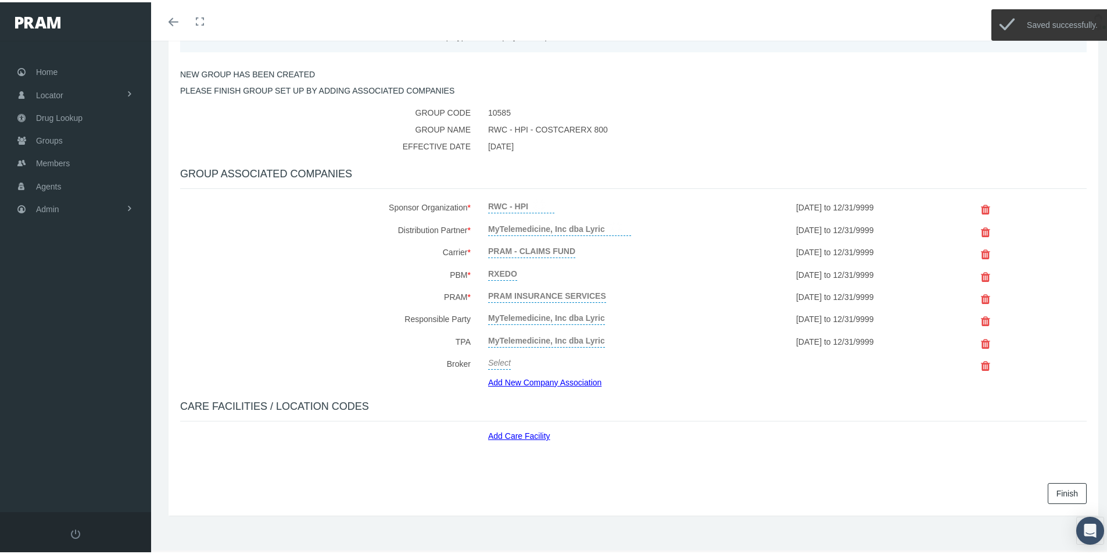
scroll to position [155, 0]
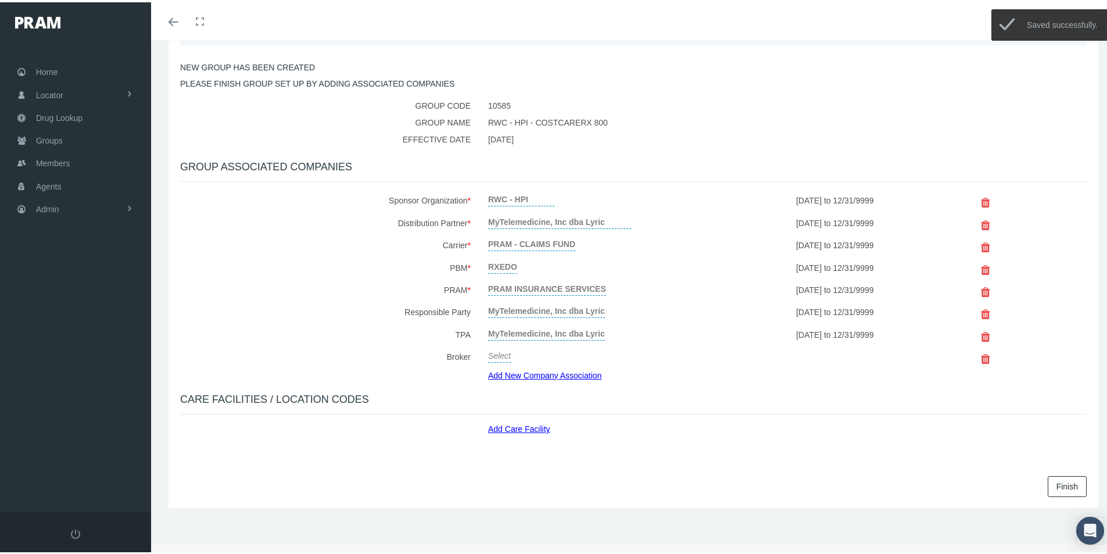
click at [511, 424] on link "Add Care Facility" at bounding box center [523, 424] width 71 height 13
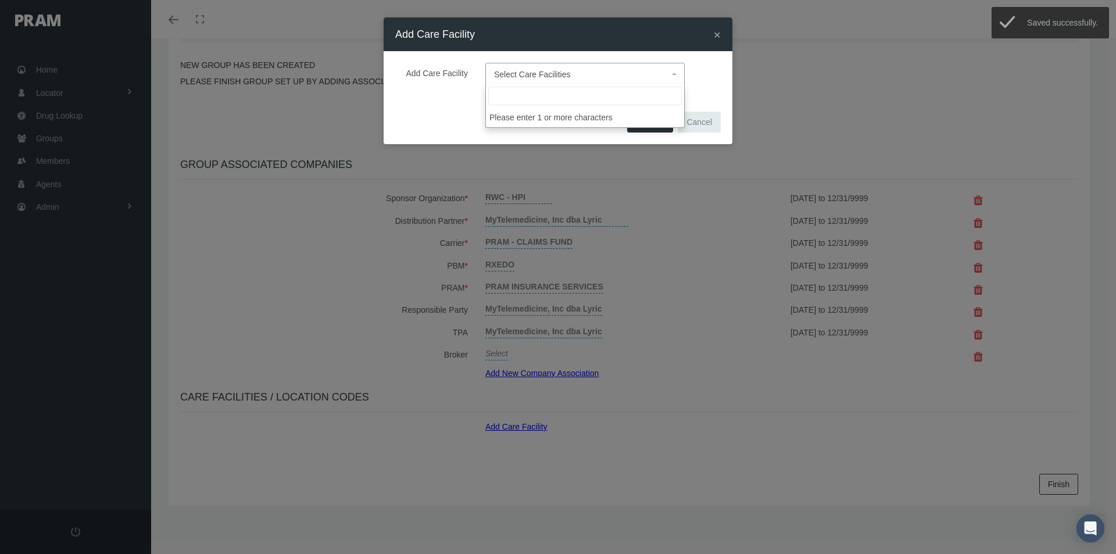
drag, startPoint x: 507, startPoint y: 74, endPoint x: 640, endPoint y: 145, distance: 151.3
click at [507, 76] on span "Select Care Facilities" at bounding box center [532, 74] width 77 height 9
type input "def"
drag, startPoint x: 528, startPoint y: 116, endPoint x: 639, endPoint y: 170, distance: 123.5
select select "1905"
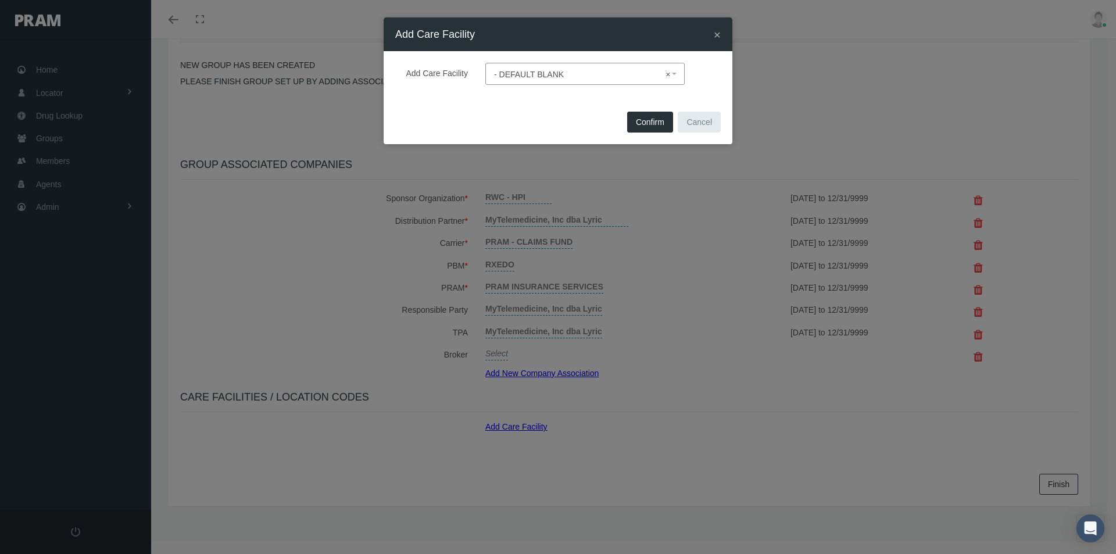
drag, startPoint x: 646, startPoint y: 119, endPoint x: 679, endPoint y: 264, distance: 148.9
click at [646, 120] on span "Confirm" at bounding box center [650, 121] width 28 height 9
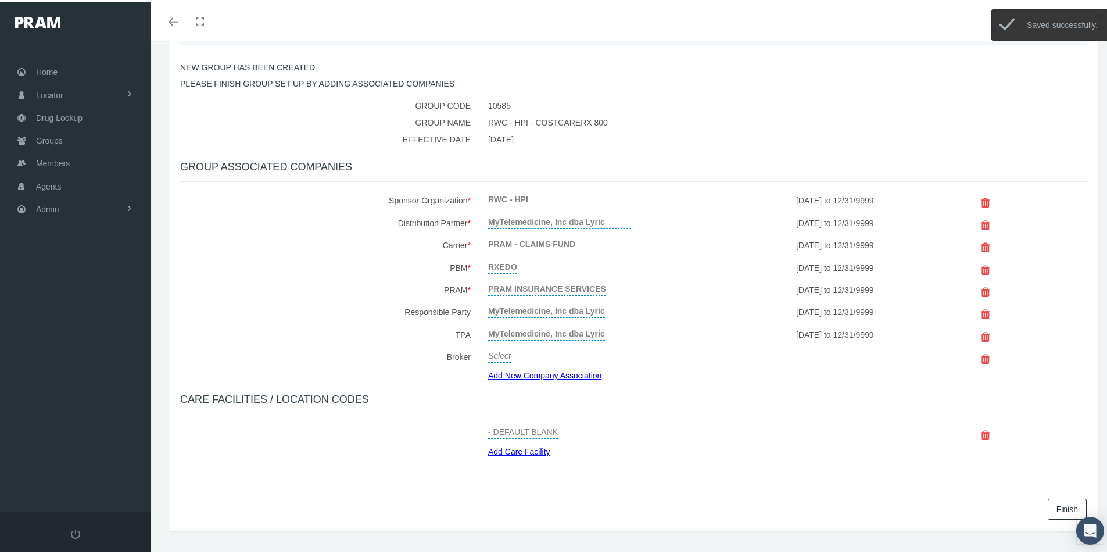
drag, startPoint x: 1049, startPoint y: 504, endPoint x: 728, endPoint y: 467, distance: 323.5
click at [1048, 504] on link "Finish" at bounding box center [1067, 506] width 39 height 21
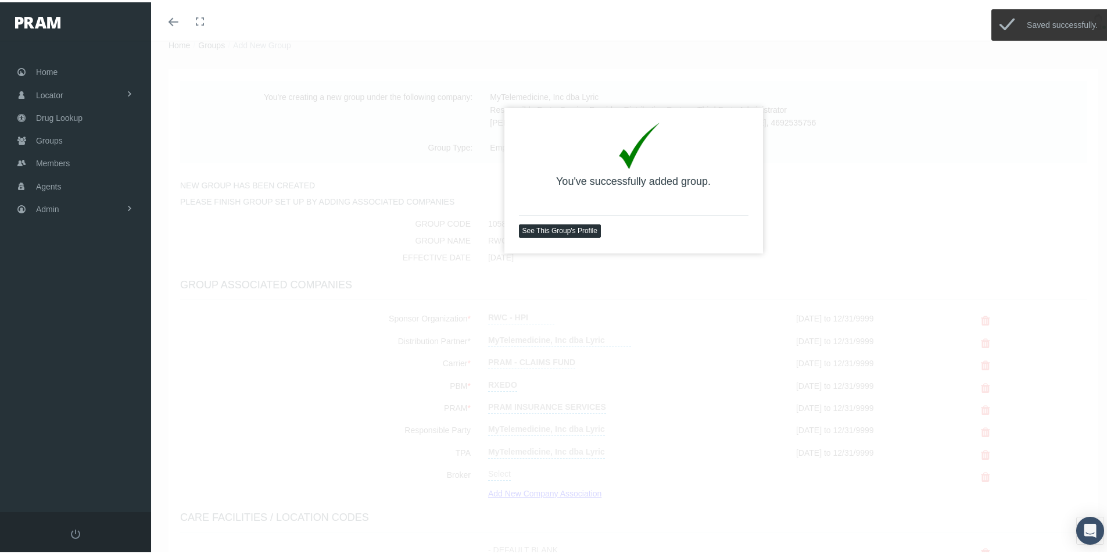
scroll to position [38, 0]
click at [558, 228] on link "See This Group's Profile" at bounding box center [560, 227] width 82 height 13
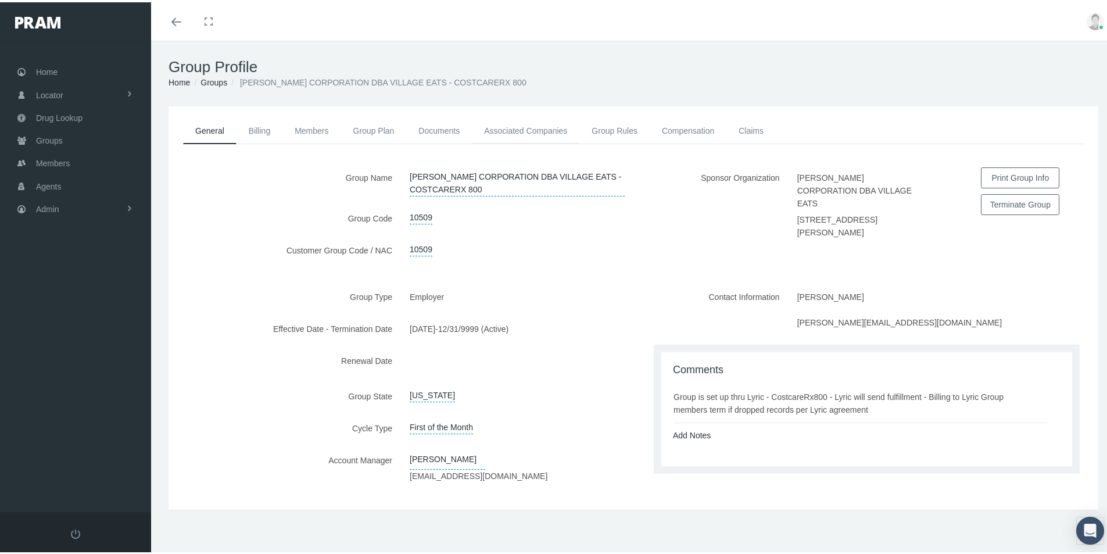
drag, startPoint x: 520, startPoint y: 128, endPoint x: 515, endPoint y: 134, distance: 8.3
click at [520, 128] on link "Associated Companies" at bounding box center [526, 129] width 108 height 26
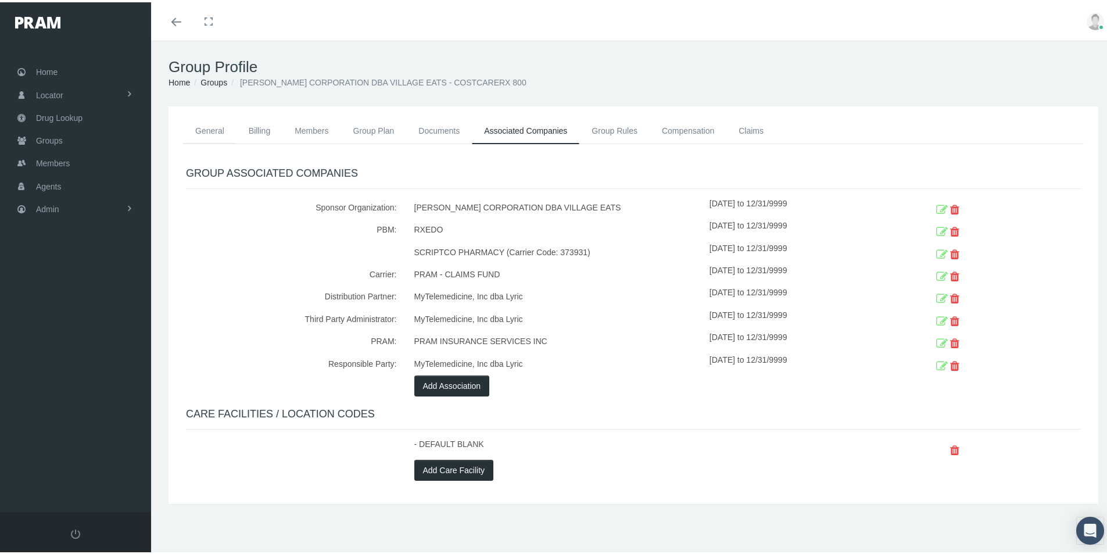
click at [201, 128] on link "General" at bounding box center [209, 129] width 53 height 26
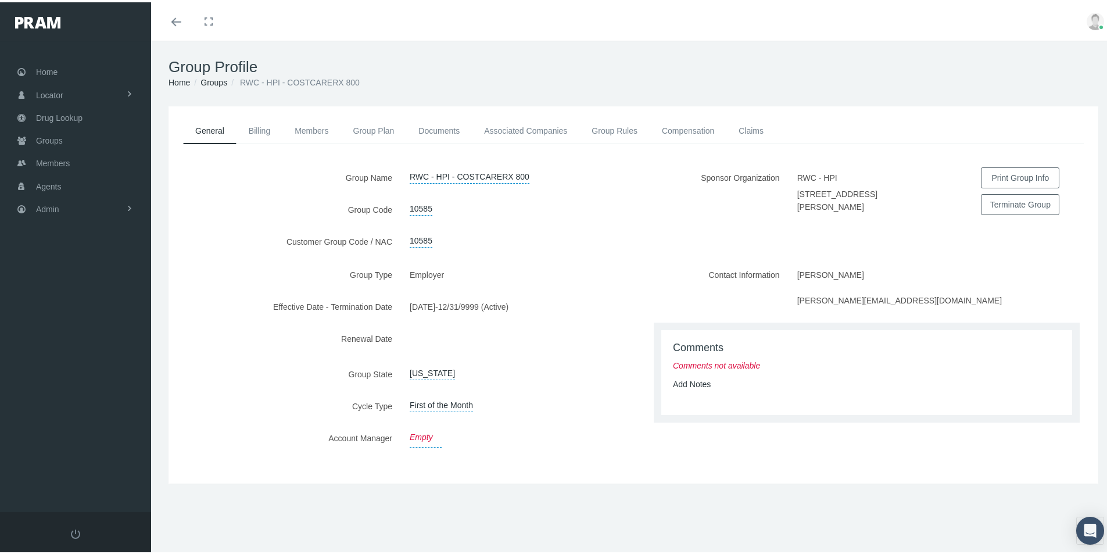
click at [417, 434] on link "Empty" at bounding box center [426, 435] width 32 height 20
drag, startPoint x: 424, startPoint y: 434, endPoint x: 430, endPoint y: 449, distance: 16.7
click at [424, 434] on span "Select" at bounding box center [421, 436] width 23 height 9
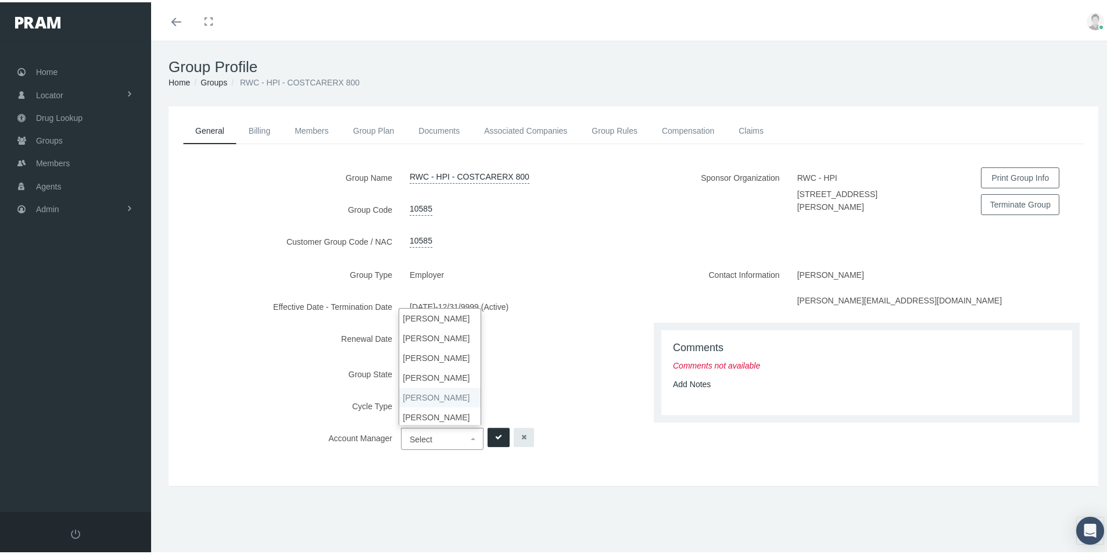
select select "3"
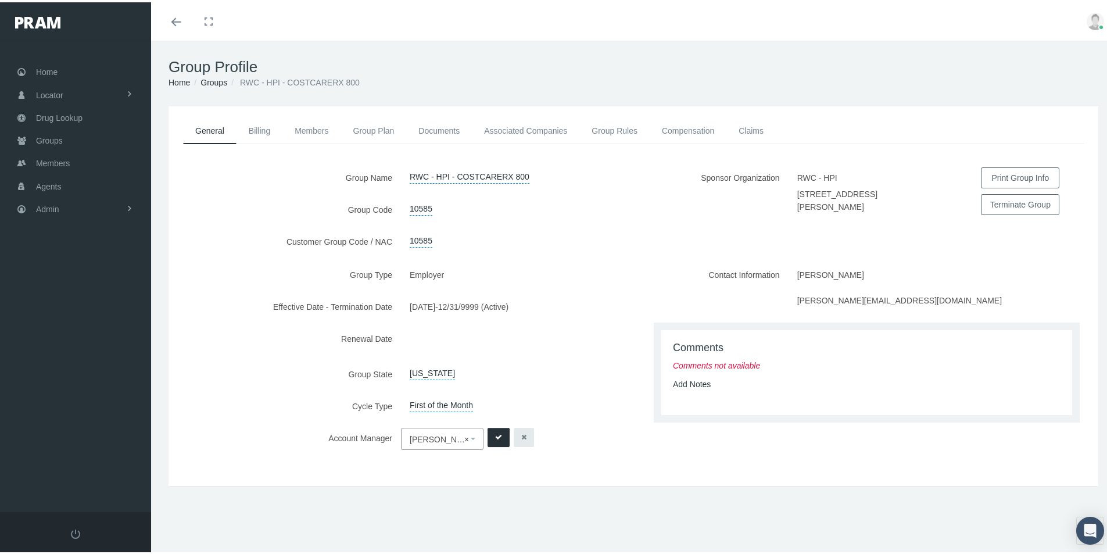
click at [699, 387] on div "Add Notes" at bounding box center [866, 381] width 405 height 13
click at [679, 382] on link "Add Notes" at bounding box center [692, 381] width 38 height 9
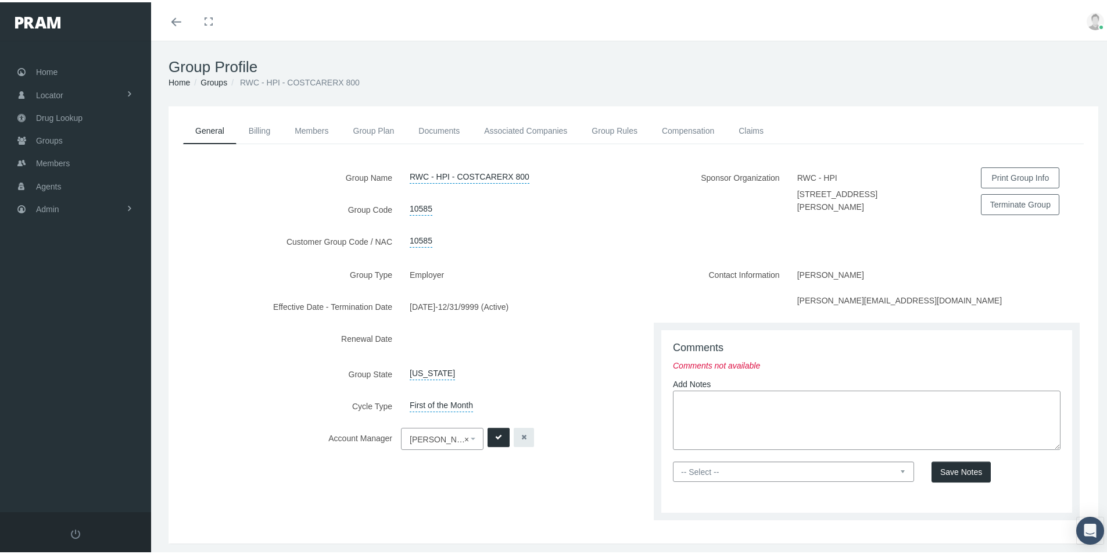
paste textarea "Group is set up thru Lyric - CostcareRx800 - Lyric will send fulfillment - Bill…"
type textarea "Group is set up thru Lyric - CostcareRx800 - Lyric will send fulfillment - Bill…"
click at [899, 471] on select "-- Select -- PRAM Only Everyone" at bounding box center [793, 469] width 241 height 20
select select "0"
click at [673, 459] on select "-- Select -- PRAM Only Everyone" at bounding box center [793, 469] width 241 height 20
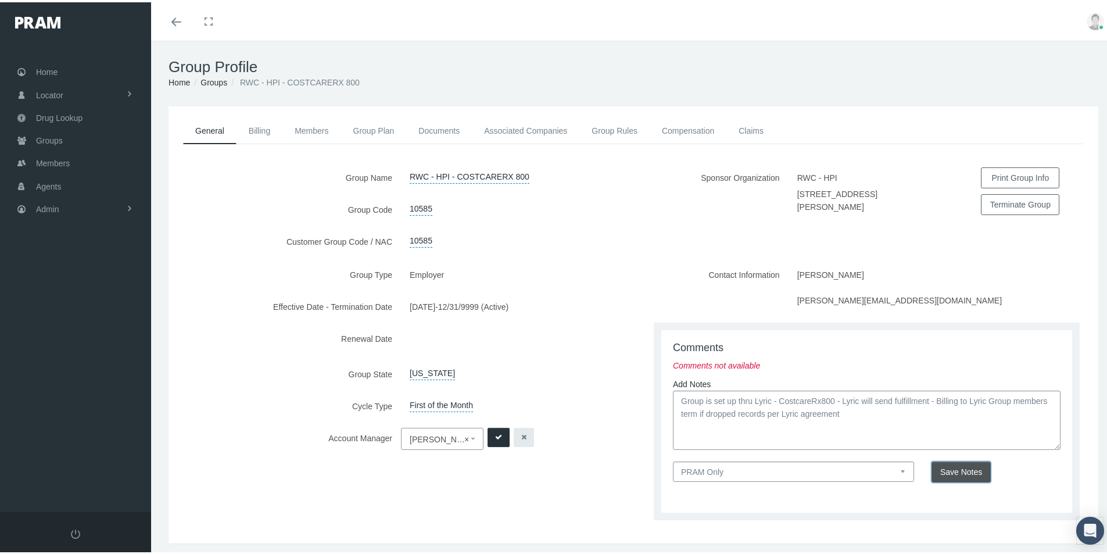
click at [958, 471] on span "Save Notes" at bounding box center [961, 469] width 42 height 9
click at [492, 427] on button "submit" at bounding box center [499, 434] width 22 height 19
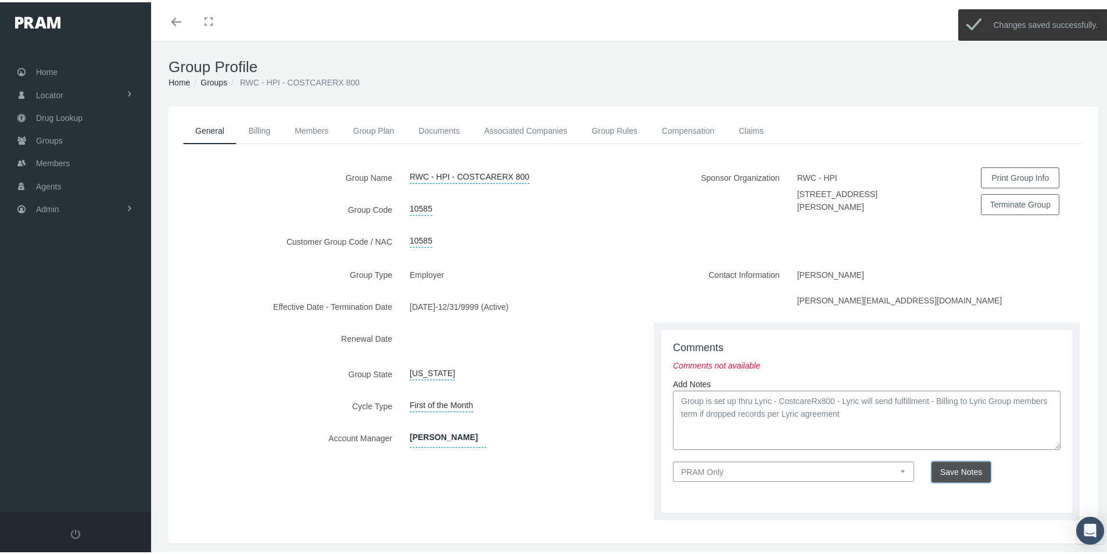
click at [954, 468] on span "Save Notes" at bounding box center [961, 469] width 42 height 9
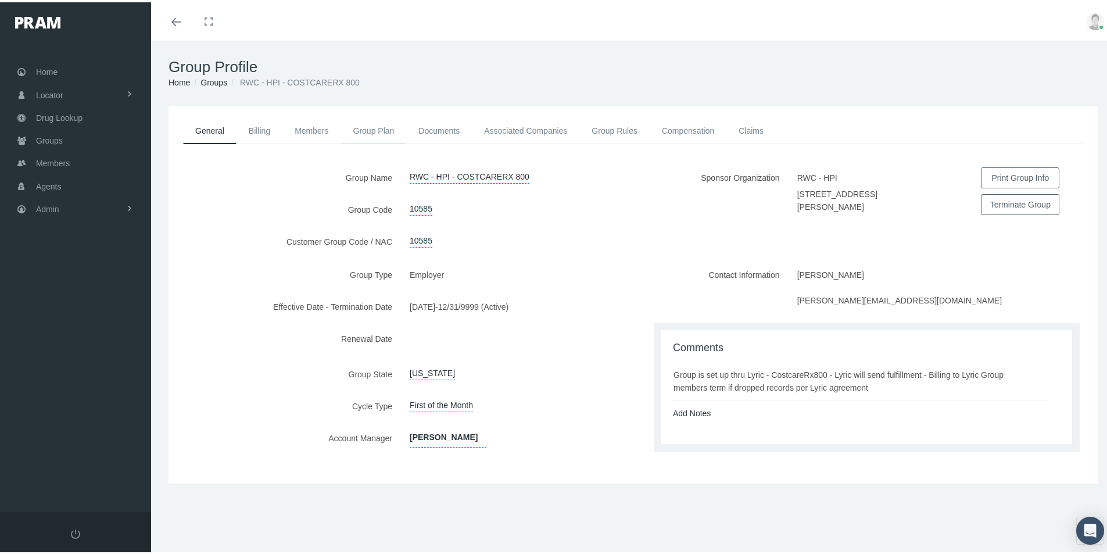
click at [371, 127] on link "Group Plan" at bounding box center [374, 129] width 66 height 26
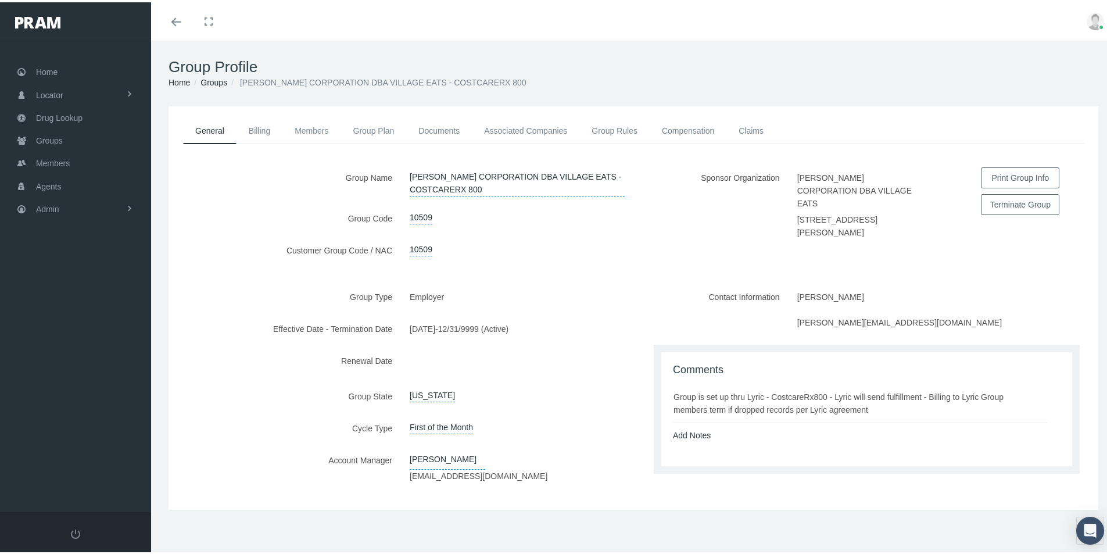
click at [752, 428] on div "Add Notes" at bounding box center [866, 433] width 405 height 13
drag, startPoint x: 670, startPoint y: 393, endPoint x: 878, endPoint y: 413, distance: 209.1
click at [878, 413] on div "Group is set up thru Lyric - CostcareRx800 - Lyric will send fulfillment - Bill…" at bounding box center [861, 401] width 374 height 26
copy div "Group is set up thru Lyric - CostcareRx800 - Lyric will send fulfillment - Bill…"
click at [370, 127] on link "Group Plan" at bounding box center [374, 129] width 66 height 26
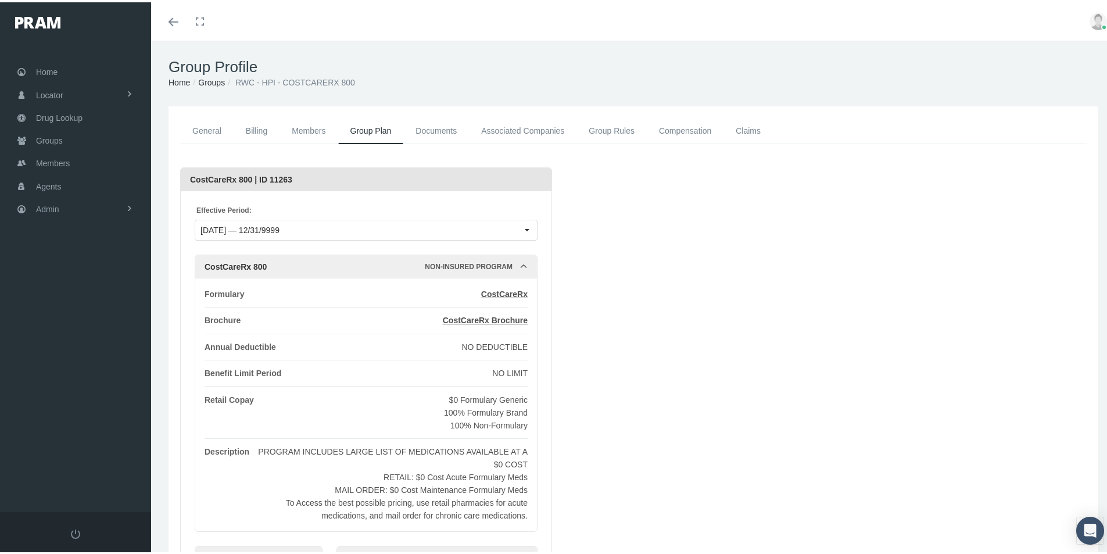
click at [512, 128] on link "Associated Companies" at bounding box center [523, 129] width 108 height 26
click at [546, 124] on link "Associated Companies" at bounding box center [523, 129] width 108 height 26
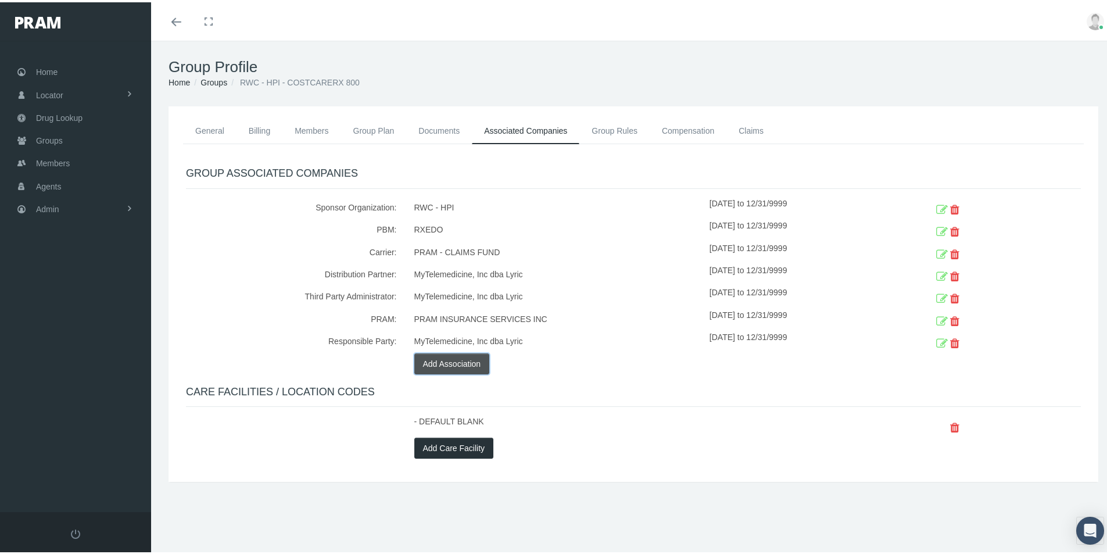
click at [431, 360] on button "Add Association" at bounding box center [452, 361] width 76 height 21
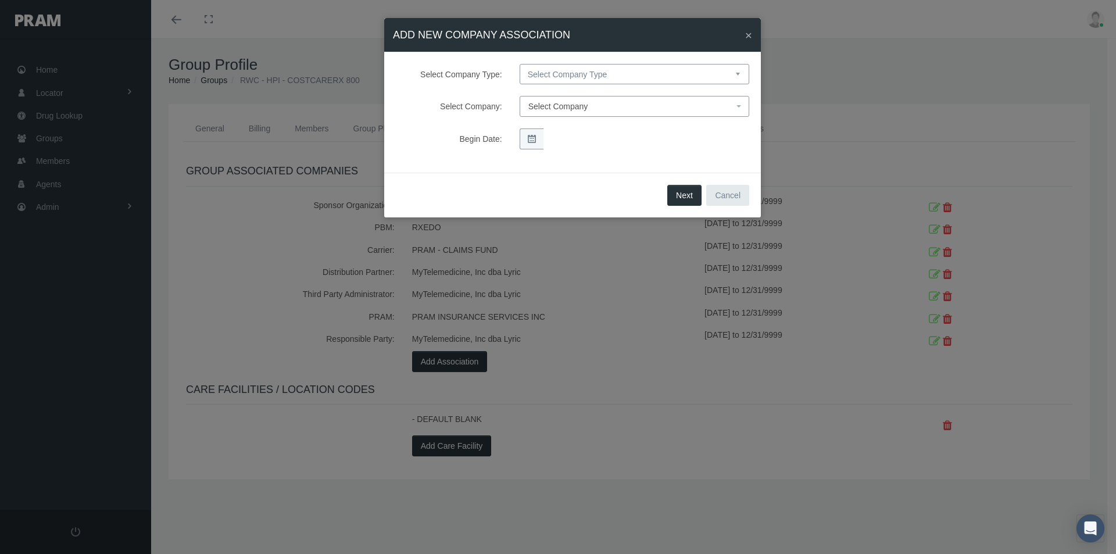
click at [551, 74] on select "Select Company Type Sponsor Organization Broker PBM Carrier Reinsurer Distribut…" at bounding box center [635, 74] width 230 height 20
select select "3"
click at [520, 64] on select "Select Company Type Sponsor Organization Broker PBM Carrier Reinsurer Distribut…" at bounding box center [635, 74] width 230 height 20
select select
click at [535, 109] on span "Select Company" at bounding box center [558, 106] width 60 height 9
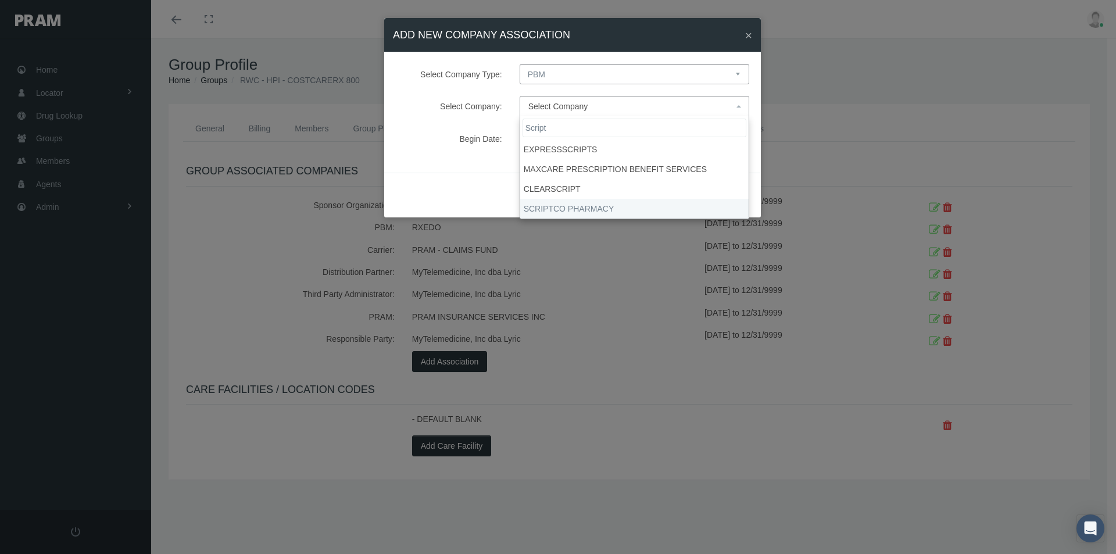
type input "Script"
select select "9082"
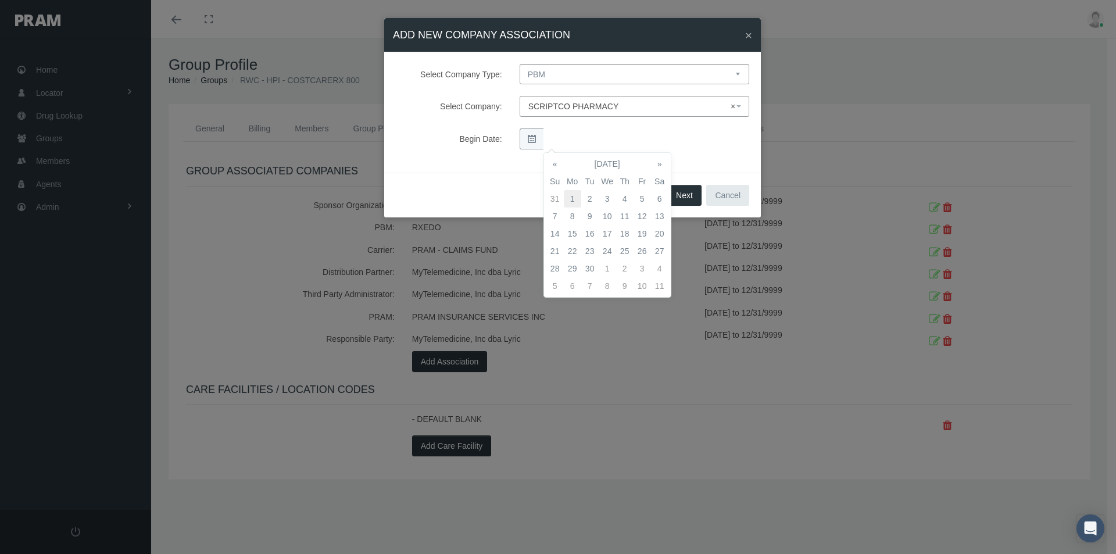
click at [567, 196] on td "1" at bounding box center [572, 198] width 17 height 17
click at [687, 194] on button "Next" at bounding box center [684, 195] width 34 height 21
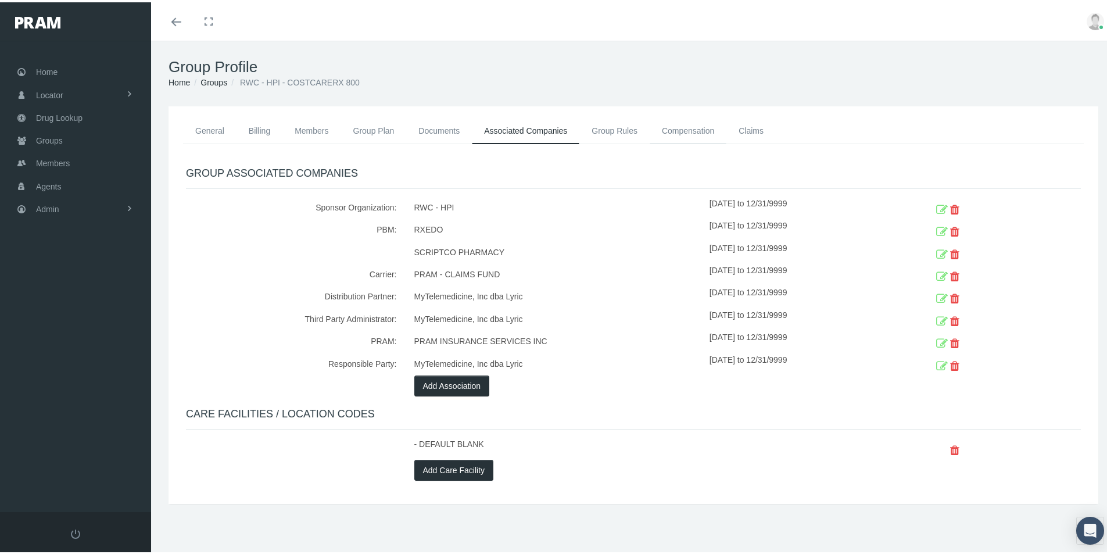
click at [672, 130] on link "Compensation" at bounding box center [688, 129] width 77 height 26
click at [684, 130] on link "Compensation" at bounding box center [688, 129] width 77 height 26
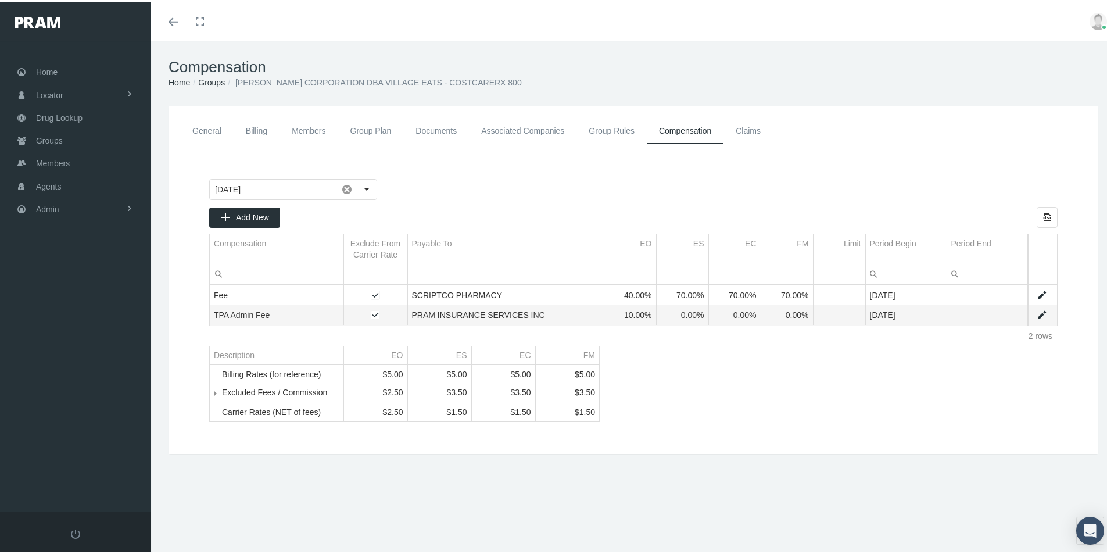
click at [1037, 288] on link "Data grid" at bounding box center [1042, 293] width 10 height 10
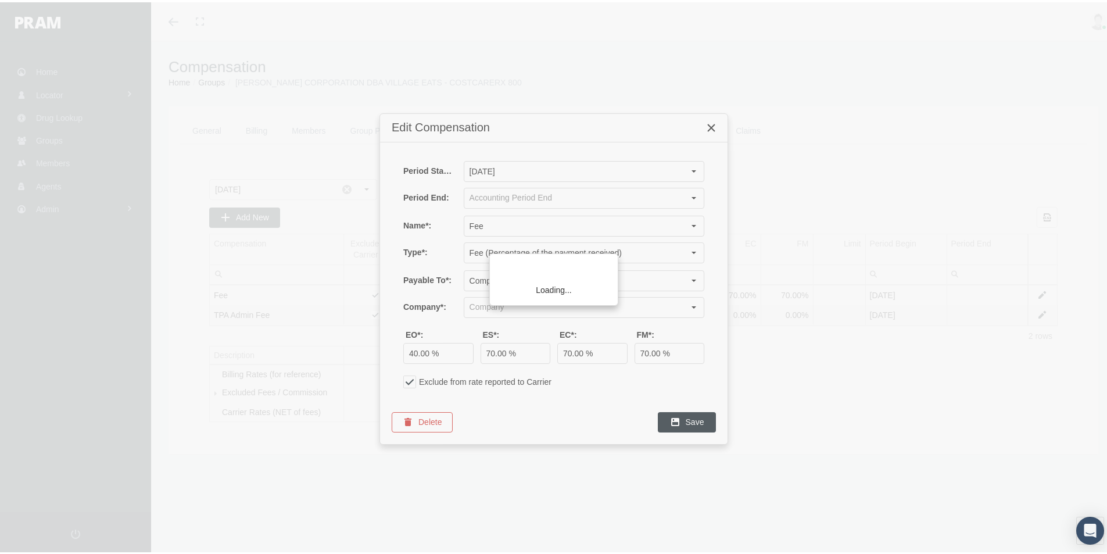
type input "SCRIPTCO PHARMACY (PBM)"
click at [711, 126] on icon "Close" at bounding box center [711, 125] width 10 height 10
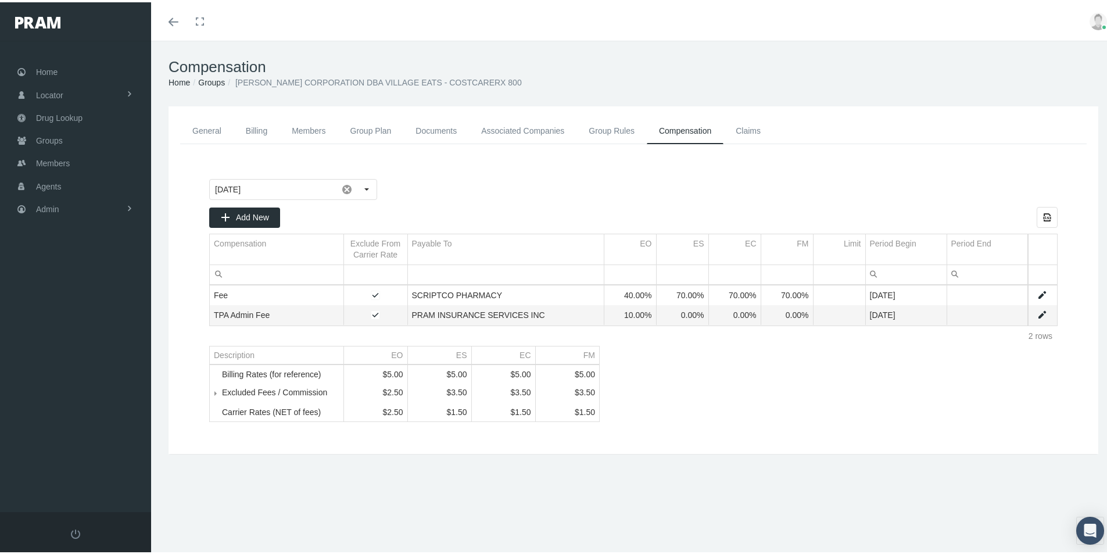
click at [1037, 310] on link "Data grid" at bounding box center [1042, 312] width 10 height 10
type input "August 2025"
type input "TPA Admin Fee"
type input "Fee (Percentage of the payment received)"
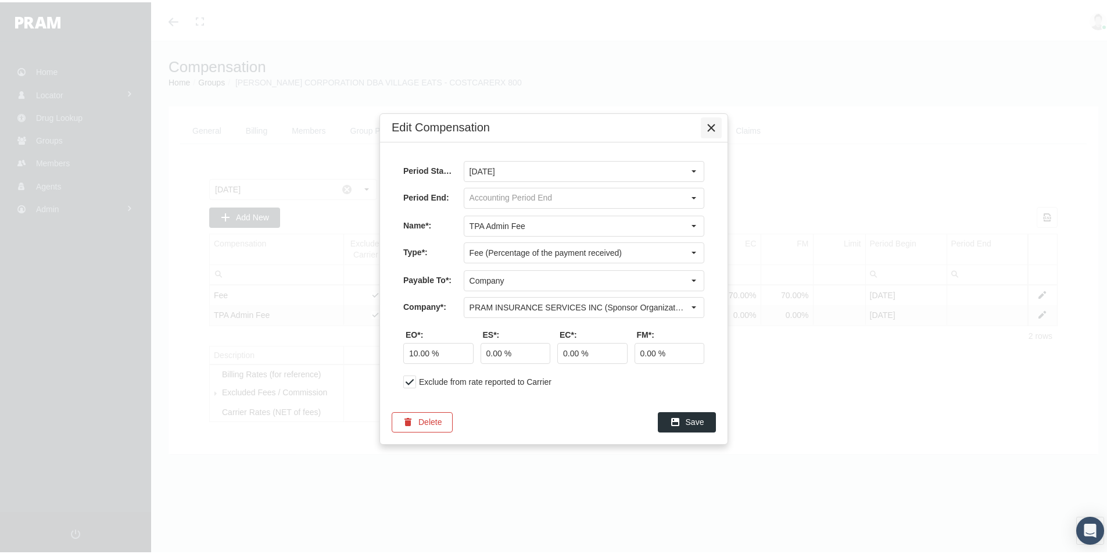
click at [711, 126] on icon "Close" at bounding box center [711, 125] width 10 height 10
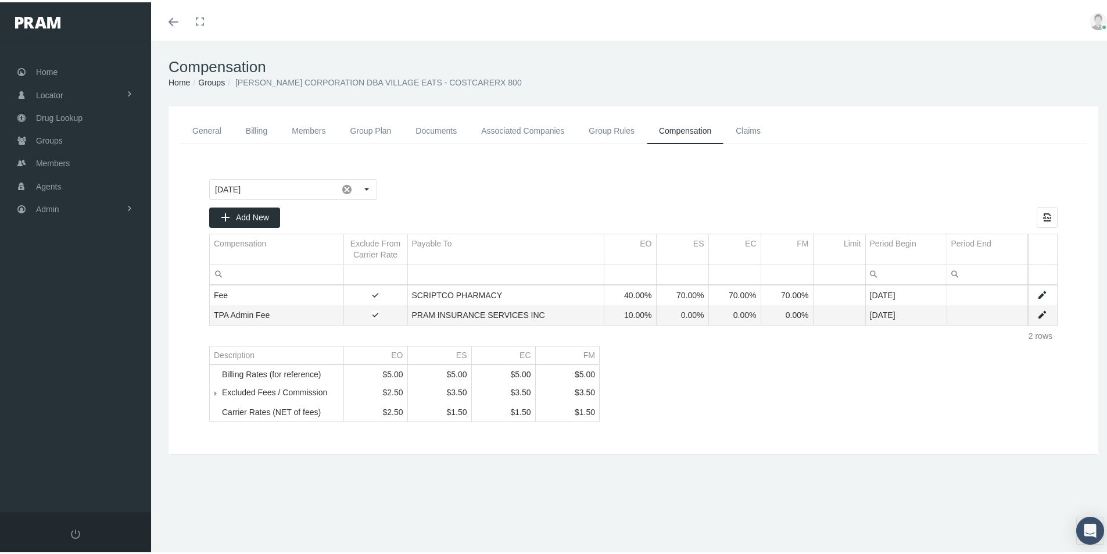
click at [457, 180] on div at bounding box center [718, 187] width 679 height 21
click at [208, 80] on link "Groups" at bounding box center [211, 80] width 27 height 9
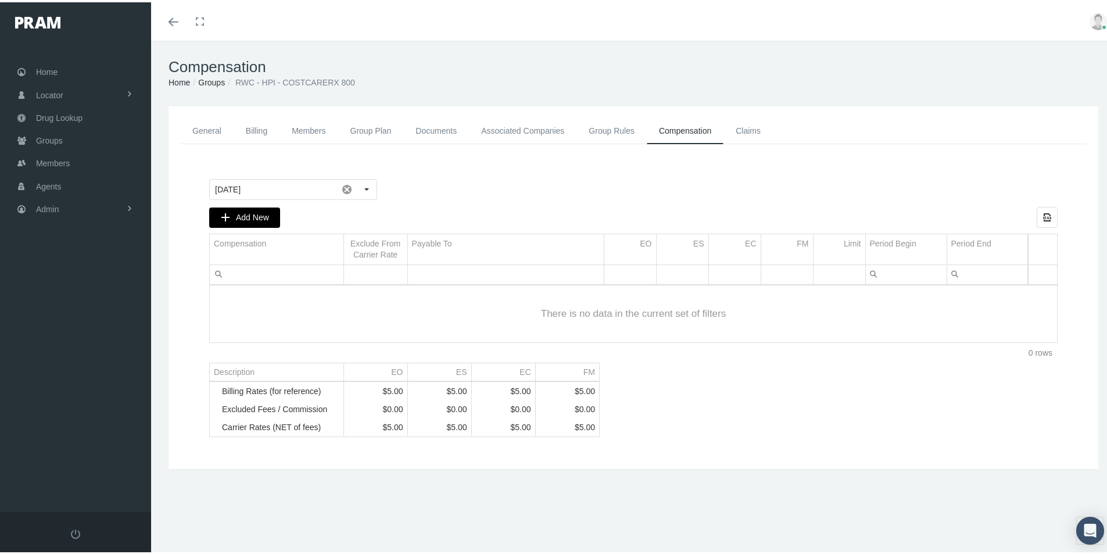
click at [248, 214] on span "Add New" at bounding box center [252, 214] width 33 height 9
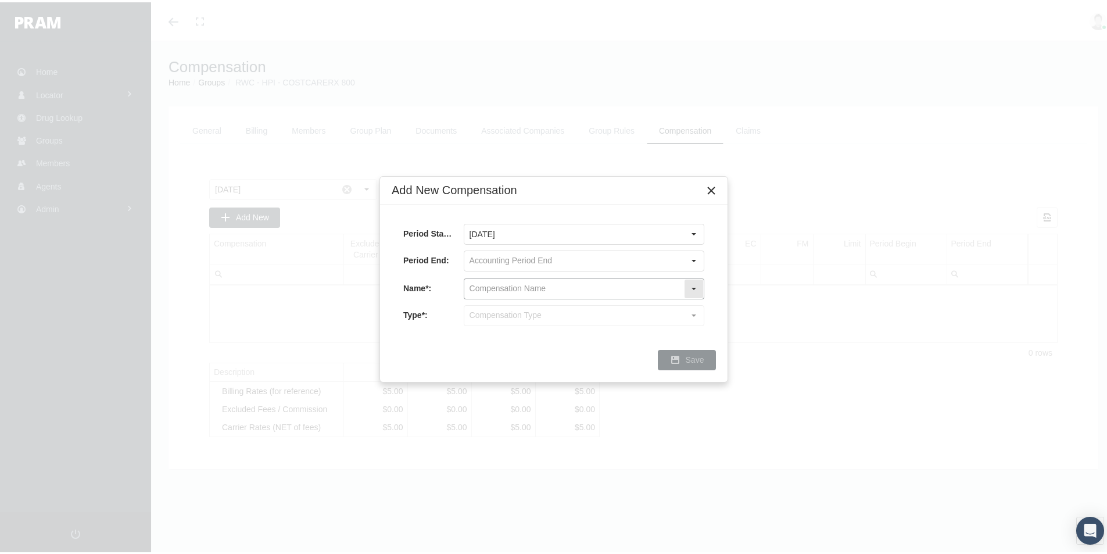
click at [539, 279] on input "text" at bounding box center [574, 287] width 220 height 20
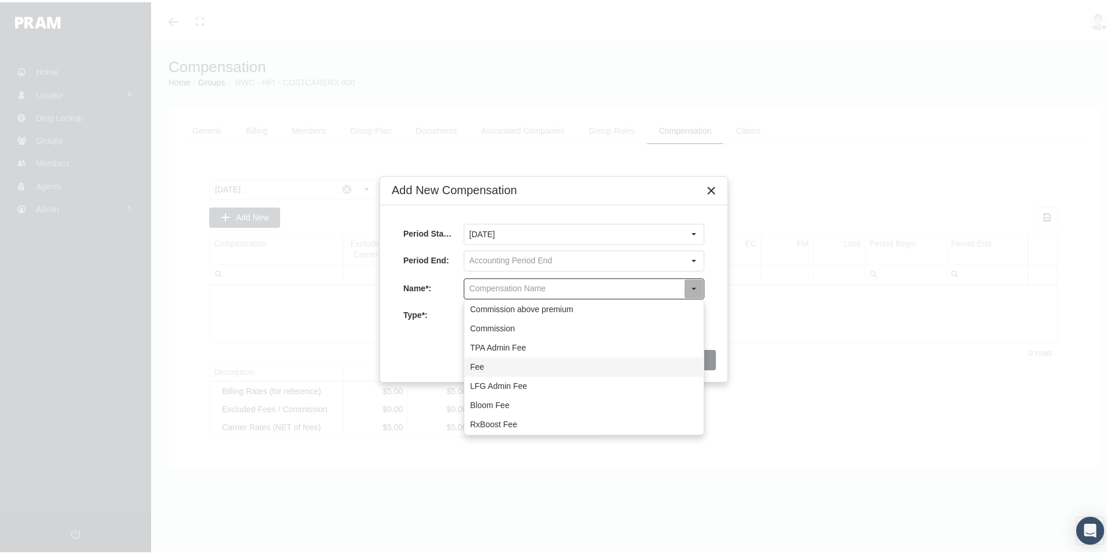
click at [480, 363] on div "Fee" at bounding box center [584, 364] width 238 height 19
type input "Fee"
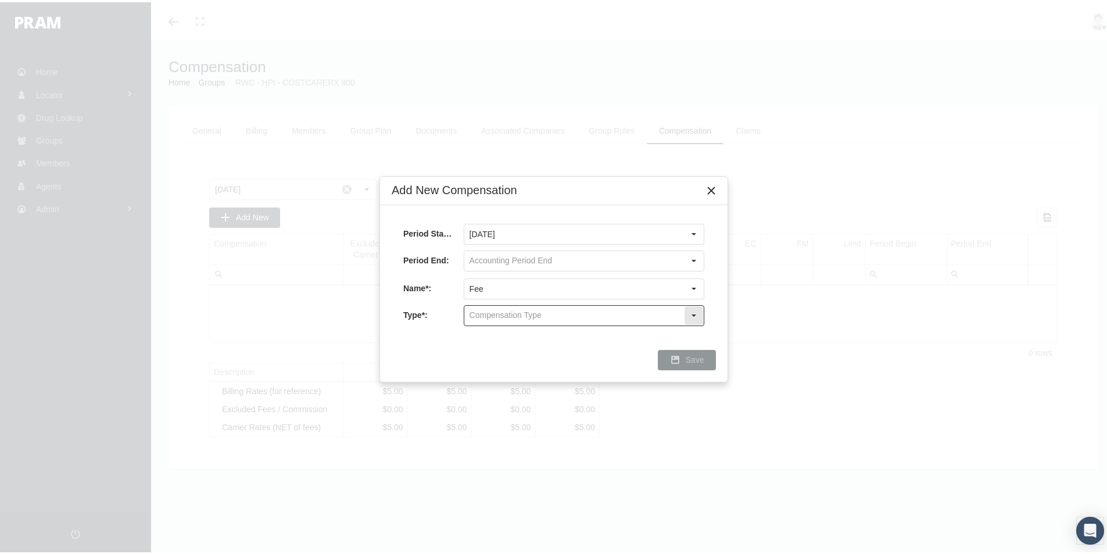
click at [486, 312] on input "text" at bounding box center [574, 313] width 220 height 20
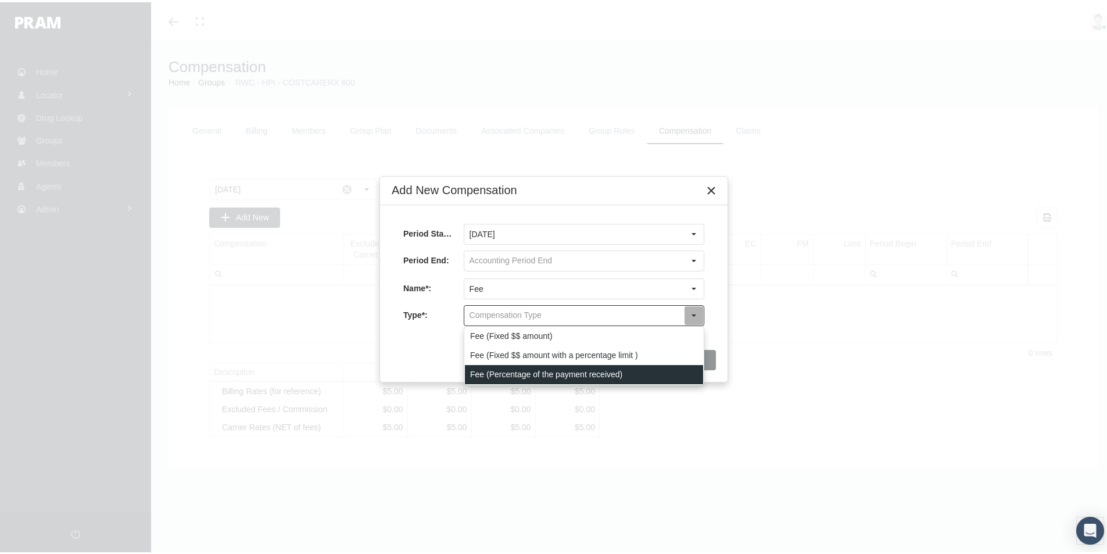
click at [514, 373] on div "Fee (Percentage of the payment received)" at bounding box center [584, 372] width 238 height 19
type input "Fee (Percentage of the payment received)"
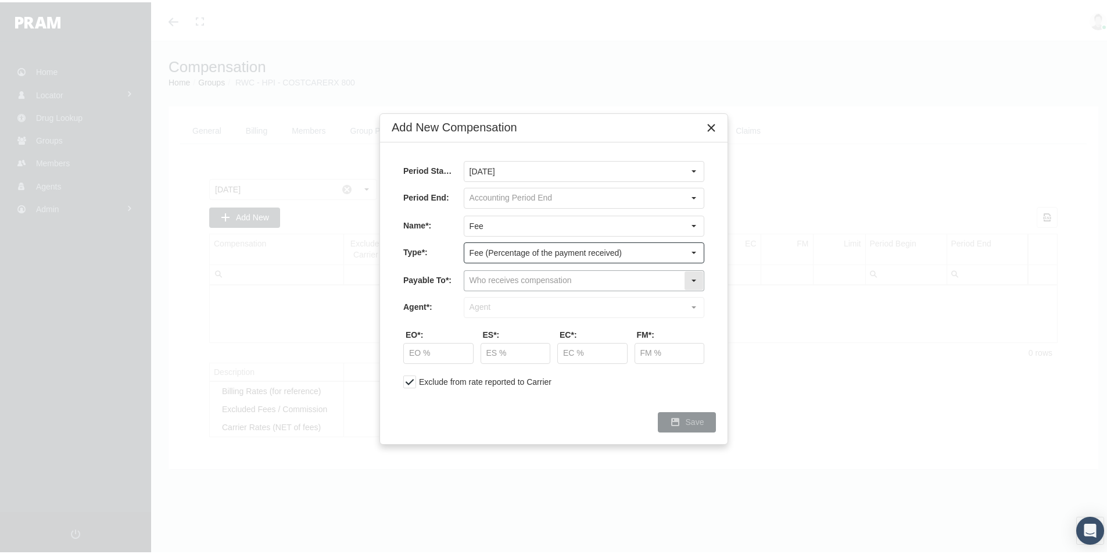
click at [491, 280] on input "text" at bounding box center [574, 279] width 220 height 20
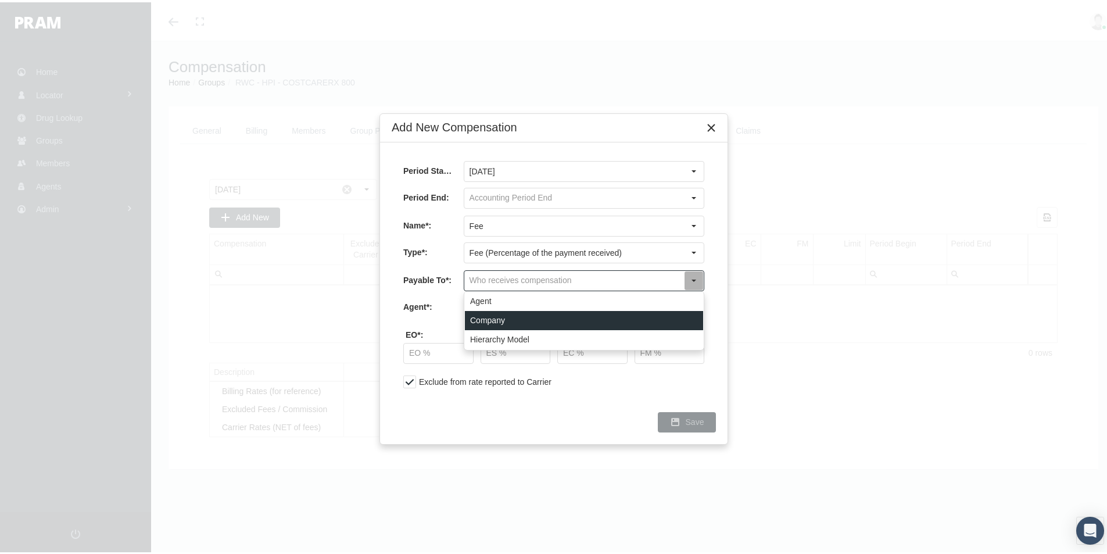
click at [498, 315] on div "Company" at bounding box center [584, 318] width 238 height 19
type input "Company"
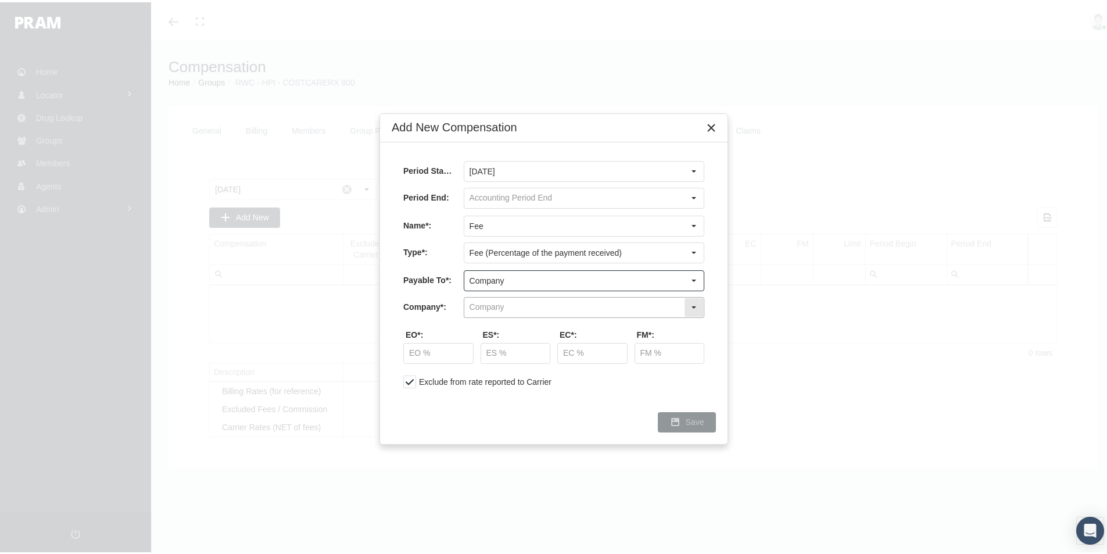
click at [493, 306] on input "text" at bounding box center [574, 305] width 220 height 20
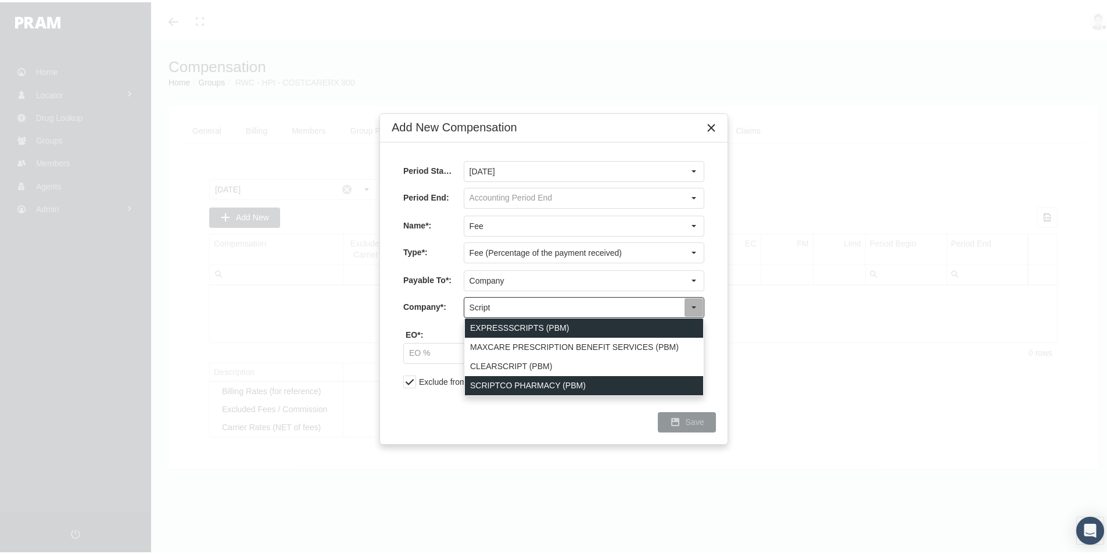
click at [488, 383] on div "SCRIPTCO PHARMACY (PBM)" at bounding box center [584, 383] width 238 height 19
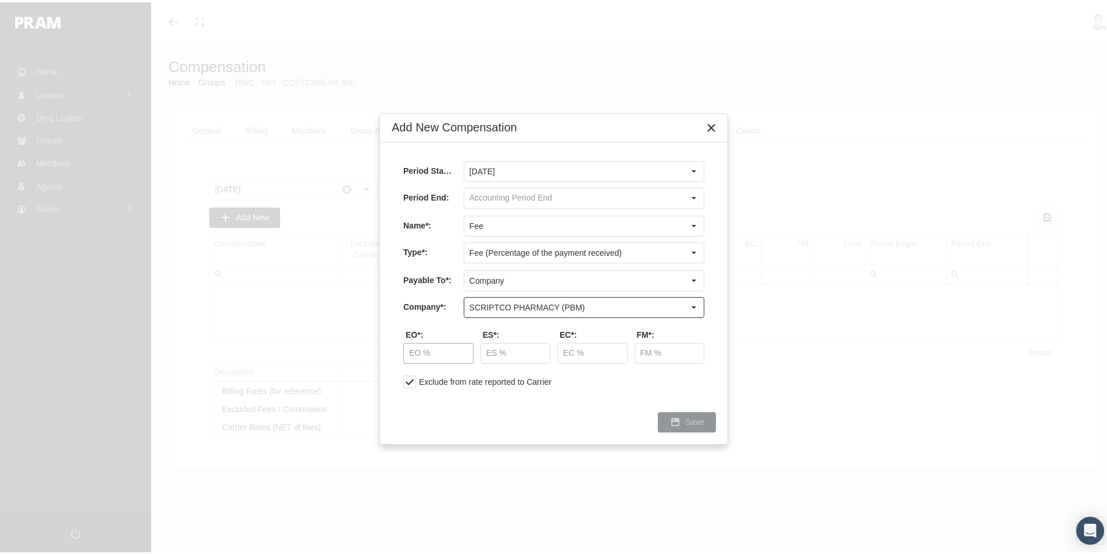
type input "SCRIPTCO PHARMACY (PBM)"
click at [424, 351] on input "text" at bounding box center [438, 351] width 69 height 20
type input "40.00 %"
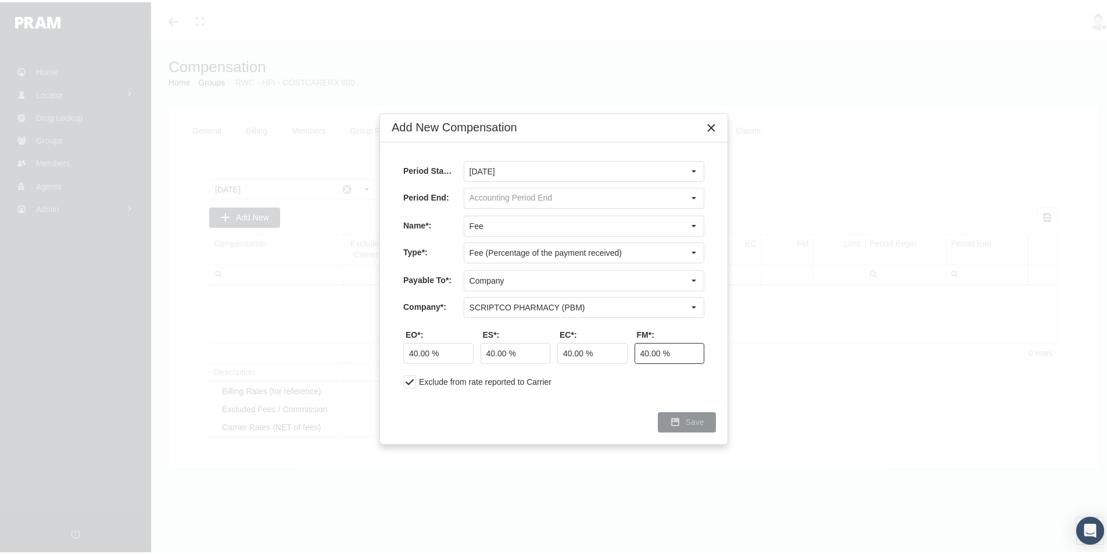
type input "40.00 %"
click at [692, 417] on span "Save" at bounding box center [695, 419] width 19 height 9
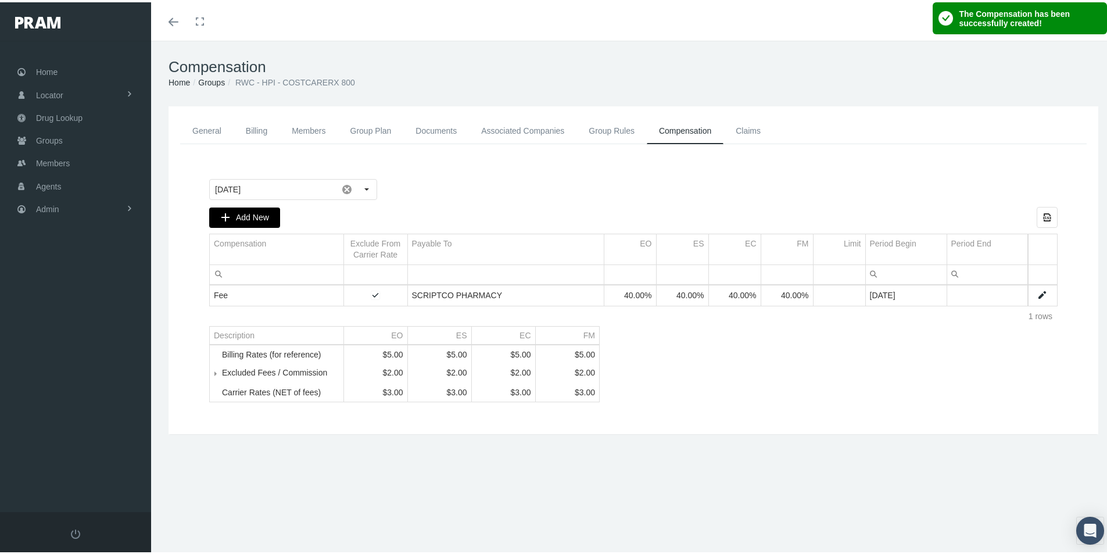
click at [246, 216] on span "Add New" at bounding box center [252, 214] width 33 height 9
type input "September 2025"
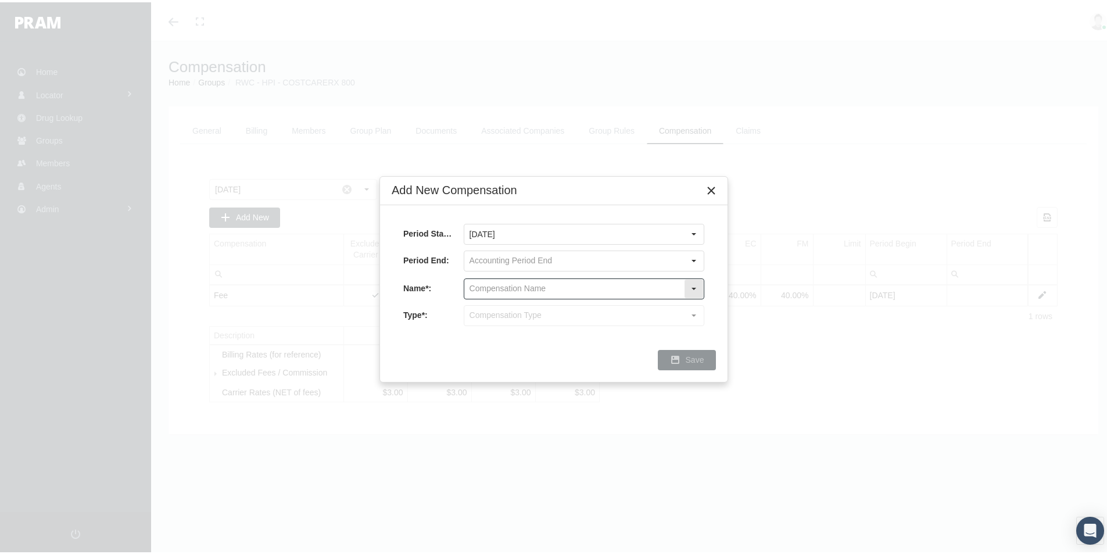
click at [483, 289] on input "text" at bounding box center [574, 287] width 220 height 20
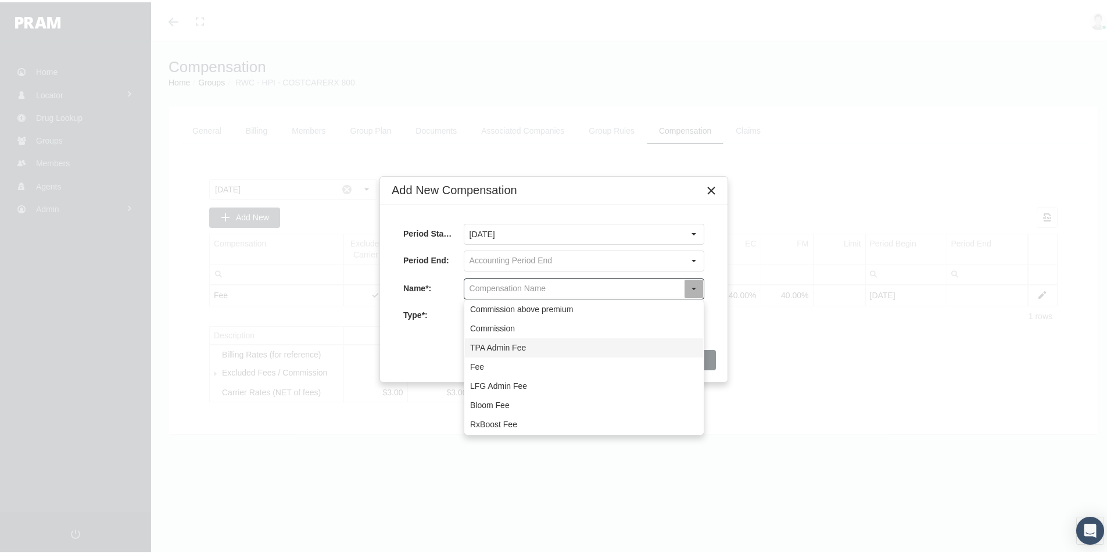
click at [500, 341] on div "TPA Admin Fee" at bounding box center [584, 345] width 238 height 19
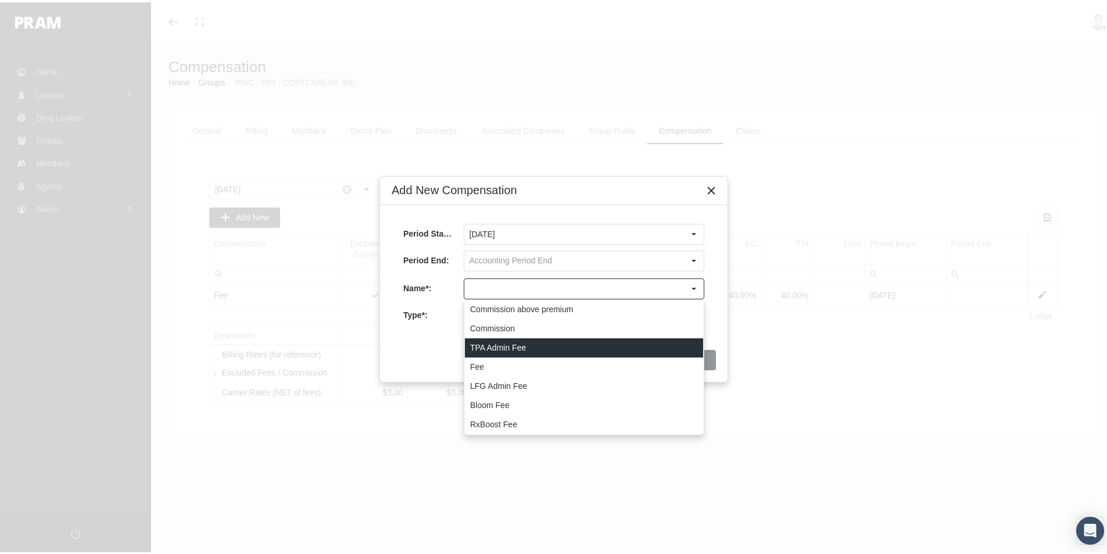
type input "TPA Admin Fee"
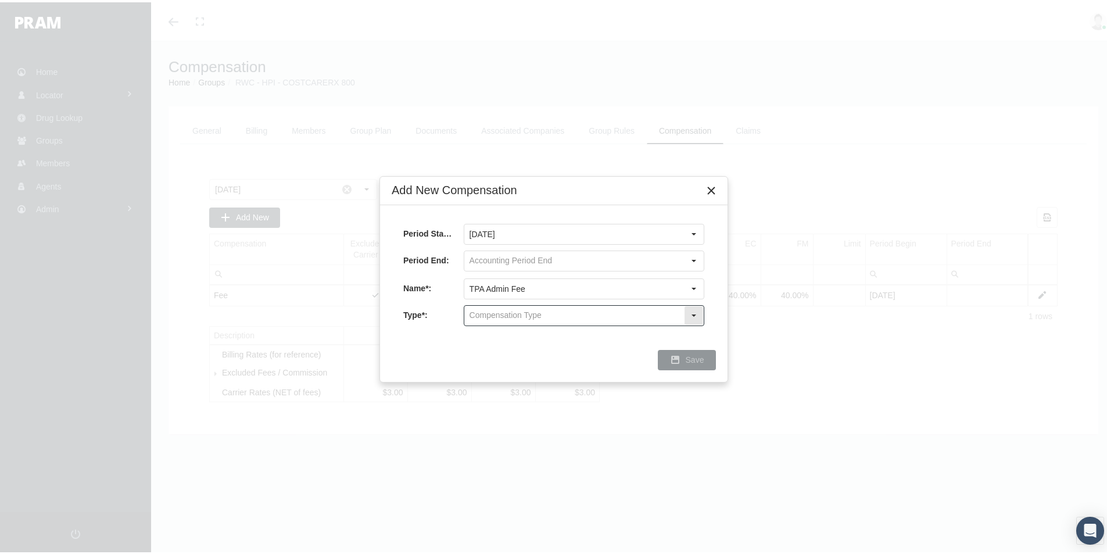
click at [482, 312] on input "text" at bounding box center [574, 313] width 220 height 20
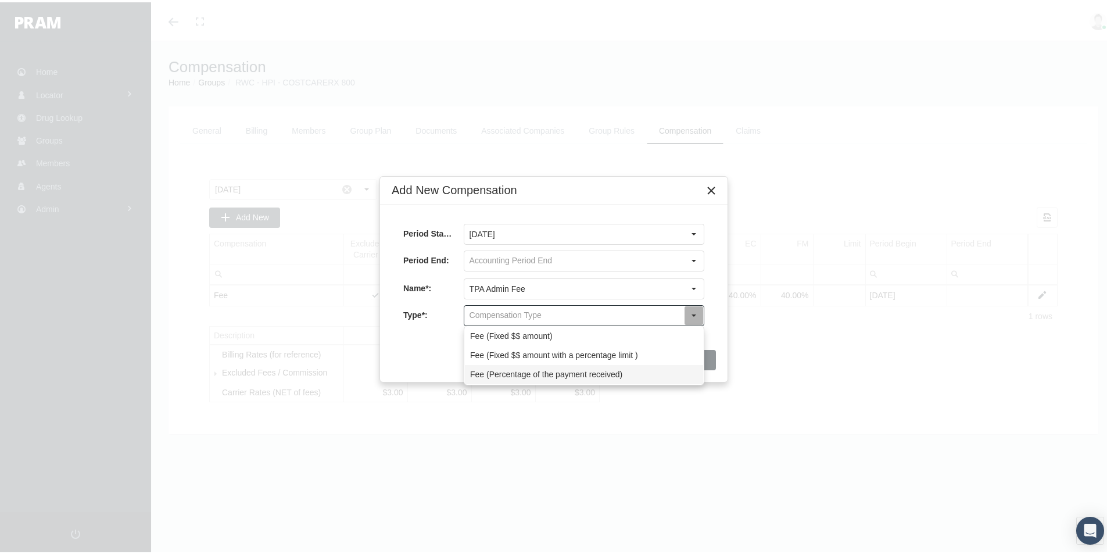
click at [510, 371] on div "Fee (Percentage of the payment received)" at bounding box center [584, 372] width 238 height 19
type input "Fee (Percentage of the payment received)"
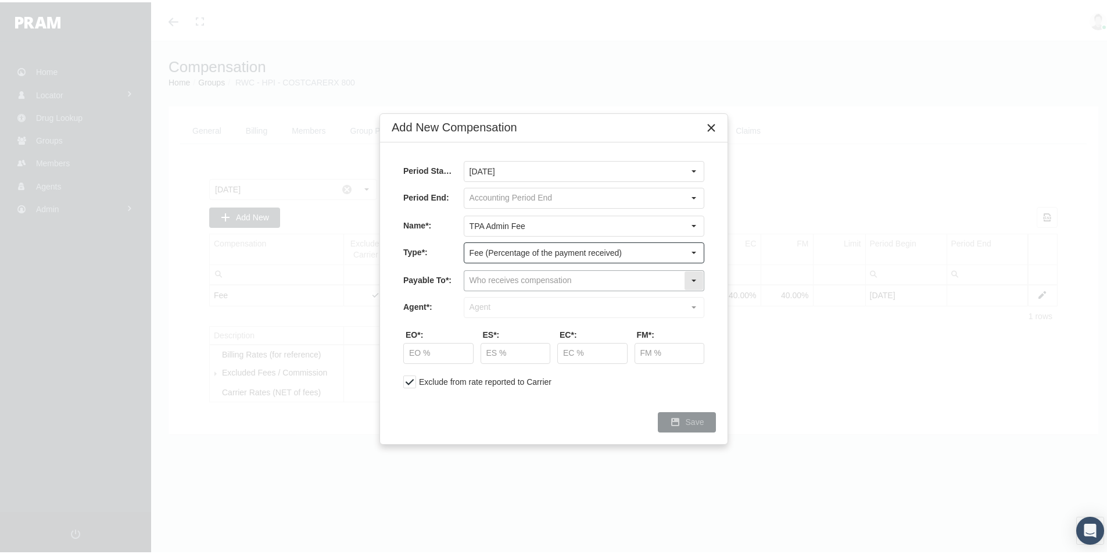
click at [482, 279] on input "text" at bounding box center [574, 279] width 220 height 20
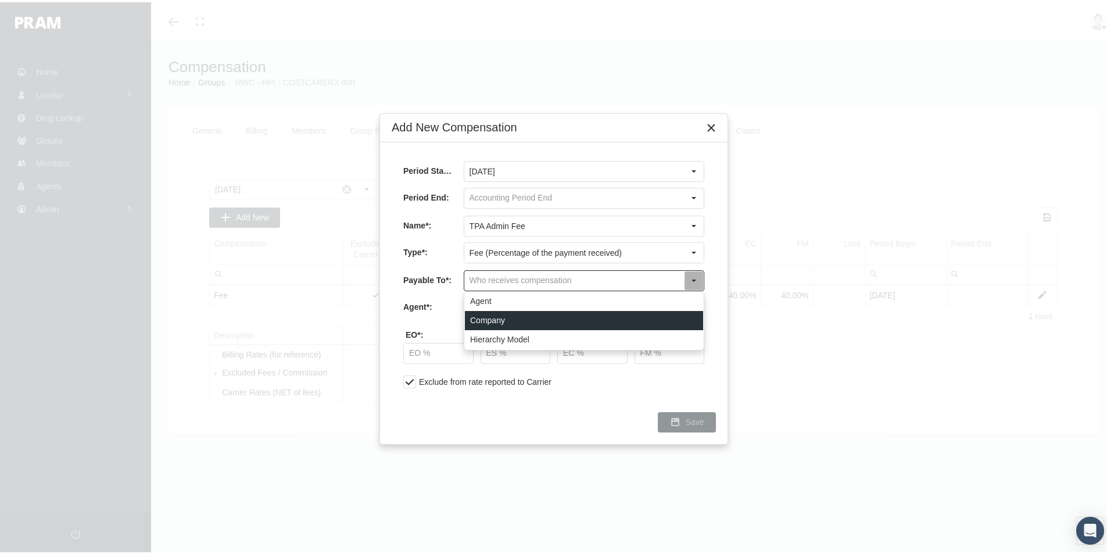
click at [490, 316] on div "Company" at bounding box center [584, 318] width 238 height 19
type input "Company"
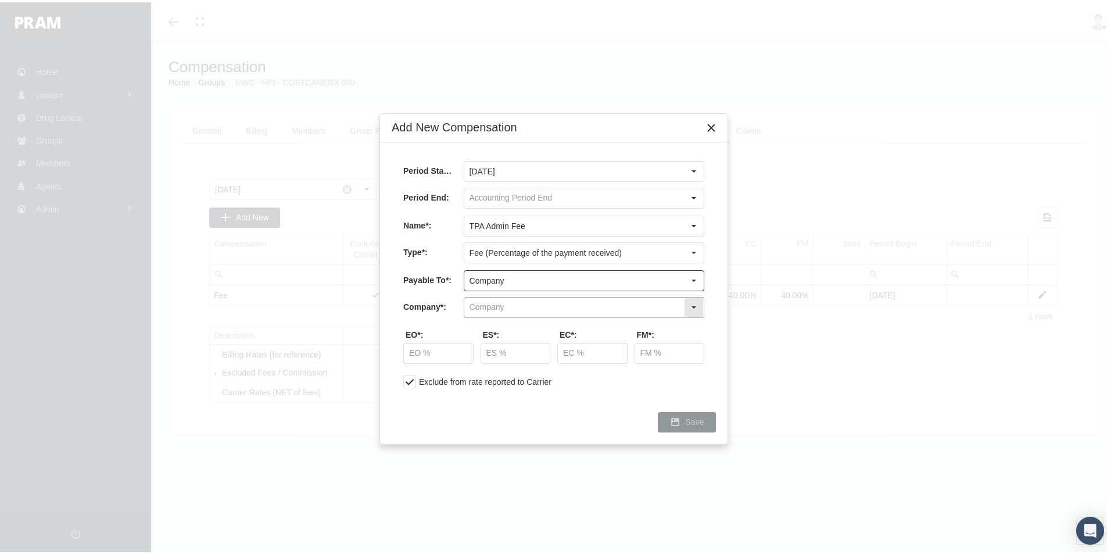
click at [491, 305] on input "text" at bounding box center [574, 305] width 220 height 20
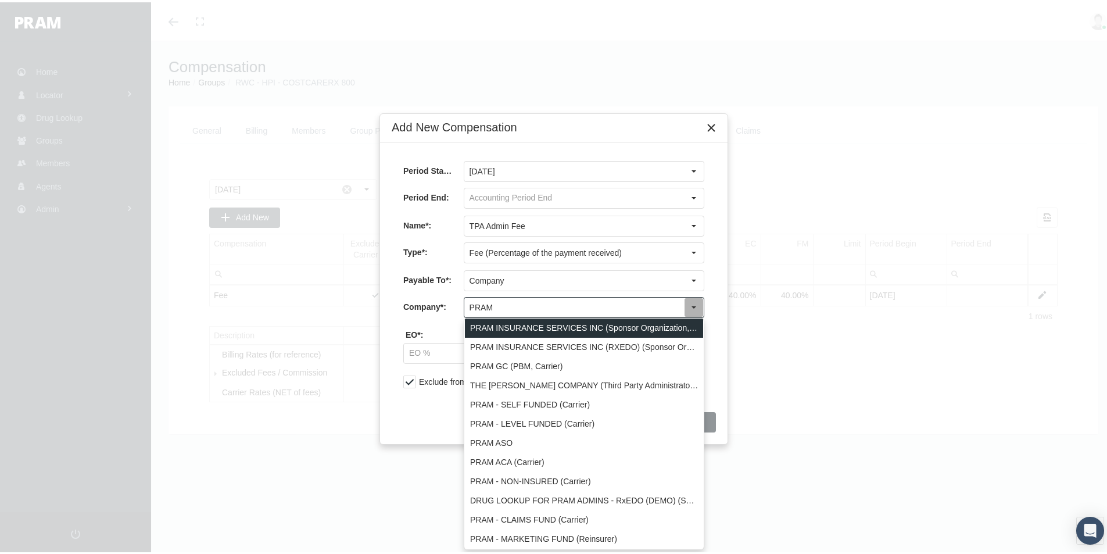
click at [525, 321] on div "PRAM INSURANCE SERVICES INC (Sponsor Organization, Broker, Distribution Partner…" at bounding box center [584, 325] width 238 height 19
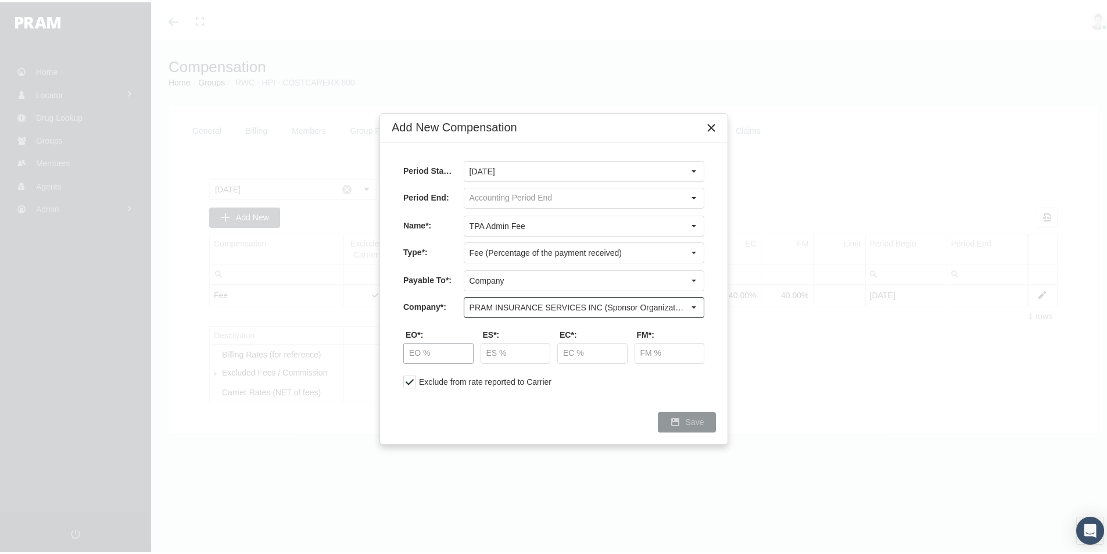
type input "PRAM INSURANCE SERVICES INC (Sponsor Organization, Broker, Distribution Partner…"
click at [443, 349] on input "text" at bounding box center [438, 351] width 69 height 20
type input "10.00 %"
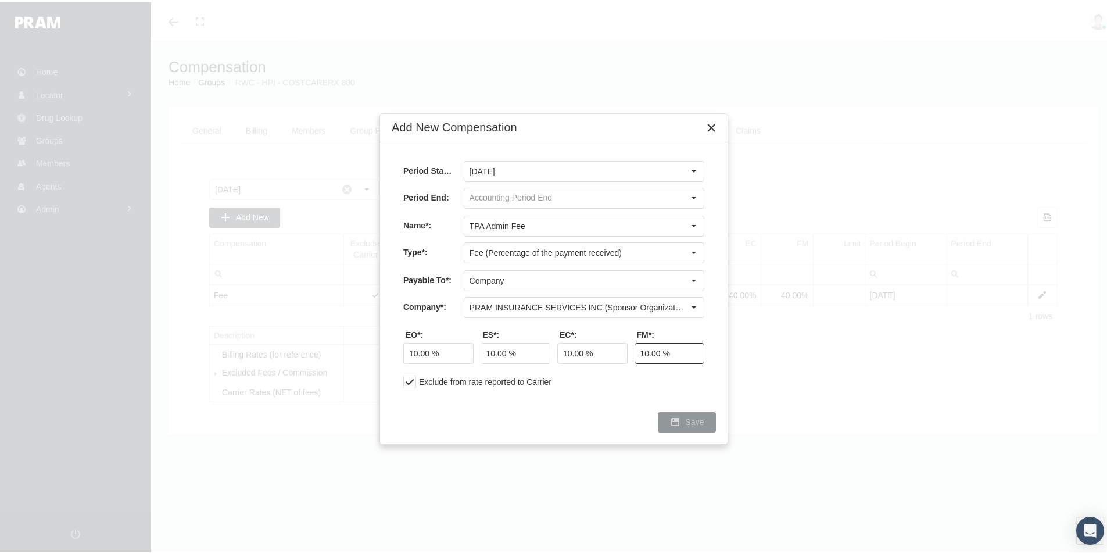
type input "10.00 %"
click at [699, 415] on span "Save" at bounding box center [695, 419] width 19 height 9
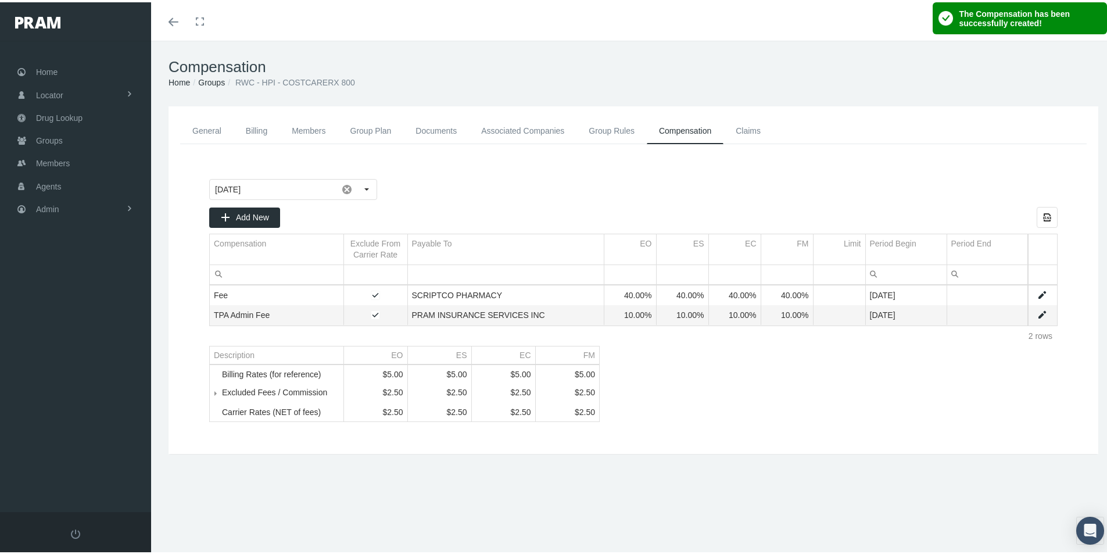
click at [715, 384] on div "September 2025 Add New Export all data to Excel Compensation Exclude From Carri…" at bounding box center [634, 298] width 872 height 266
click at [209, 121] on link "General" at bounding box center [206, 129] width 53 height 26
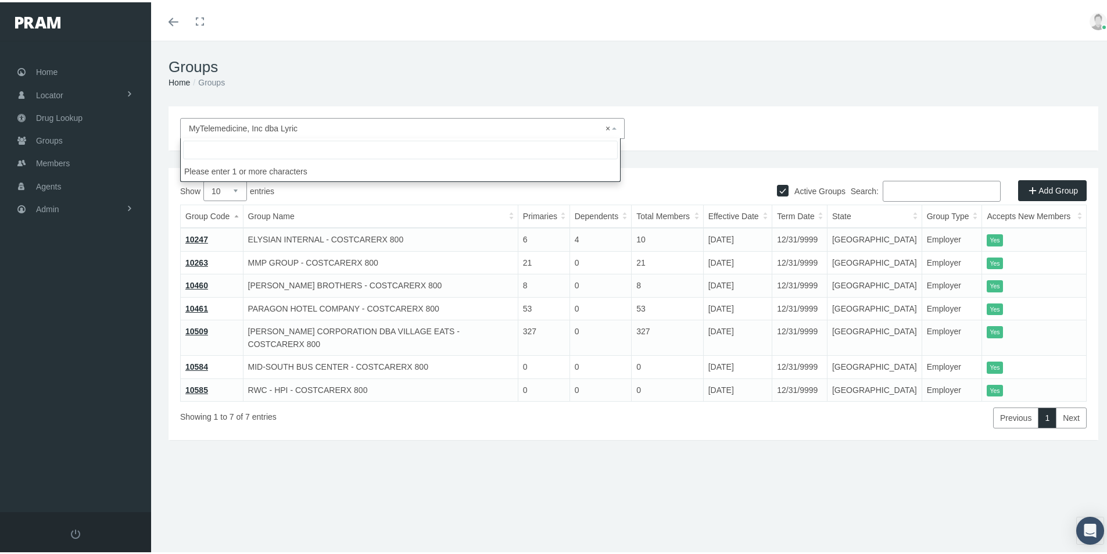
click at [252, 127] on span "× MyTelemedicine, Inc dba Lyric" at bounding box center [399, 126] width 420 height 13
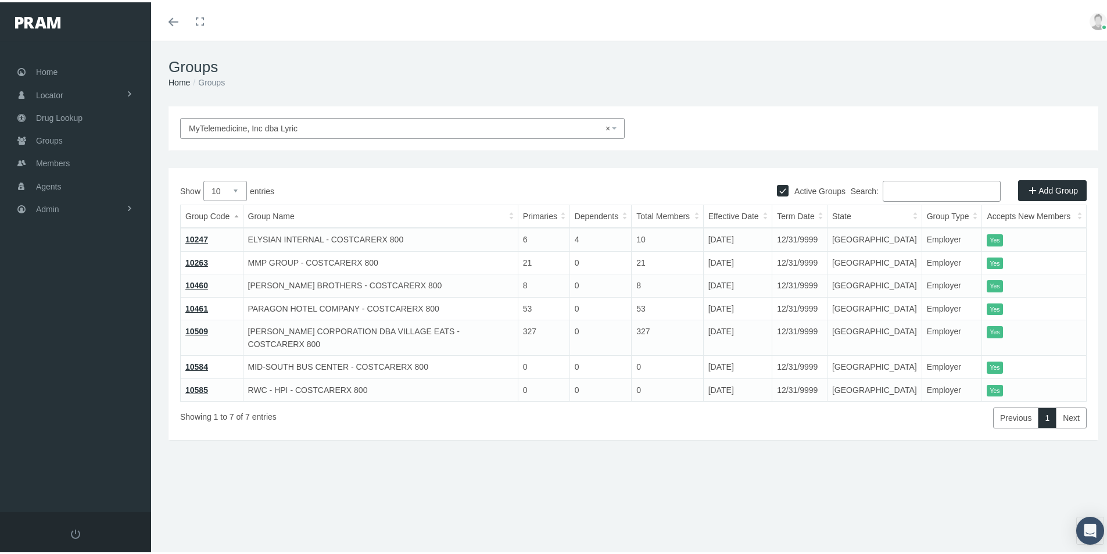
drag, startPoint x: 490, startPoint y: 457, endPoint x: 418, endPoint y: 417, distance: 82.5
click at [492, 457] on div "MyTelemedicine, Inc dba Lyric × MyTelemedicine, Inc dba Lyric Active Groups Add…" at bounding box center [633, 288] width 965 height 368
drag, startPoint x: 517, startPoint y: 491, endPoint x: 533, endPoint y: 525, distance: 38.0
click at [517, 491] on div "Groups Home Groups MyTelemedicine, Inc dba Lyric × MyTelemedicine, Inc dba Lyri…" at bounding box center [633, 302] width 965 height 528
